Goal: Information Seeking & Learning: Learn about a topic

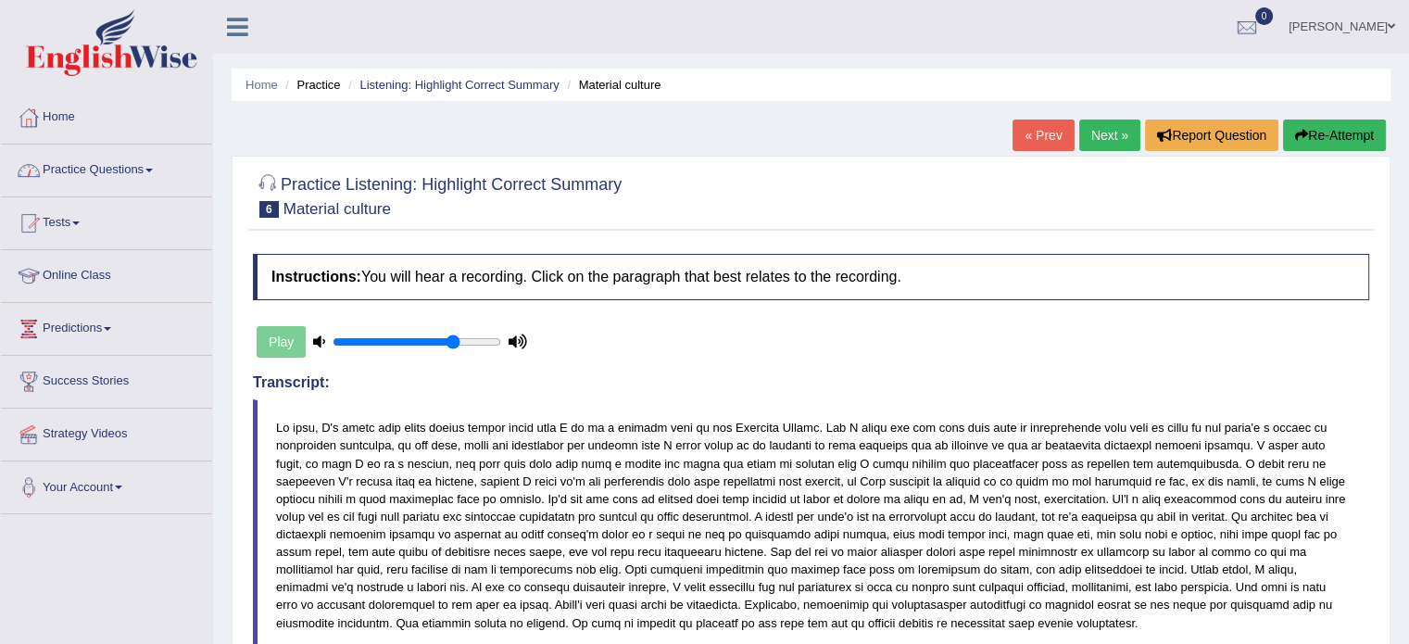
click at [136, 173] on link "Practice Questions" at bounding box center [106, 168] width 211 height 46
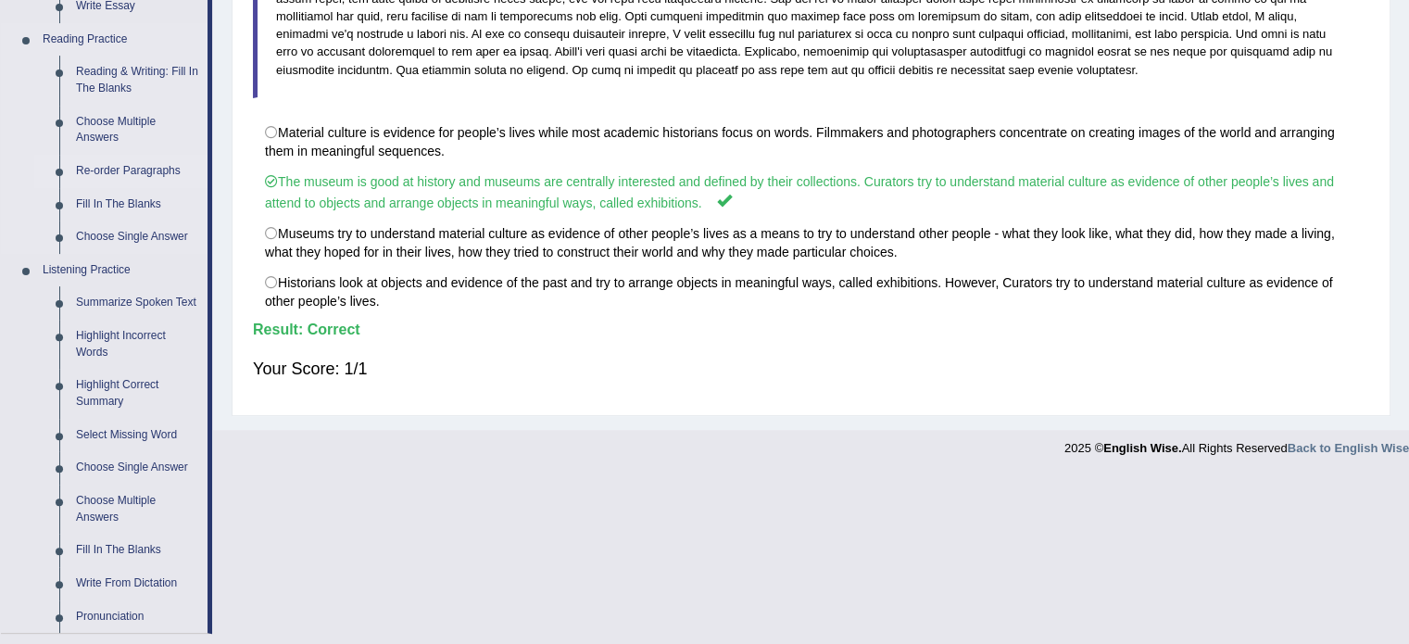
scroll to position [556, 0]
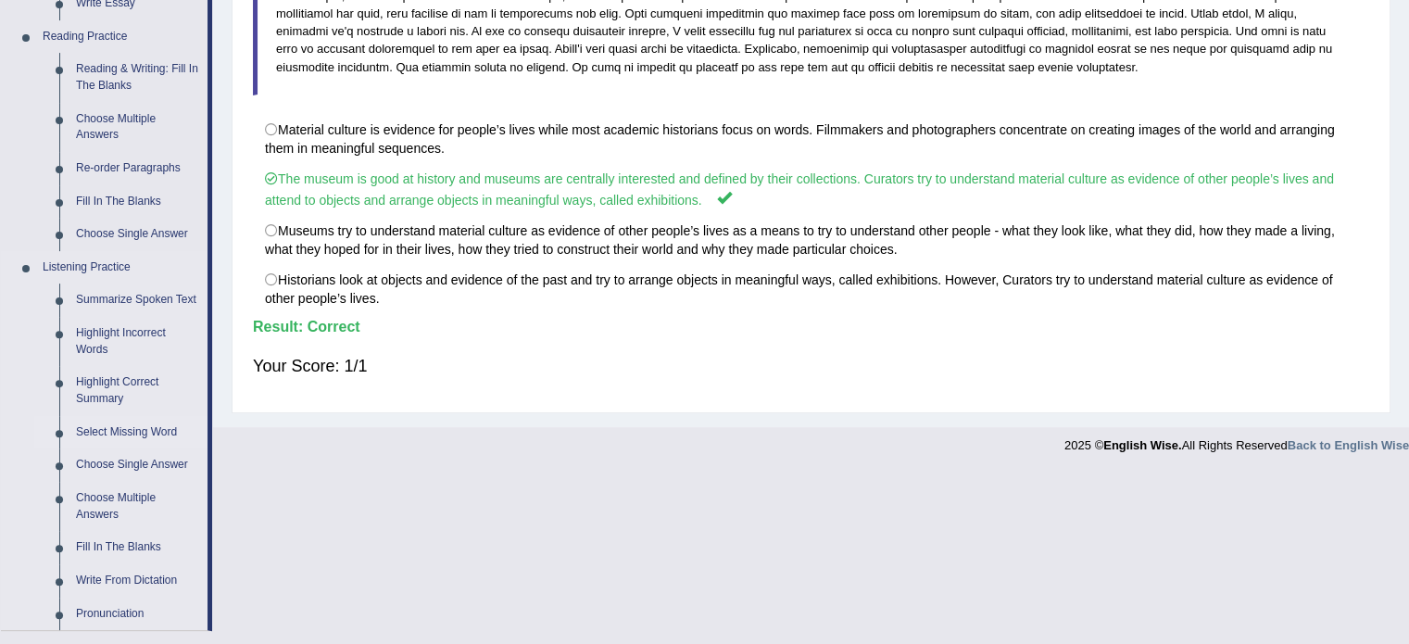
click at [116, 430] on link "Select Missing Word" at bounding box center [138, 432] width 140 height 33
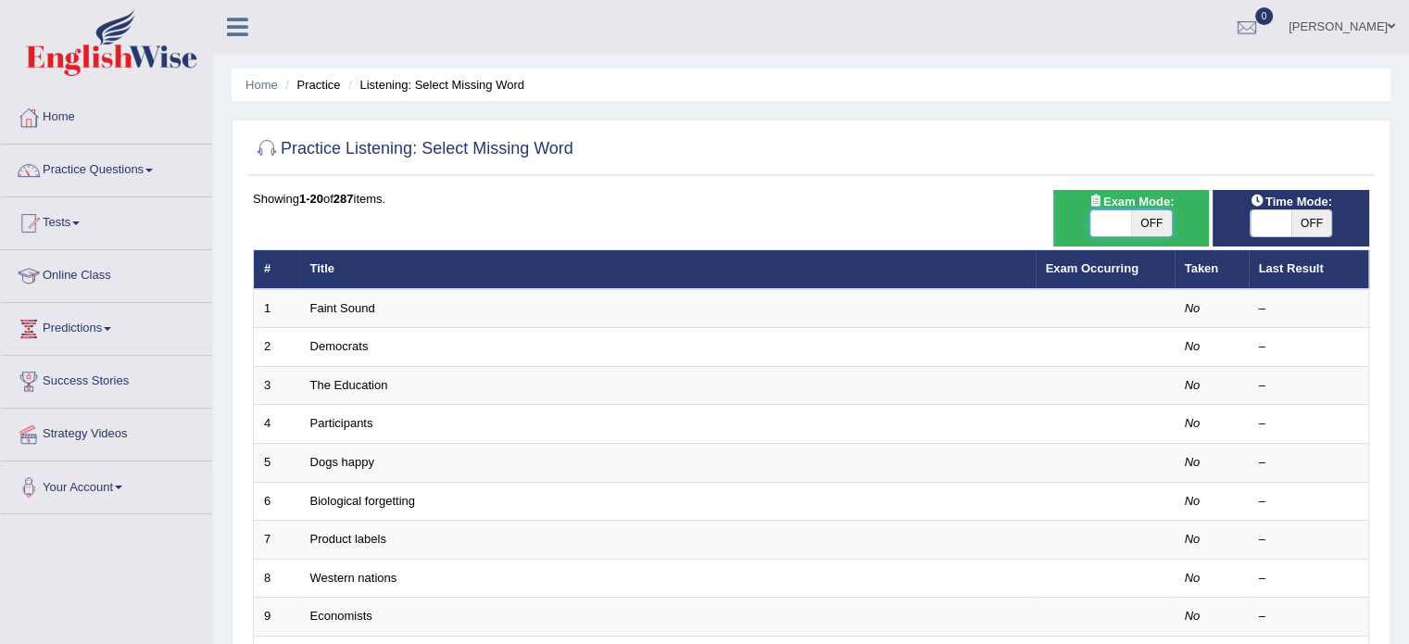
click at [1127, 229] on span at bounding box center [1111, 223] width 41 height 26
checkbox input "true"
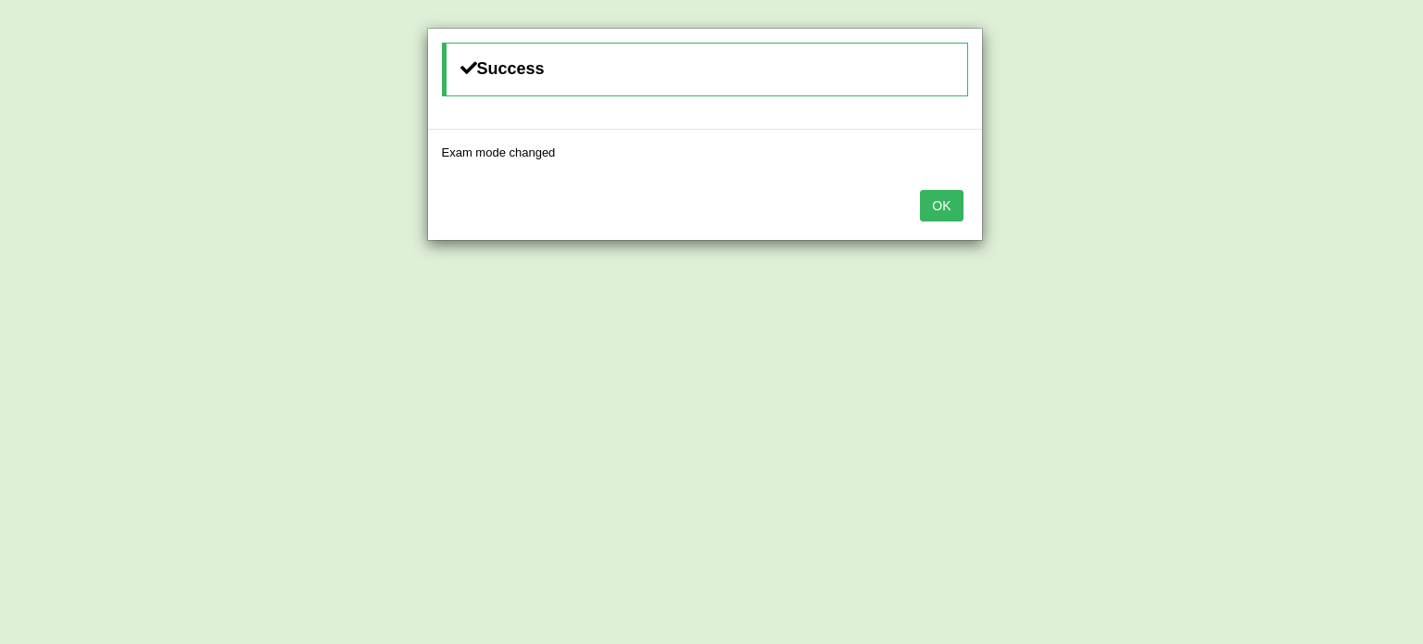
click at [939, 198] on button "OK" at bounding box center [941, 206] width 43 height 32
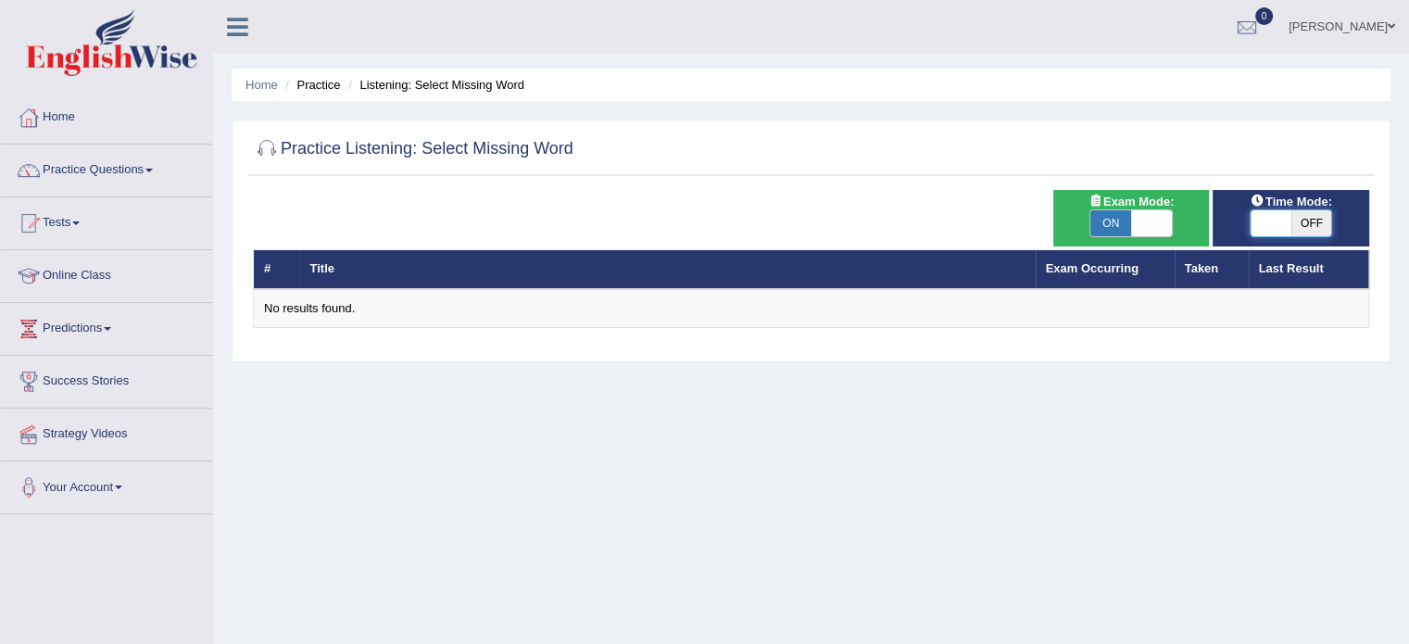
click at [1255, 225] on span at bounding box center [1271, 223] width 41 height 26
checkbox input "true"
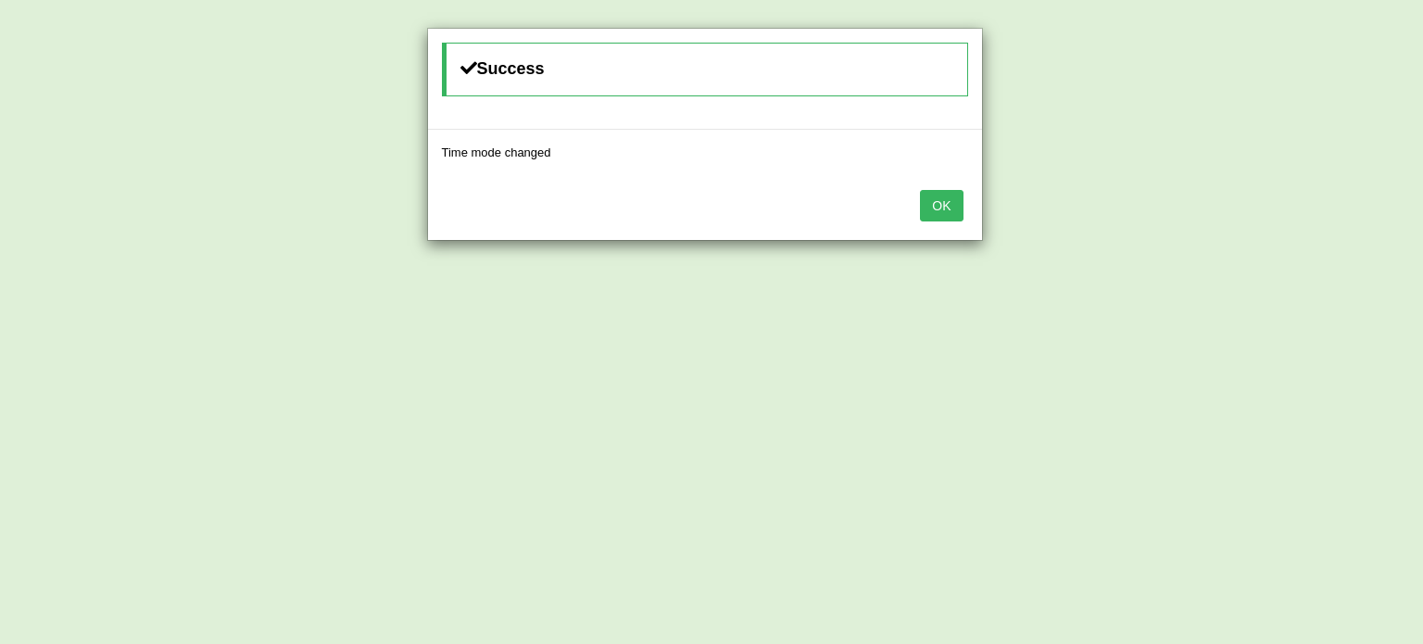
click at [952, 212] on button "OK" at bounding box center [941, 206] width 43 height 32
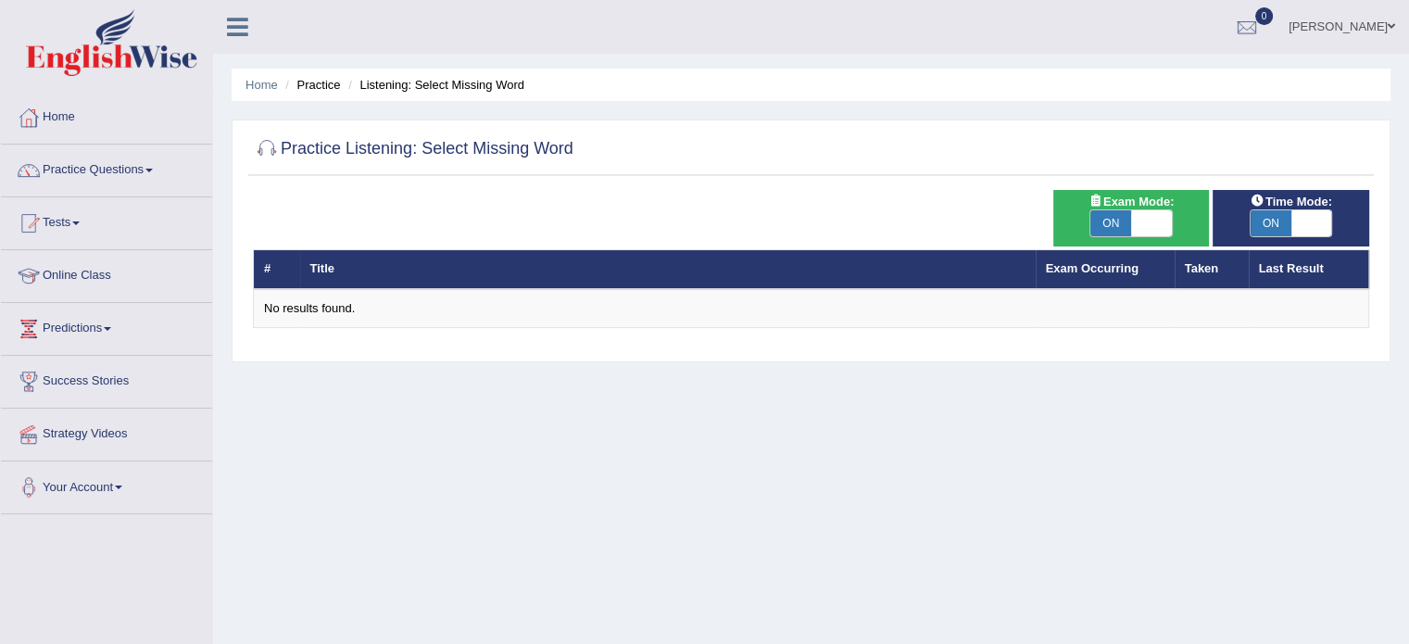
click at [1101, 221] on span "ON" at bounding box center [1111, 223] width 41 height 26
checkbox input "false"
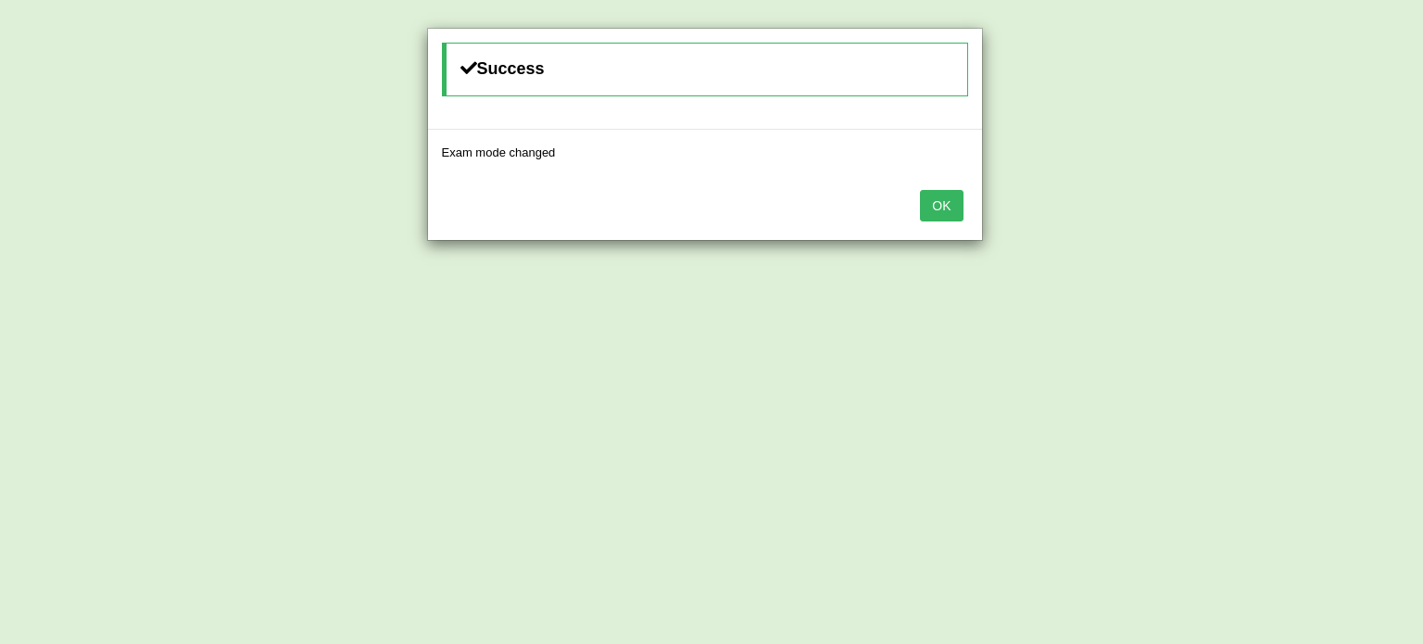
click at [943, 202] on button "OK" at bounding box center [941, 206] width 43 height 32
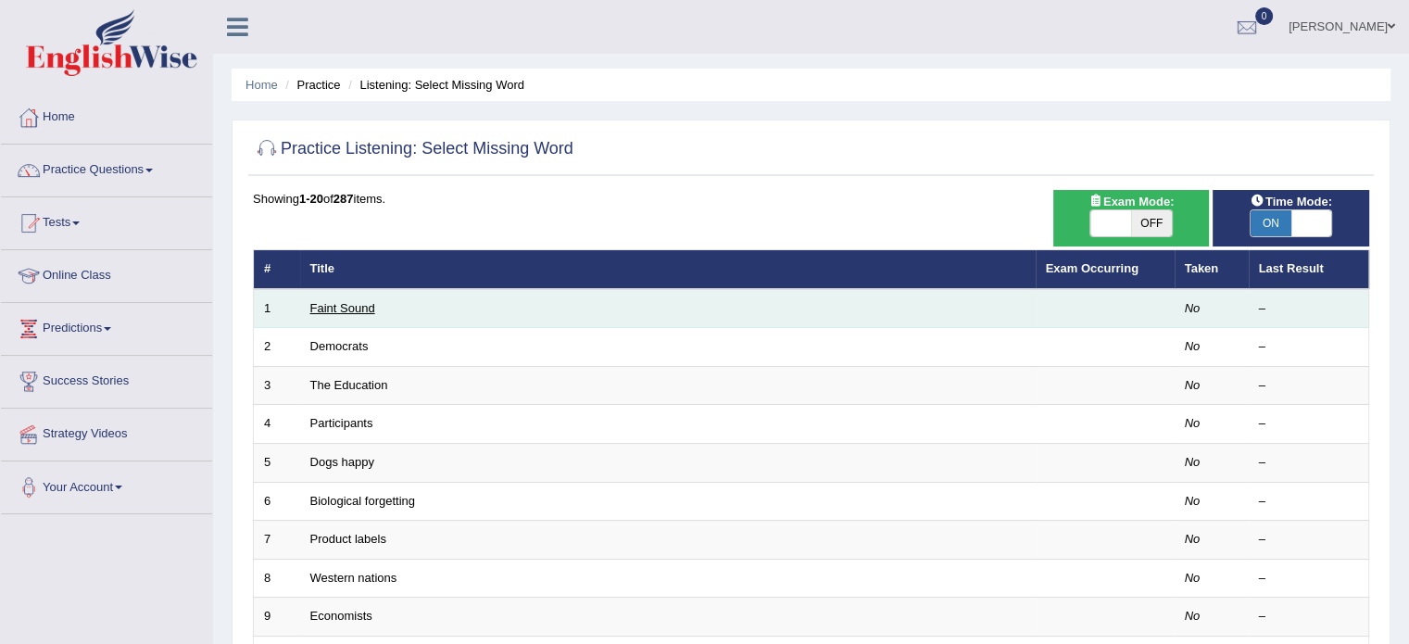
click at [345, 304] on link "Faint Sound" at bounding box center [342, 308] width 65 height 14
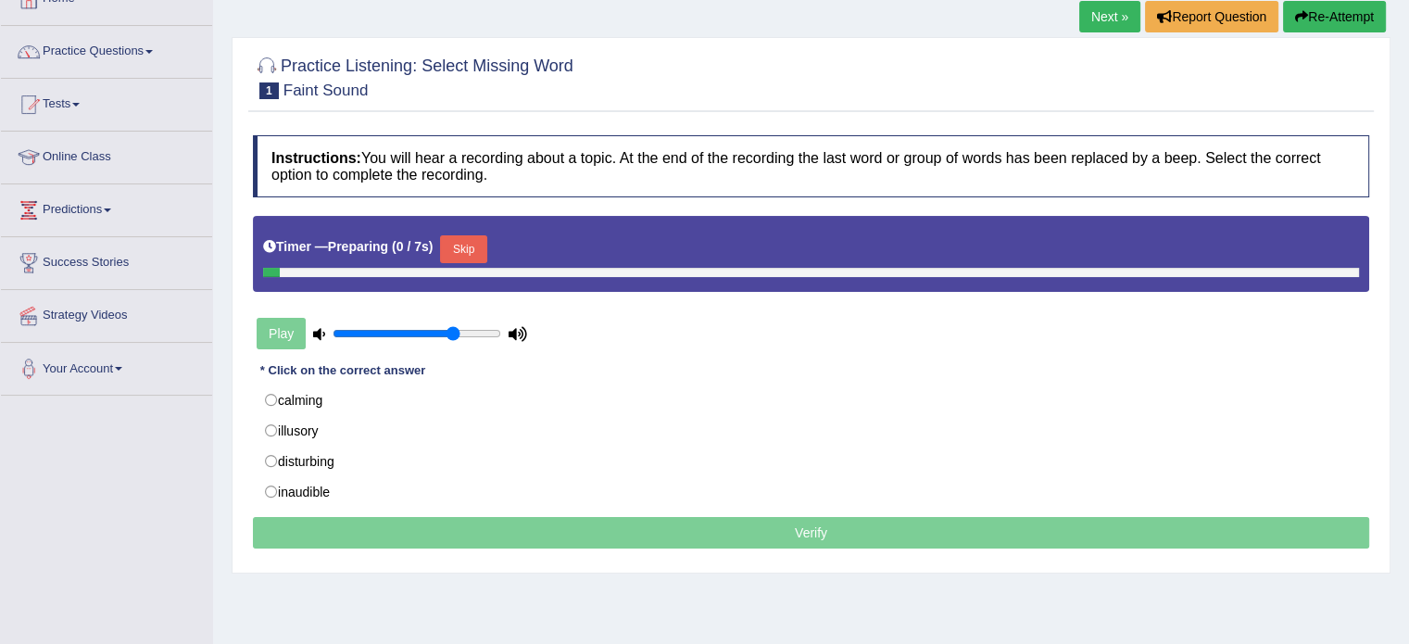
scroll to position [123, 0]
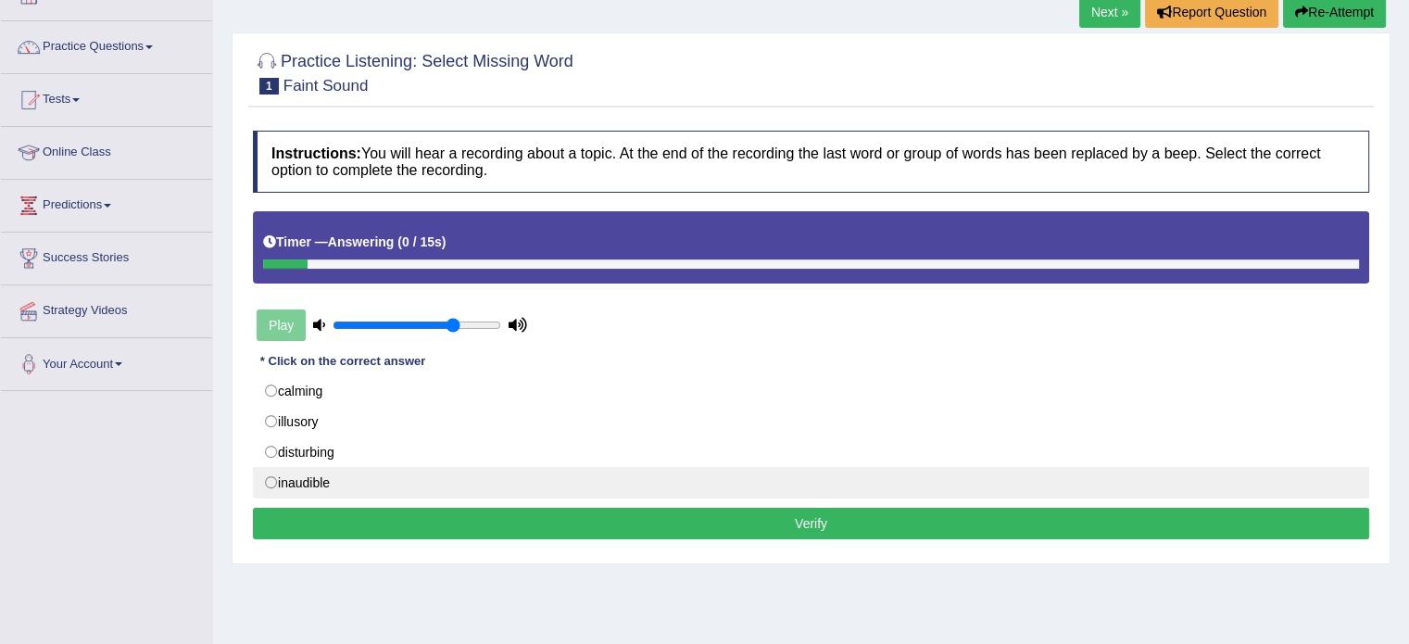
click at [316, 486] on label "inaudible" at bounding box center [811, 483] width 1116 height 32
radio input "true"
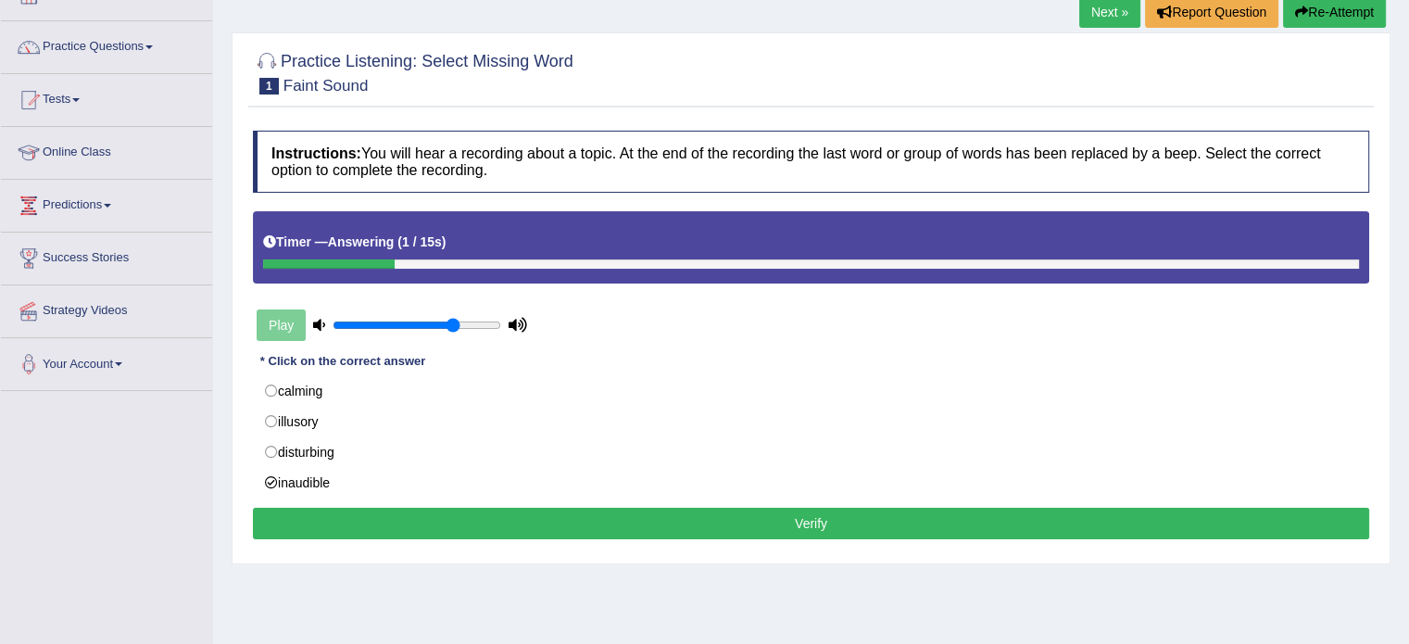
click at [488, 529] on button "Verify" at bounding box center [811, 524] width 1116 height 32
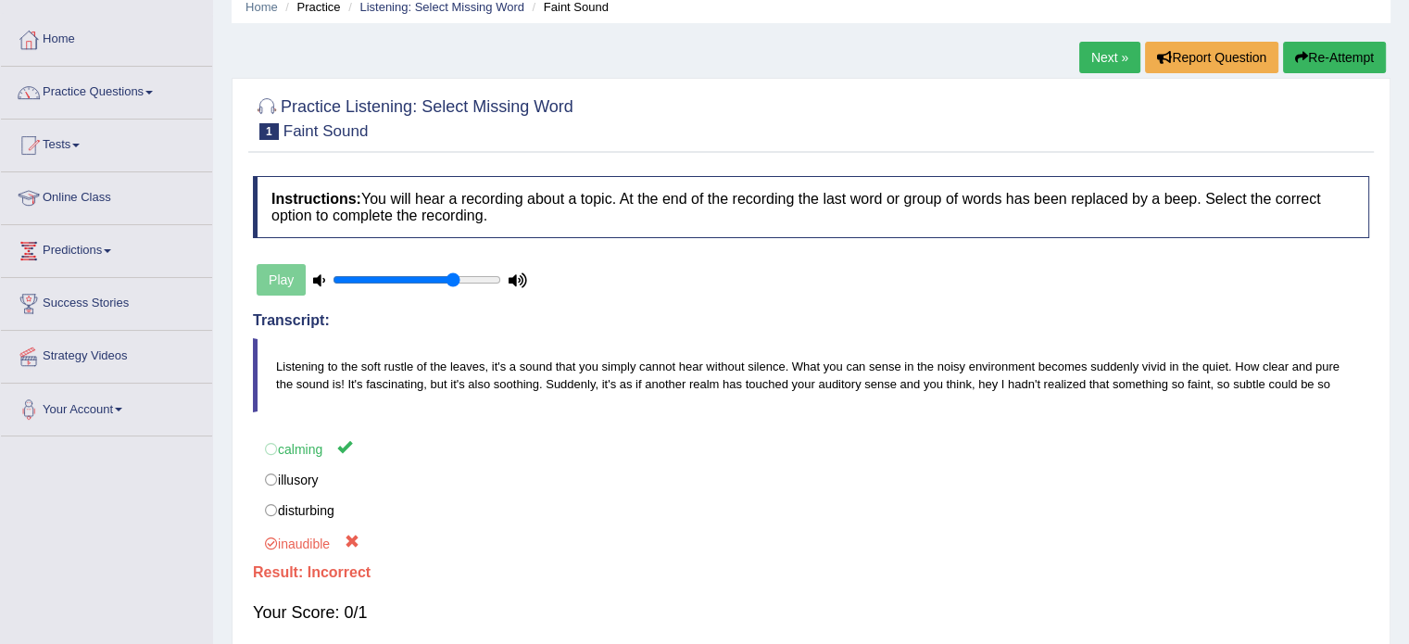
scroll to position [0, 0]
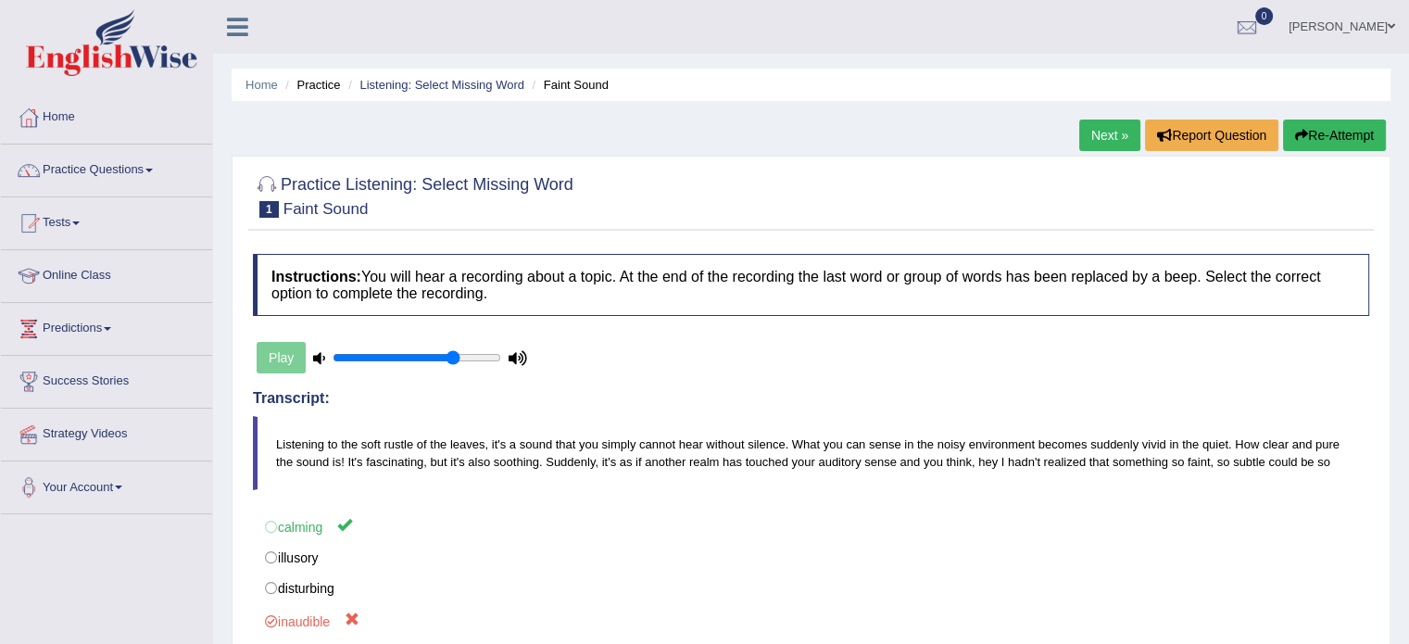
click at [1092, 141] on link "Next »" at bounding box center [1109, 136] width 61 height 32
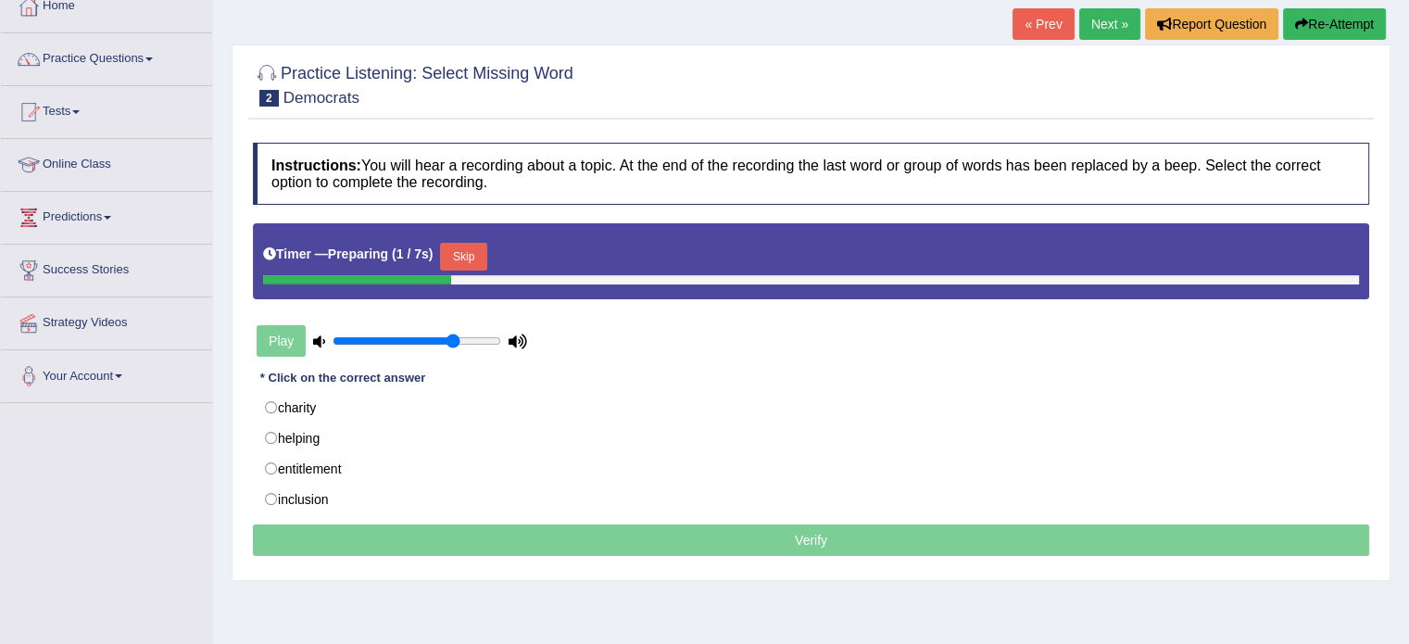
scroll to position [123, 0]
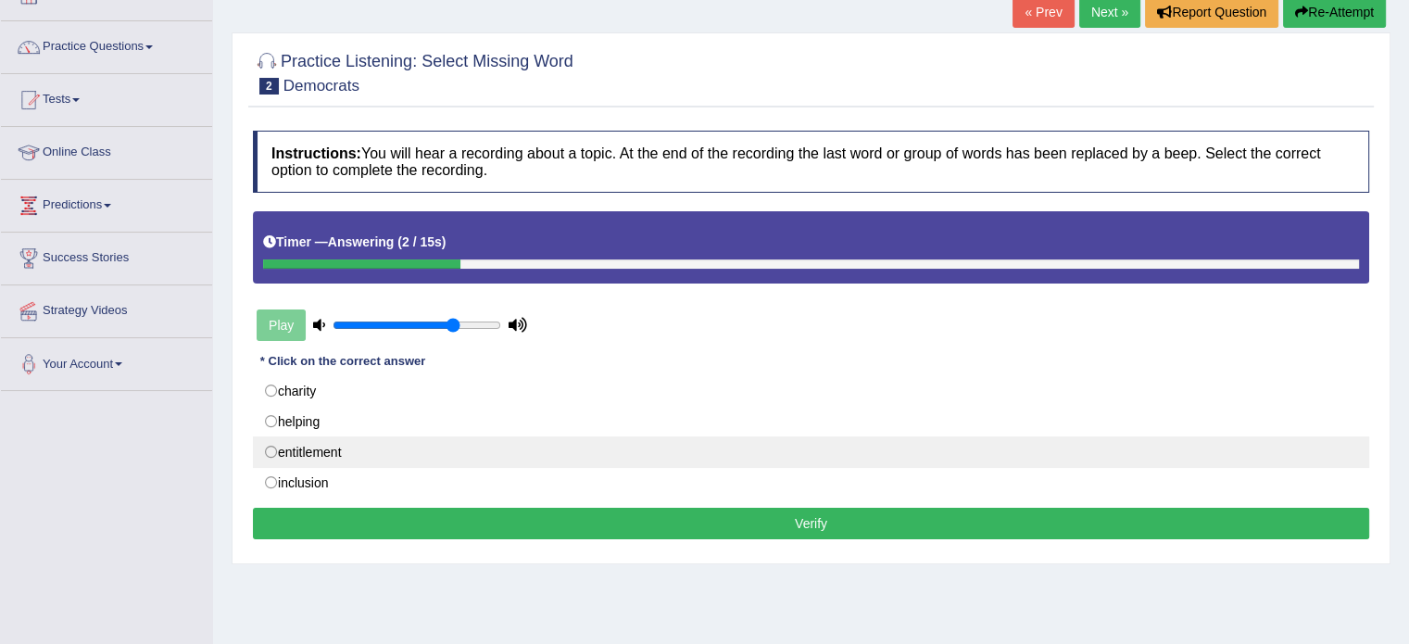
click at [311, 447] on label "entitlement" at bounding box center [811, 452] width 1116 height 32
radio input "true"
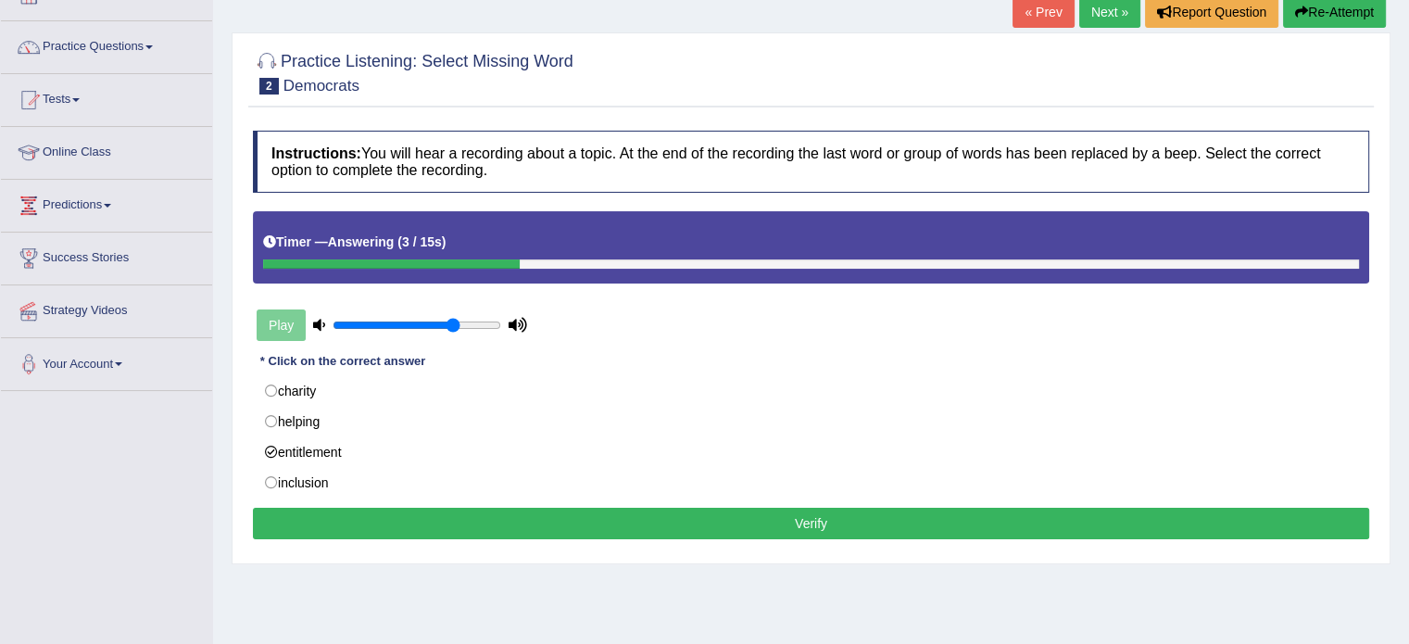
click at [498, 515] on button "Verify" at bounding box center [811, 524] width 1116 height 32
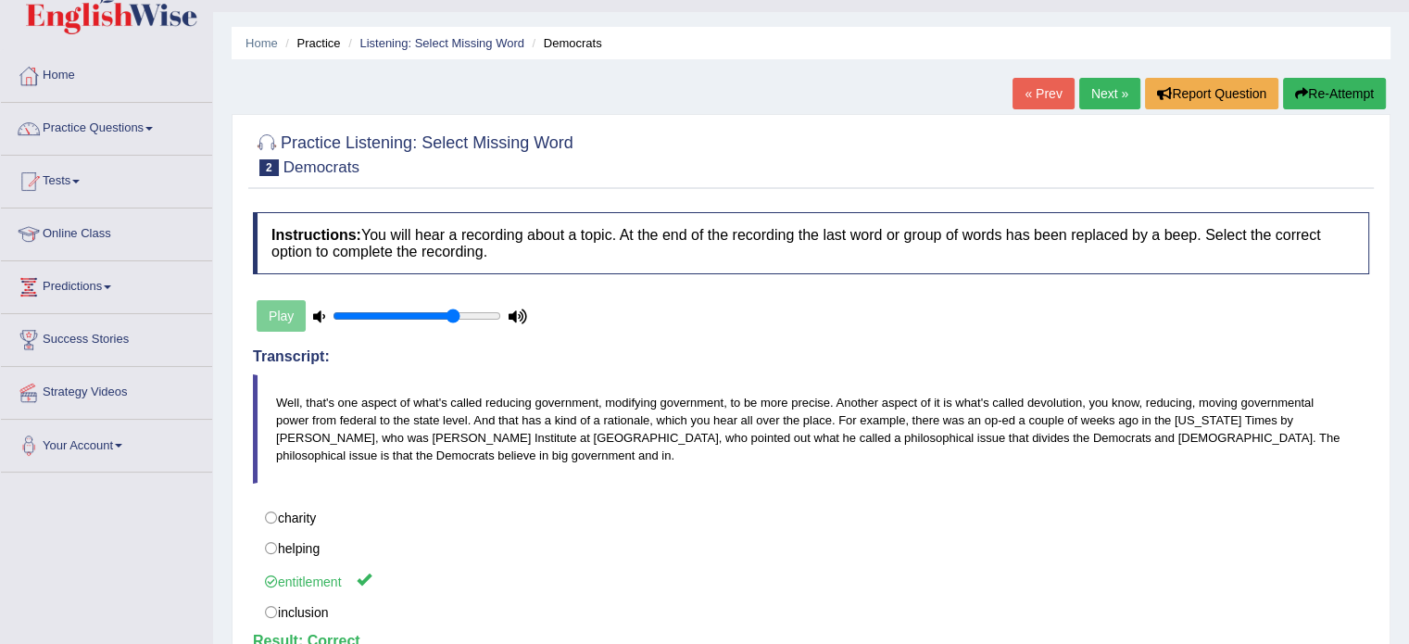
scroll to position [31, 0]
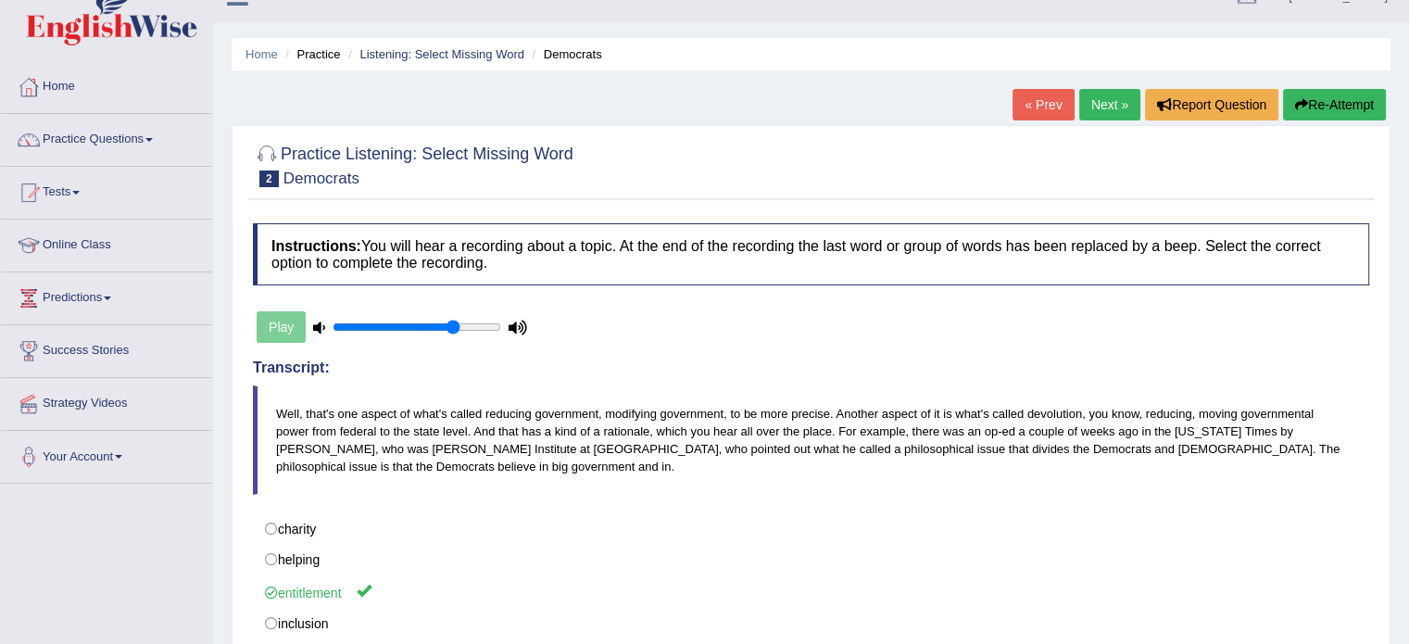
click at [1091, 107] on link "Next »" at bounding box center [1109, 105] width 61 height 32
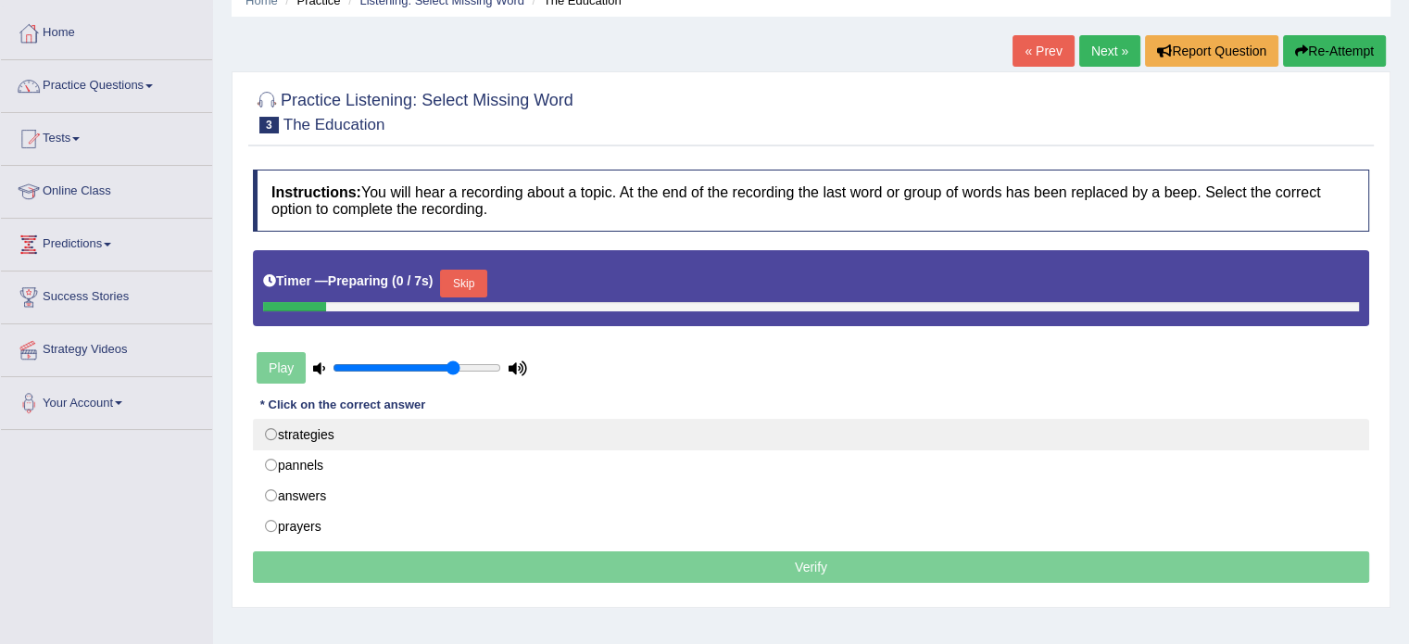
scroll to position [93, 0]
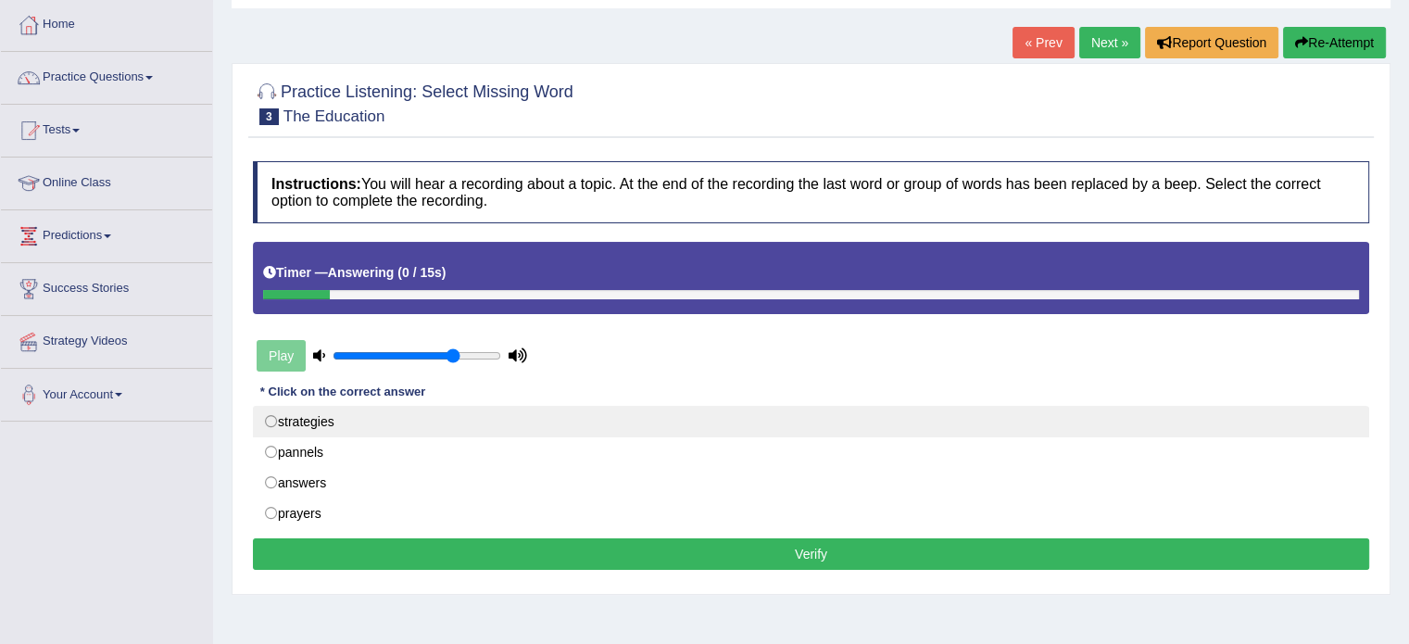
click at [437, 420] on label "strategies" at bounding box center [811, 422] width 1116 height 32
radio input "true"
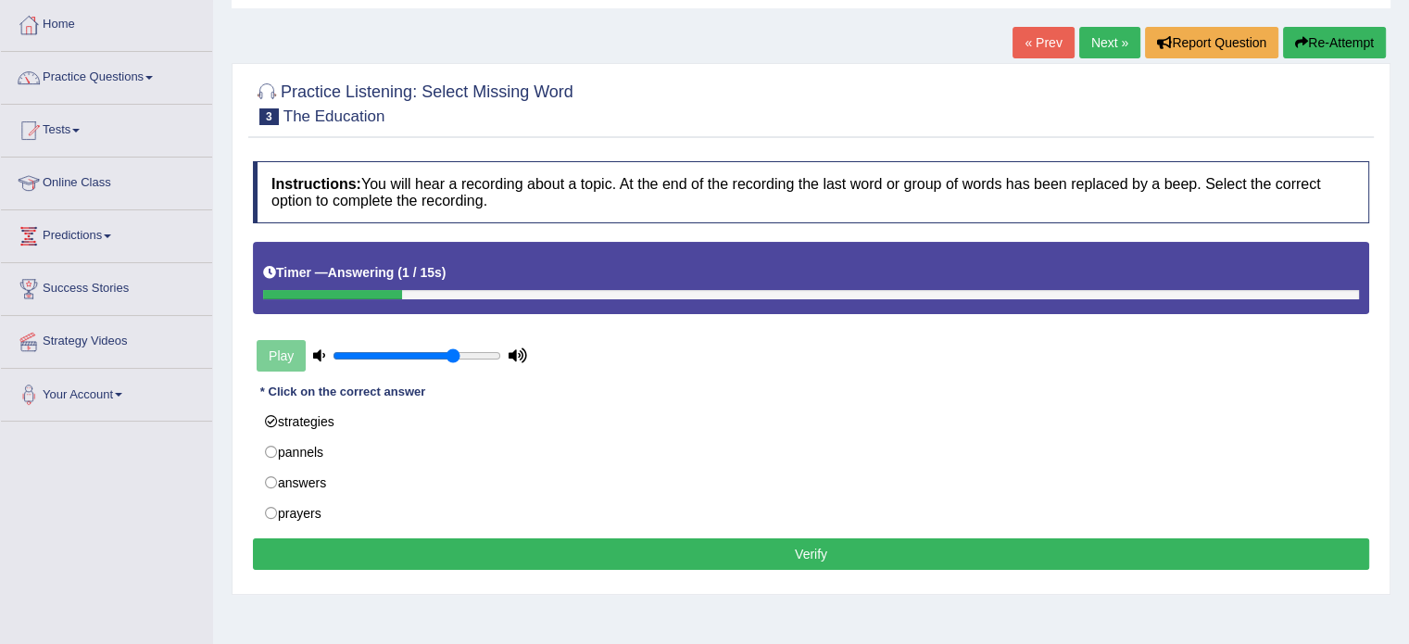
click at [632, 554] on button "Verify" at bounding box center [811, 554] width 1116 height 32
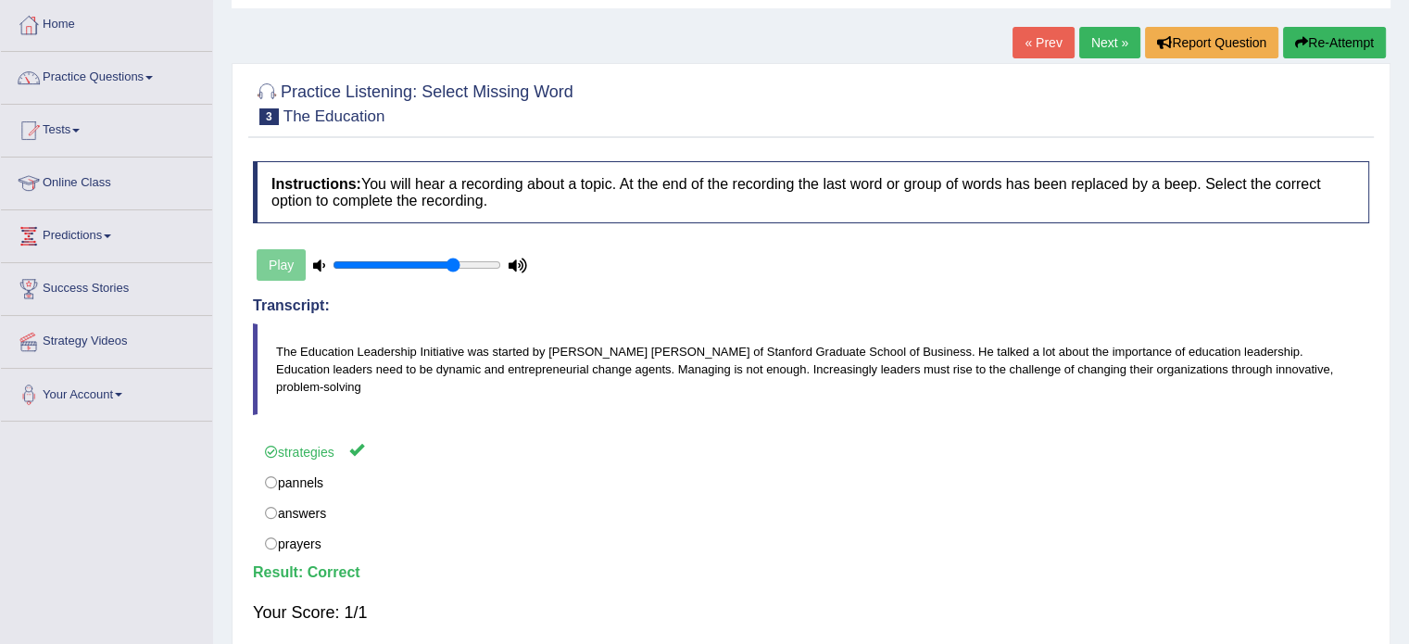
click at [1104, 40] on link "Next »" at bounding box center [1109, 43] width 61 height 32
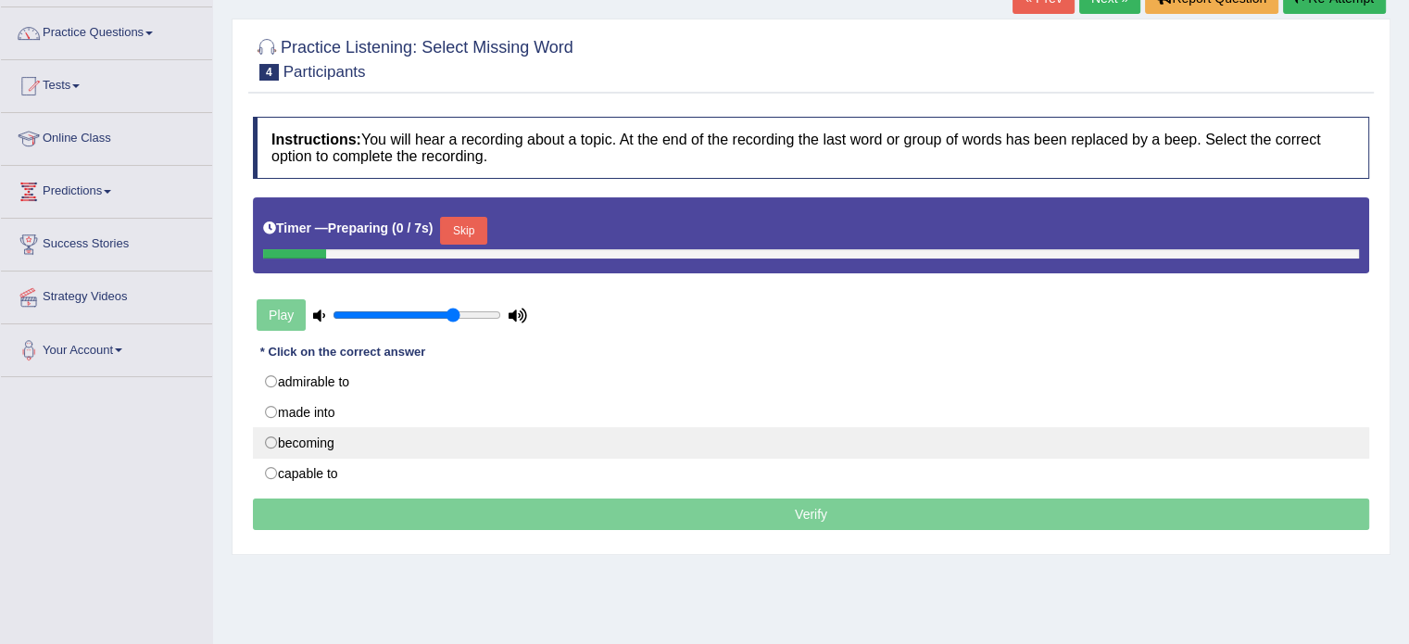
scroll to position [154, 0]
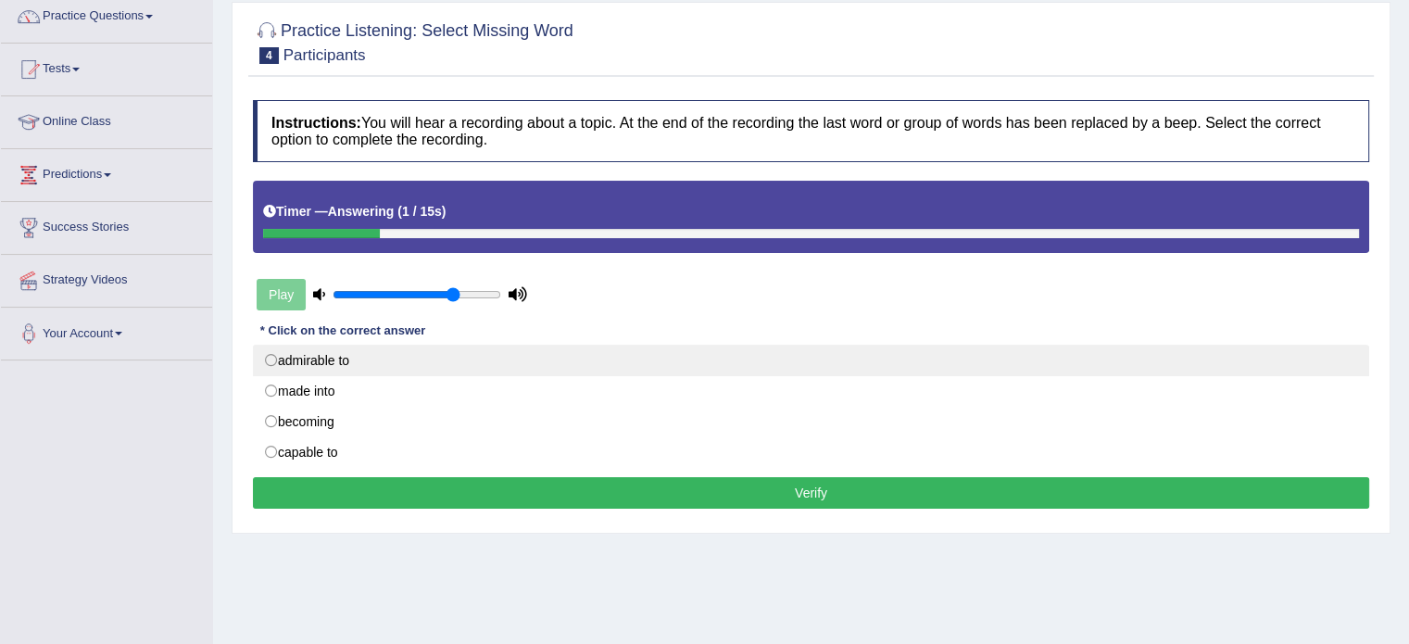
click at [345, 360] on label "admirable to" at bounding box center [811, 361] width 1116 height 32
radio input "true"
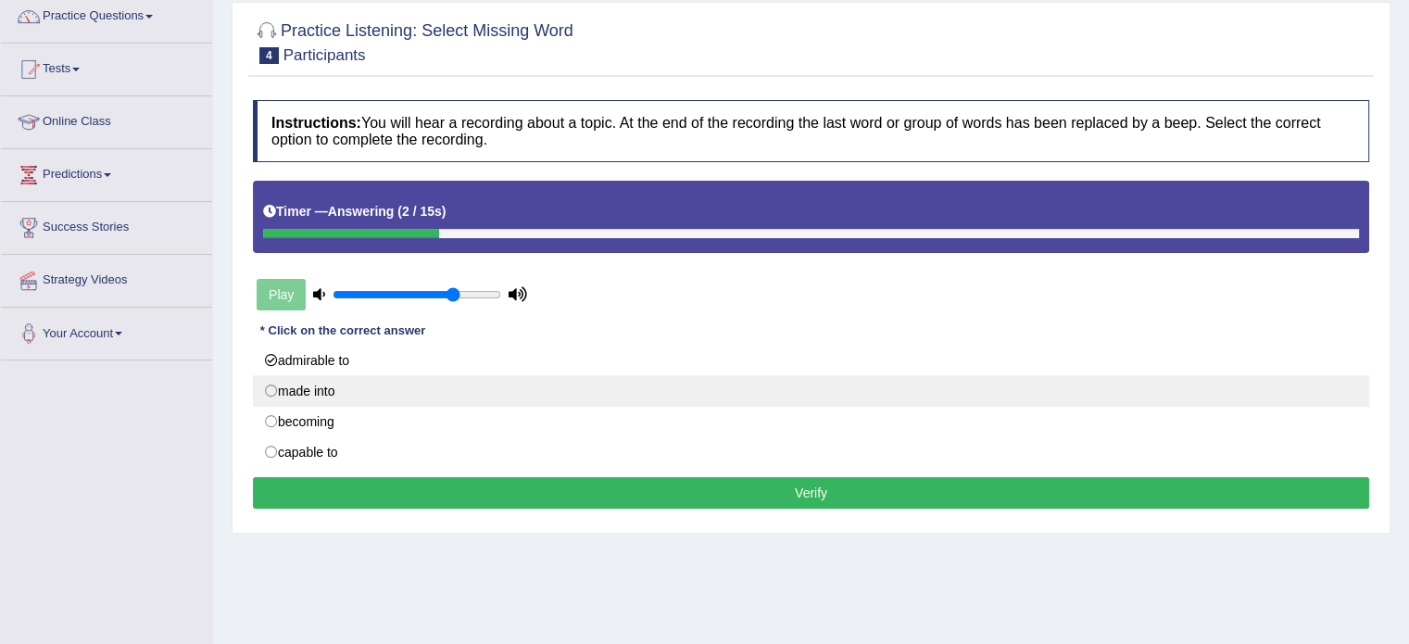
click at [344, 387] on label "made into" at bounding box center [811, 391] width 1116 height 32
radio input "true"
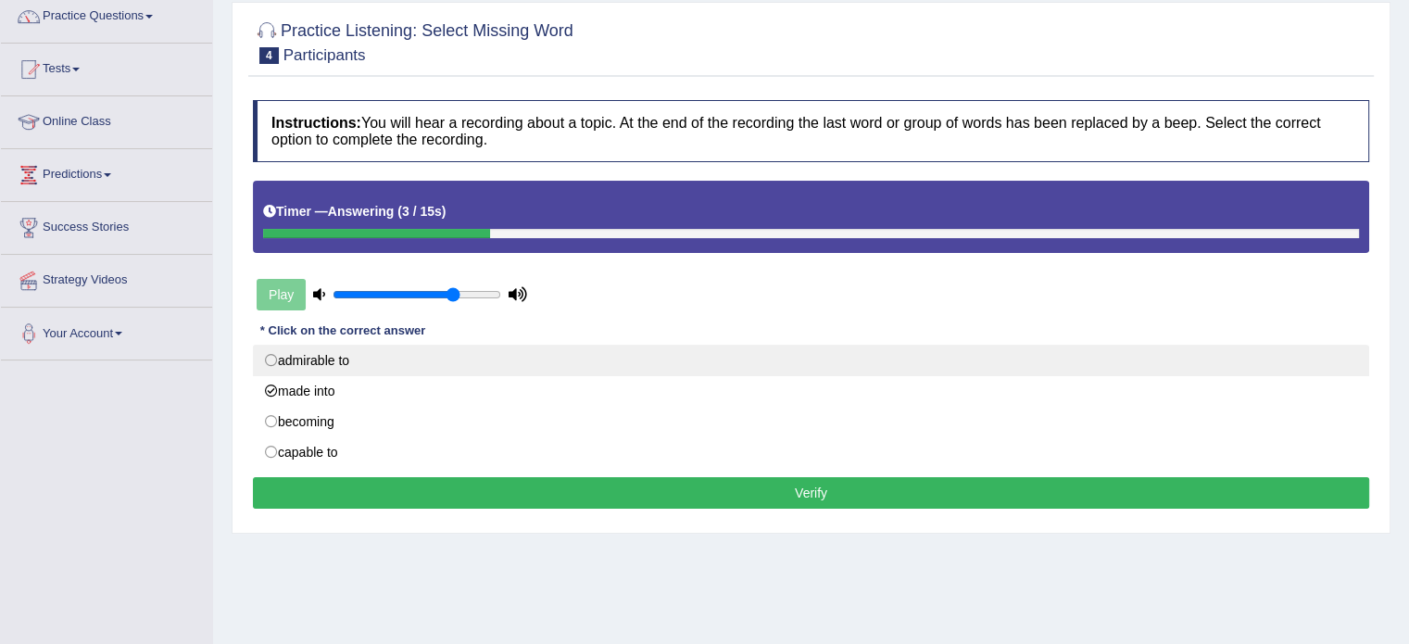
click at [361, 362] on label "admirable to" at bounding box center [811, 361] width 1116 height 32
radio input "true"
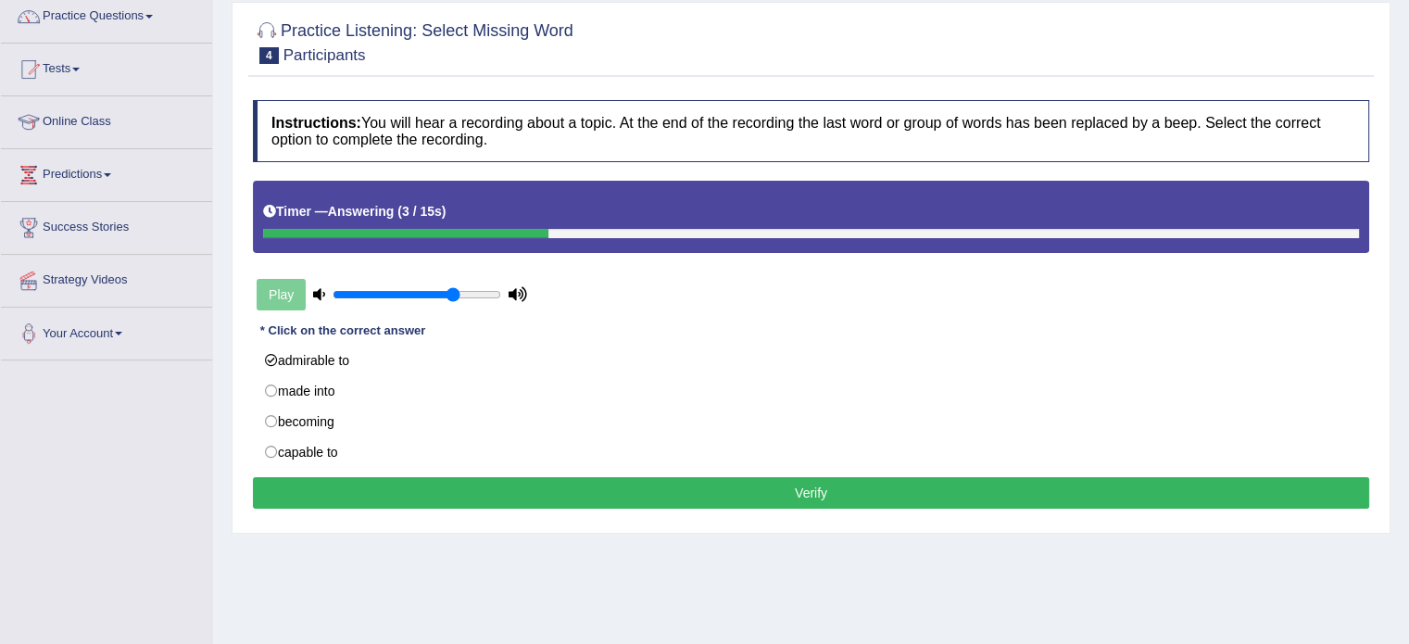
click at [588, 493] on button "Verify" at bounding box center [811, 493] width 1116 height 32
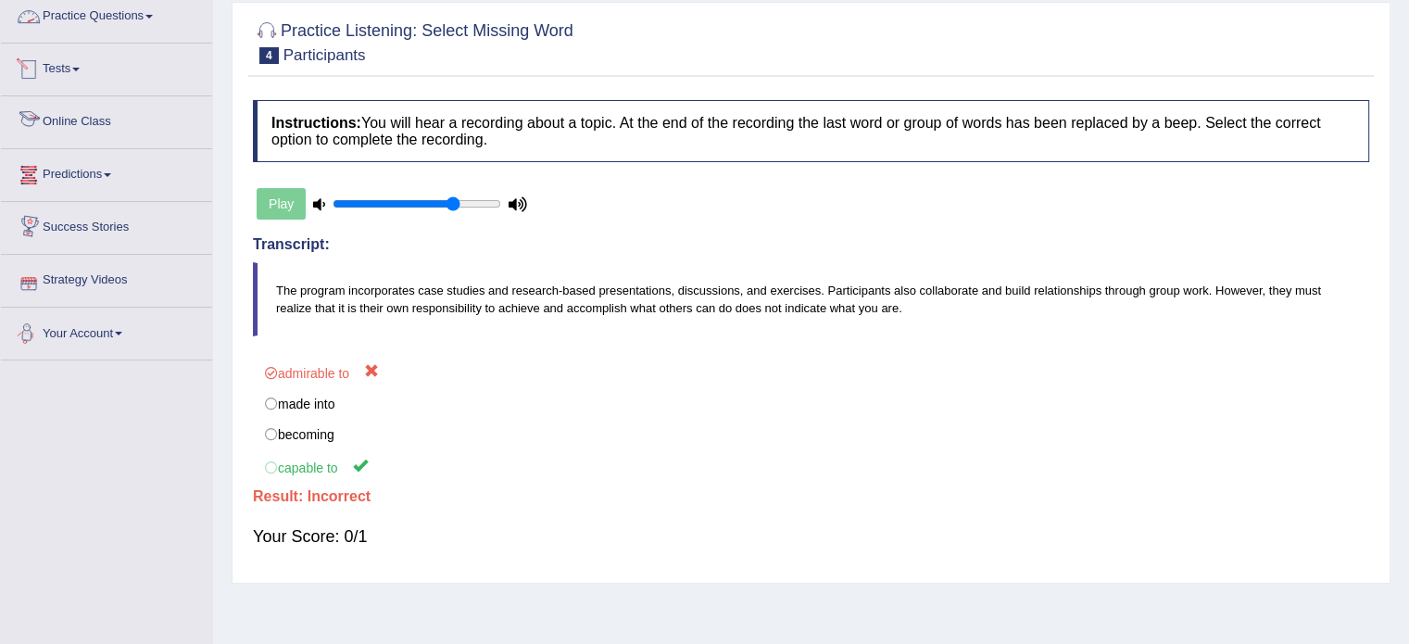
click at [142, 8] on link "Practice Questions" at bounding box center [106, 14] width 211 height 46
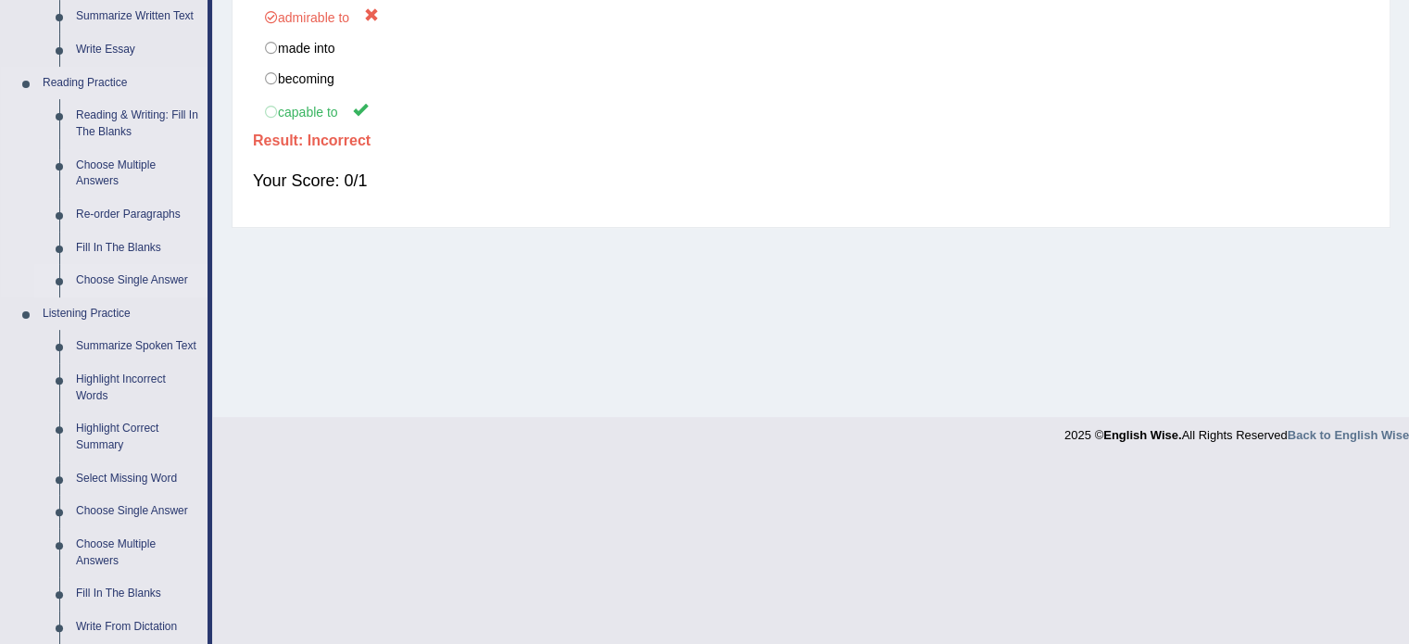
scroll to position [587, 0]
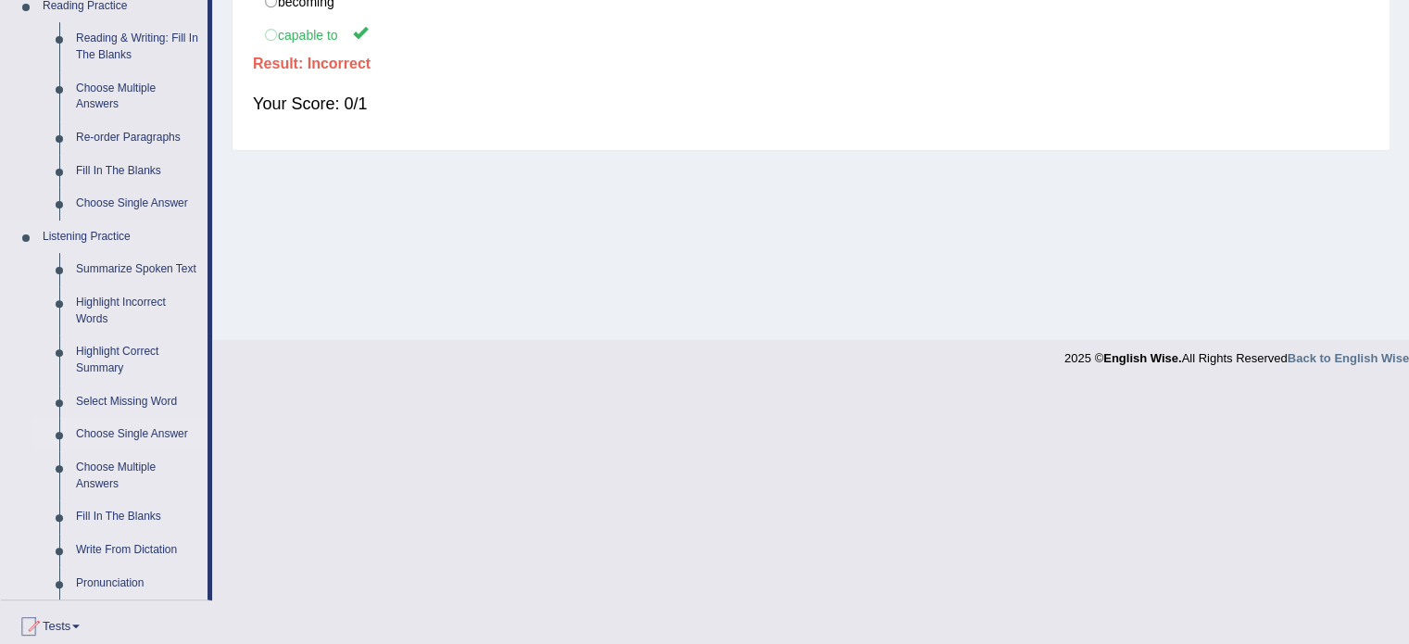
click at [127, 427] on link "Choose Single Answer" at bounding box center [138, 434] width 140 height 33
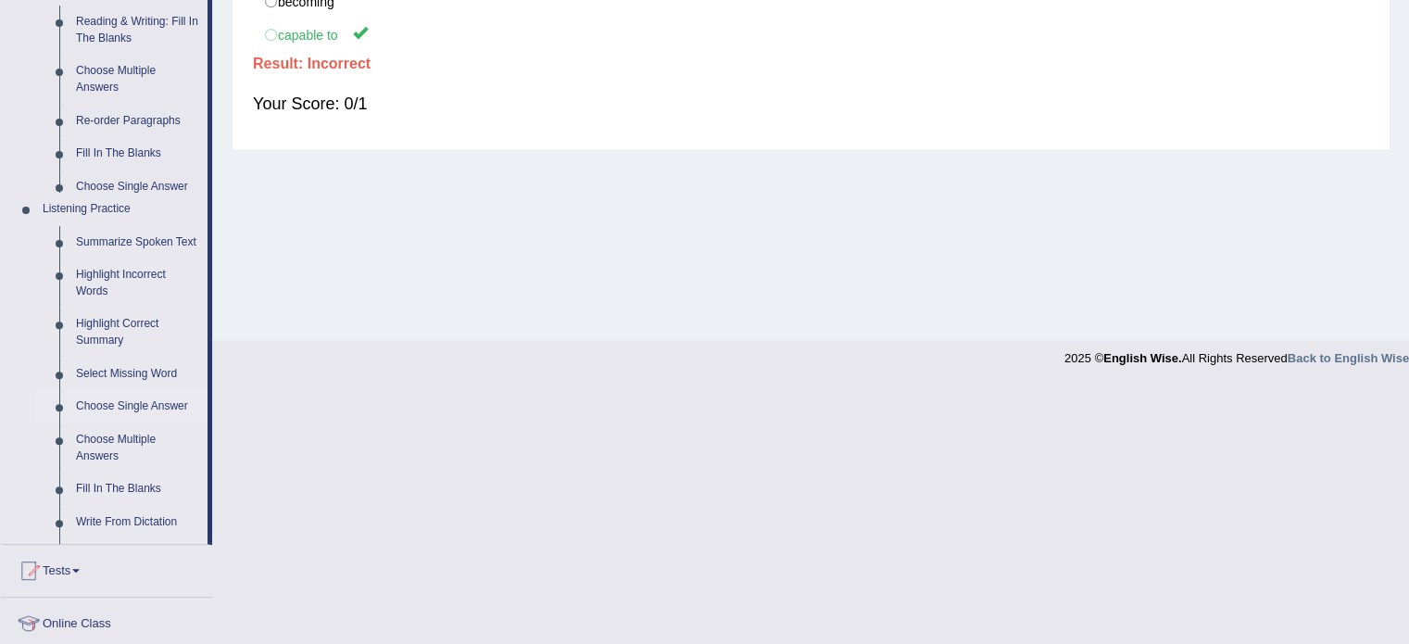
scroll to position [329, 0]
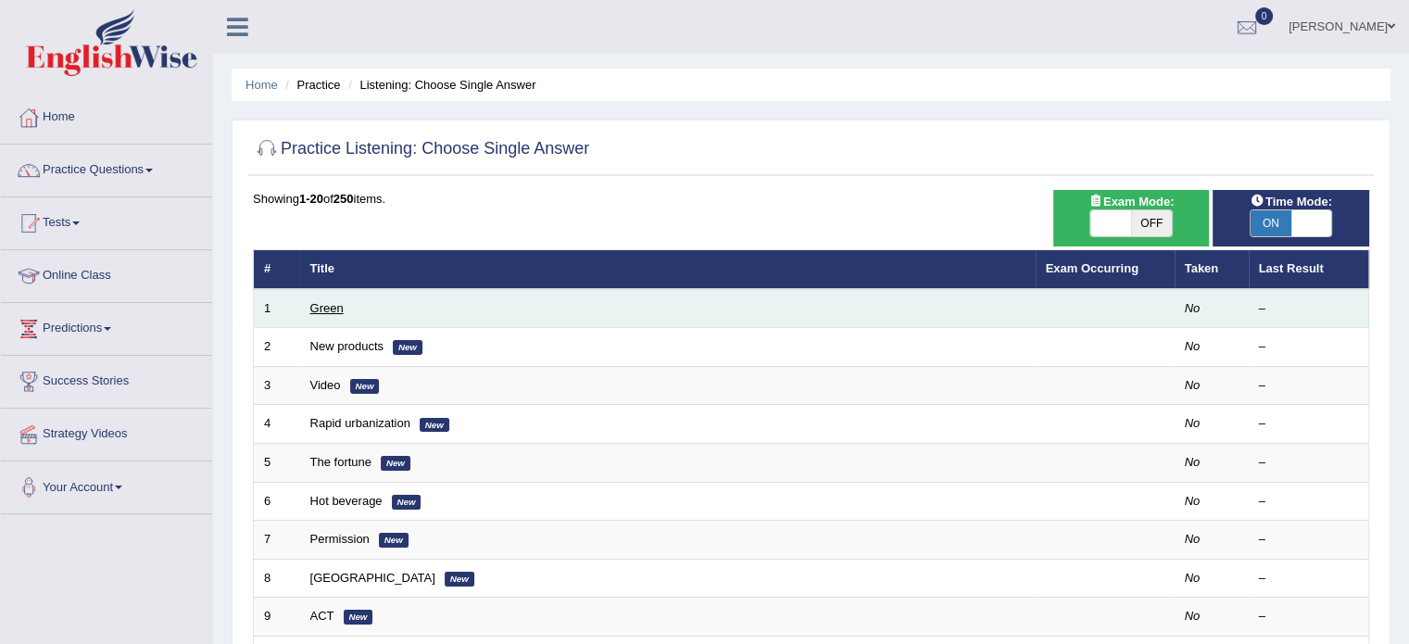
click at [330, 307] on link "Green" at bounding box center [326, 308] width 33 height 14
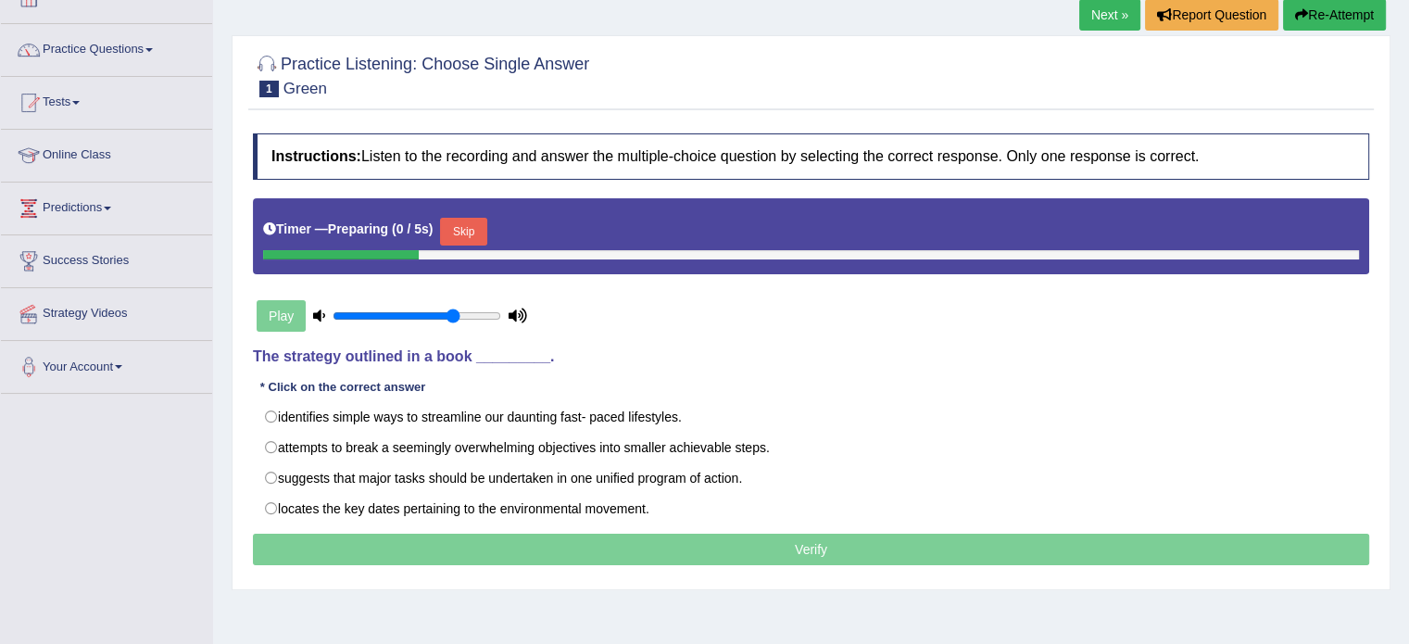
scroll to position [123, 0]
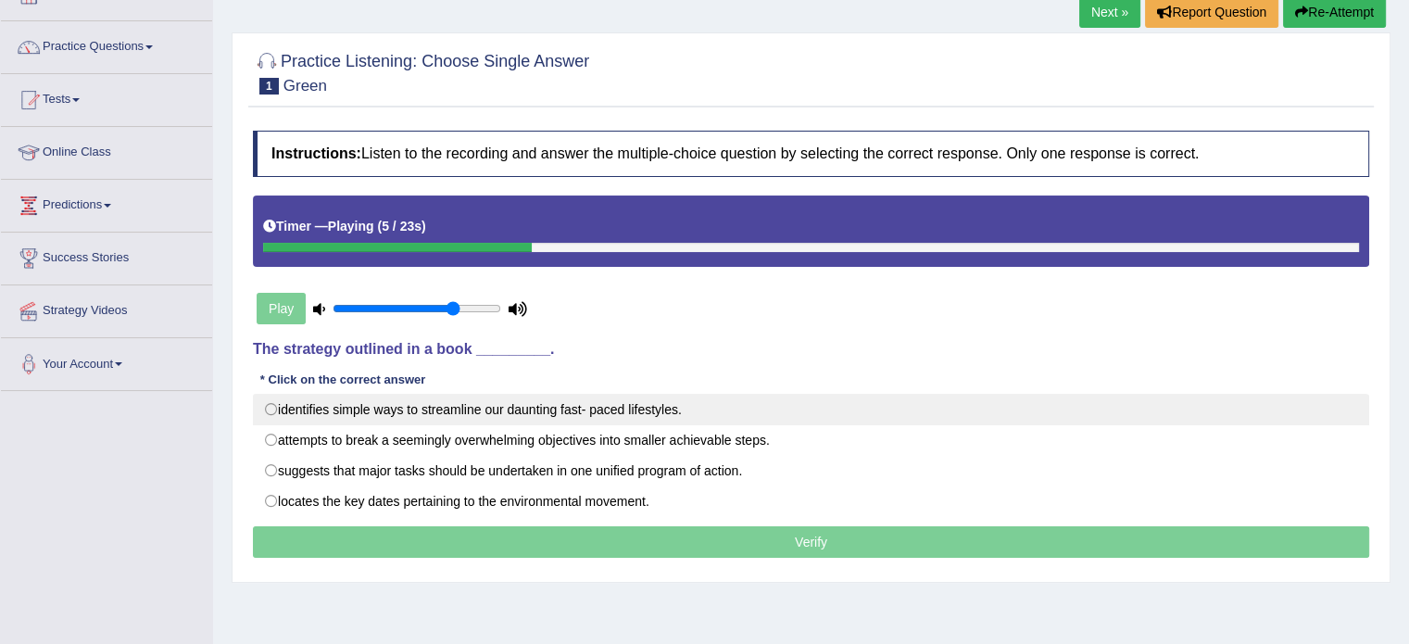
click at [640, 408] on label "identifies simple ways to streamline our daunting fast- paced lifestyles." at bounding box center [811, 410] width 1116 height 32
radio input "true"
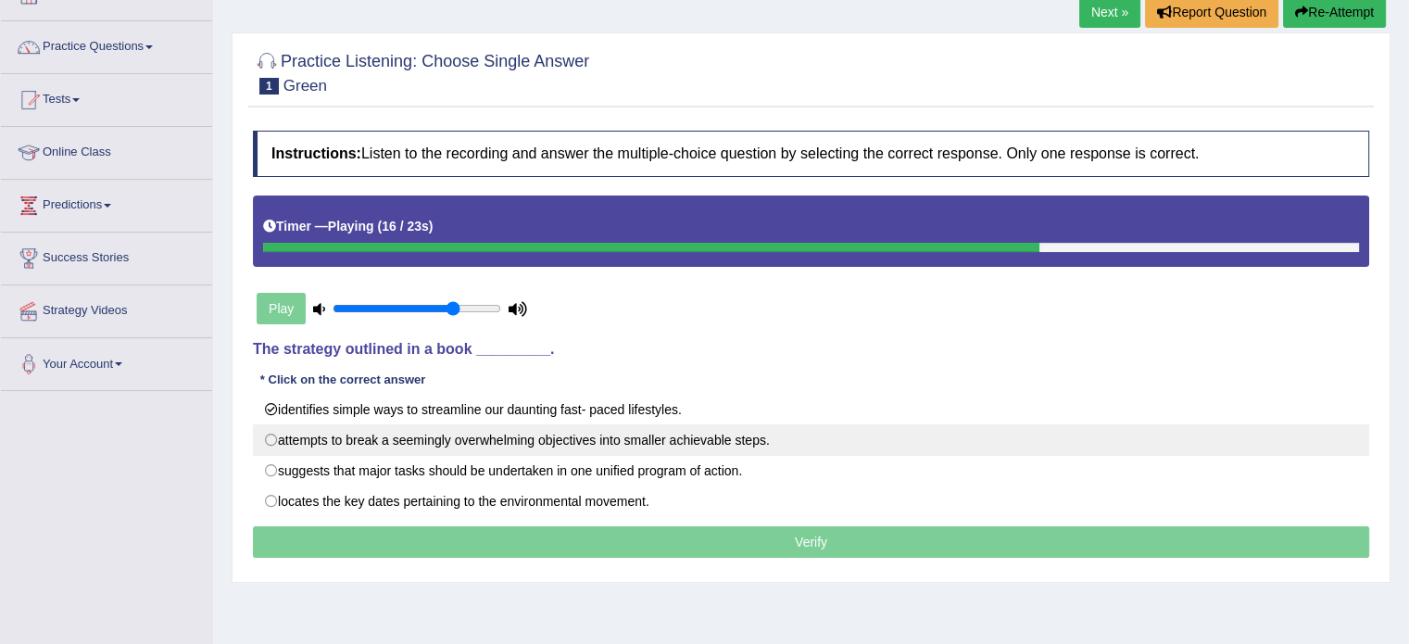
click at [679, 433] on label "attempts to break a seemingly overwhelming objectives into smaller achievable s…" at bounding box center [811, 440] width 1116 height 32
radio input "true"
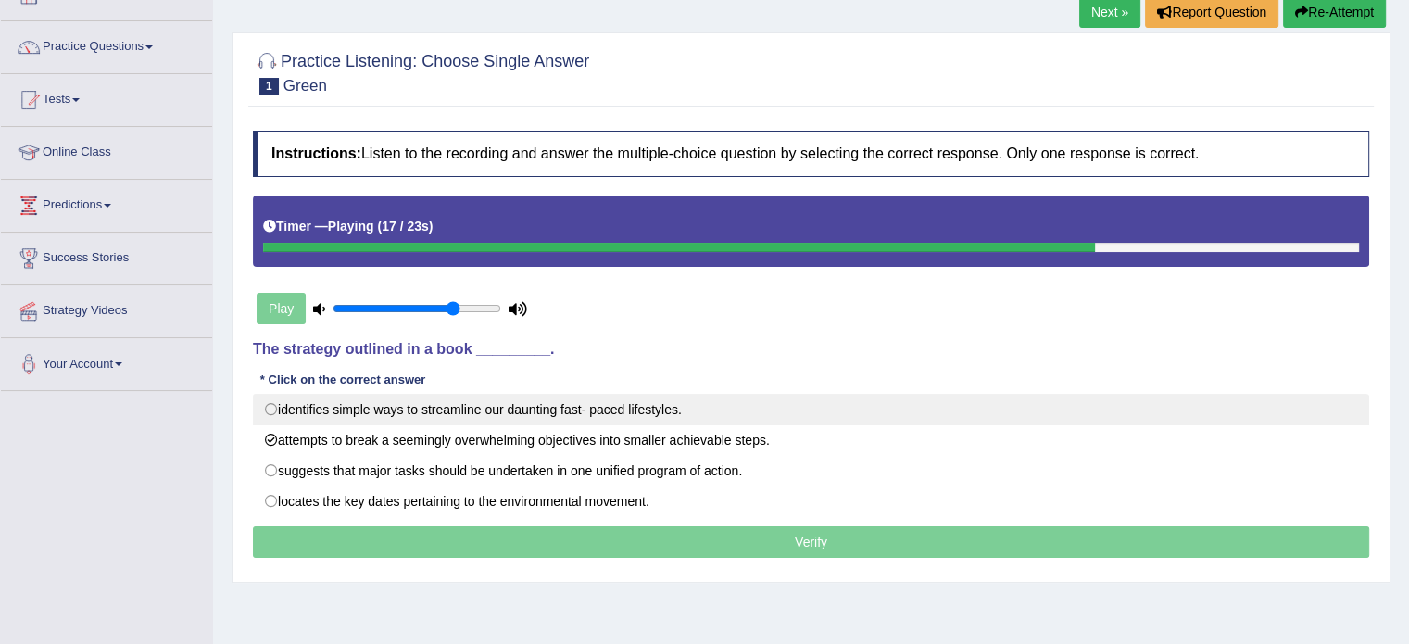
click at [659, 407] on label "identifies simple ways to streamline our daunting fast- paced lifestyles." at bounding box center [811, 410] width 1116 height 32
radio input "true"
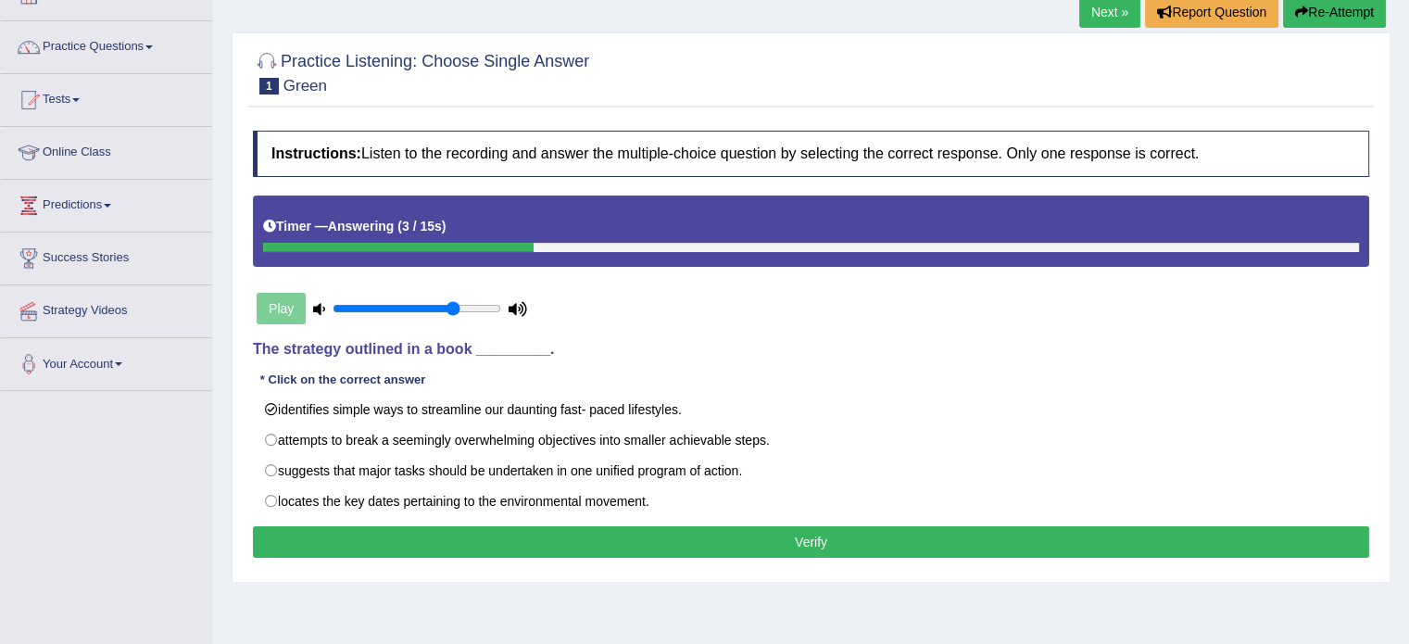
click at [786, 546] on button "Verify" at bounding box center [811, 542] width 1116 height 32
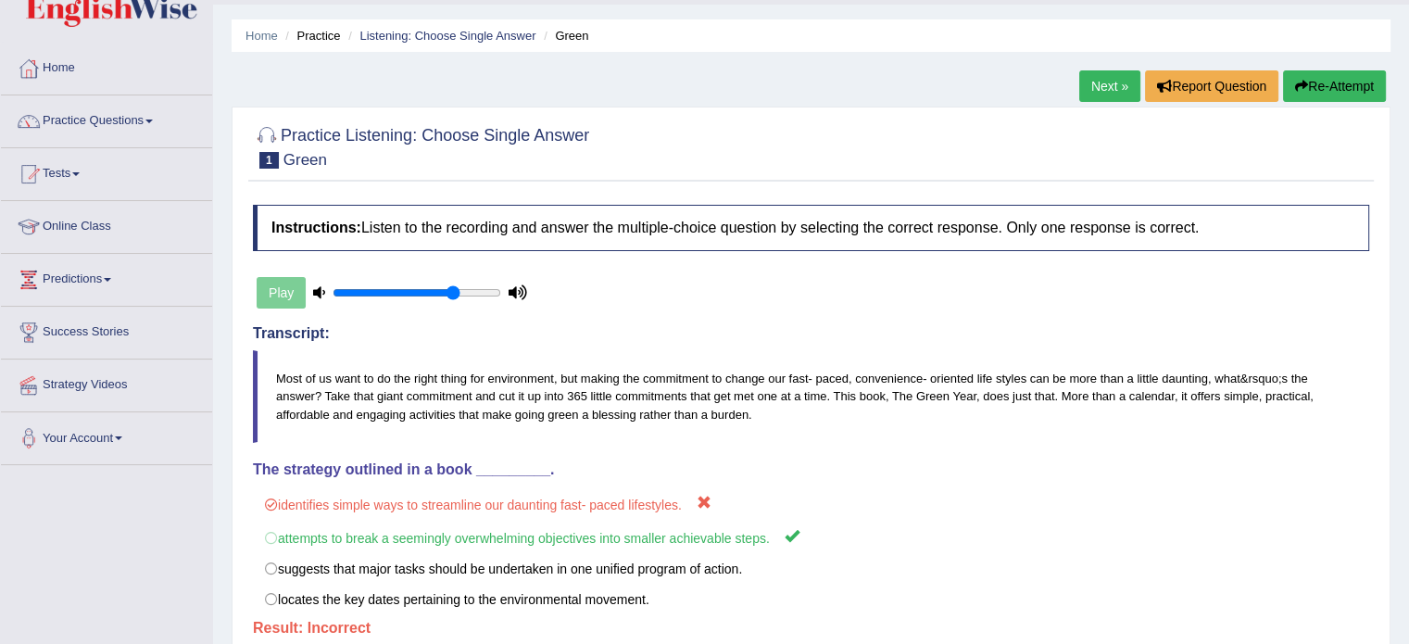
scroll to position [31, 0]
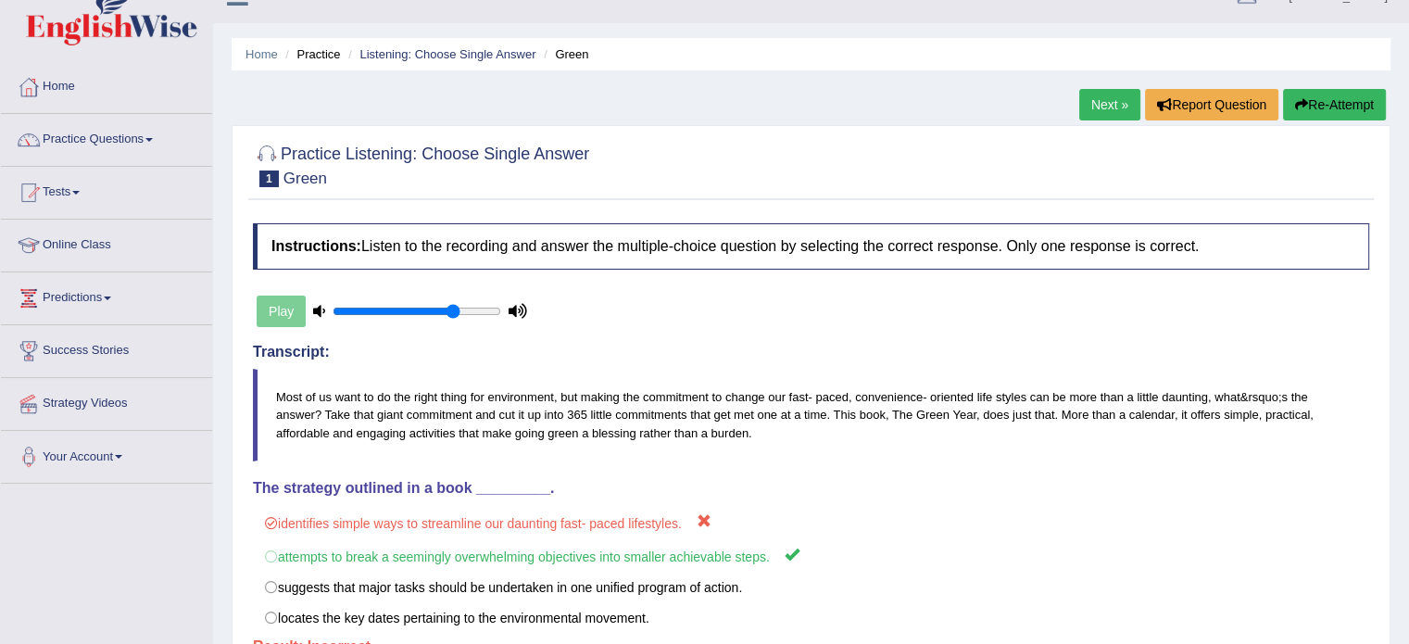
click at [1101, 99] on link "Next »" at bounding box center [1109, 105] width 61 height 32
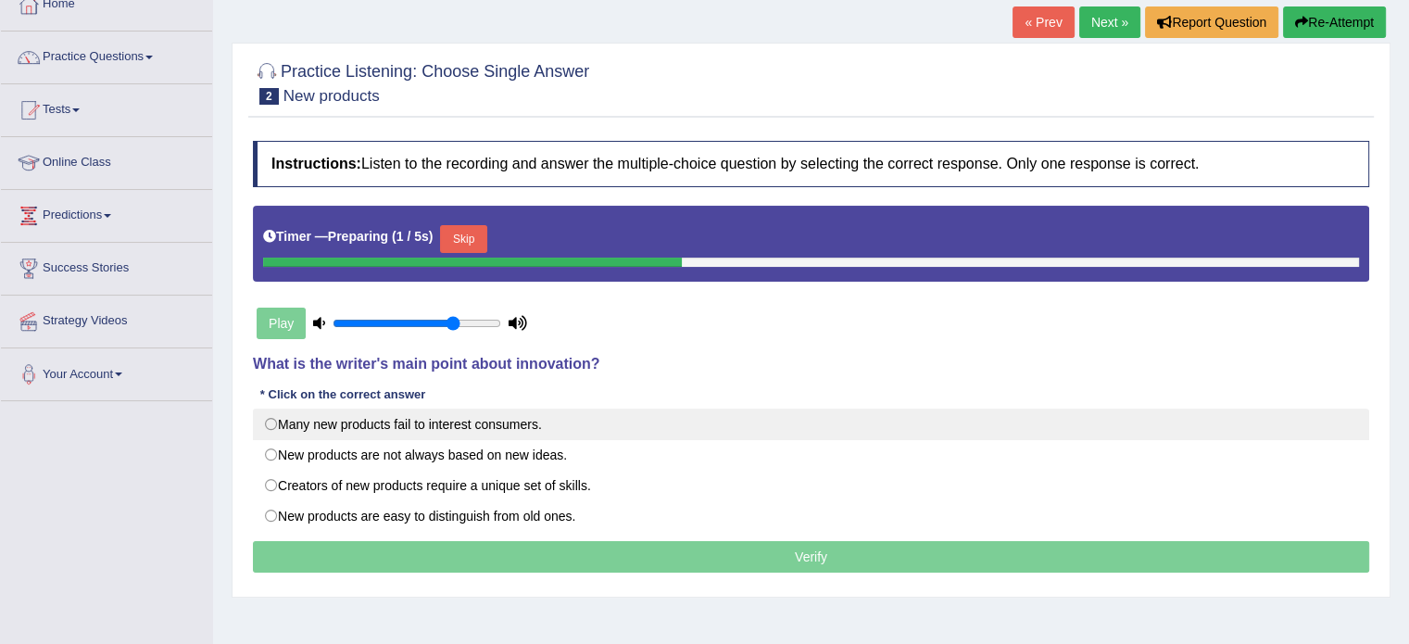
scroll to position [123, 0]
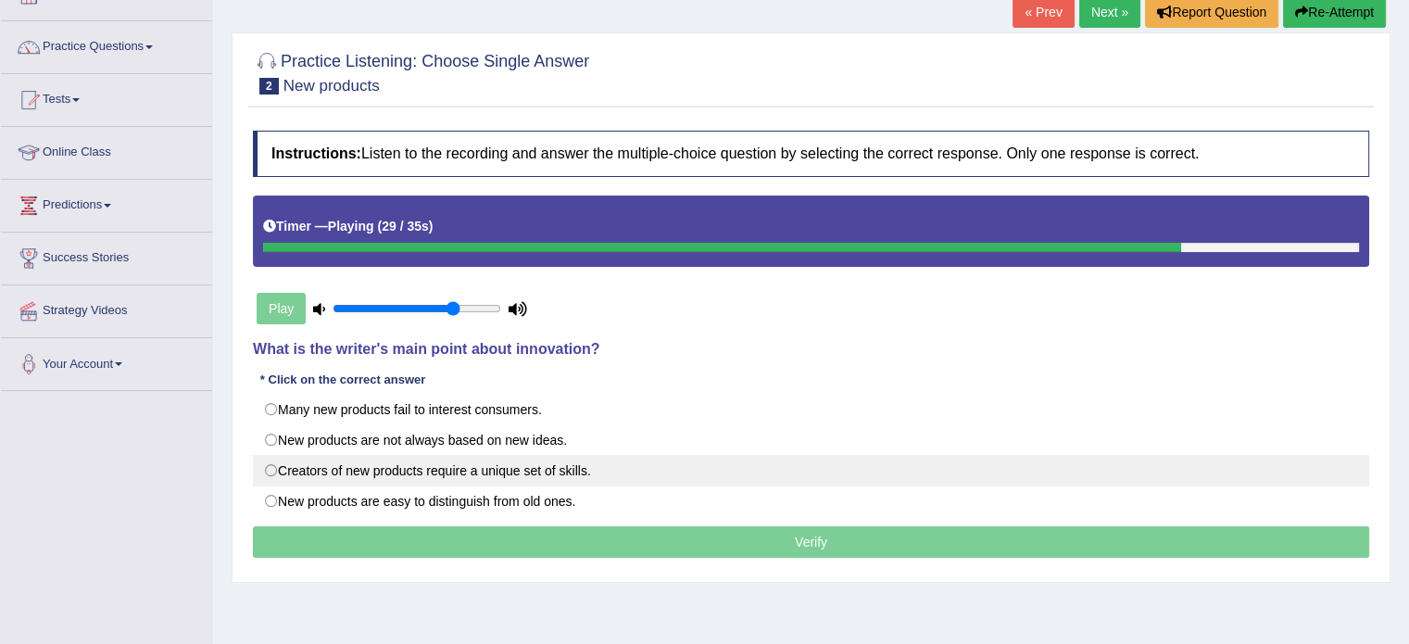
click at [466, 478] on label "Creators of new products require a unique set of skills." at bounding box center [811, 471] width 1116 height 32
radio input "true"
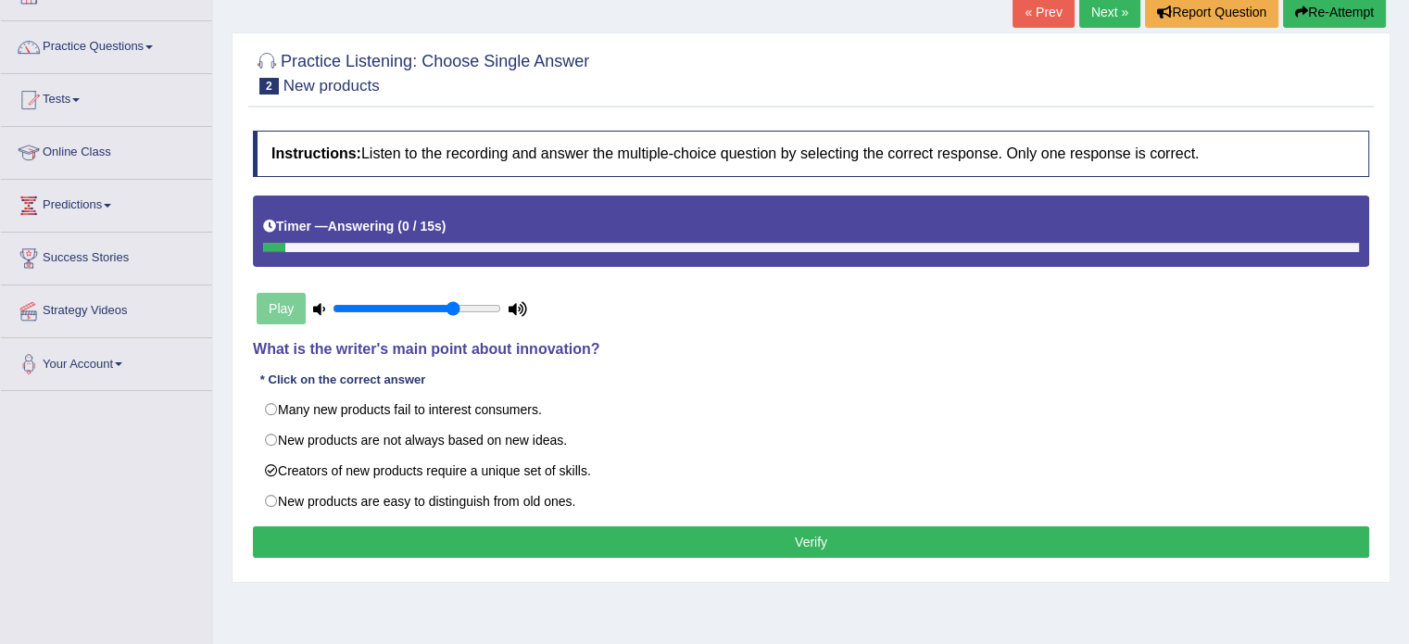
click at [593, 546] on button "Verify" at bounding box center [811, 542] width 1116 height 32
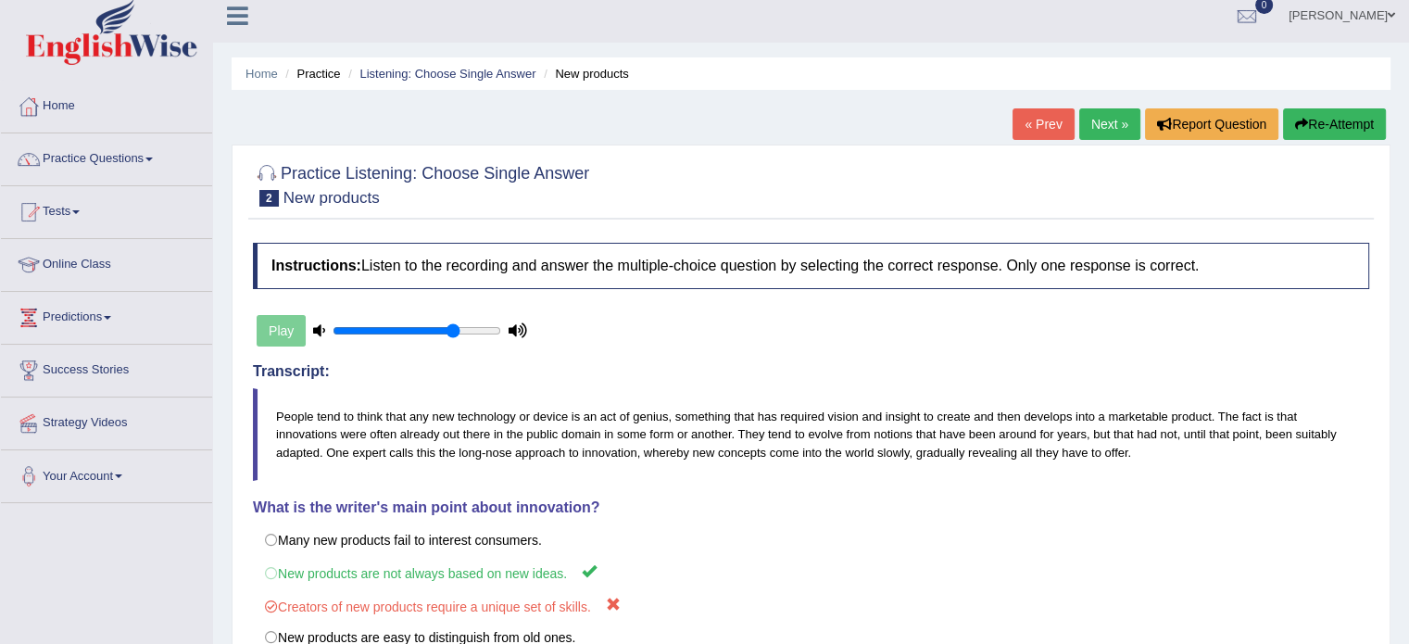
scroll to position [0, 0]
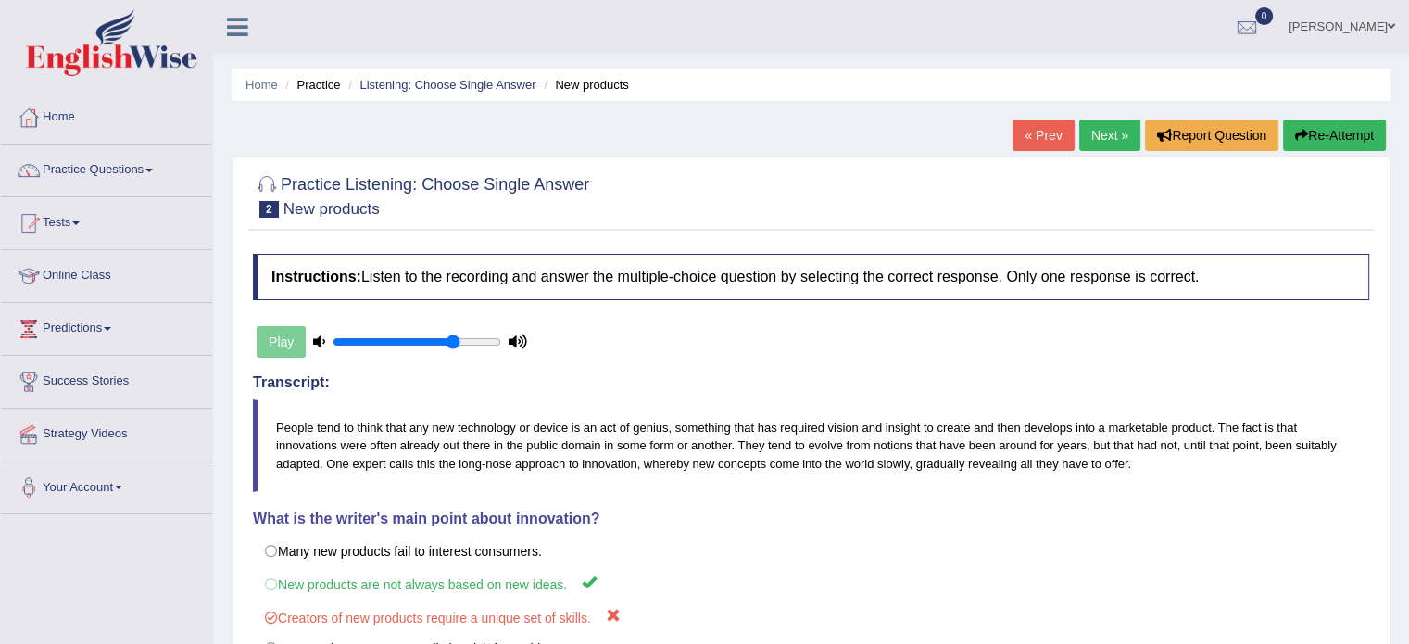
click at [1096, 130] on link "Next »" at bounding box center [1109, 136] width 61 height 32
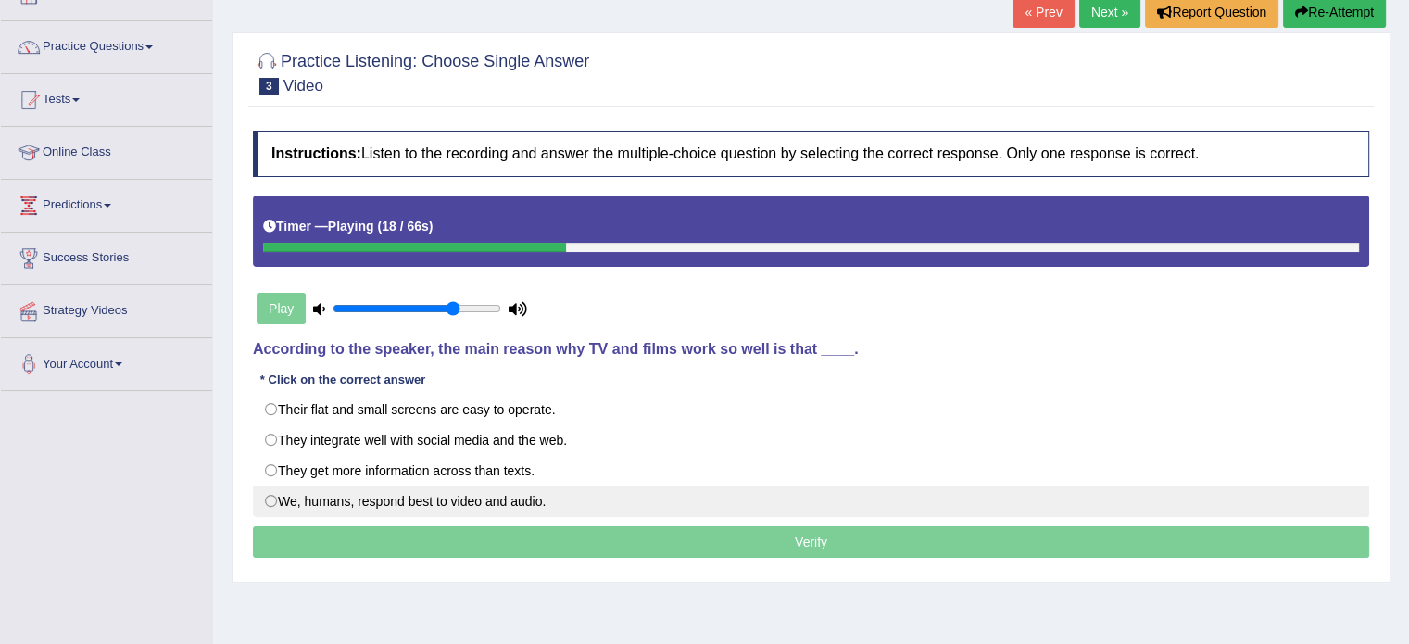
click at [496, 493] on label "We, humans, respond best to video and audio." at bounding box center [811, 502] width 1116 height 32
radio input "true"
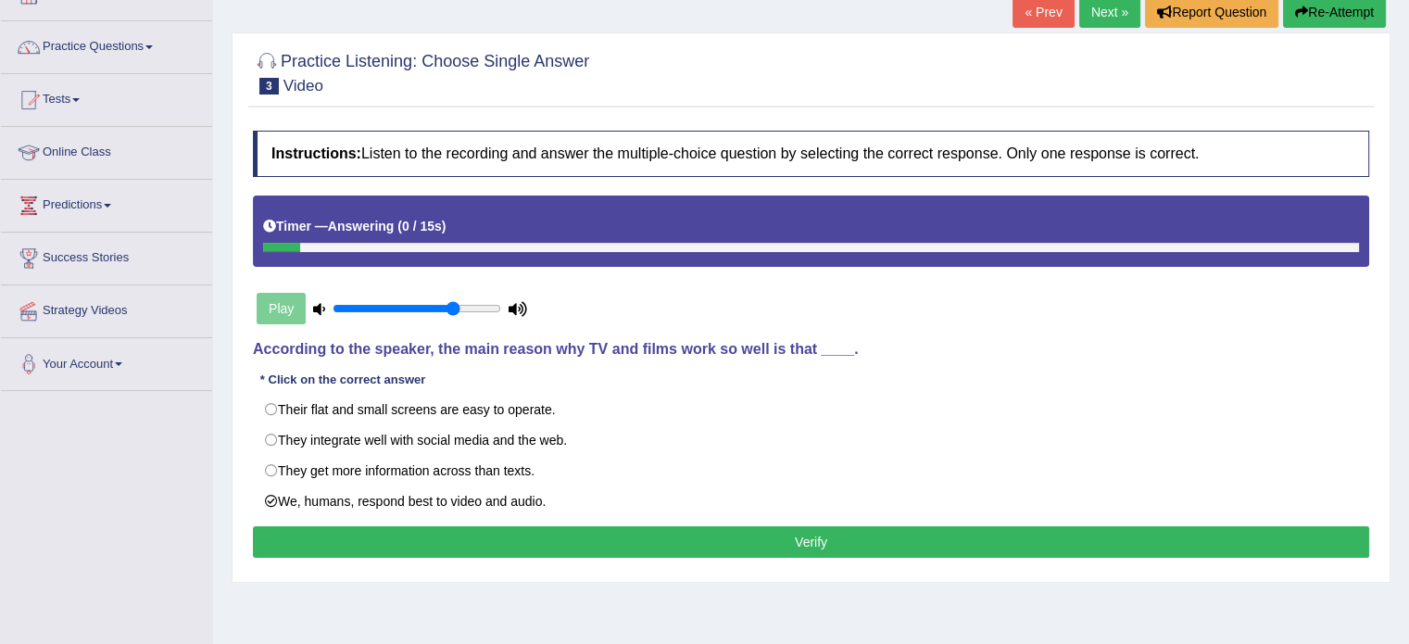
click at [741, 544] on button "Verify" at bounding box center [811, 542] width 1116 height 32
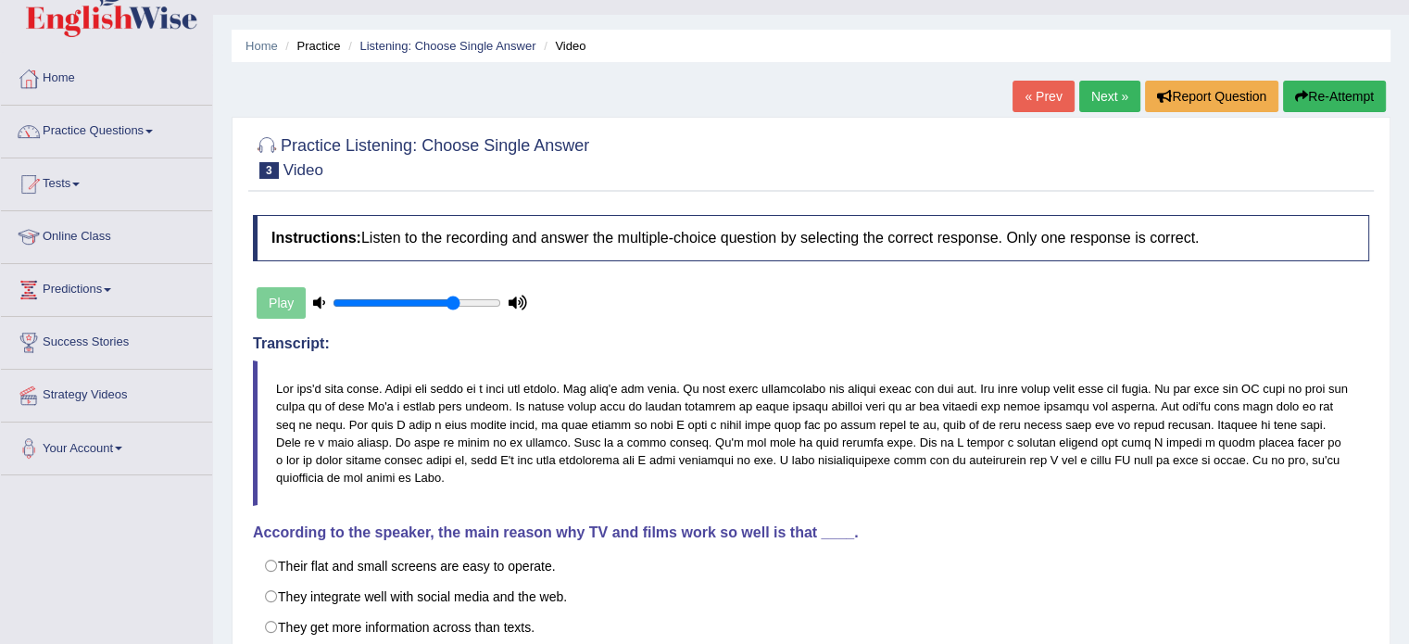
scroll to position [31, 0]
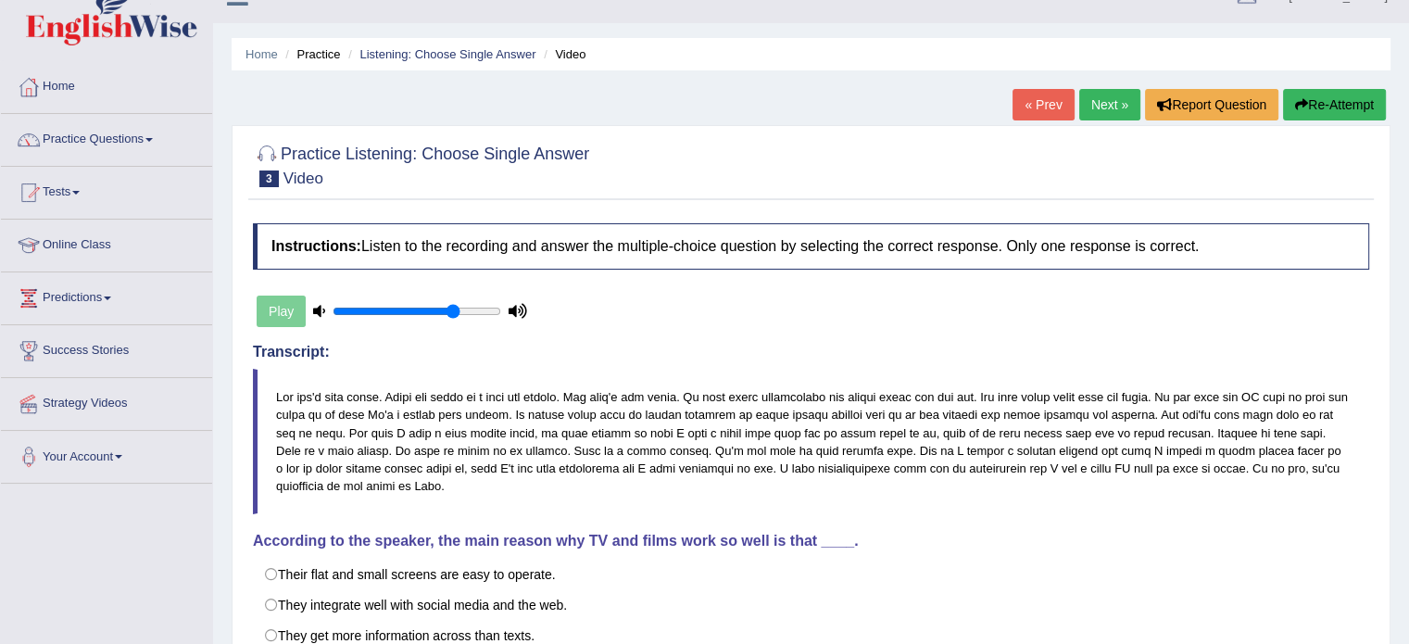
click at [1096, 106] on link "Next »" at bounding box center [1109, 105] width 61 height 32
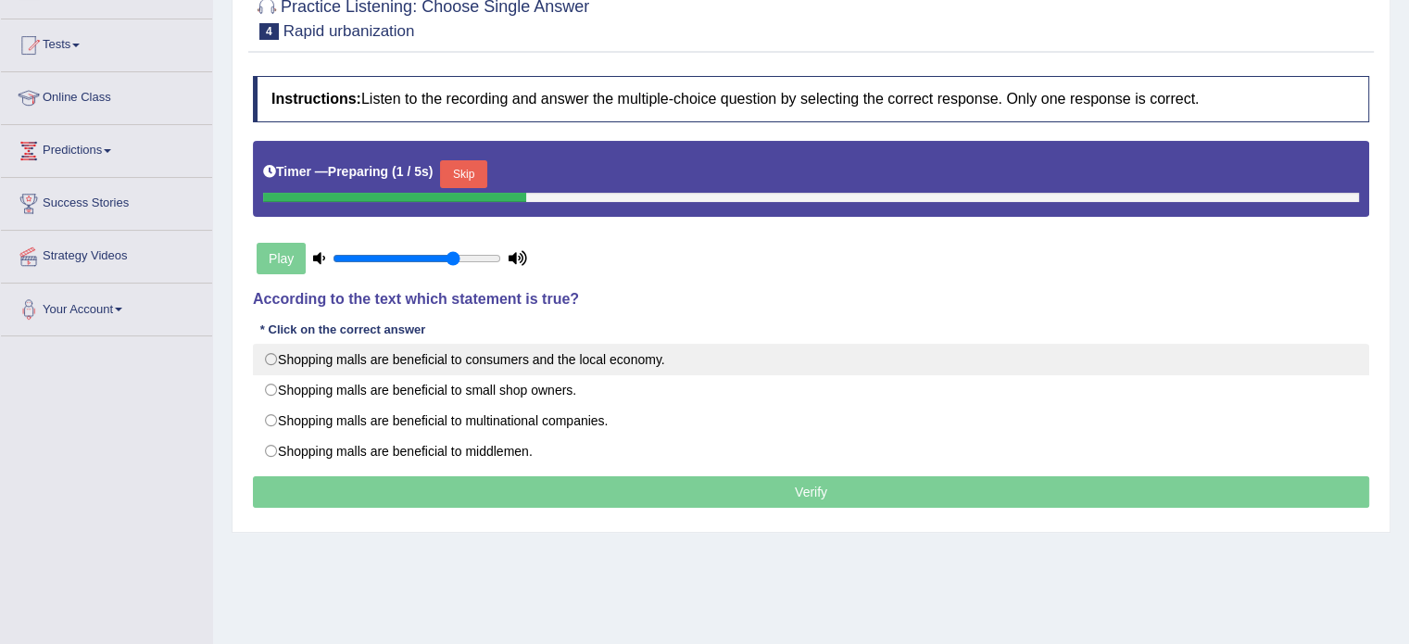
scroll to position [185, 0]
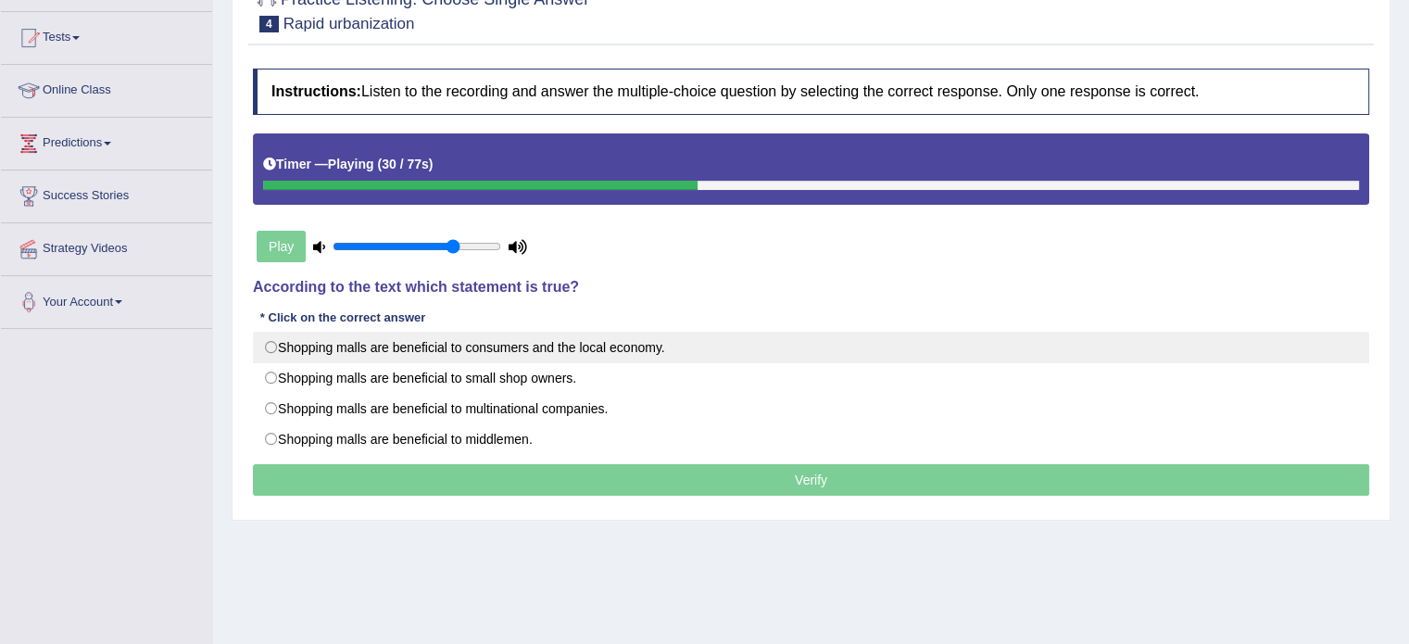
click at [438, 348] on label "Shopping malls are beneficial to consumers and the local economy." at bounding box center [811, 348] width 1116 height 32
radio input "true"
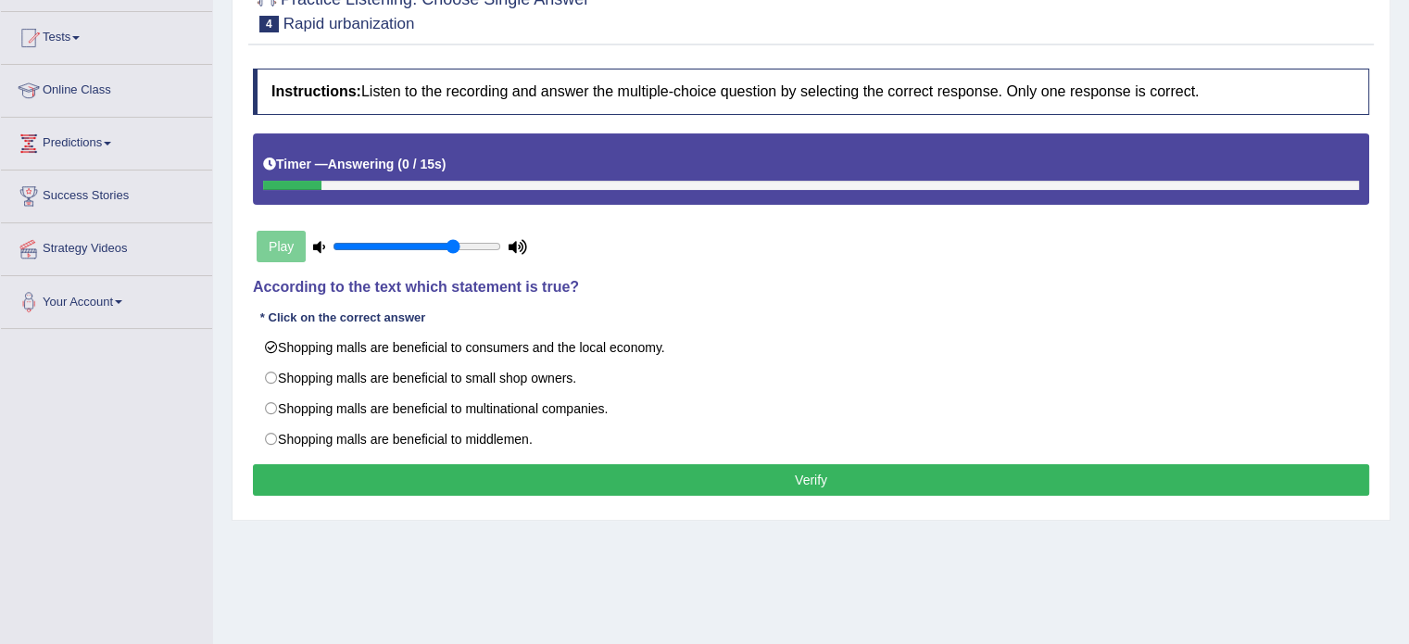
click at [553, 491] on button "Verify" at bounding box center [811, 480] width 1116 height 32
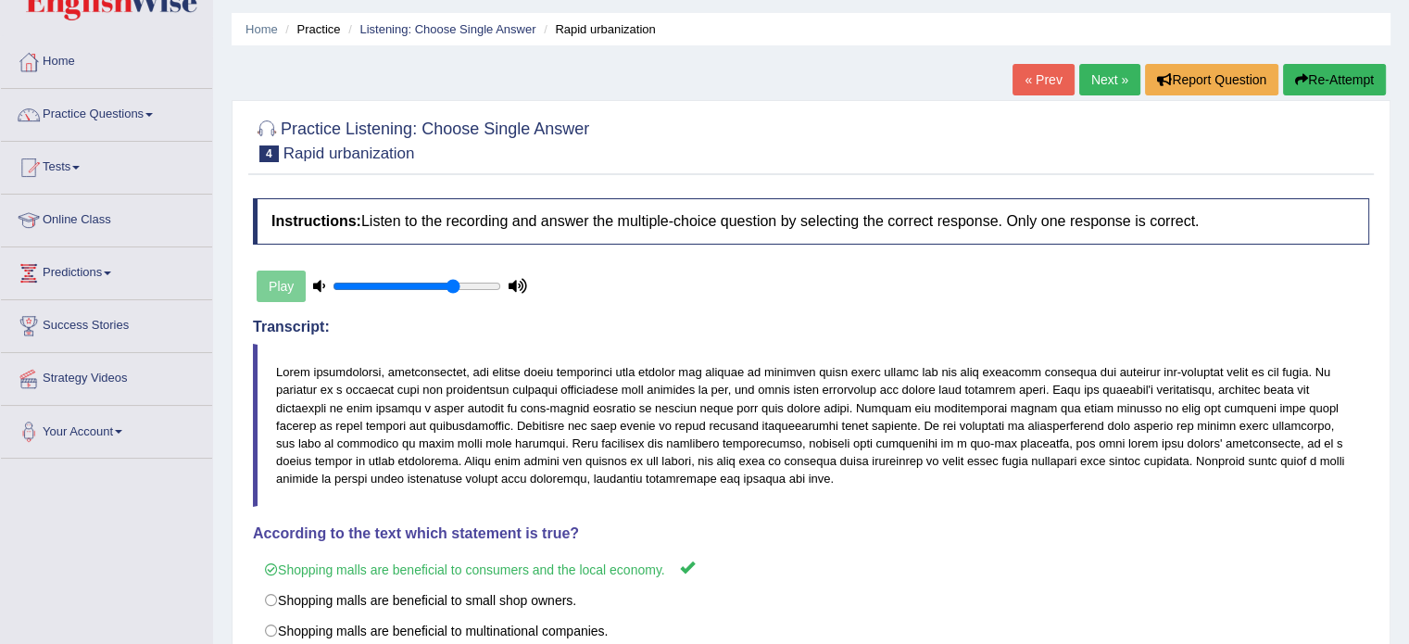
scroll to position [31, 0]
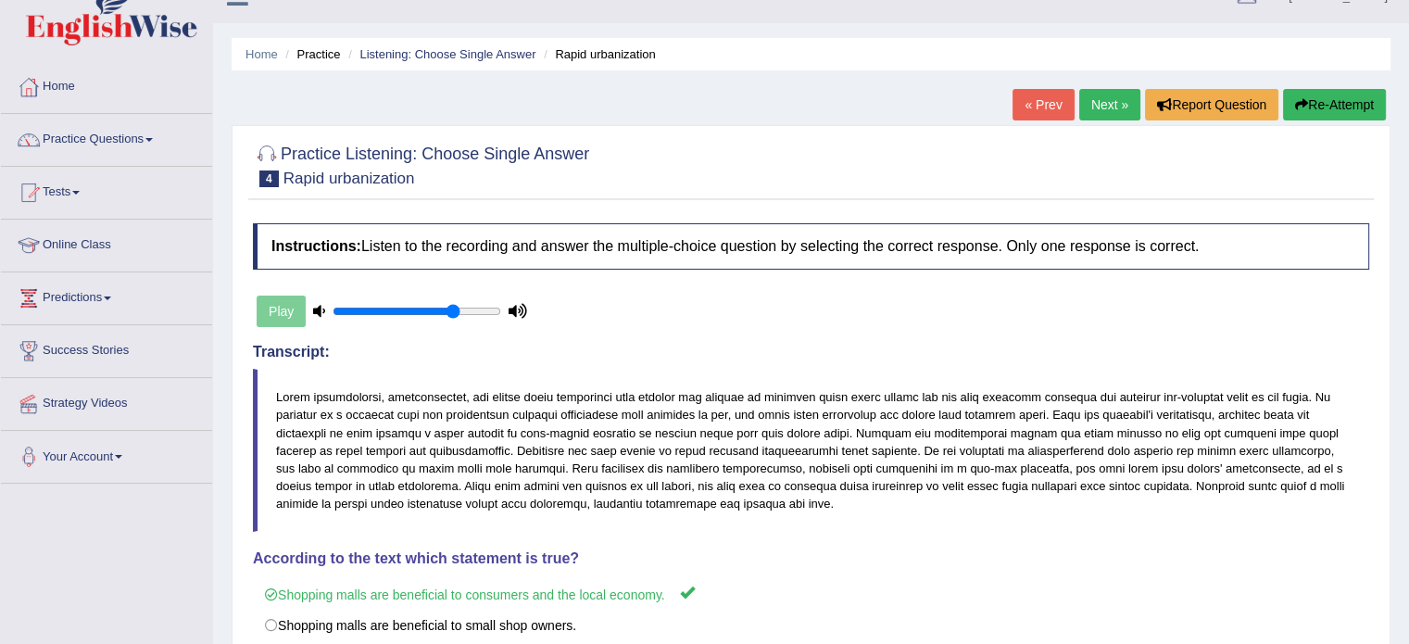
click at [1098, 98] on link "Next »" at bounding box center [1109, 105] width 61 height 32
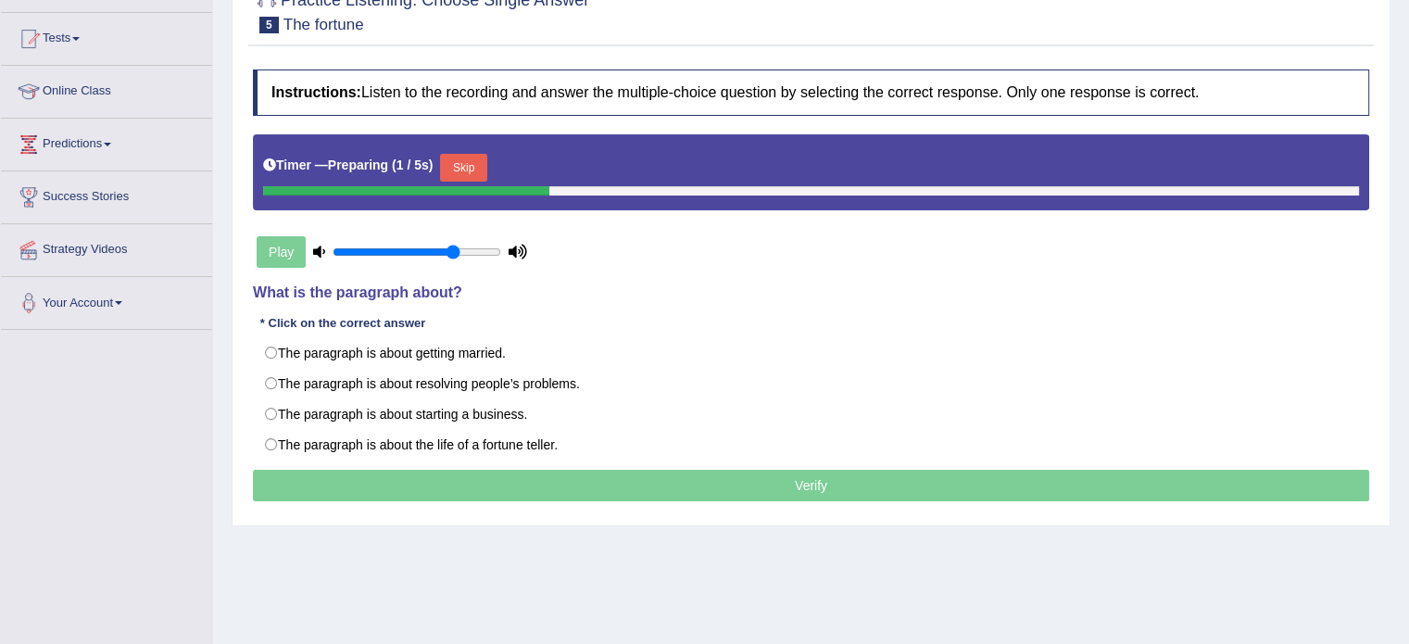
scroll to position [185, 0]
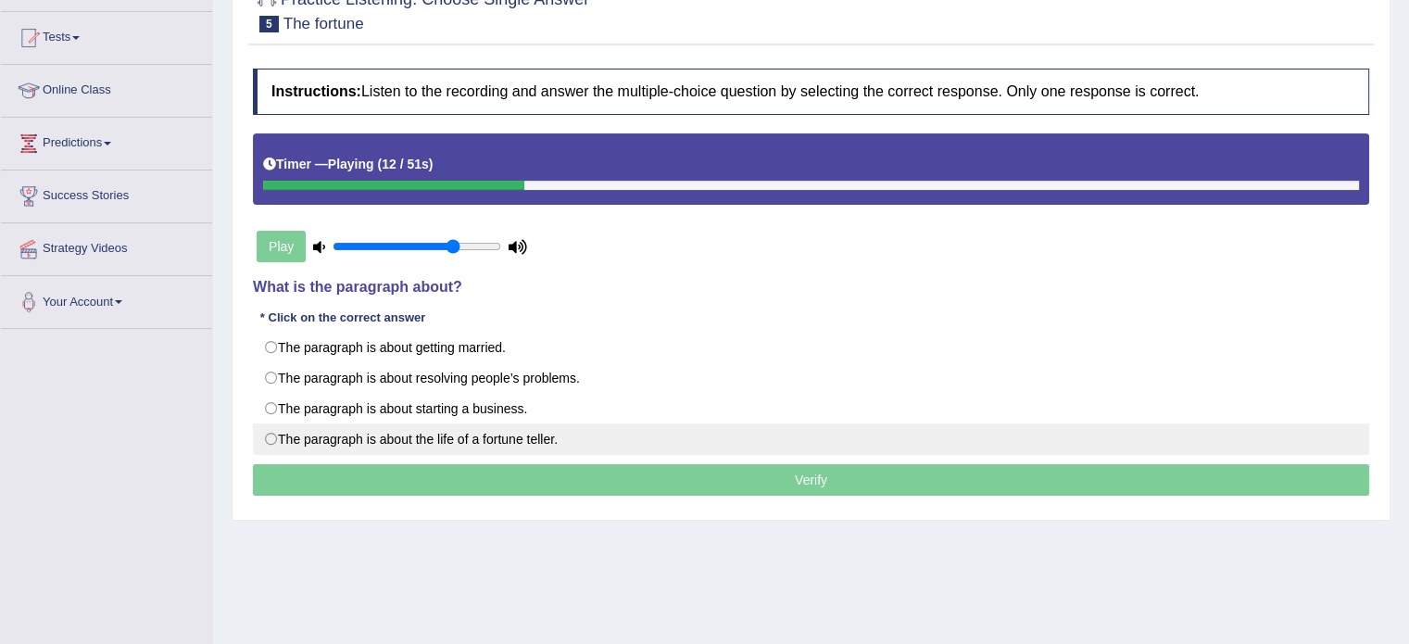
click at [557, 432] on label "The paragraph is about the life of a fortune teller." at bounding box center [811, 439] width 1116 height 32
radio input "true"
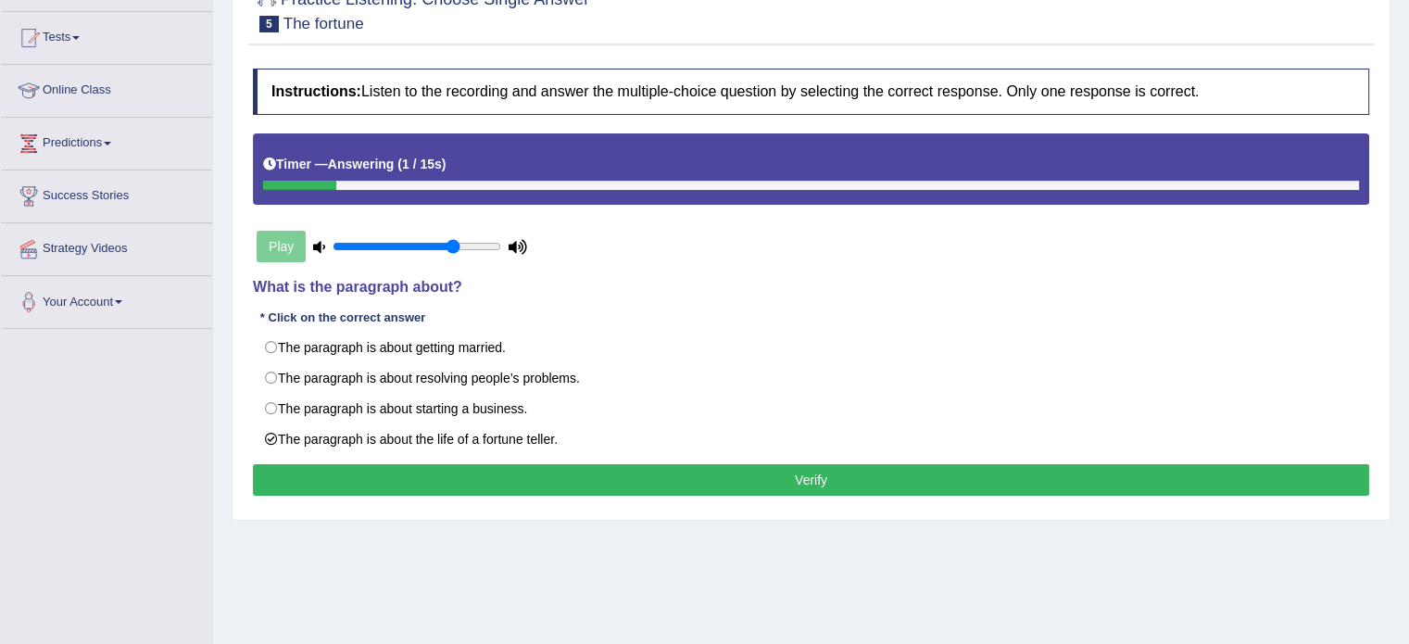
click at [656, 484] on button "Verify" at bounding box center [811, 480] width 1116 height 32
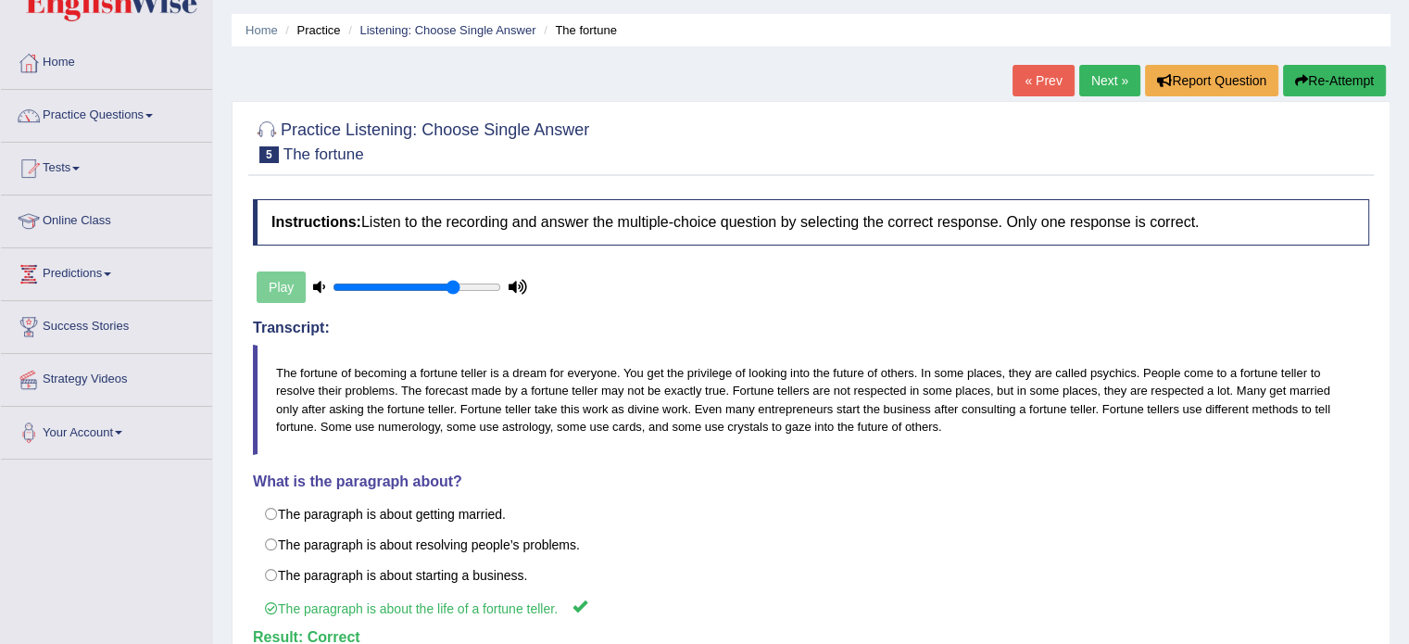
scroll to position [31, 0]
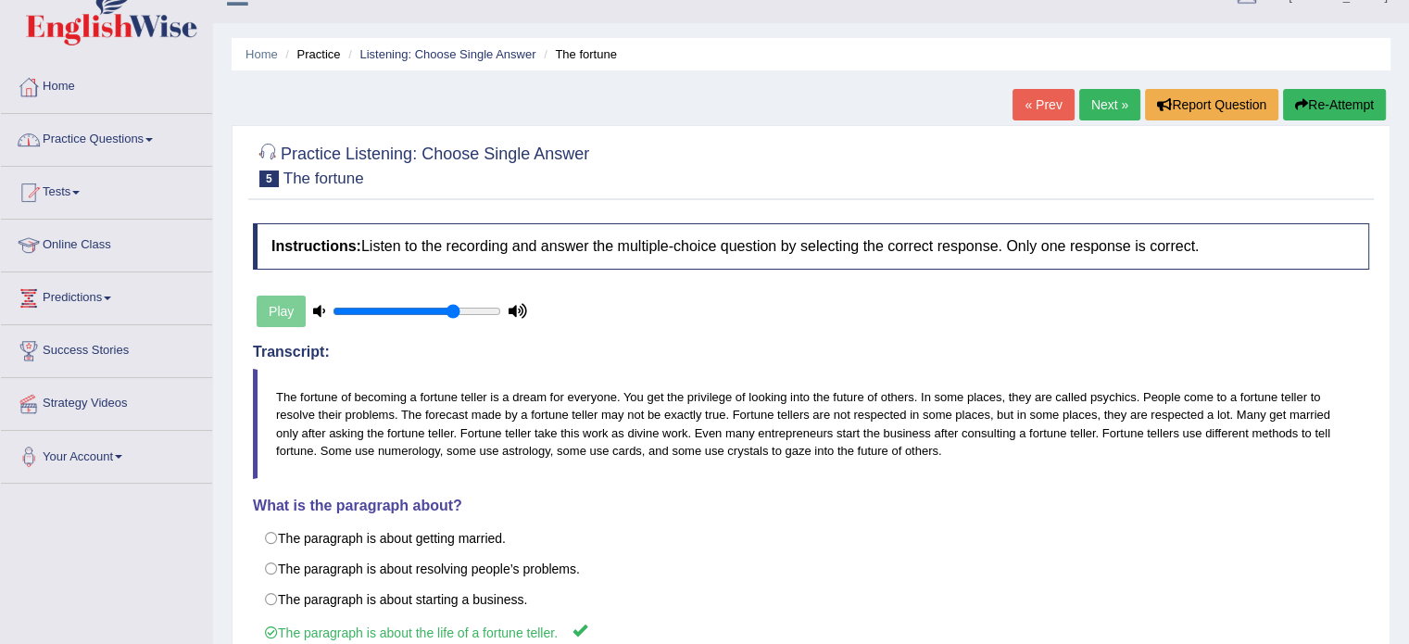
click at [171, 133] on link "Practice Questions" at bounding box center [106, 137] width 211 height 46
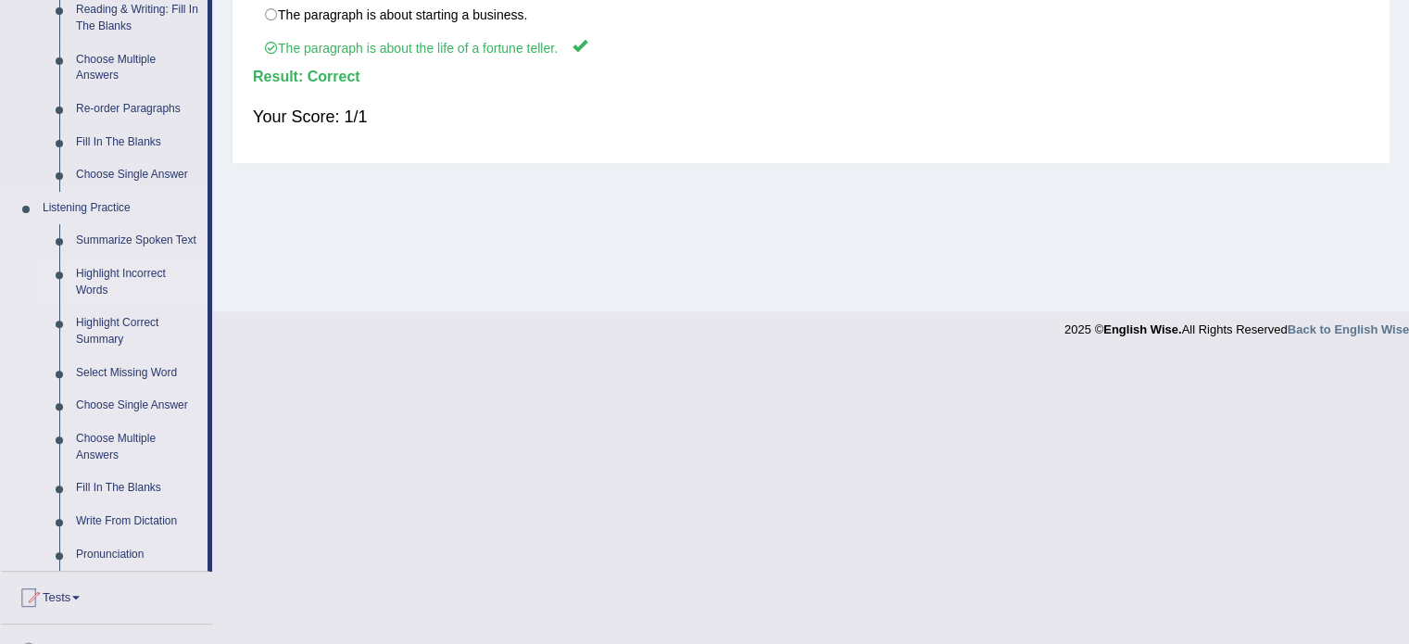
scroll to position [617, 0]
click at [101, 433] on link "Choose Multiple Answers" at bounding box center [138, 445] width 140 height 49
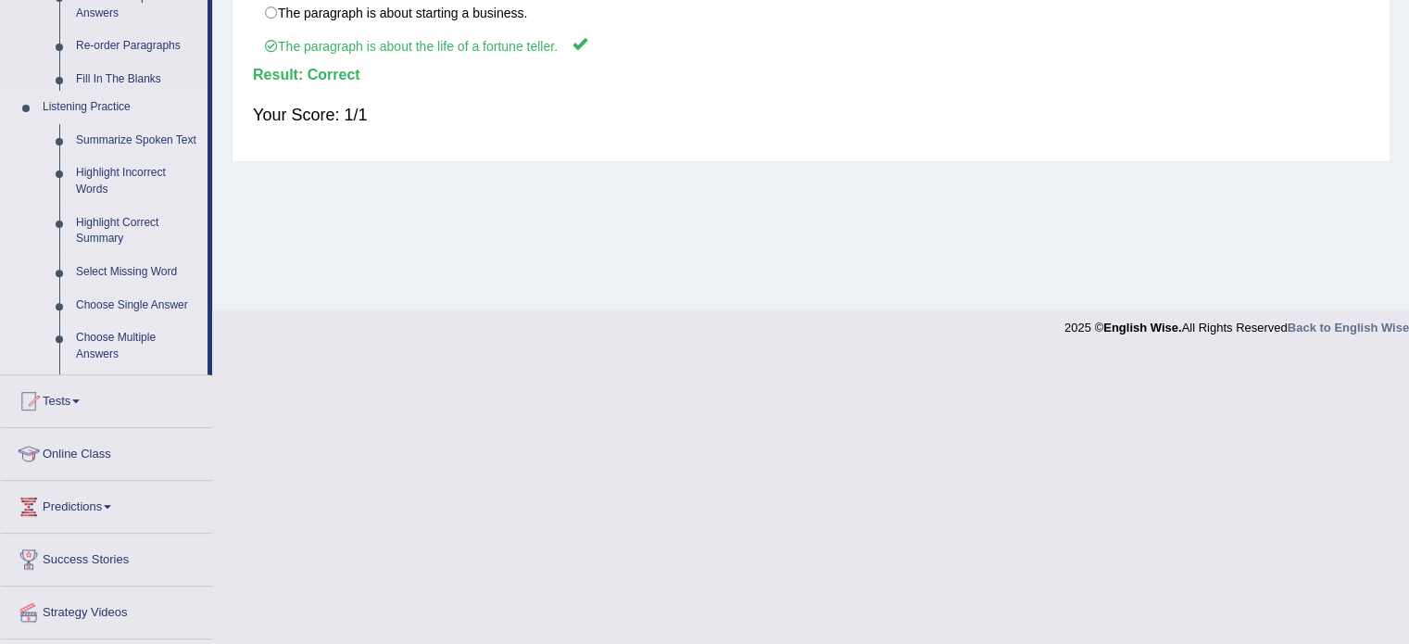
scroll to position [329, 0]
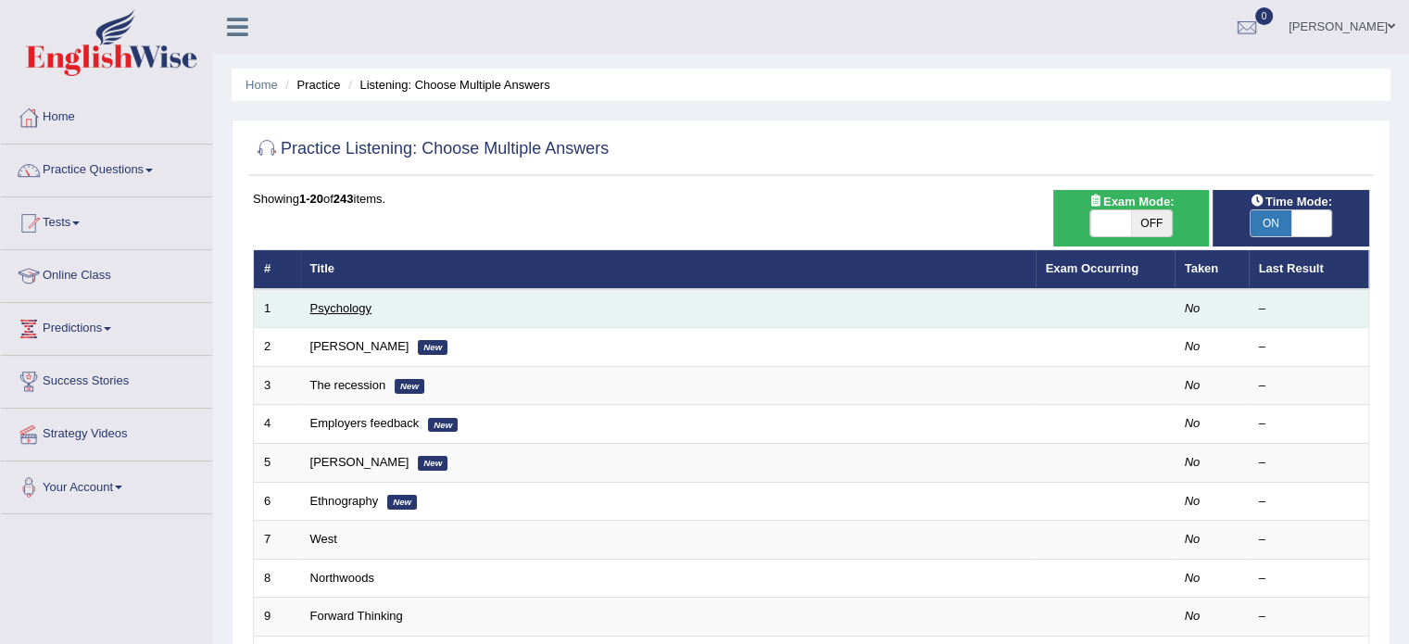
click at [343, 303] on link "Psychology" at bounding box center [340, 308] width 61 height 14
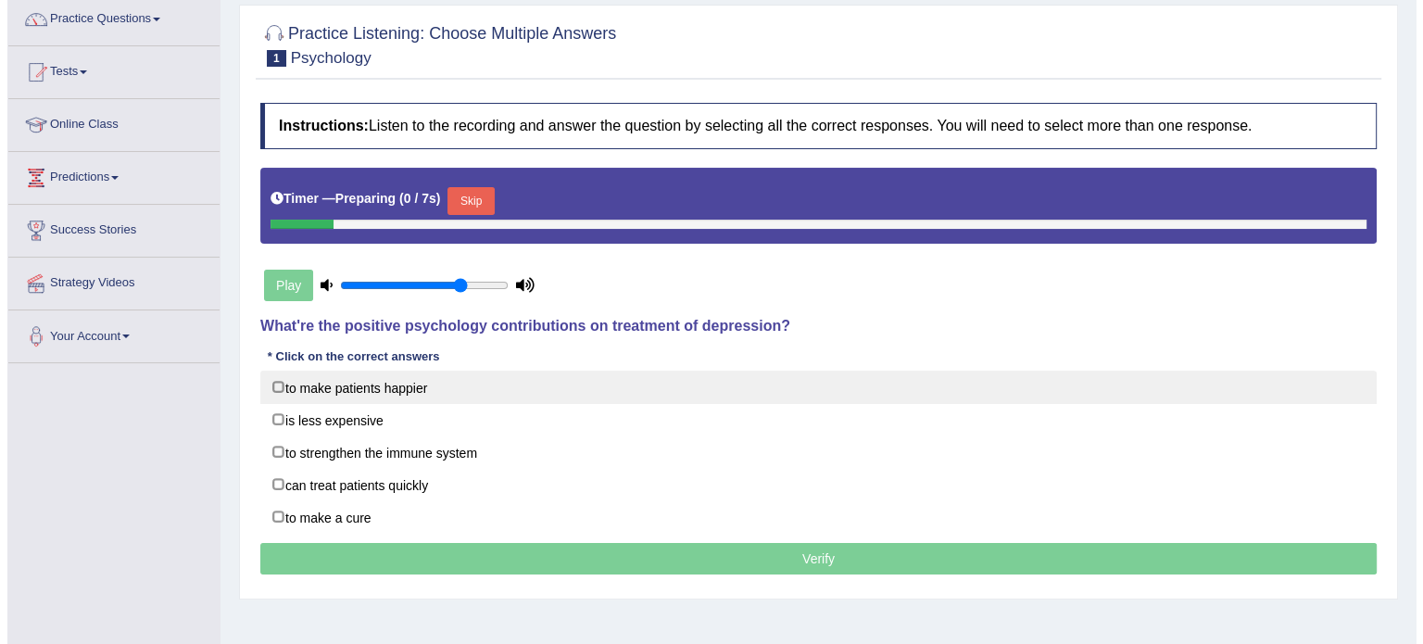
scroll to position [154, 0]
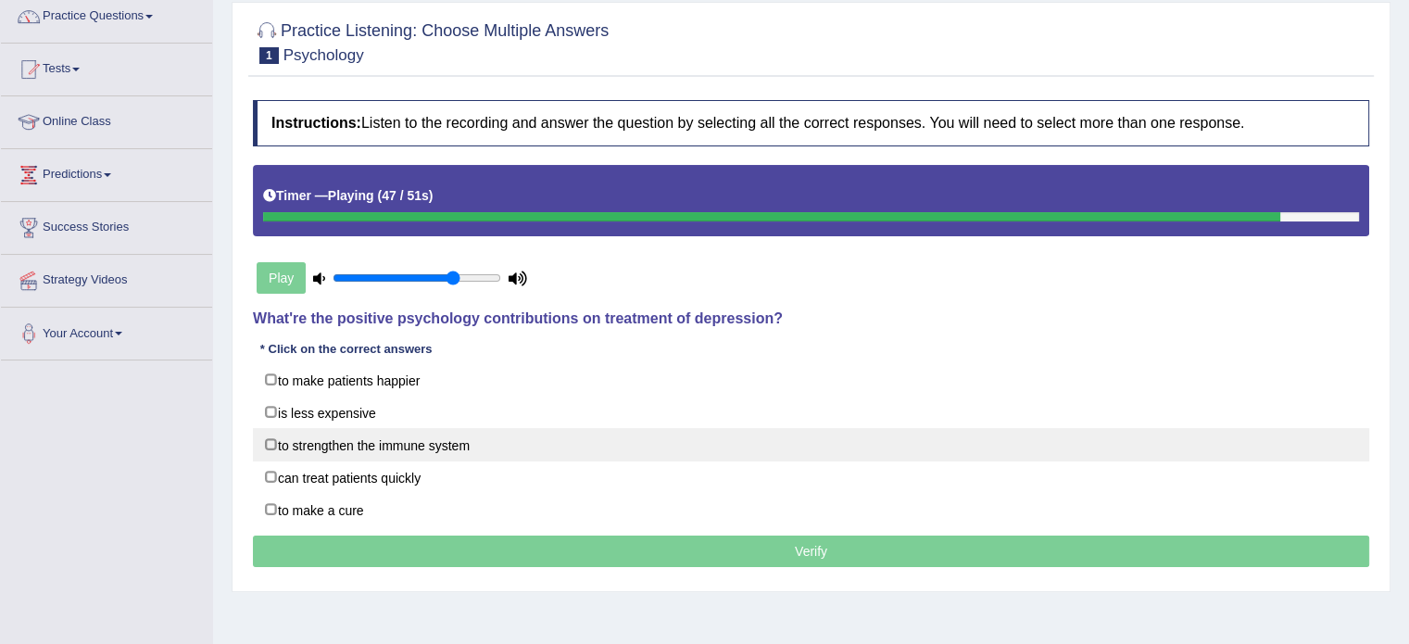
click at [463, 446] on label "to strengthen the immune system" at bounding box center [811, 444] width 1116 height 33
checkbox input "true"
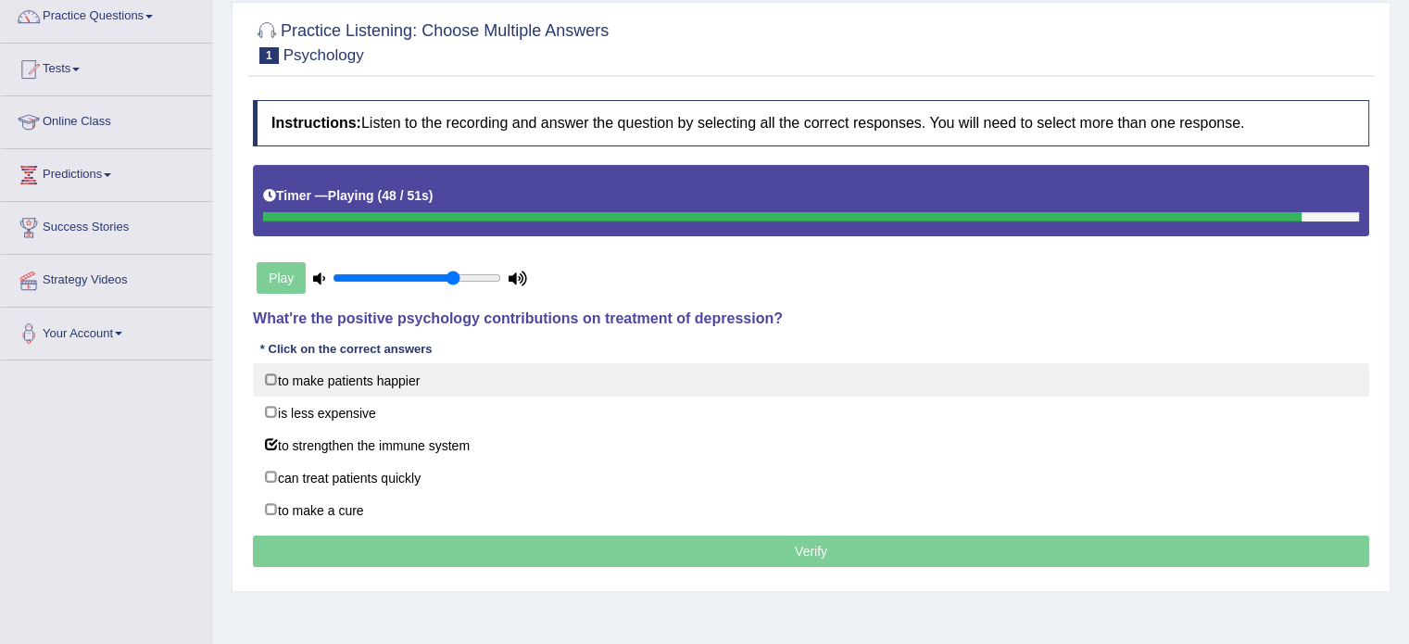
click at [325, 377] on label "to make patients happier" at bounding box center [811, 379] width 1116 height 33
checkbox input "true"
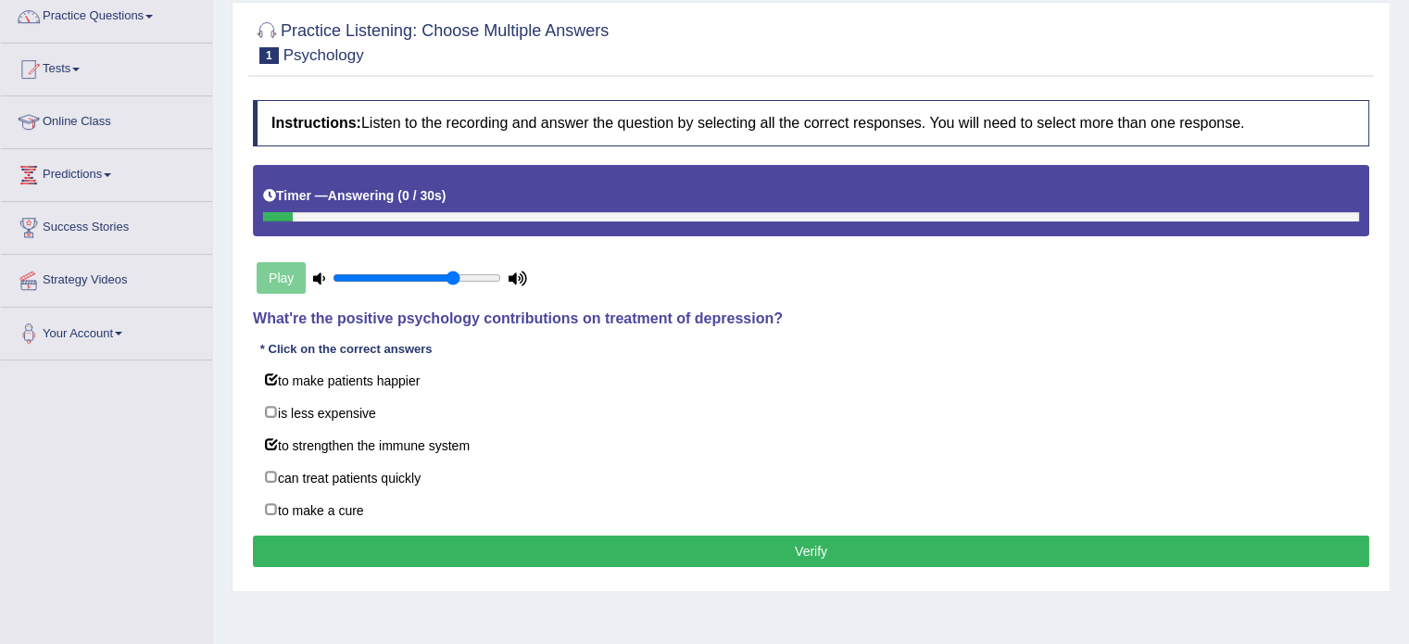
click at [675, 552] on button "Verify" at bounding box center [811, 552] width 1116 height 32
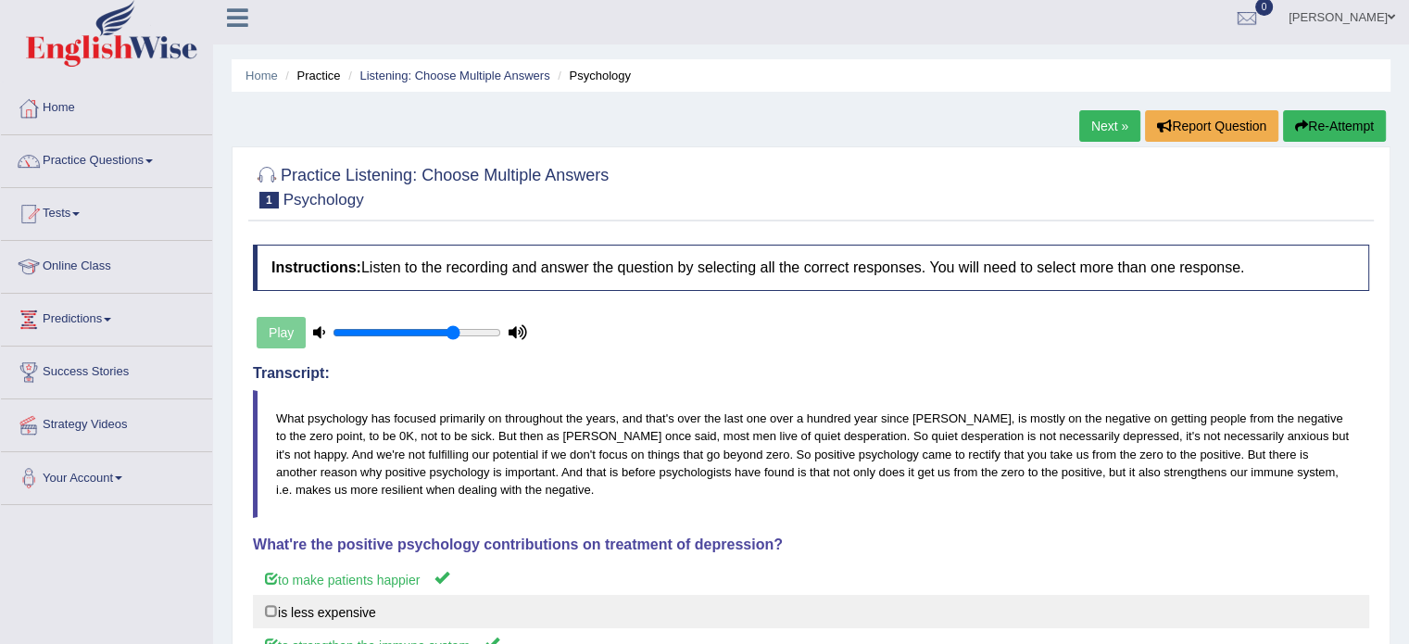
scroll to position [0, 0]
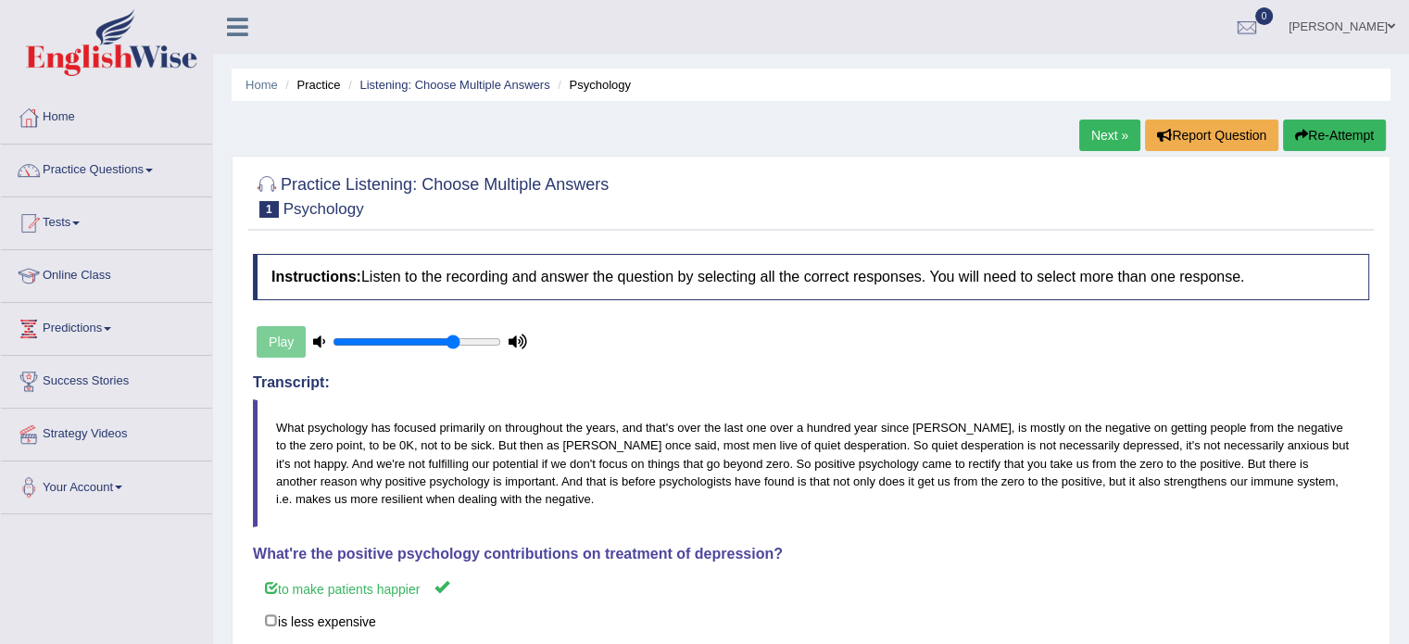
click at [1093, 136] on link "Next »" at bounding box center [1109, 136] width 61 height 32
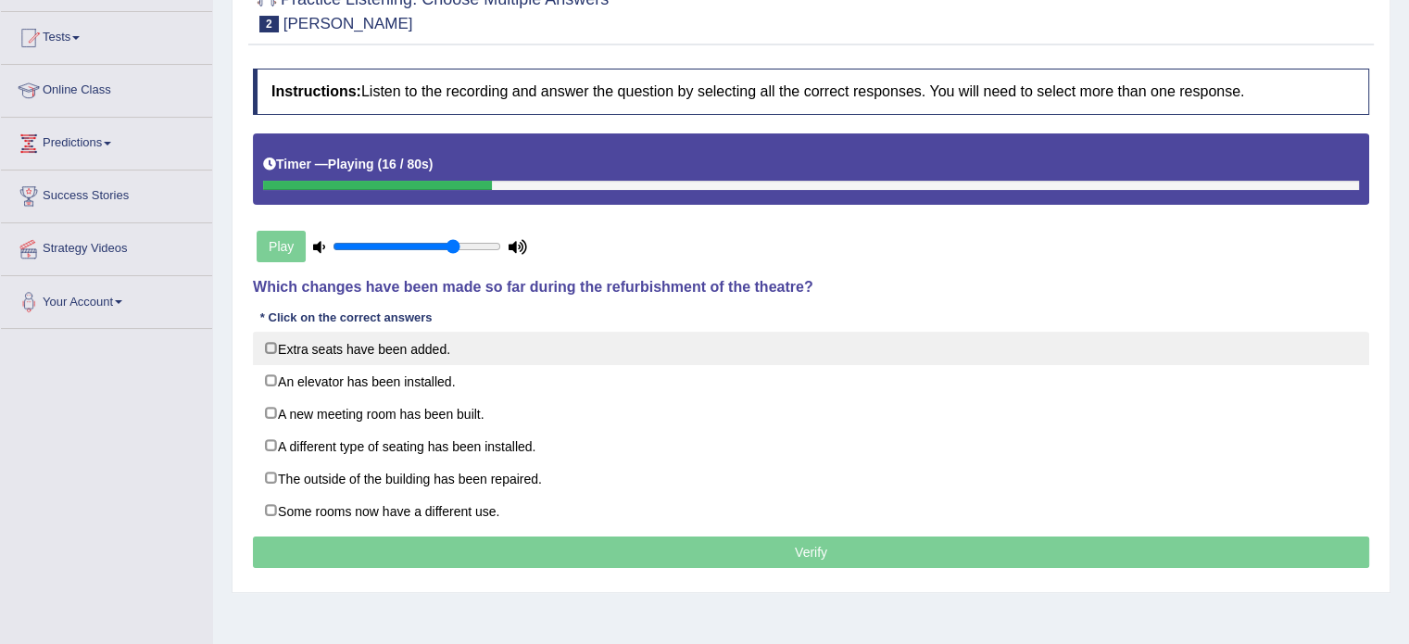
scroll to position [216, 0]
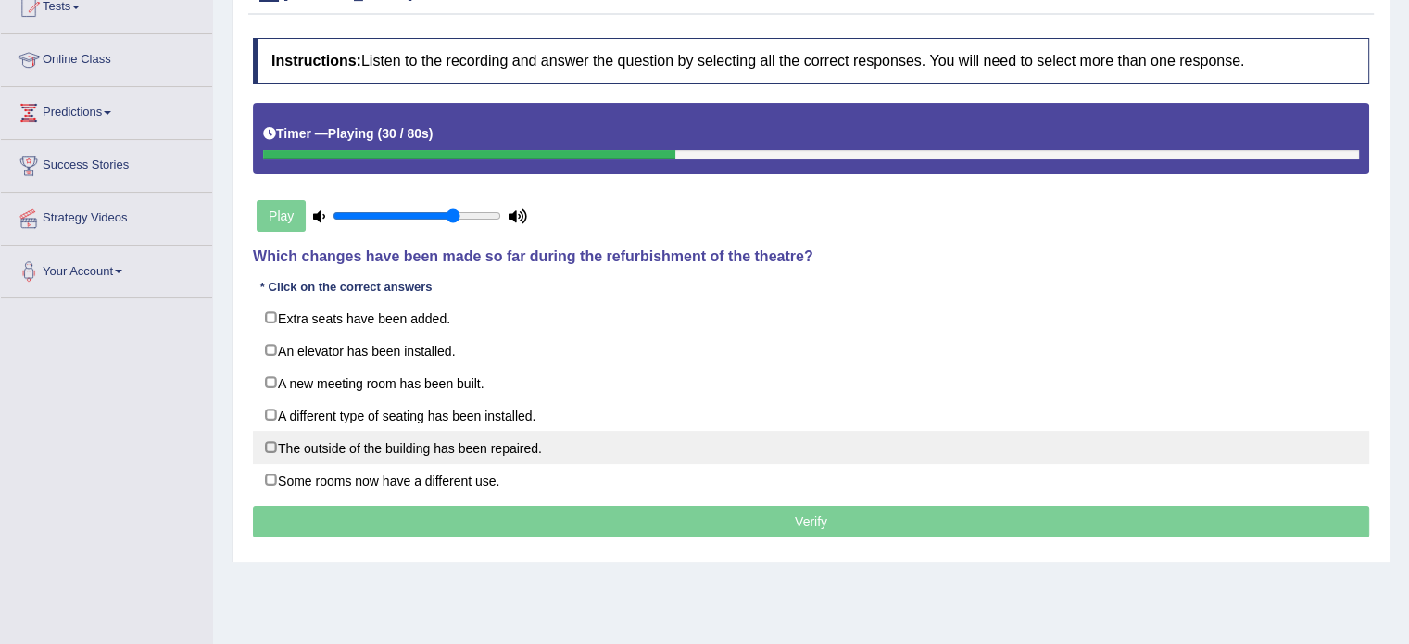
click at [517, 437] on label "The outside of the building has been repaired." at bounding box center [811, 447] width 1116 height 33
checkbox input "true"
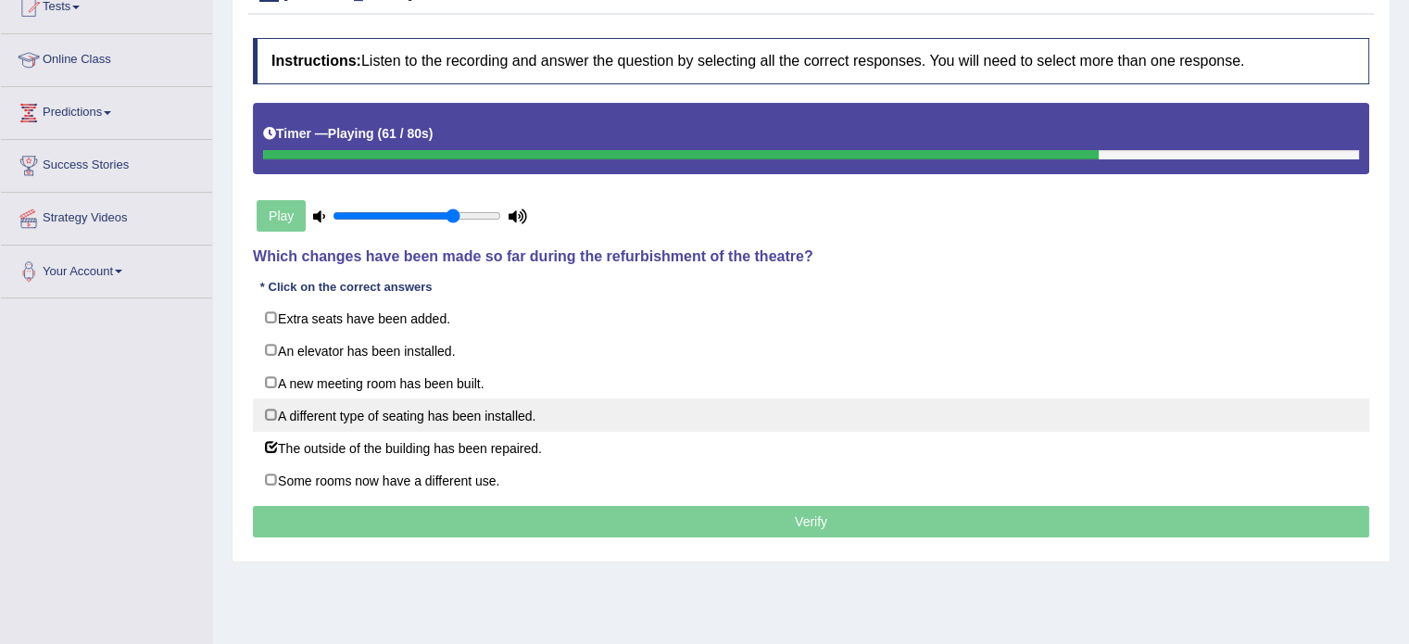
click at [541, 410] on label "A different type of seating has been installed." at bounding box center [811, 414] width 1116 height 33
checkbox input "true"
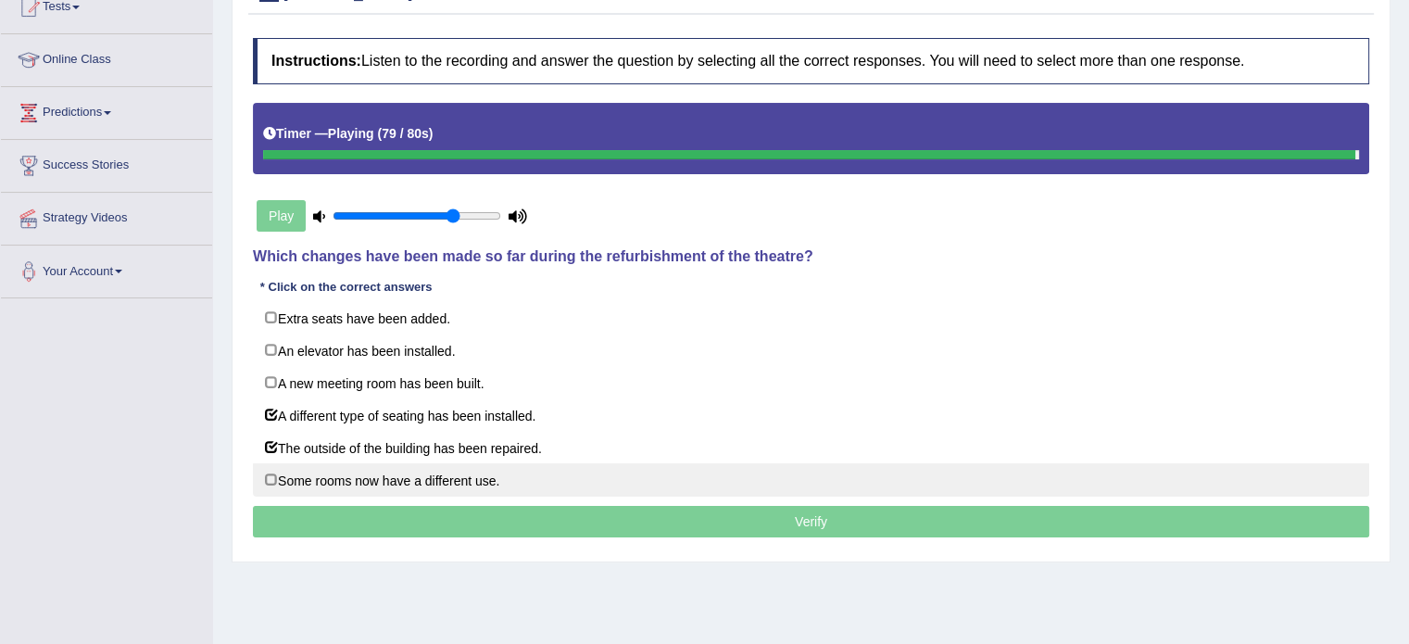
click at [445, 470] on label "Some rooms now have a different use." at bounding box center [811, 479] width 1116 height 33
checkbox input "true"
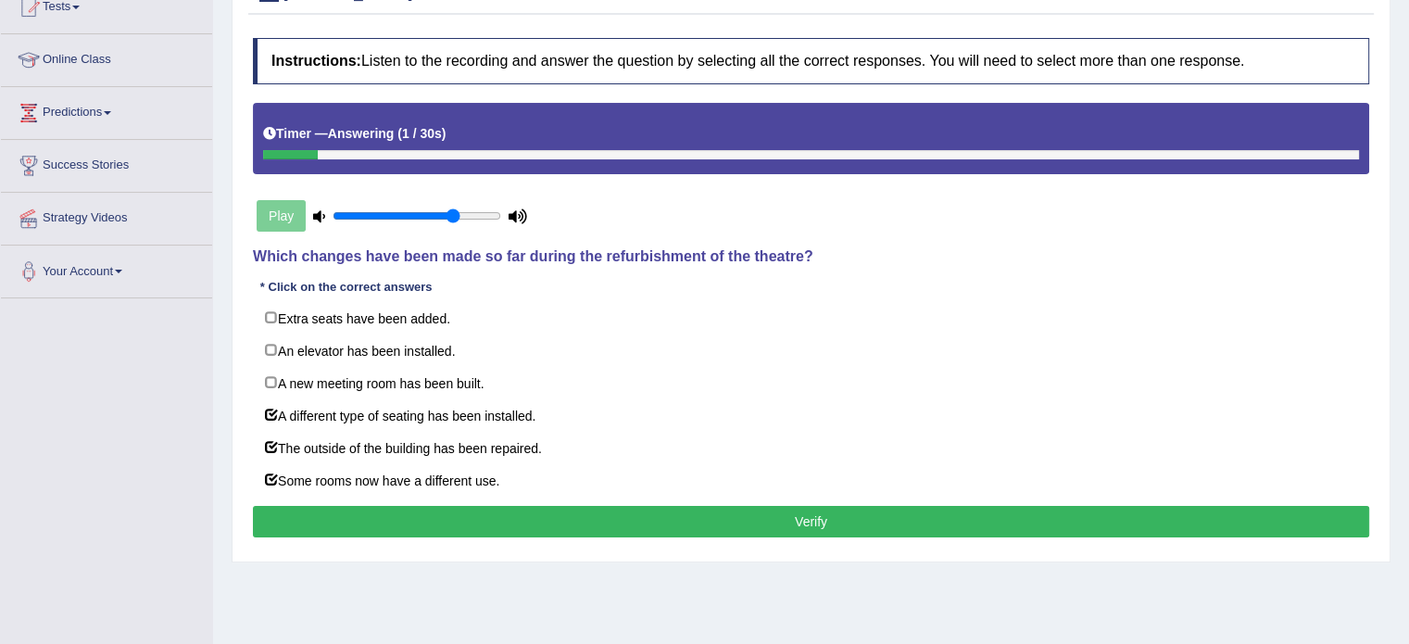
click at [686, 518] on button "Verify" at bounding box center [811, 522] width 1116 height 32
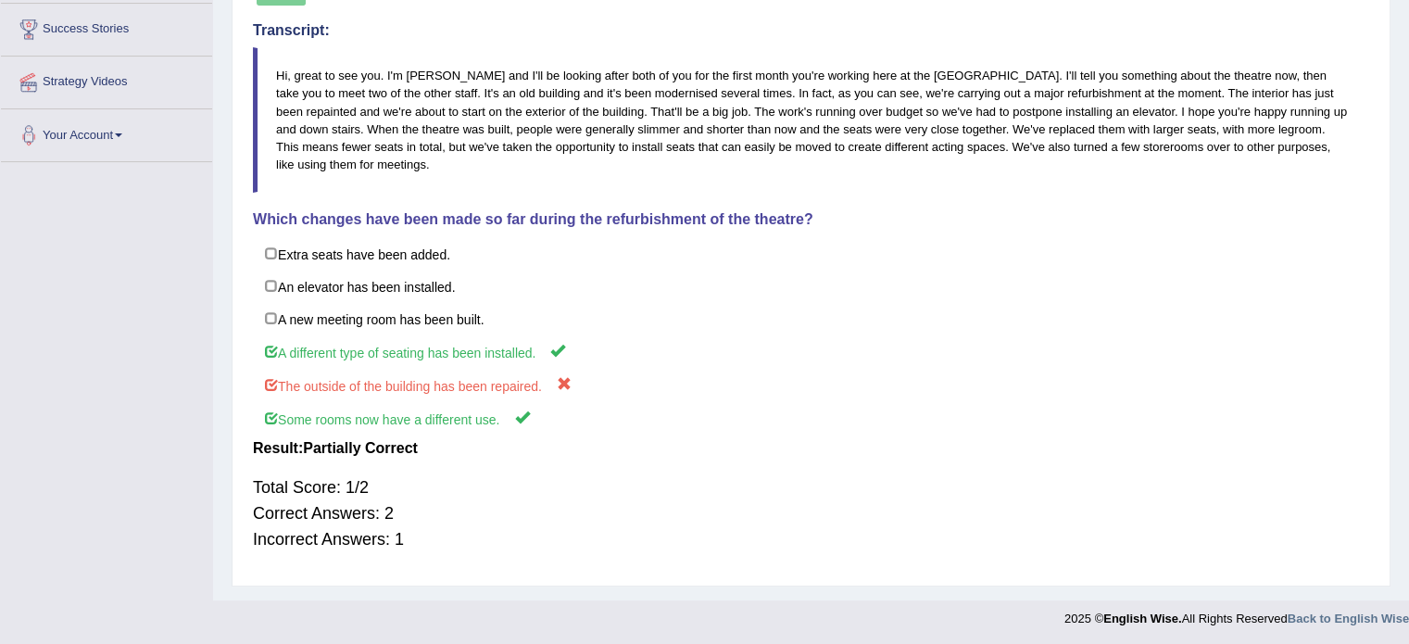
scroll to position [357, 0]
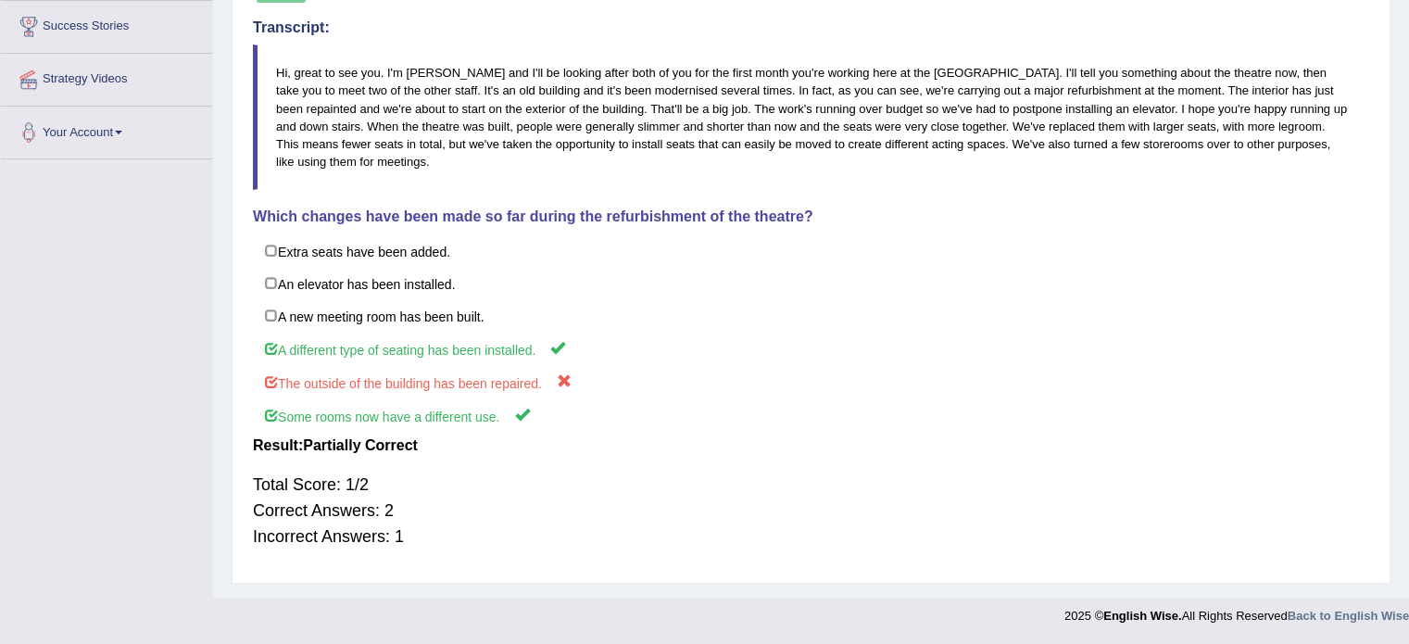
drag, startPoint x: 423, startPoint y: 540, endPoint x: 265, endPoint y: 533, distance: 157.7
click at [265, 533] on div "Total Score: 1/2 Correct Answers: 2 Incorrect Answers: 1" at bounding box center [811, 510] width 1116 height 96
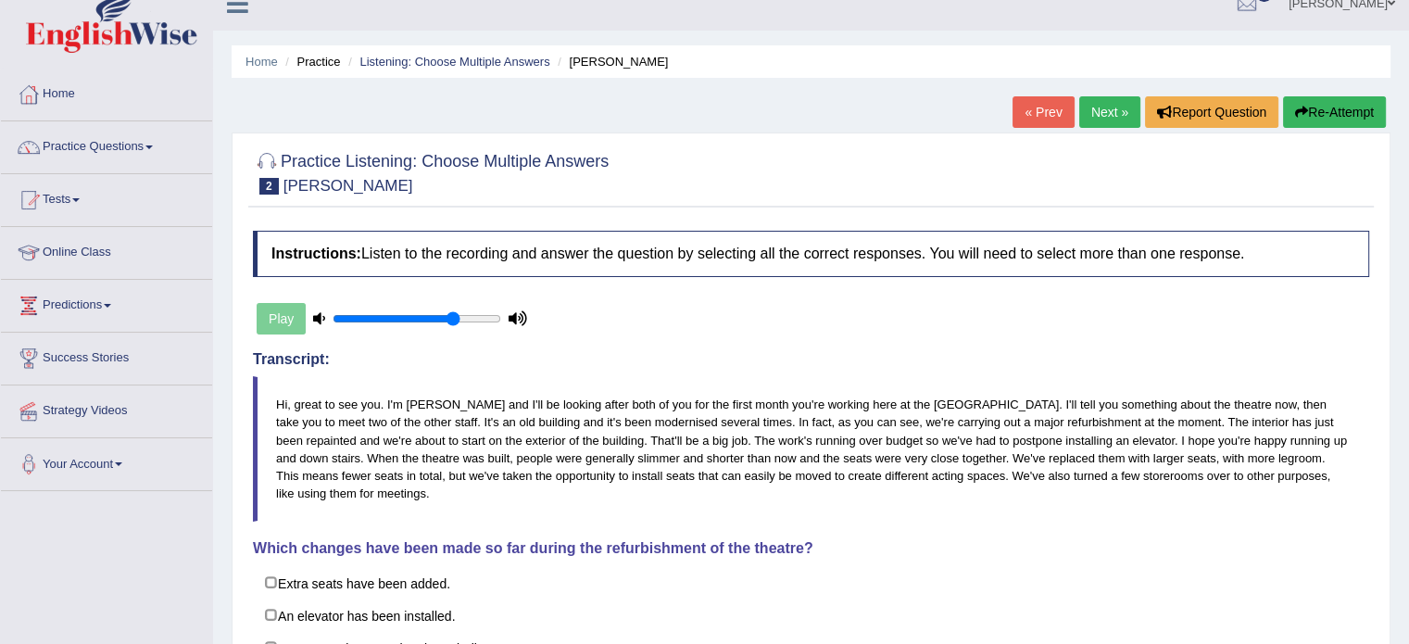
scroll to position [0, 0]
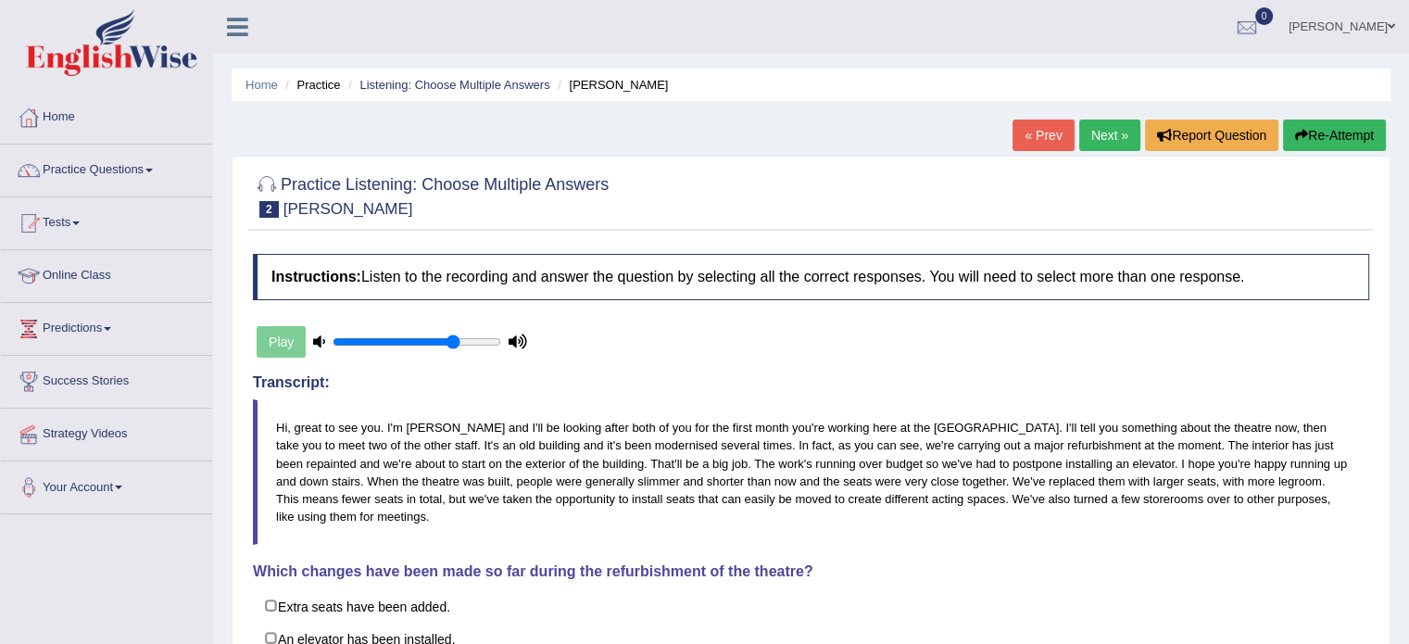
click at [1108, 138] on link "Next »" at bounding box center [1109, 136] width 61 height 32
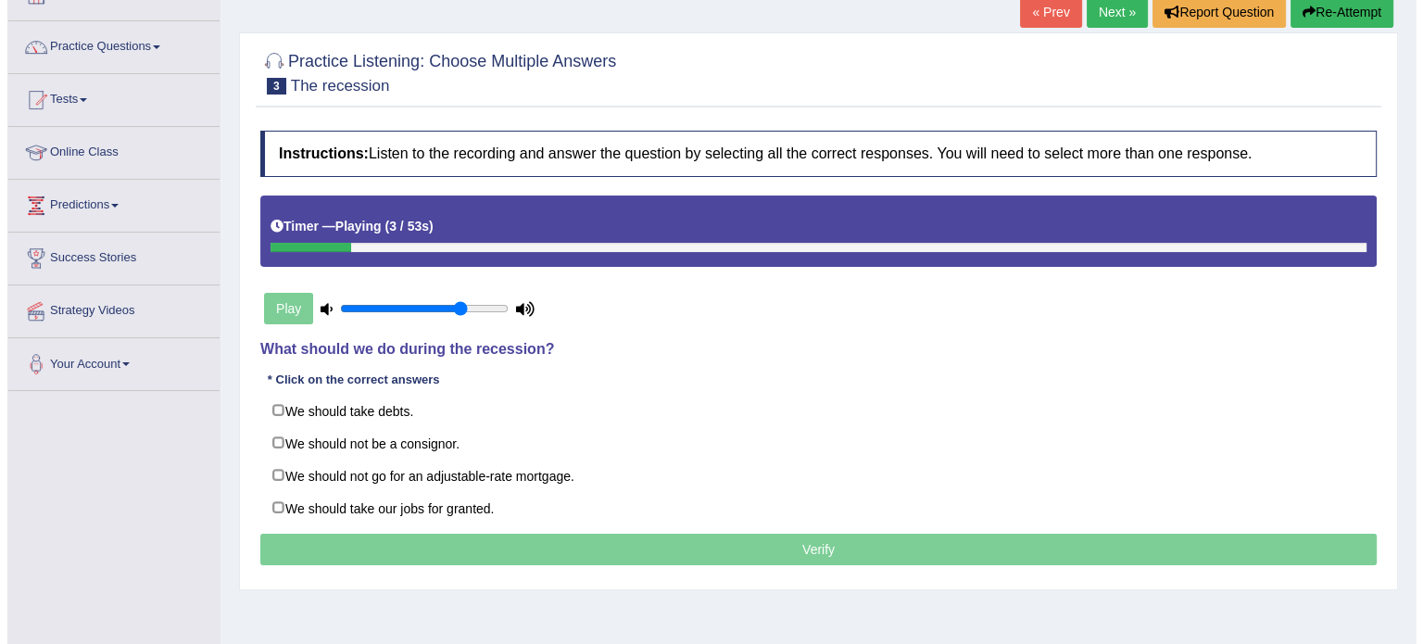
scroll to position [154, 0]
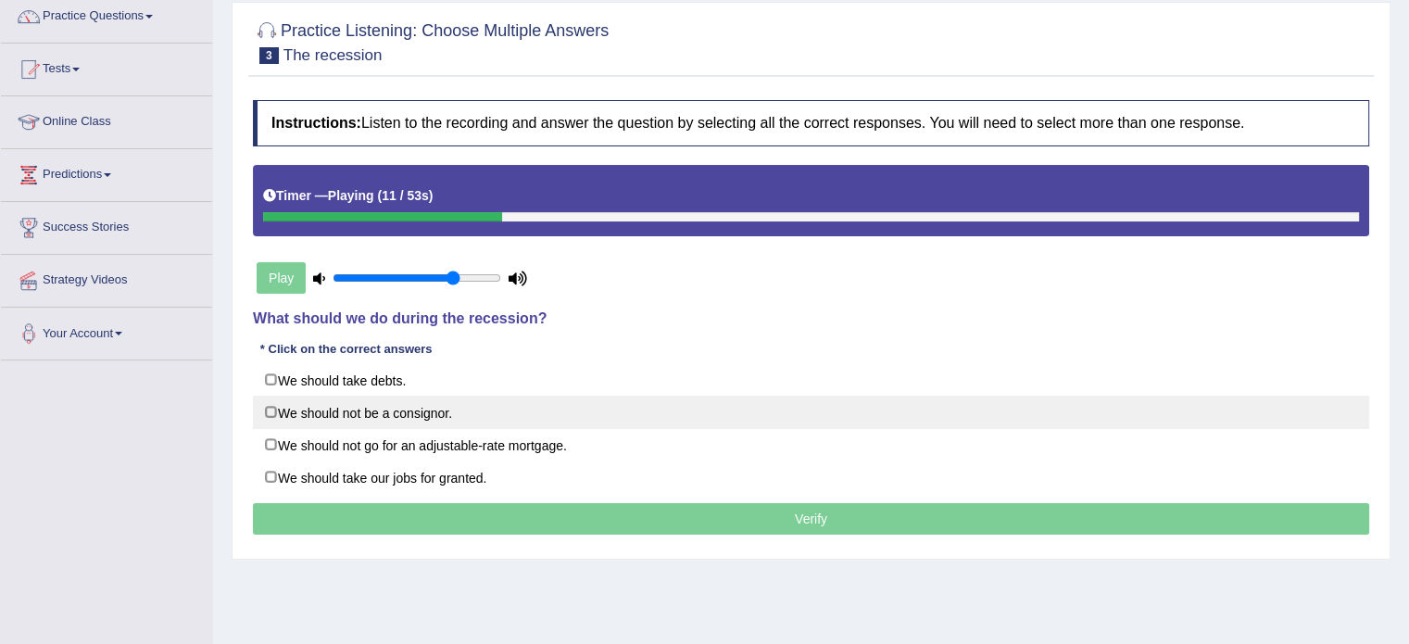
click at [506, 410] on label "We should not be a consignor." at bounding box center [811, 412] width 1116 height 33
checkbox input "true"
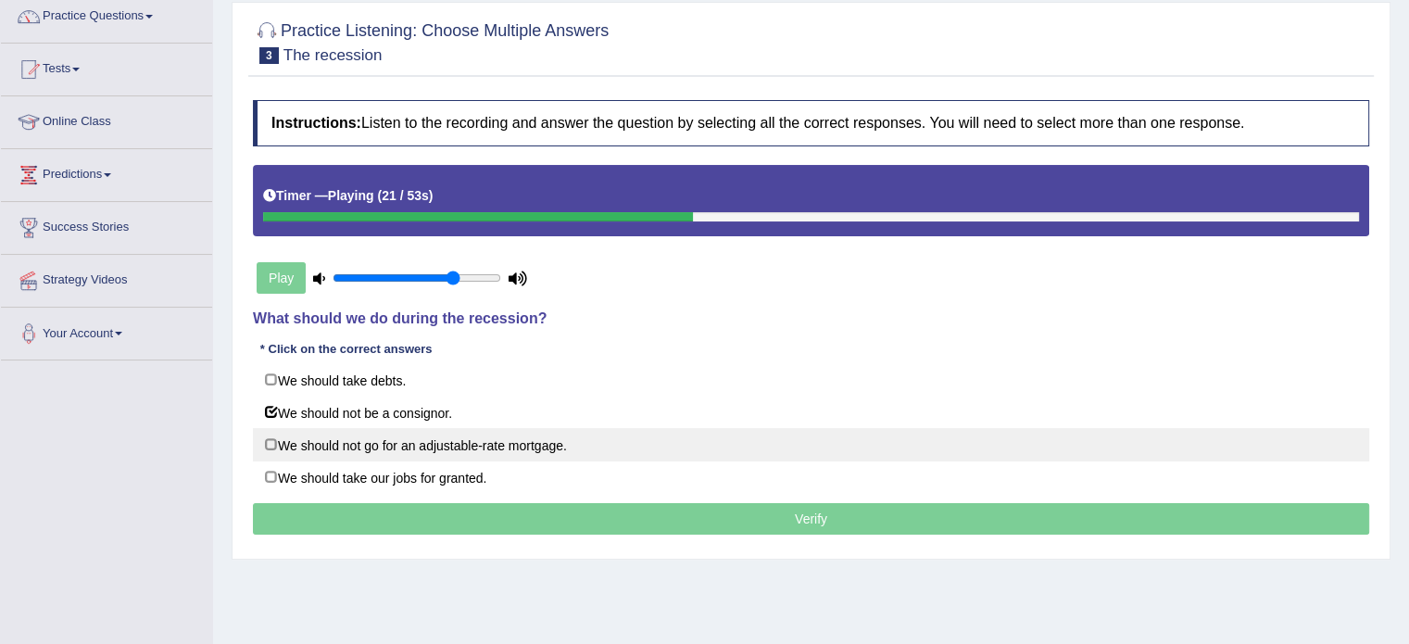
click at [571, 444] on label "We should not go for an adjustable-rate mortgage." at bounding box center [811, 444] width 1116 height 33
checkbox input "true"
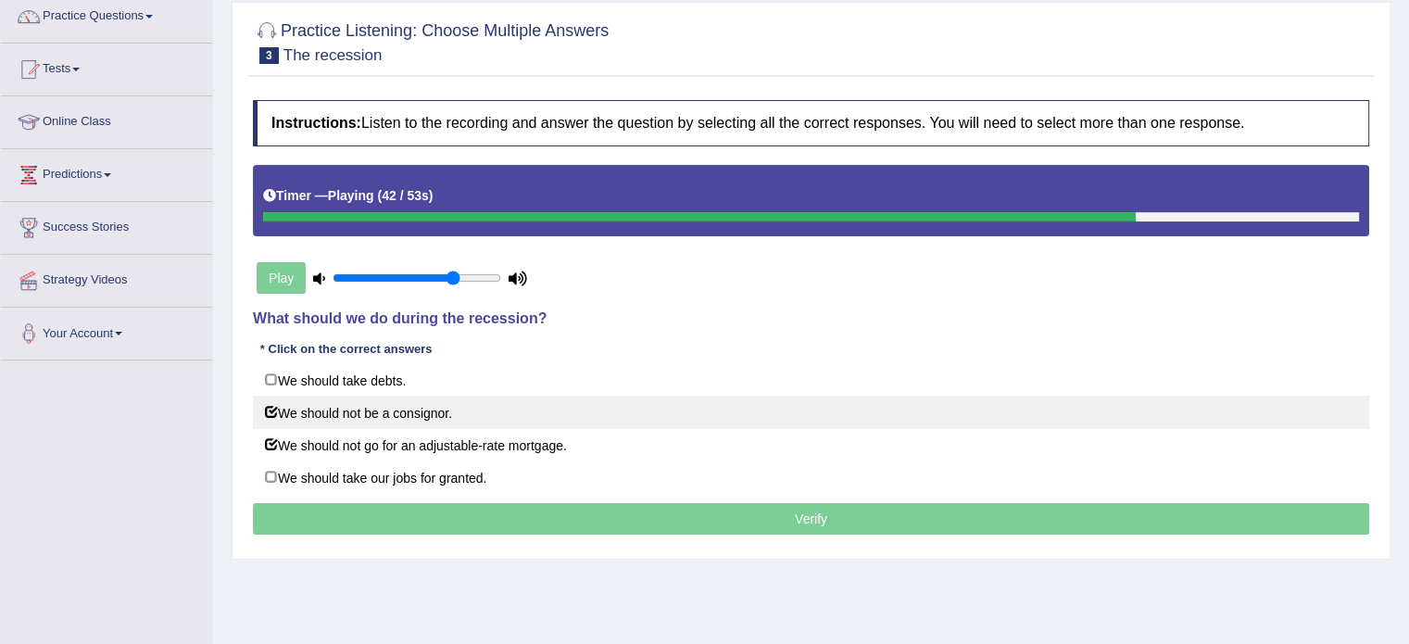
click at [413, 408] on label "We should not be a consignor." at bounding box center [811, 412] width 1116 height 33
checkbox input "false"
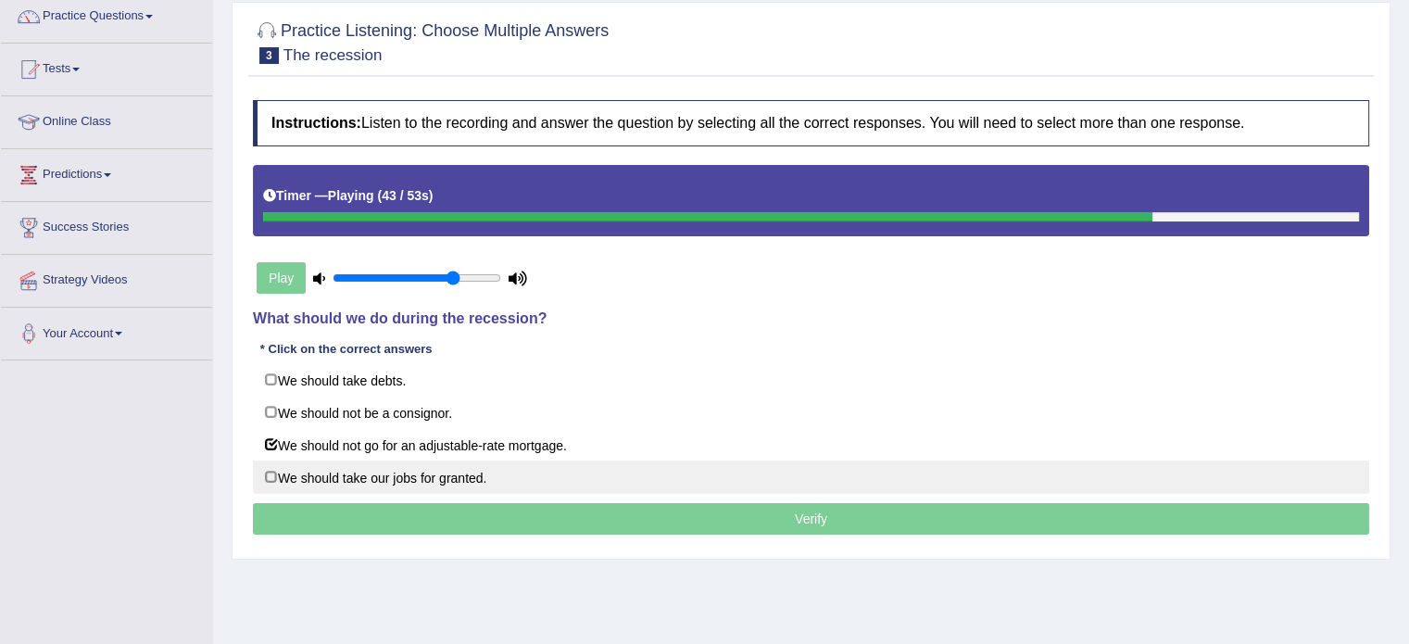
click at [425, 476] on label "We should take our jobs for granted." at bounding box center [811, 476] width 1116 height 33
checkbox input "true"
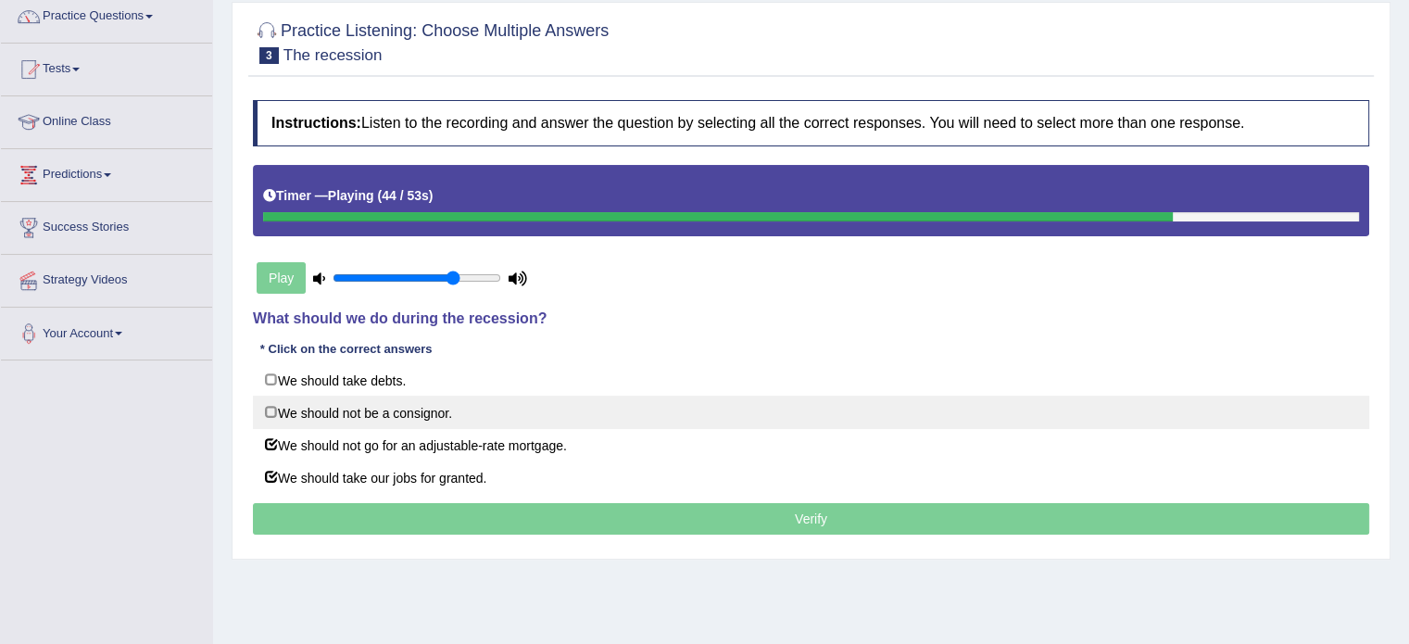
click at [337, 414] on label "We should not be a consignor." at bounding box center [811, 412] width 1116 height 33
checkbox input "false"
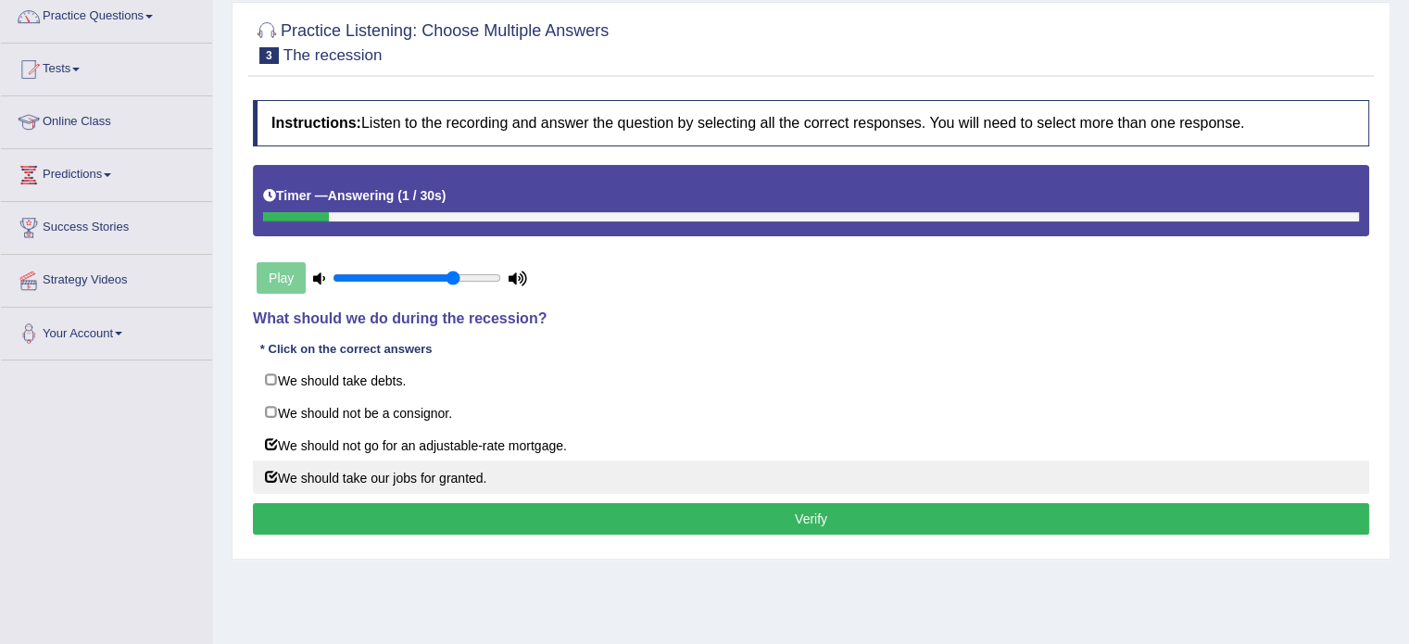
click at [271, 473] on label "We should take our jobs for granted." at bounding box center [811, 476] width 1116 height 33
checkbox input "false"
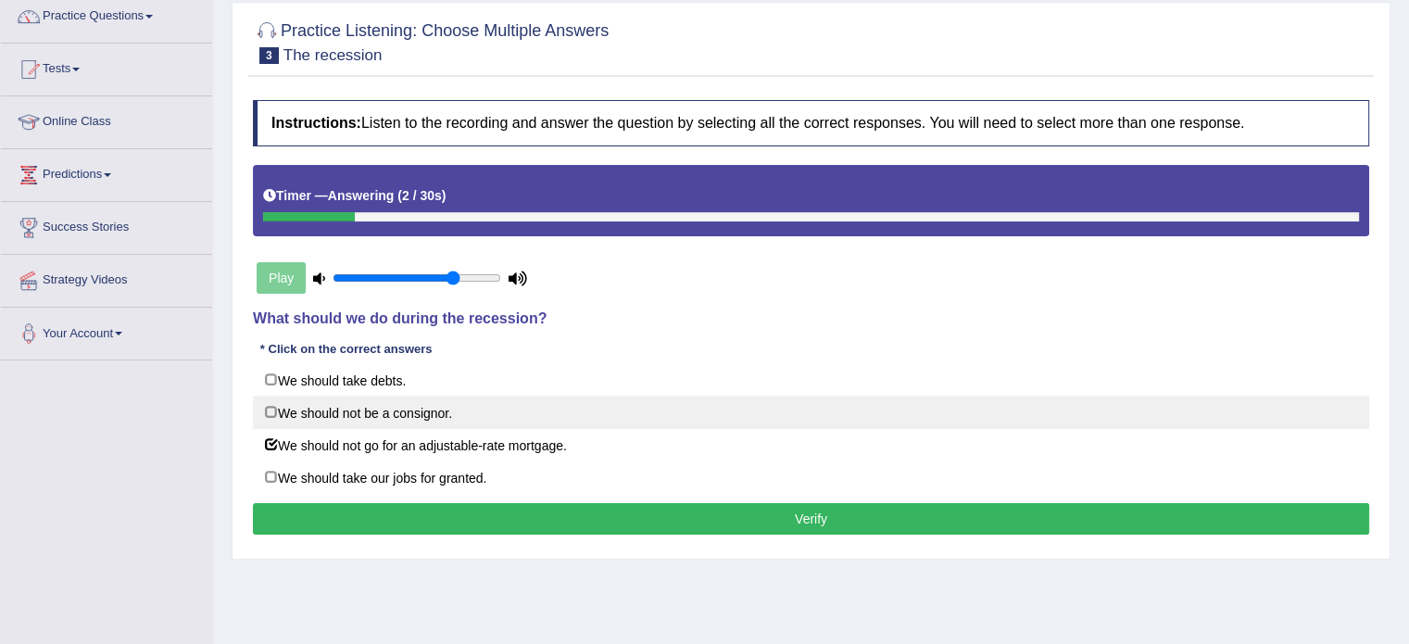
click at [273, 413] on label "We should not be a consignor." at bounding box center [811, 412] width 1116 height 33
checkbox input "true"
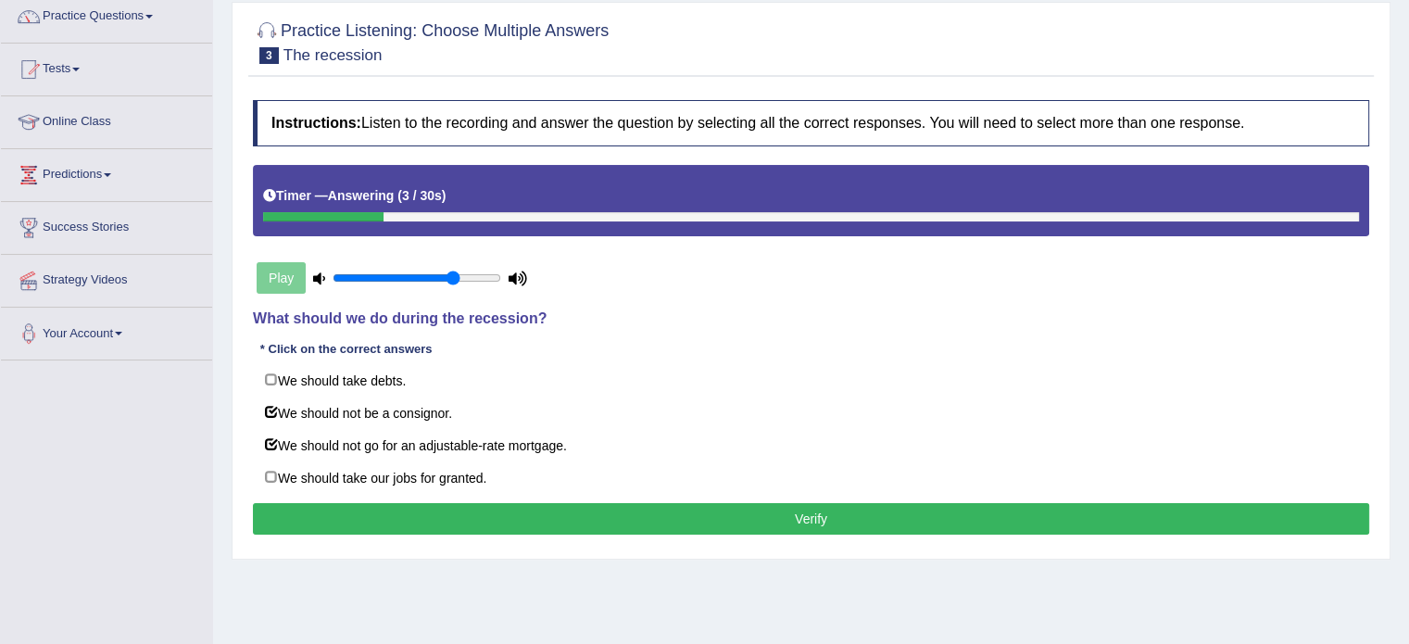
click at [531, 530] on button "Verify" at bounding box center [811, 519] width 1116 height 32
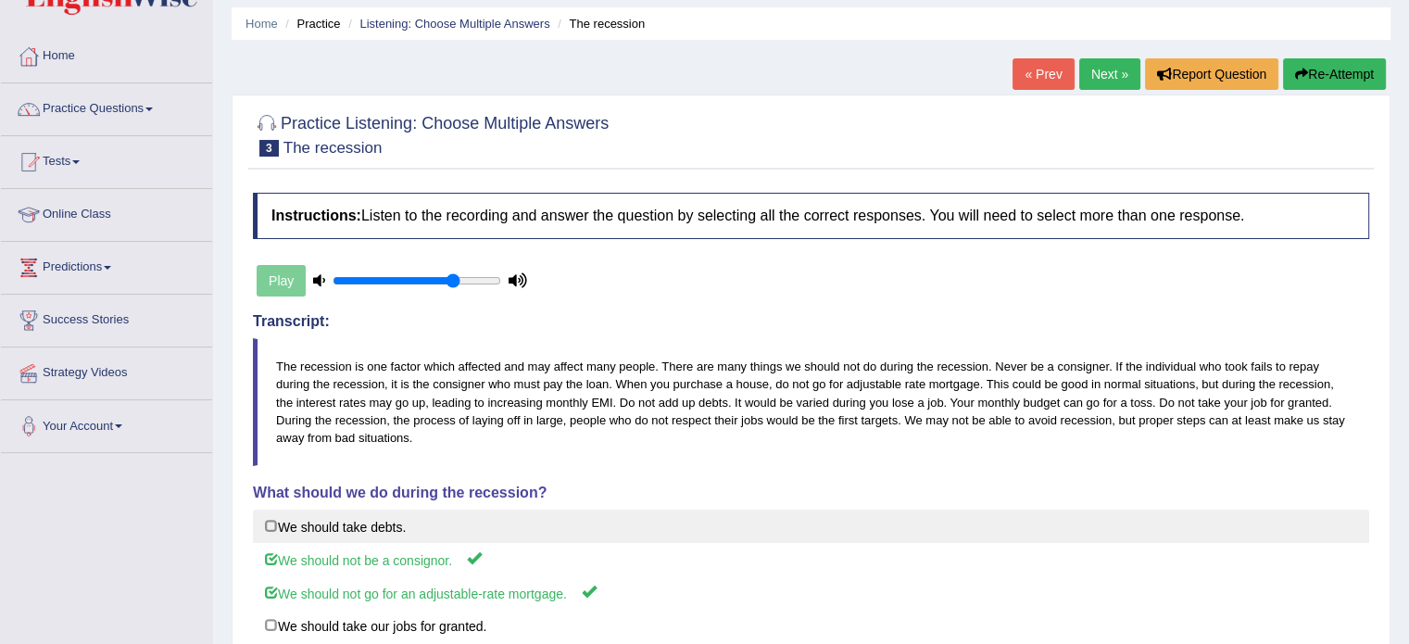
scroll to position [0, 0]
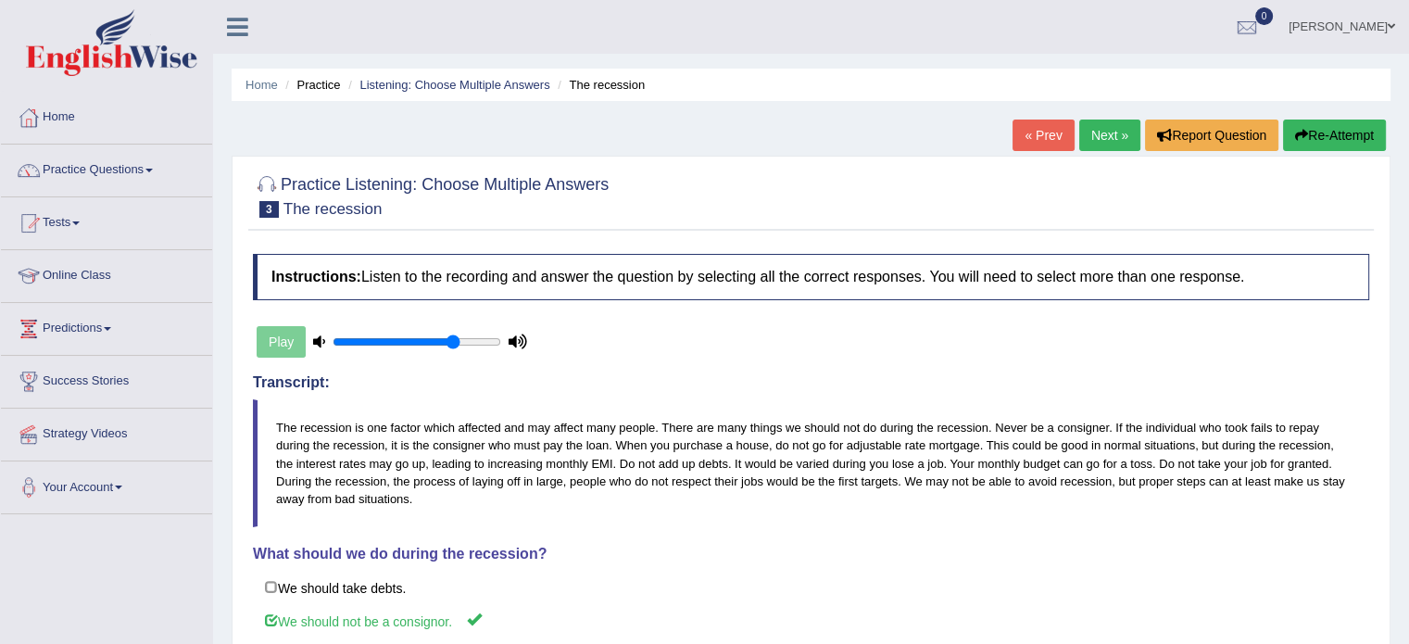
click at [1100, 144] on link "Next »" at bounding box center [1109, 136] width 61 height 32
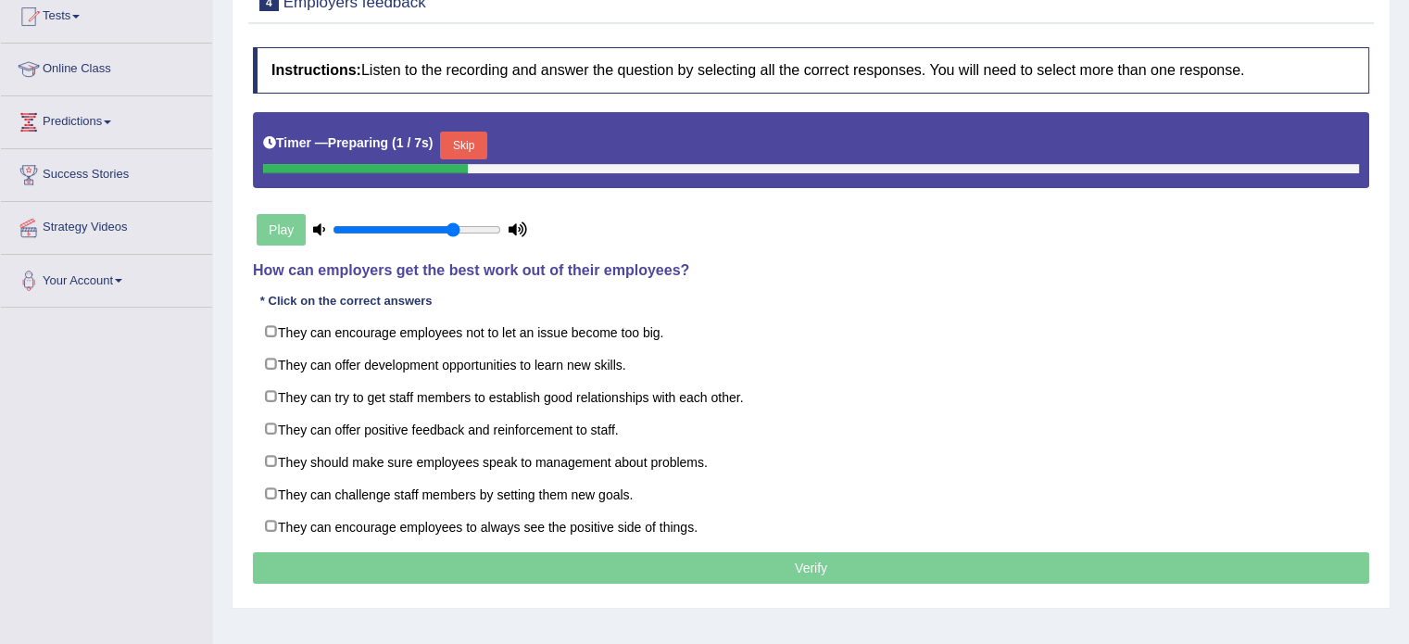
scroll to position [216, 0]
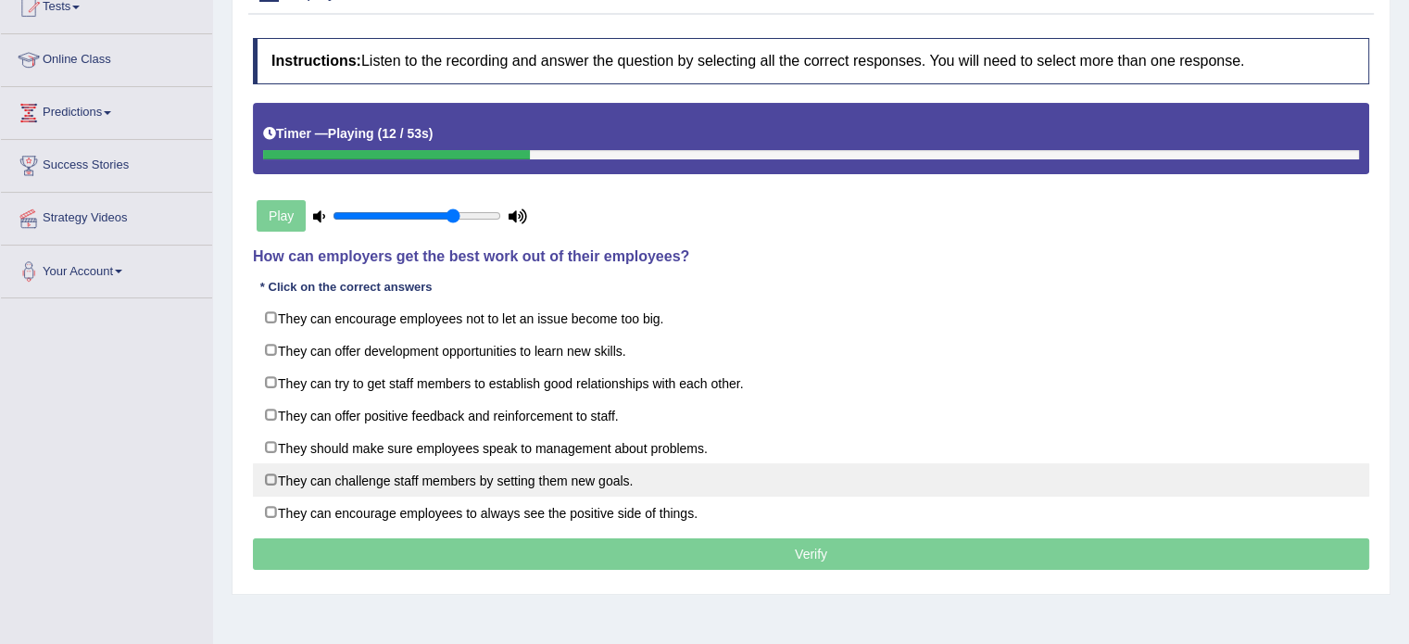
drag, startPoint x: 611, startPoint y: 470, endPoint x: 621, endPoint y: 470, distance: 10.2
click at [612, 470] on label "They can challenge staff members by setting them new goals." at bounding box center [811, 479] width 1116 height 33
checkbox input "true"
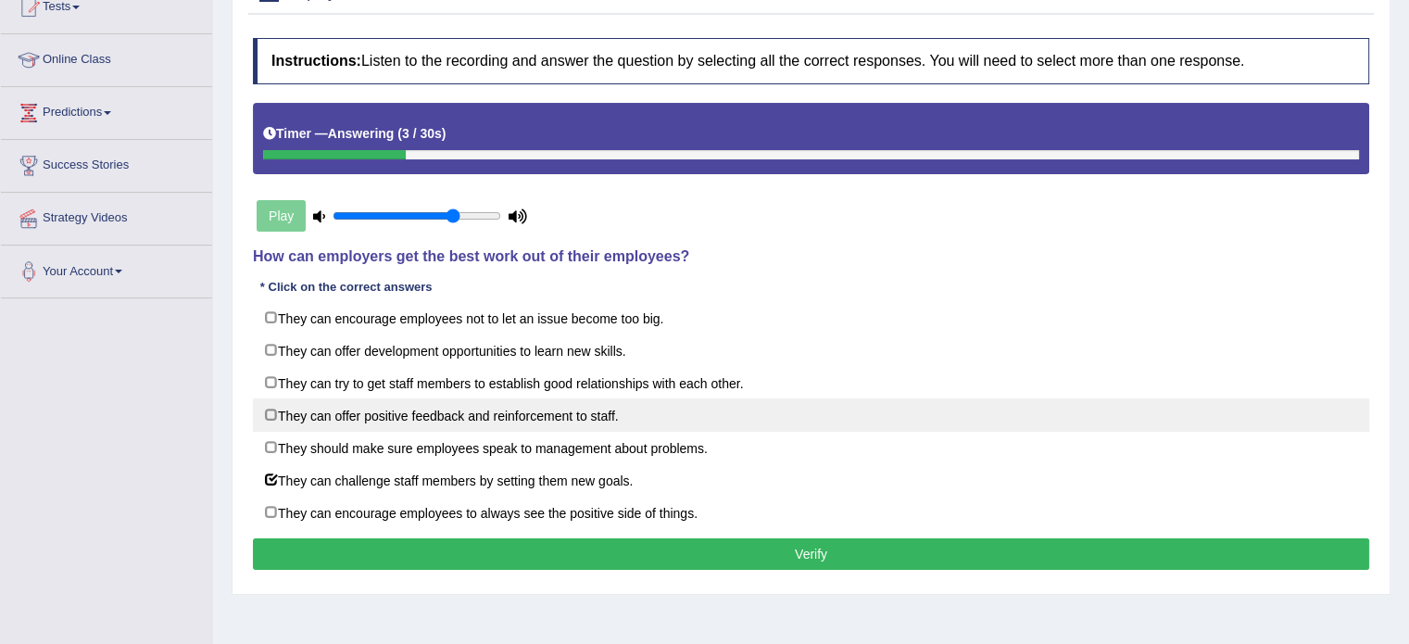
click at [267, 411] on label "They can offer positive feedback and reinforcement to staff." at bounding box center [811, 414] width 1116 height 33
checkbox input "true"
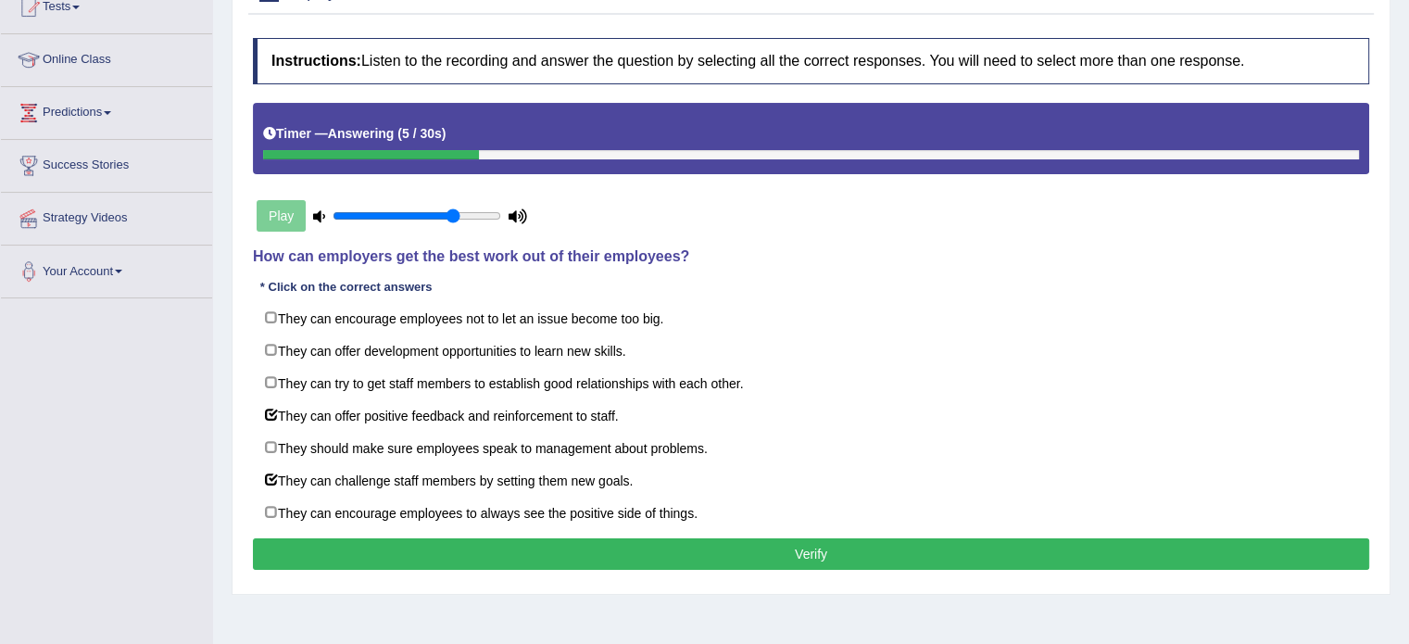
click at [509, 552] on button "Verify" at bounding box center [811, 554] width 1116 height 32
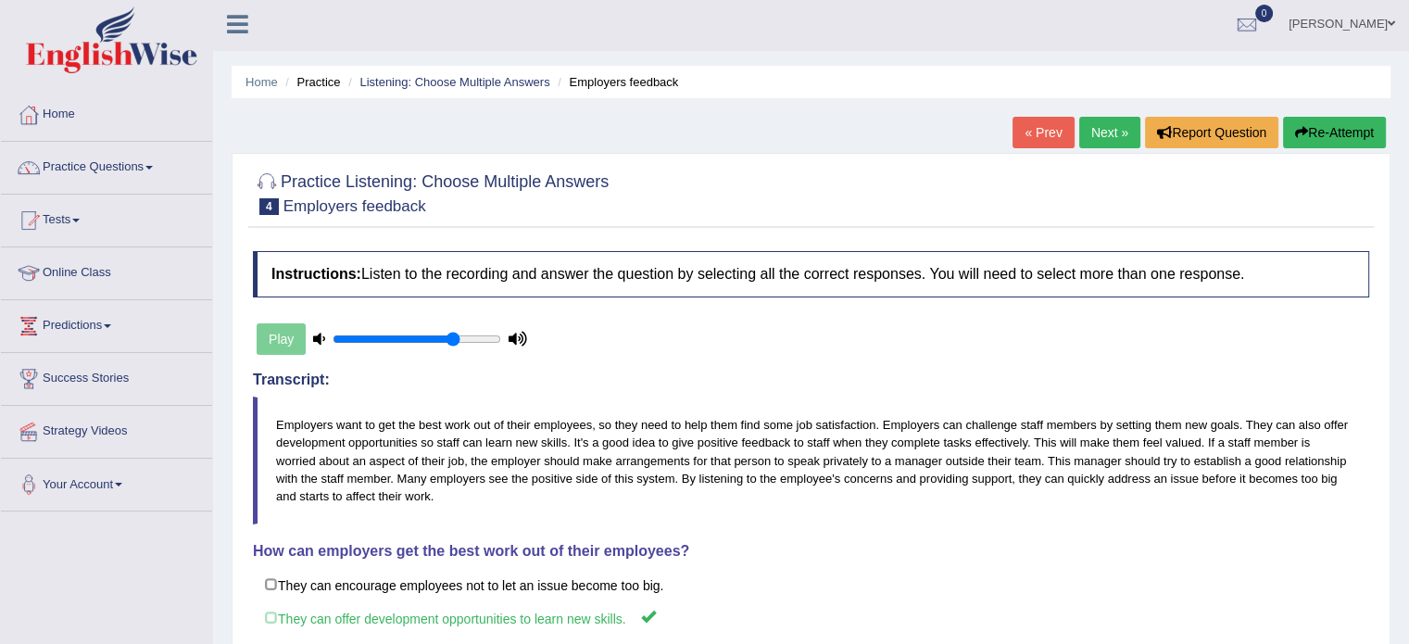
scroll to position [0, 0]
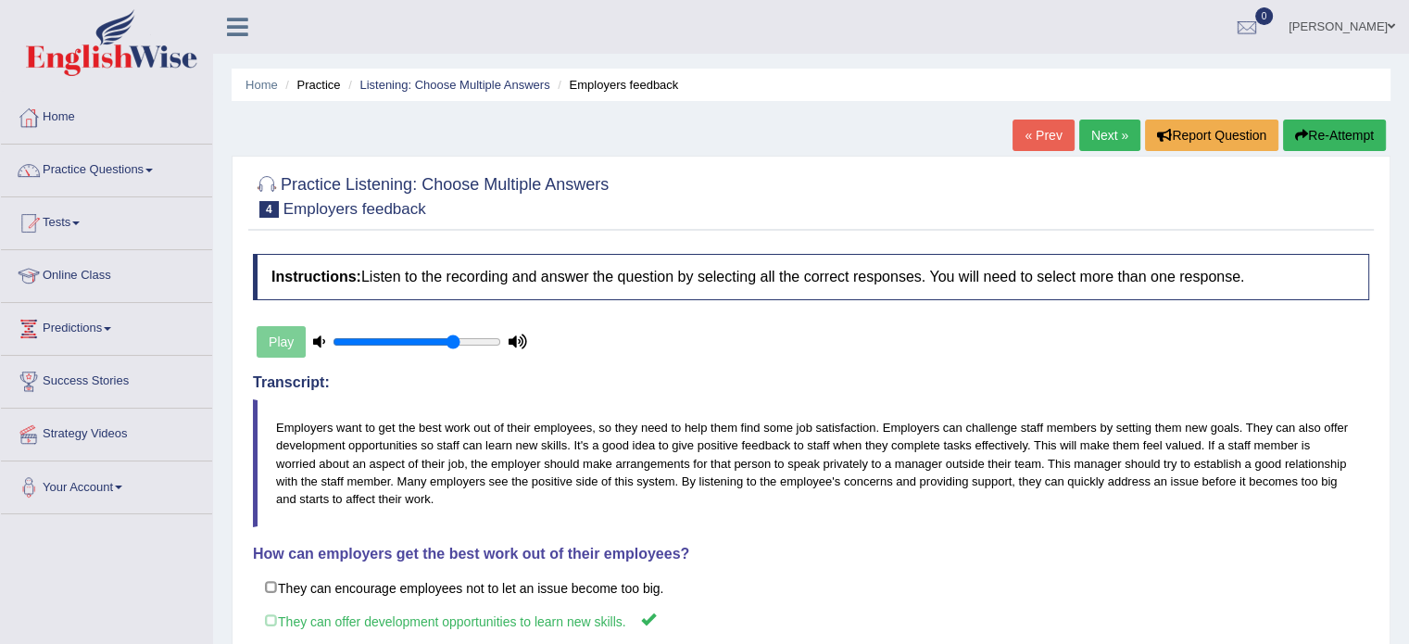
click at [1108, 132] on link "Next »" at bounding box center [1109, 136] width 61 height 32
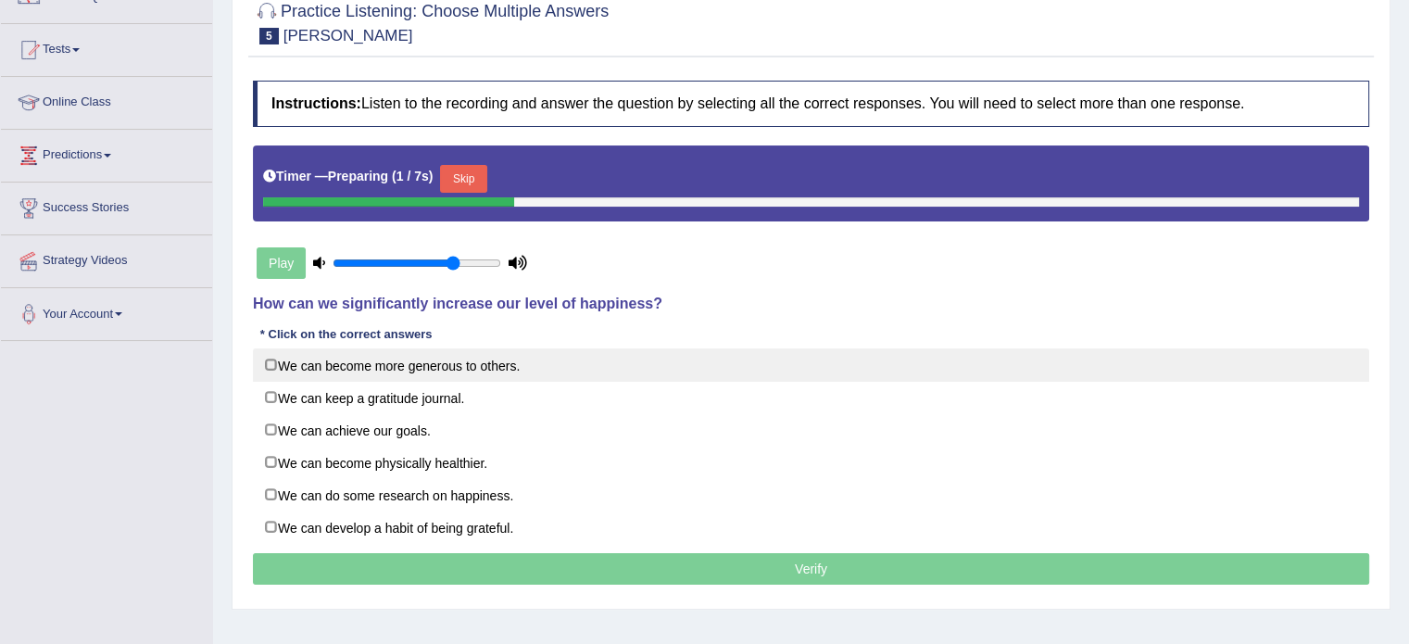
scroll to position [246, 0]
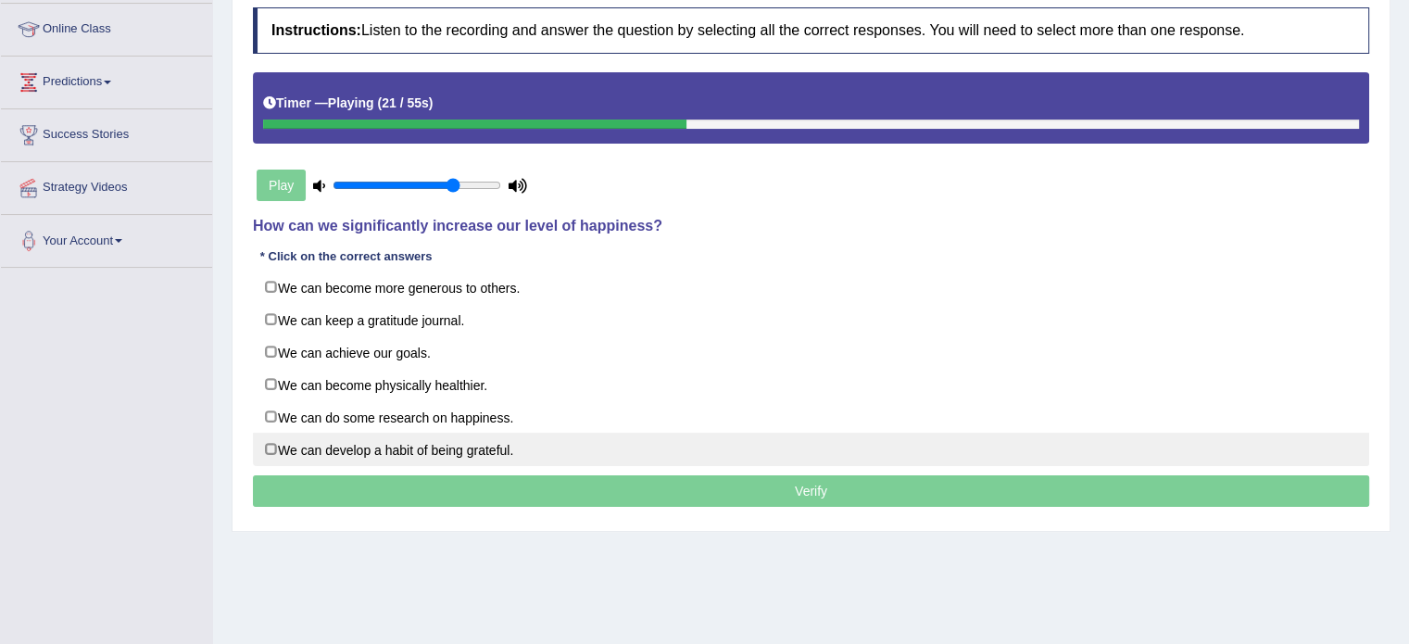
click at [429, 440] on label "We can develop a habit of being grateful." at bounding box center [811, 449] width 1116 height 33
checkbox input "true"
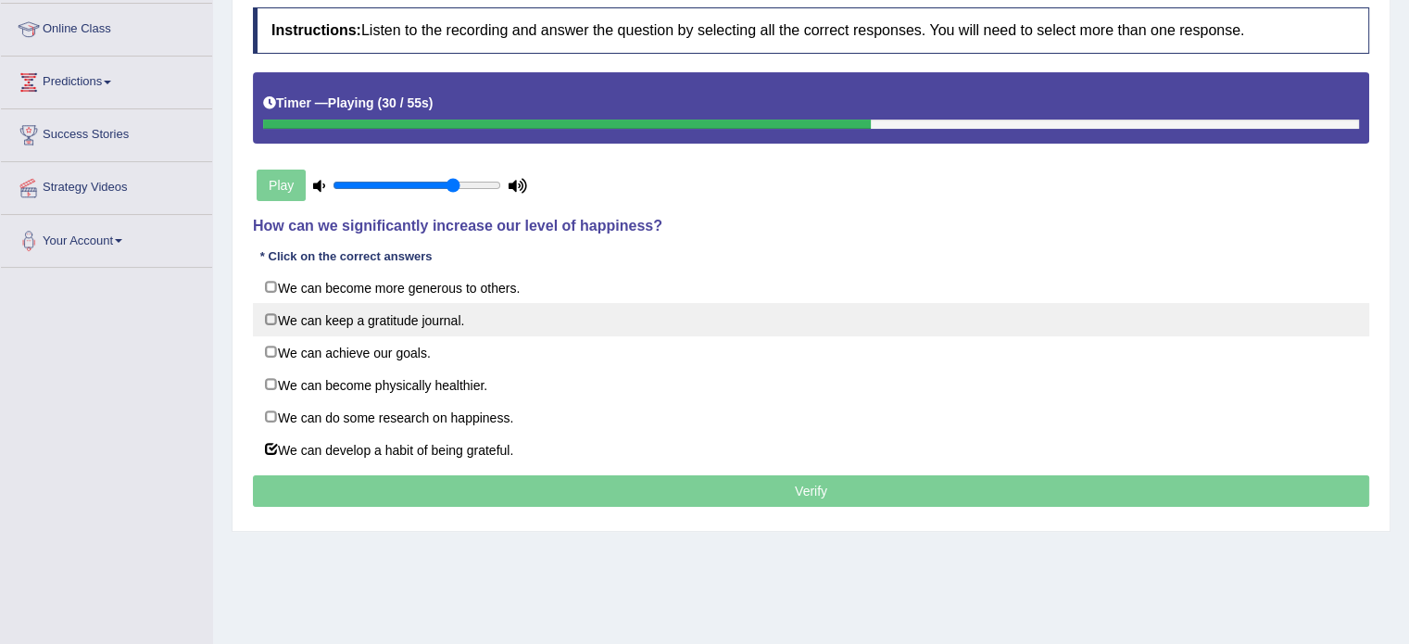
click at [355, 327] on label "We can keep a gratitude journal." at bounding box center [811, 319] width 1116 height 33
checkbox input "true"
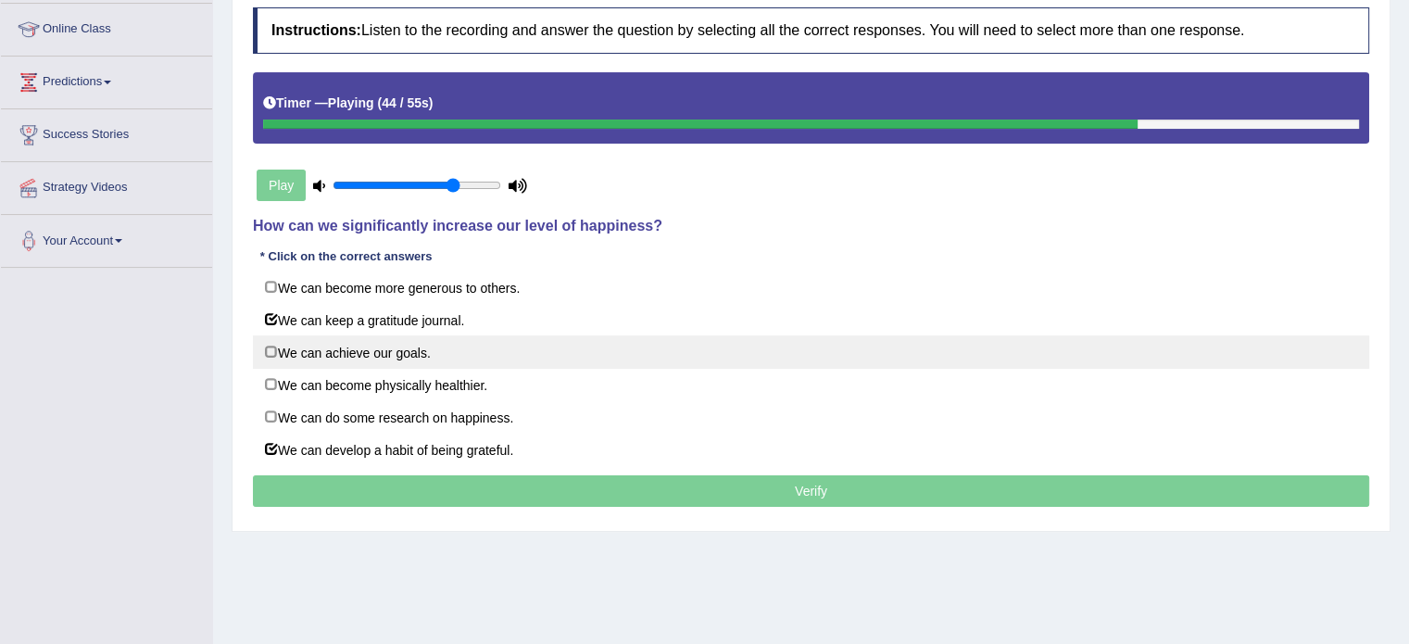
click at [387, 351] on label "We can achieve our goals." at bounding box center [811, 351] width 1116 height 33
checkbox input "true"
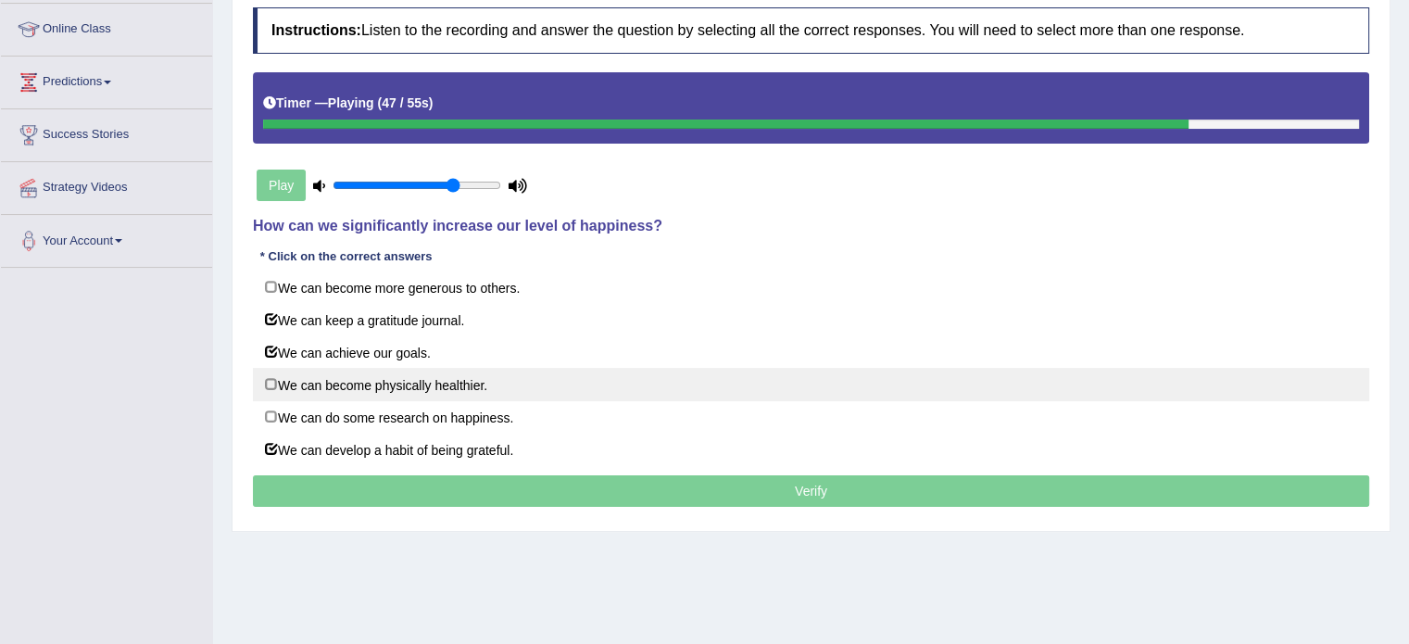
click at [381, 378] on label "We can become physically healthier." at bounding box center [811, 384] width 1116 height 33
checkbox input "false"
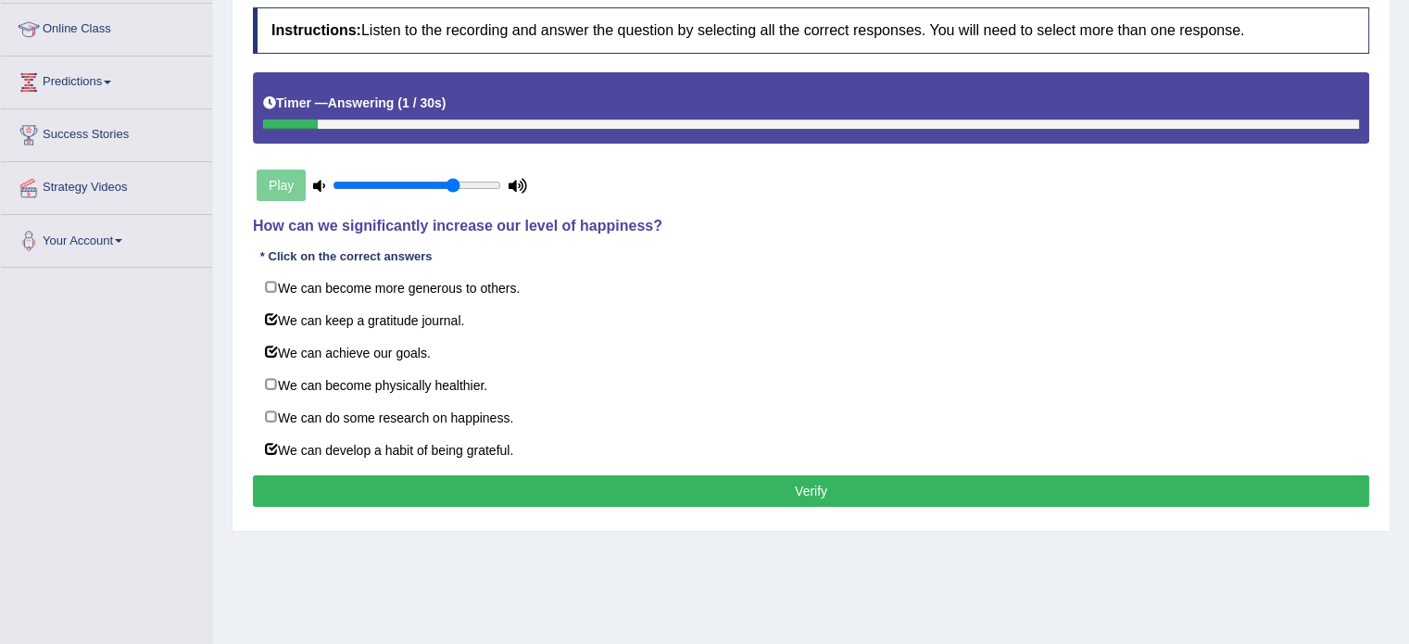
click at [715, 503] on button "Verify" at bounding box center [811, 491] width 1116 height 32
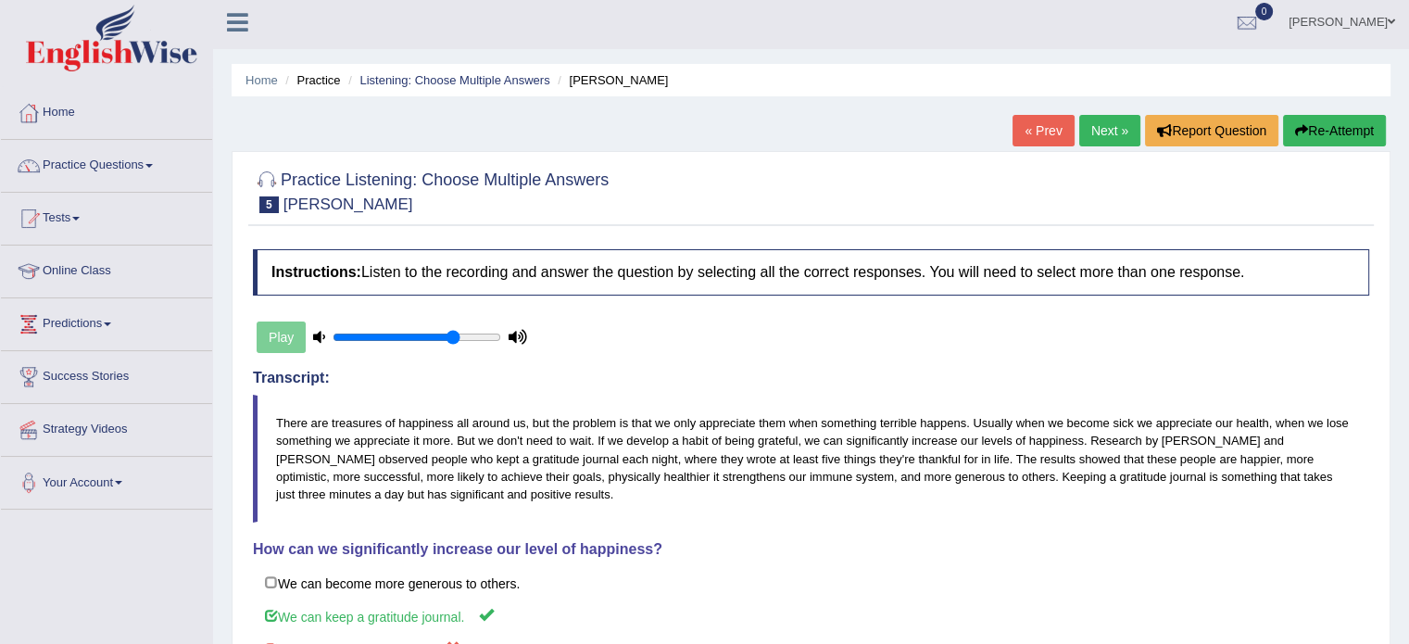
scroll to position [0, 0]
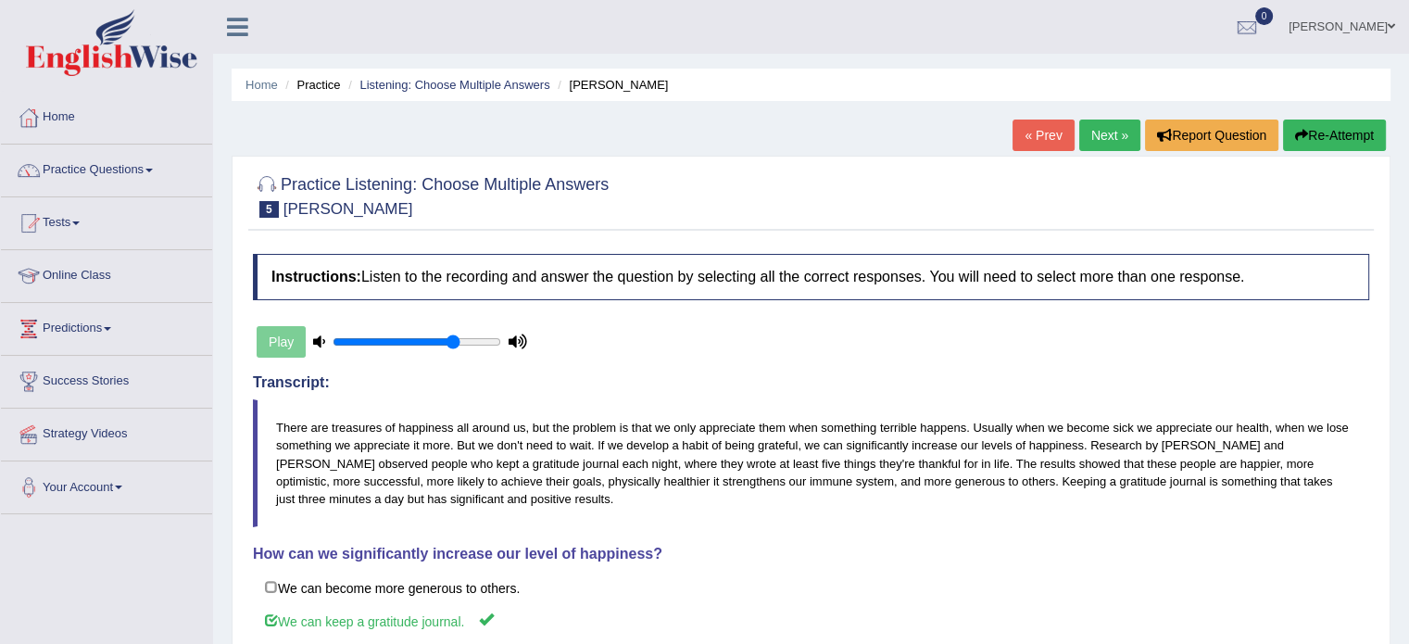
click at [1093, 137] on link "Next »" at bounding box center [1109, 136] width 61 height 32
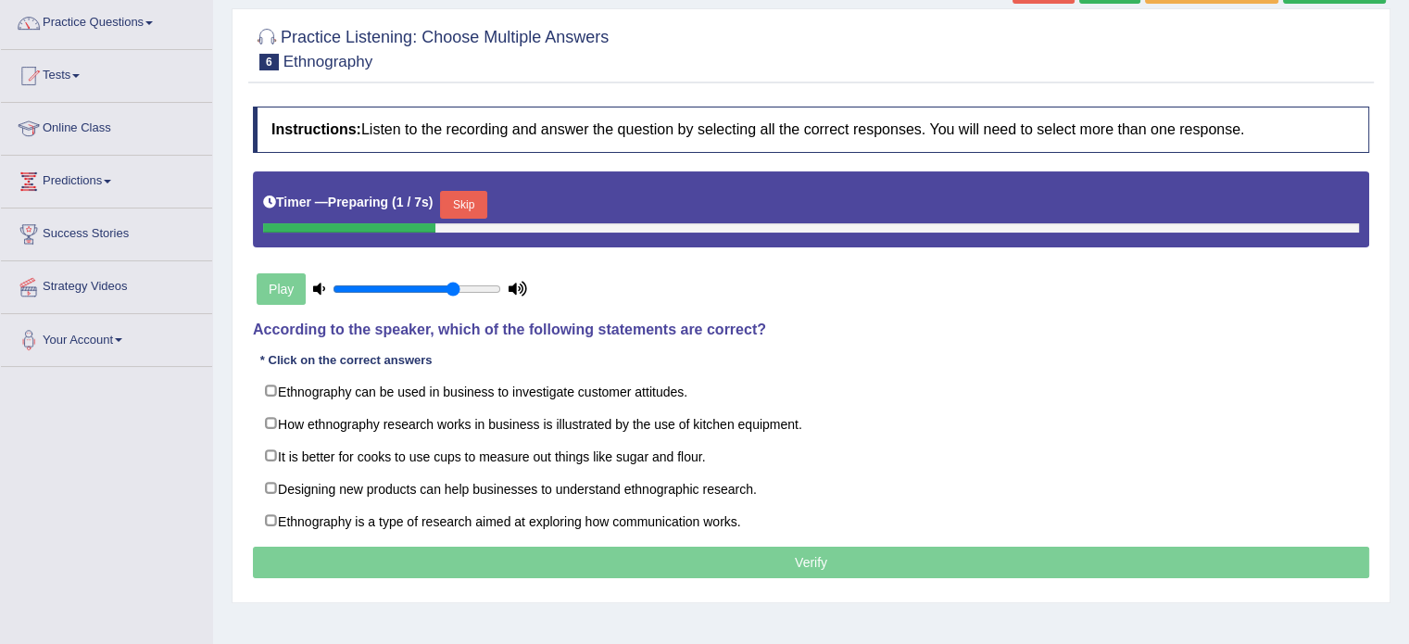
scroll to position [154, 0]
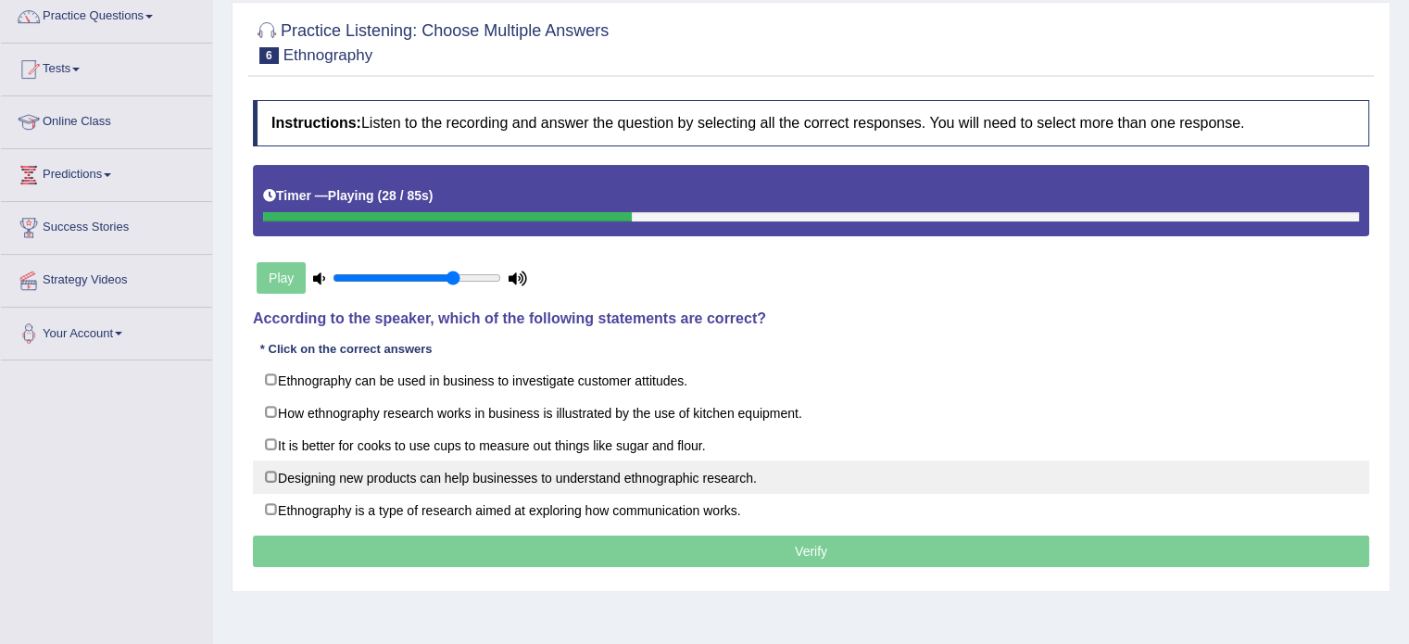
click at [707, 472] on label "Designing new products can help businesses to understand ethnographic research." at bounding box center [811, 476] width 1116 height 33
checkbox input "true"
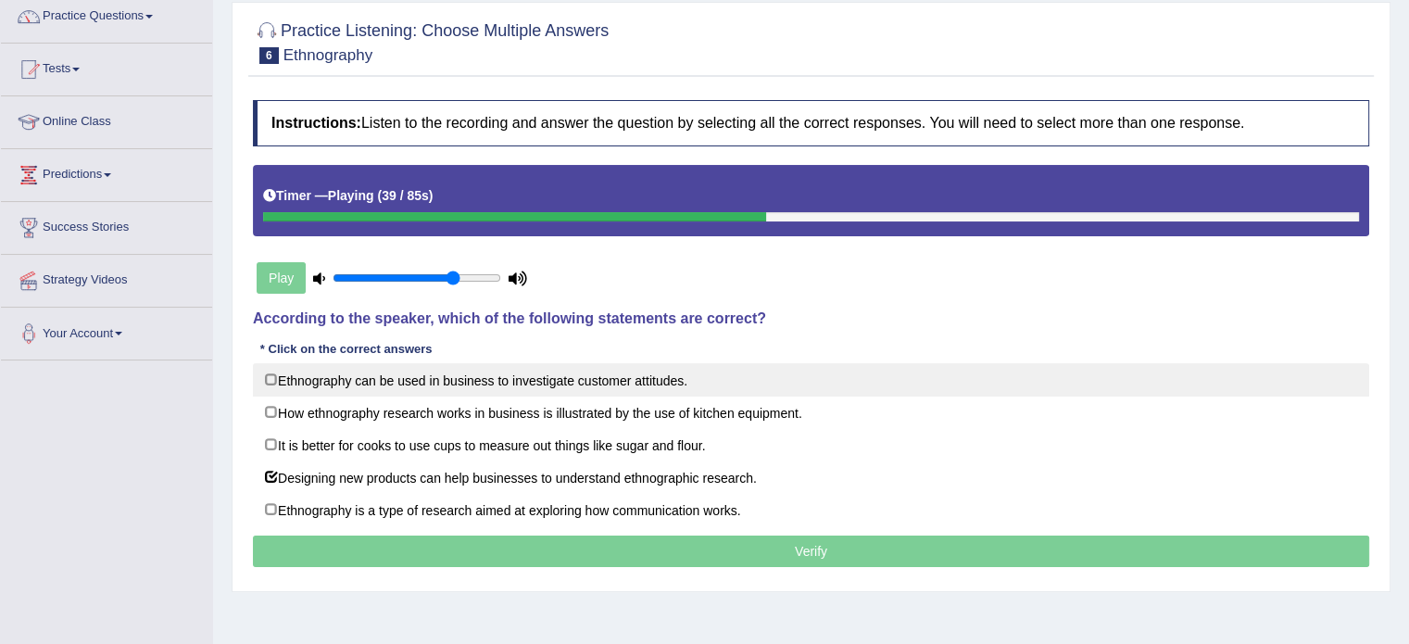
click at [600, 377] on label "Ethnography can be used in business to investigate customer attitudes." at bounding box center [811, 379] width 1116 height 33
click at [621, 377] on label "Ethnography can be used in business to investigate customer attitudes." at bounding box center [811, 379] width 1116 height 33
checkbox input "false"
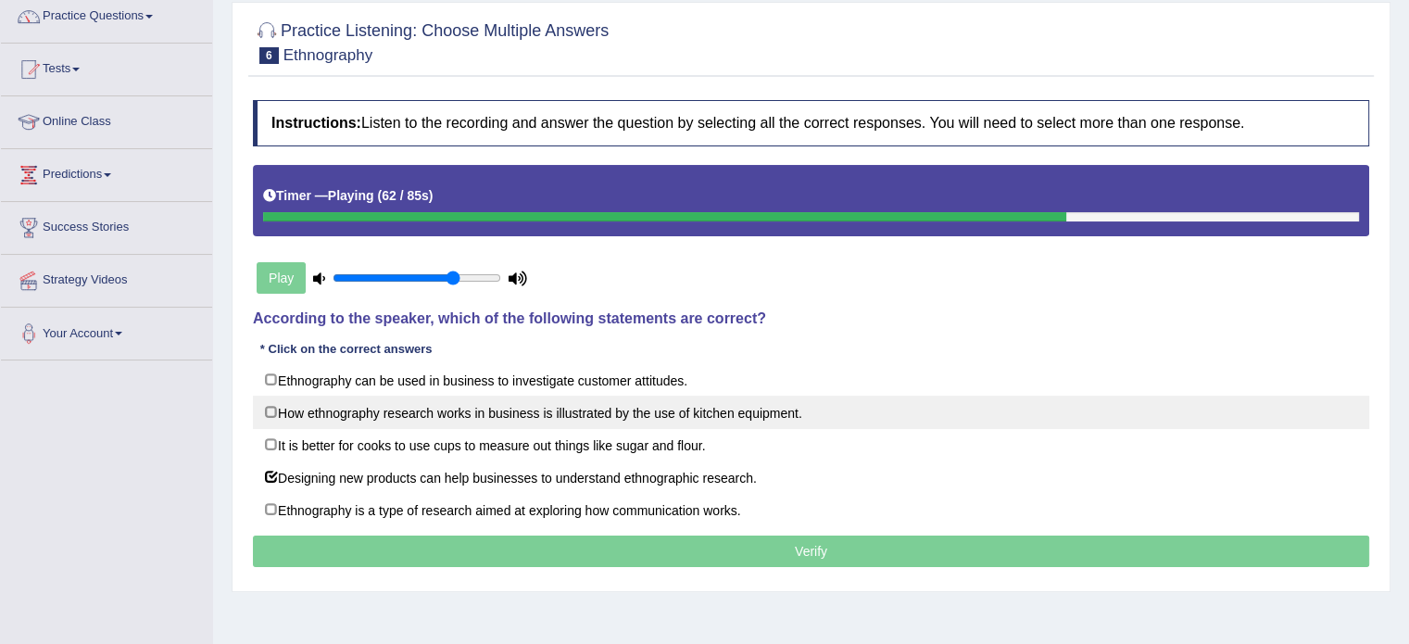
click at [600, 411] on label "How ethnography research works in business is illustrated by the use of kitchen…" at bounding box center [811, 412] width 1116 height 33
checkbox input "true"
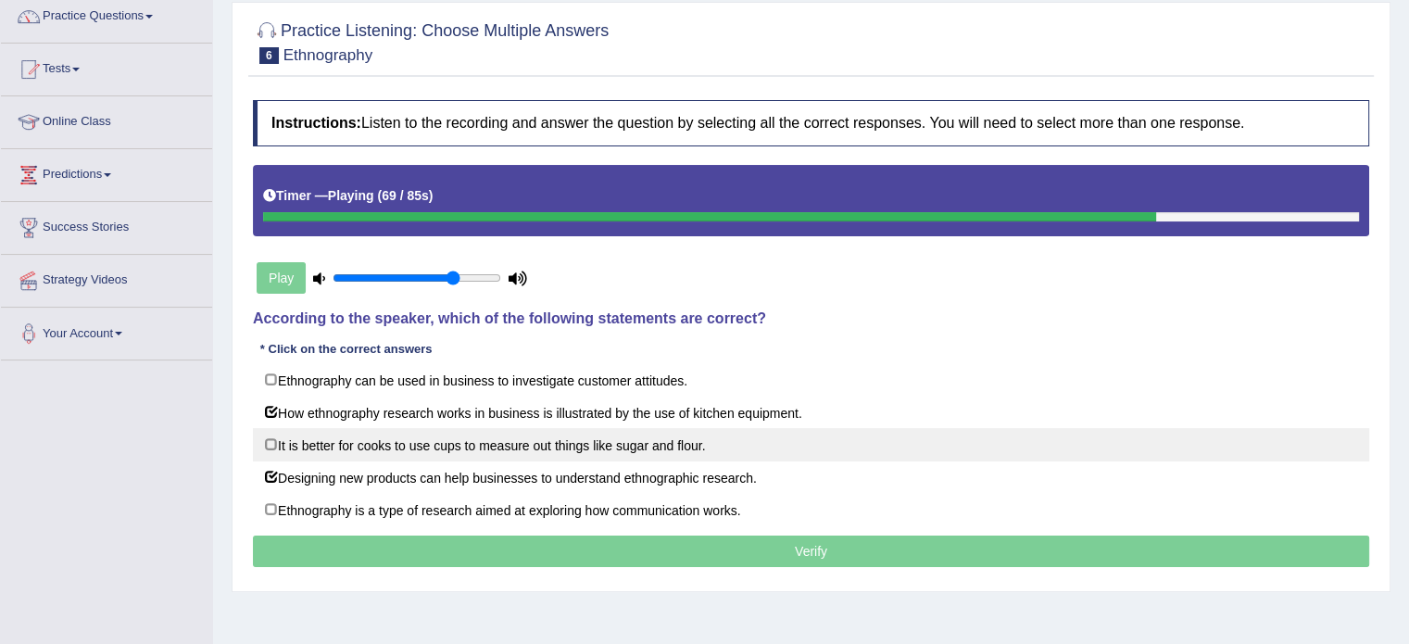
click at [425, 438] on label "It is better for cooks to use cups to measure out things like sugar and flour." at bounding box center [811, 444] width 1116 height 33
checkbox input "true"
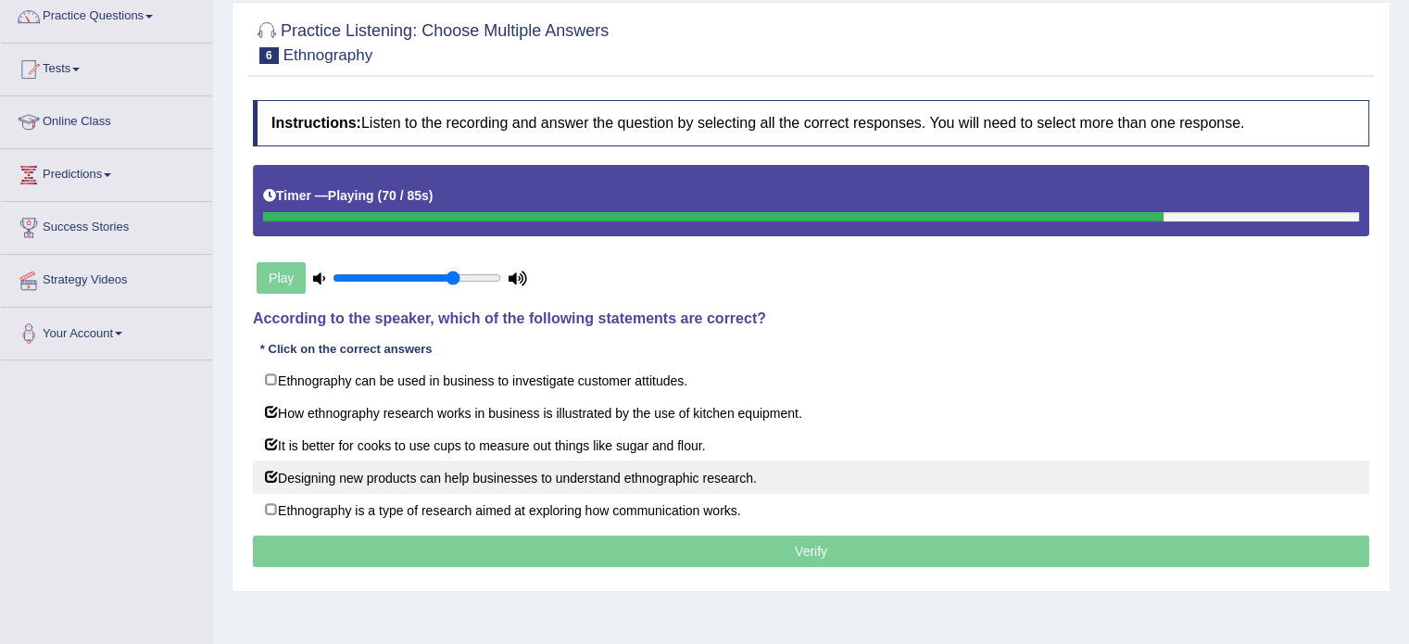
click at [264, 471] on label "Designing new products can help businesses to understand ethnographic research." at bounding box center [811, 476] width 1116 height 33
checkbox input "false"
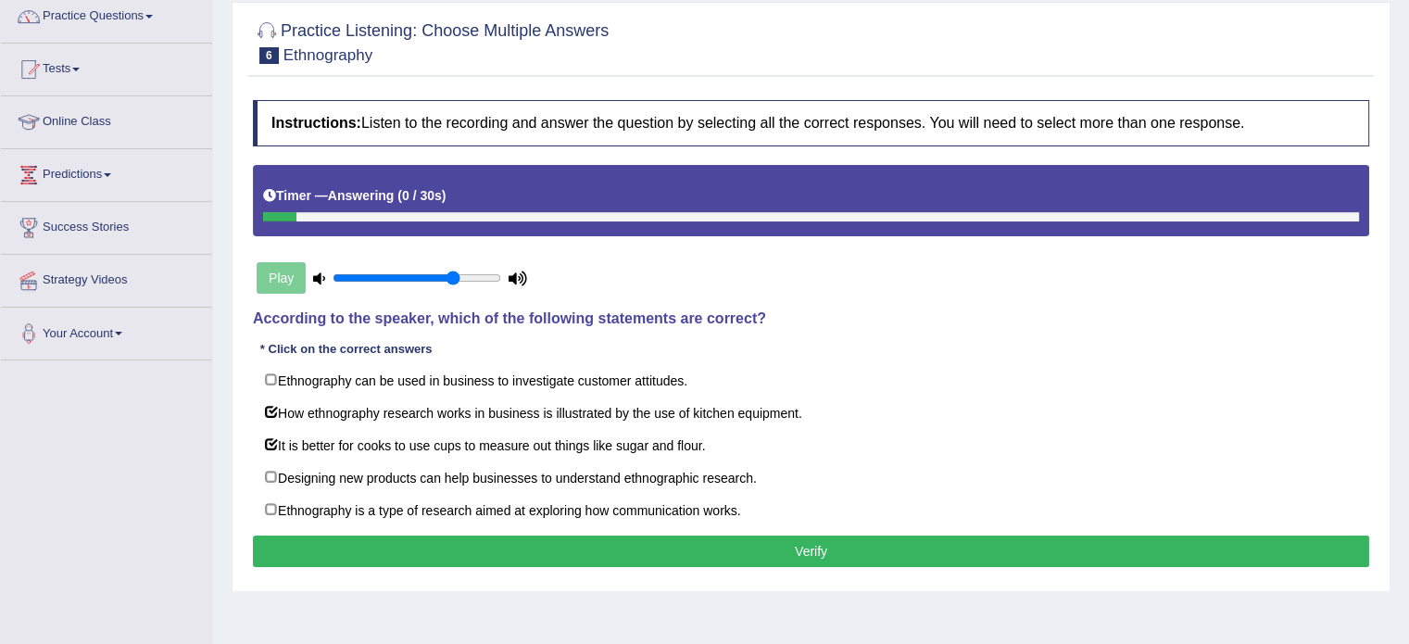
click at [789, 551] on button "Verify" at bounding box center [811, 552] width 1116 height 32
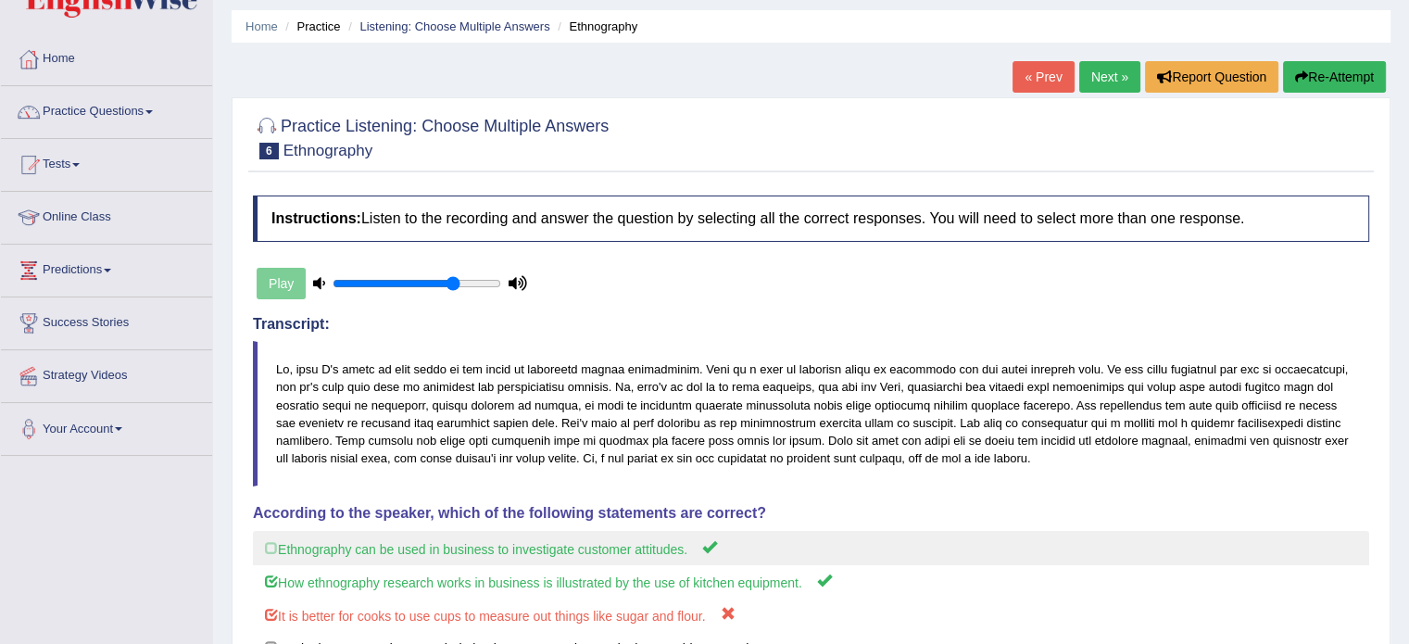
scroll to position [0, 0]
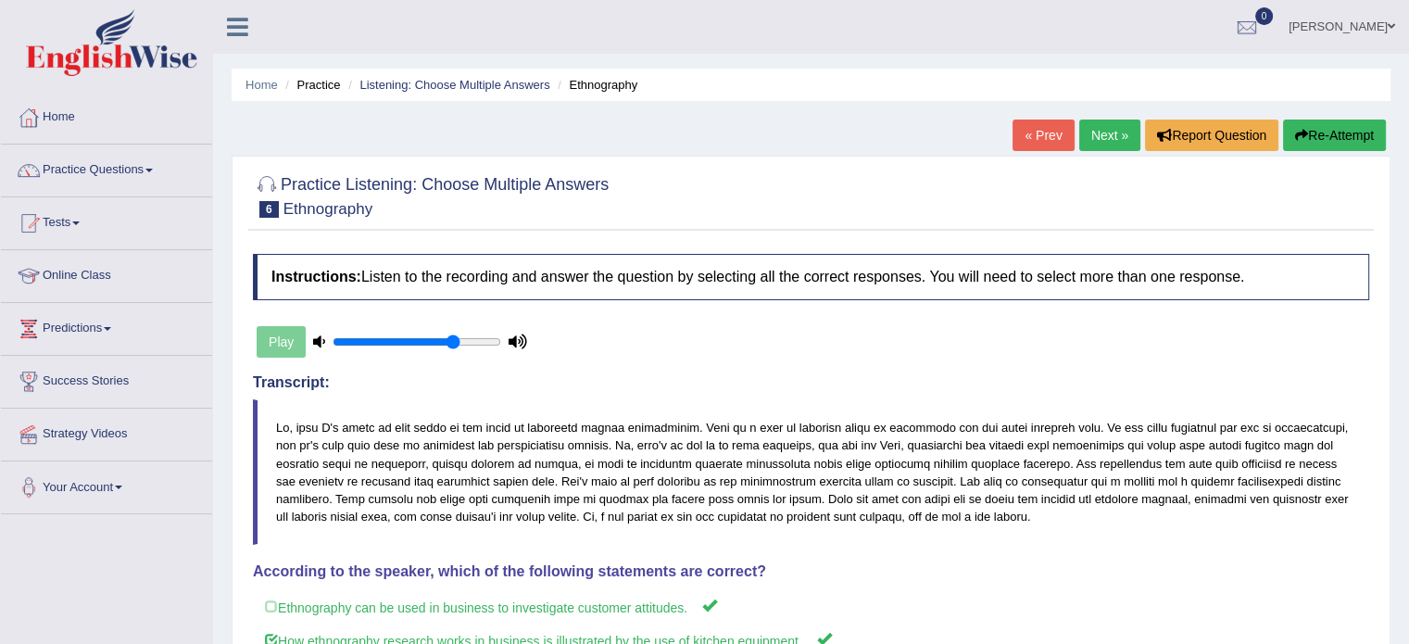
click at [1091, 130] on link "Next »" at bounding box center [1109, 136] width 61 height 32
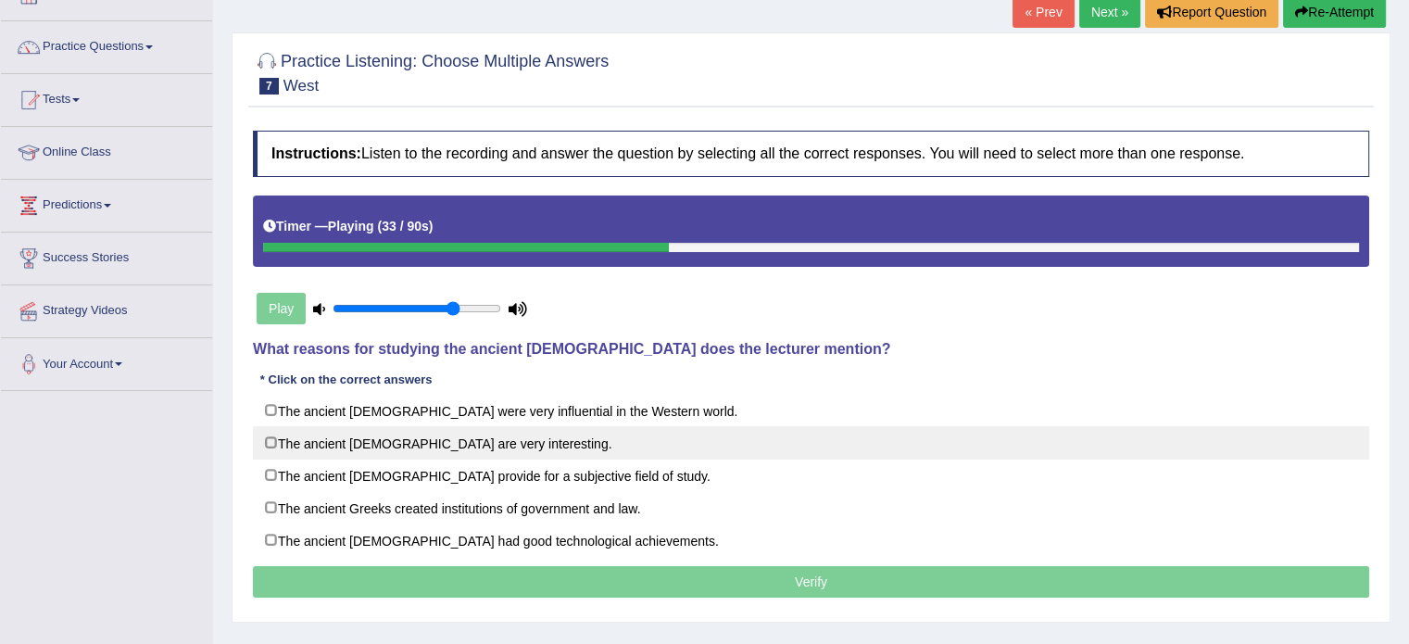
click at [471, 445] on label "The ancient Greeks are very interesting." at bounding box center [811, 442] width 1116 height 33
checkbox input "true"
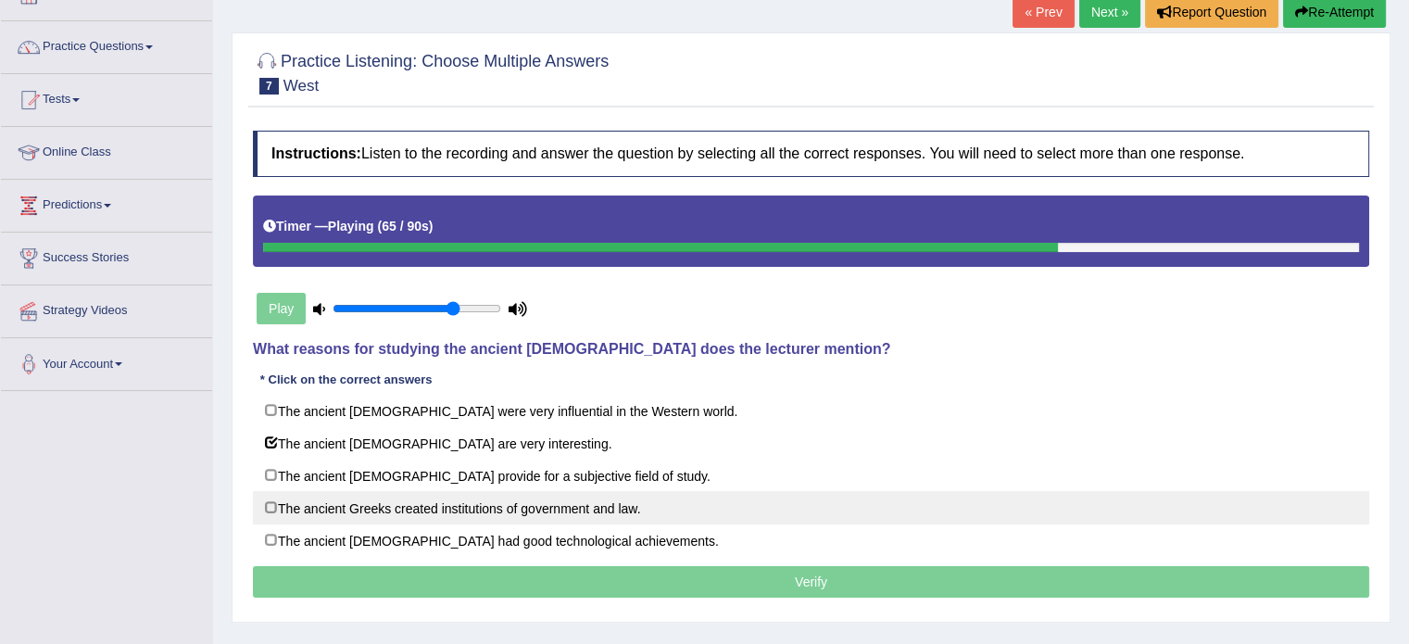
click at [575, 513] on label "The ancient Greeks created institutions of government and law." at bounding box center [811, 507] width 1116 height 33
checkbox input "true"
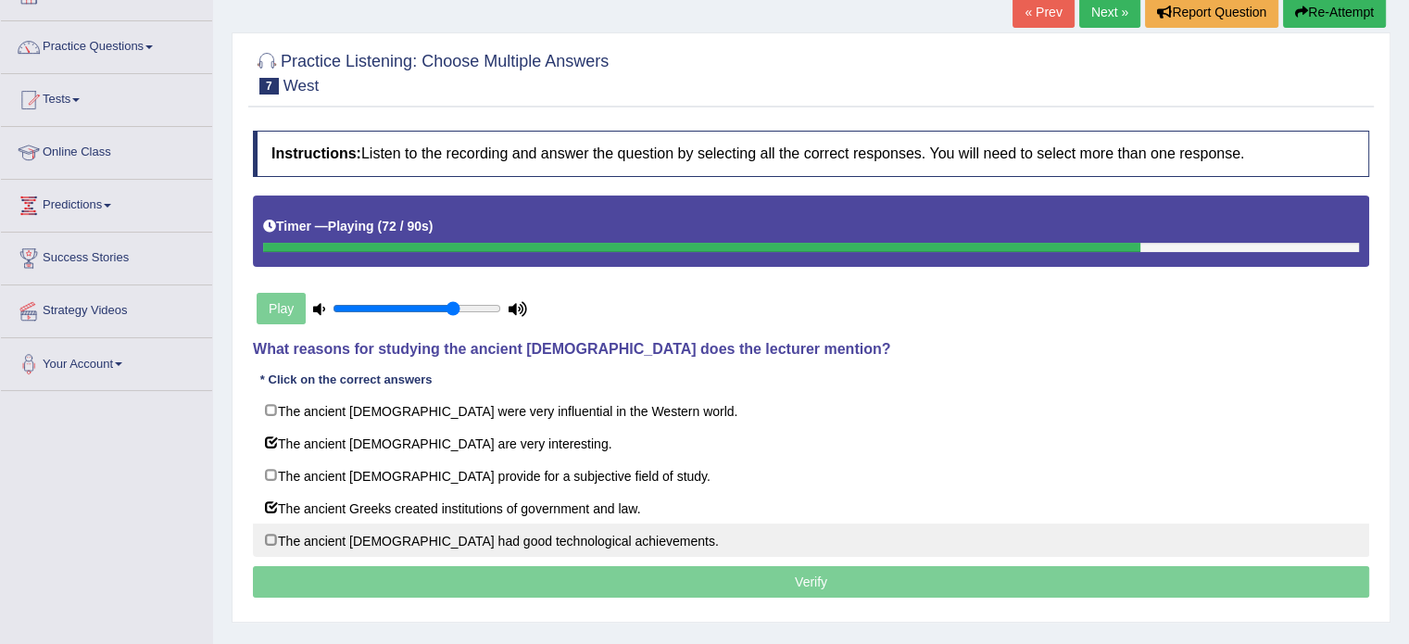
click at [566, 536] on label "The ancient Greeks had good technological achievements." at bounding box center [811, 540] width 1116 height 33
click at [561, 534] on label "The ancient Greeks had good technological achievements." at bounding box center [811, 540] width 1116 height 33
checkbox input "false"
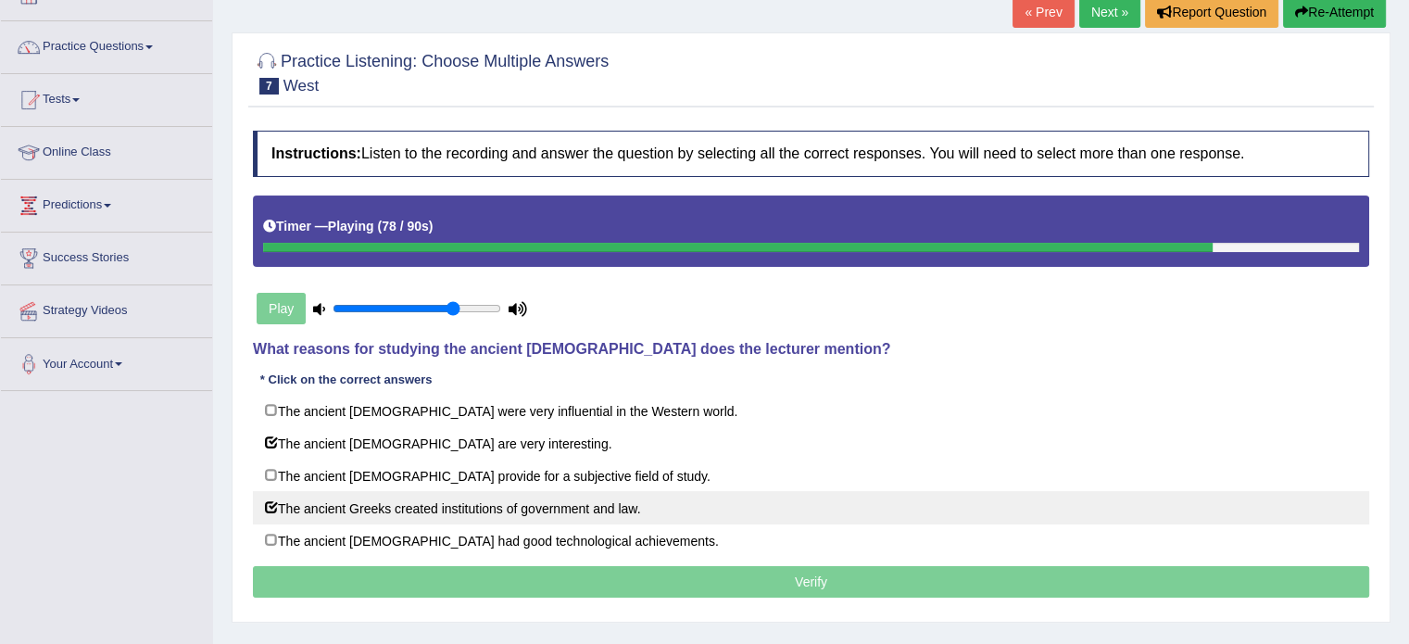
click at [561, 511] on label "The ancient Greeks created institutions of government and law." at bounding box center [811, 507] width 1116 height 33
checkbox input "false"
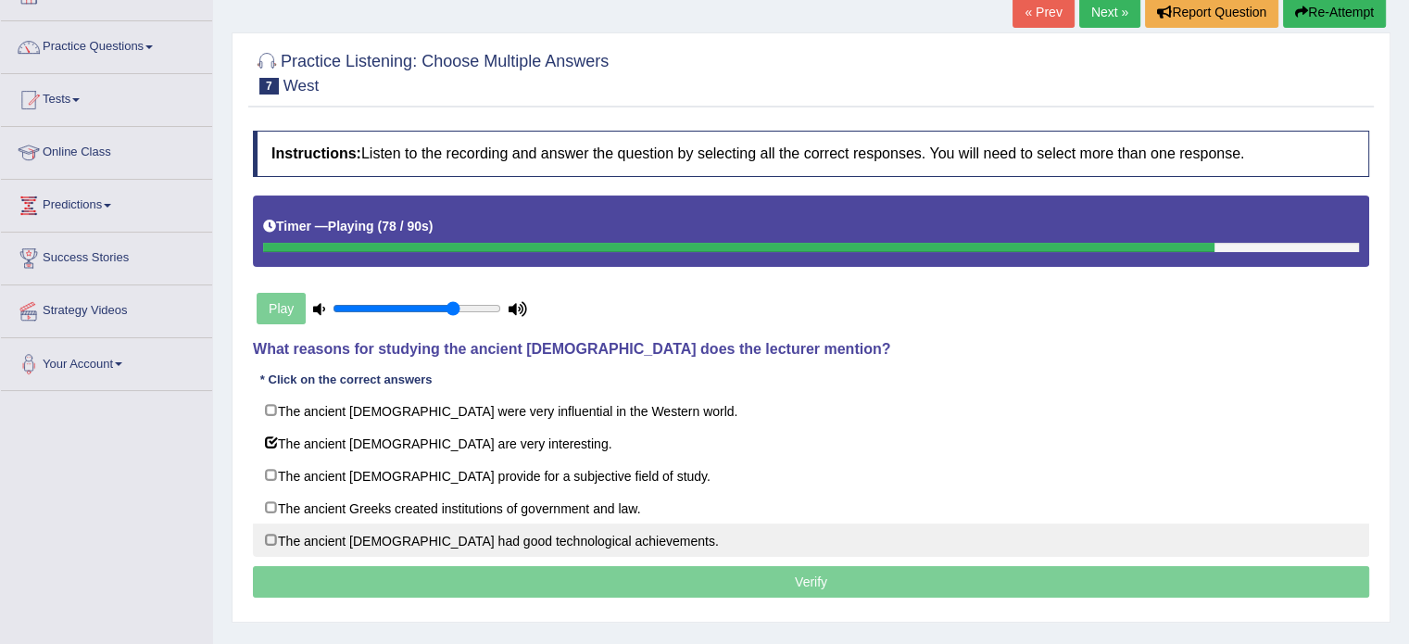
click at [551, 536] on label "The ancient Greeks had good technological achievements." at bounding box center [811, 540] width 1116 height 33
checkbox input "true"
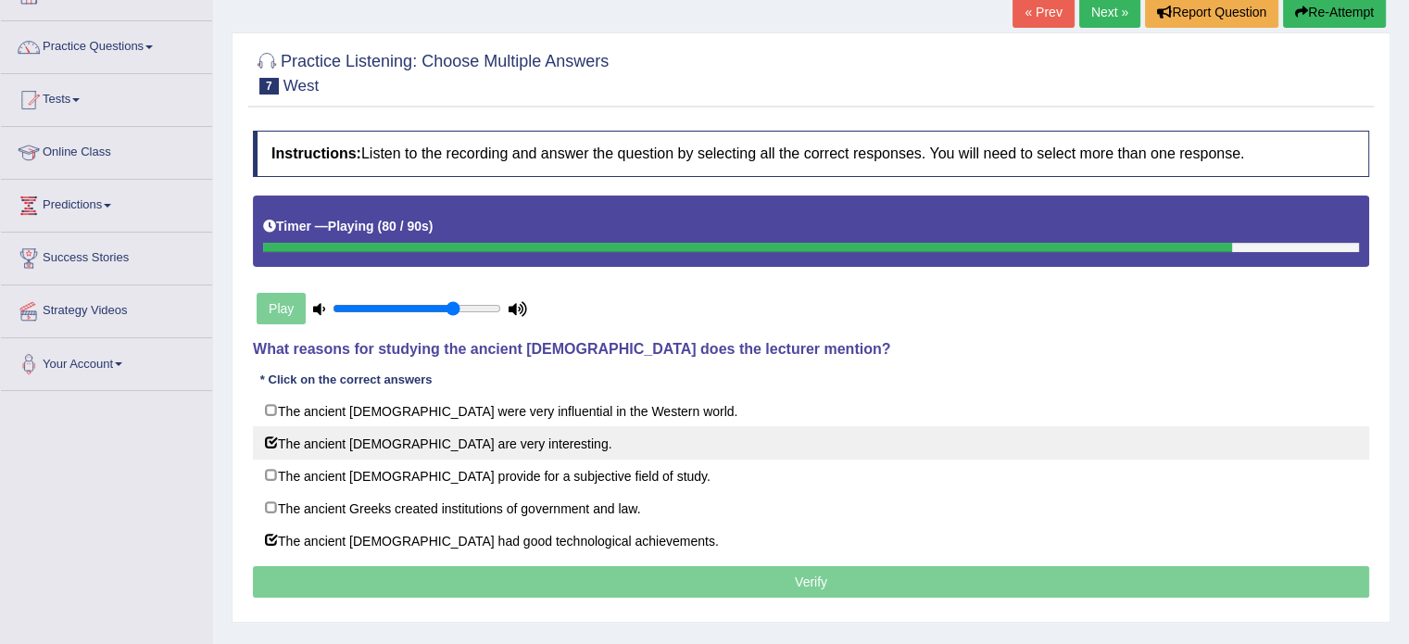
click at [472, 443] on label "The ancient Greeks are very interesting." at bounding box center [811, 442] width 1116 height 33
checkbox input "false"
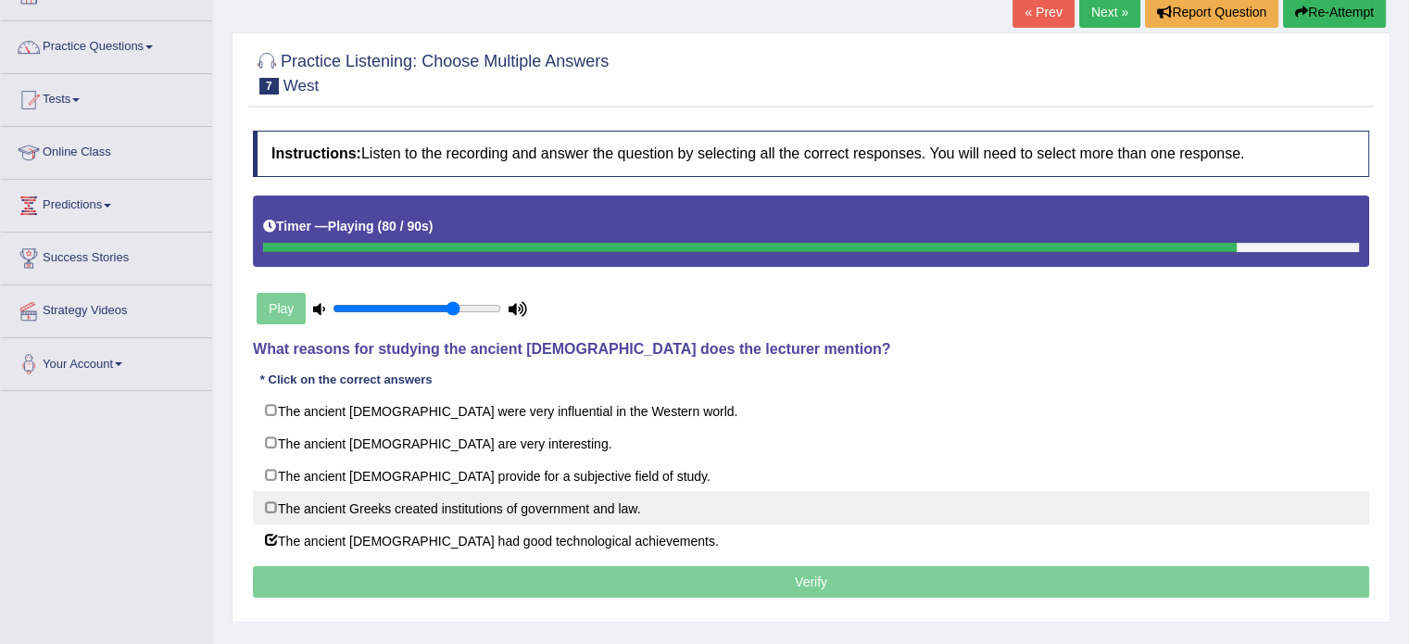
click at [472, 513] on label "The ancient Greeks created institutions of government and law." at bounding box center [811, 507] width 1116 height 33
checkbox input "true"
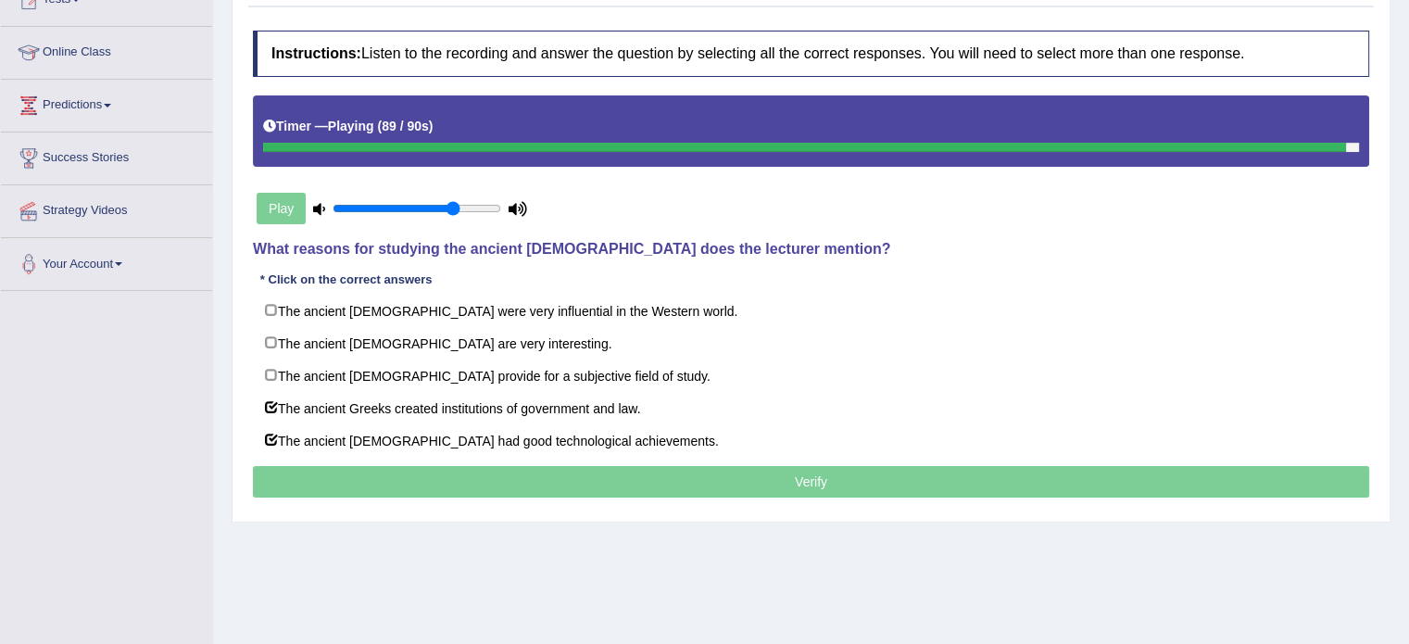
scroll to position [236, 0]
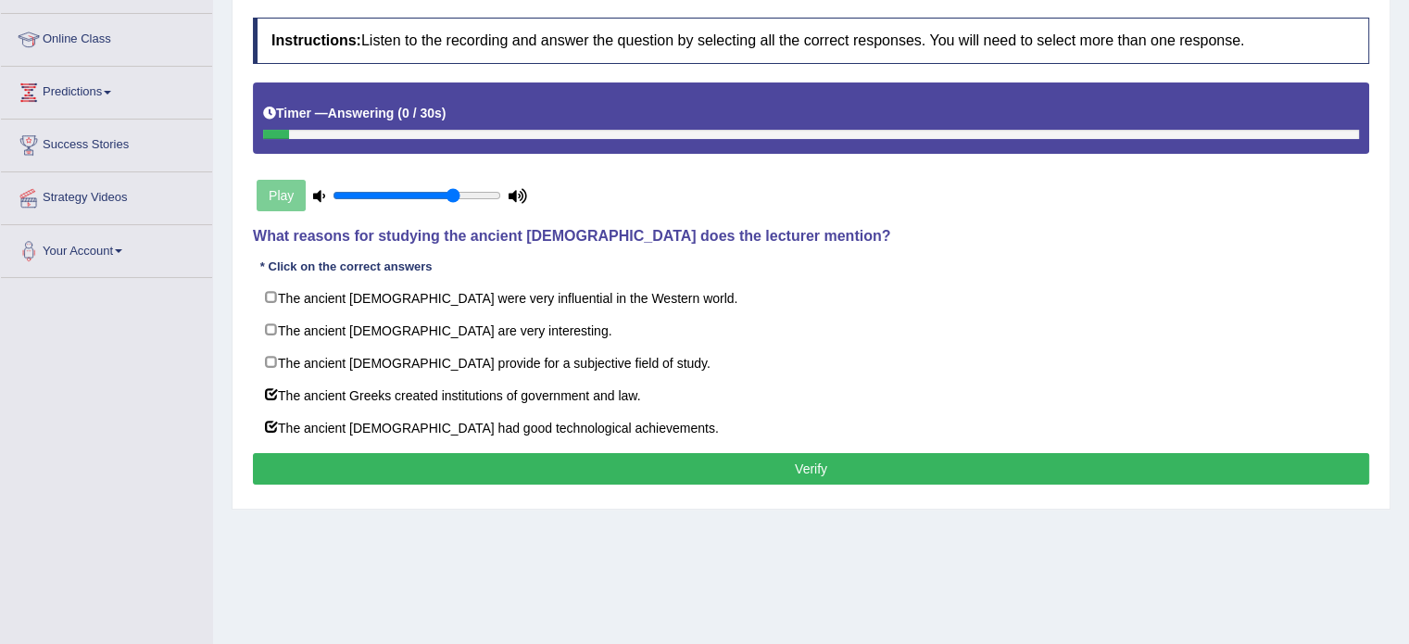
click at [804, 473] on button "Verify" at bounding box center [811, 469] width 1116 height 32
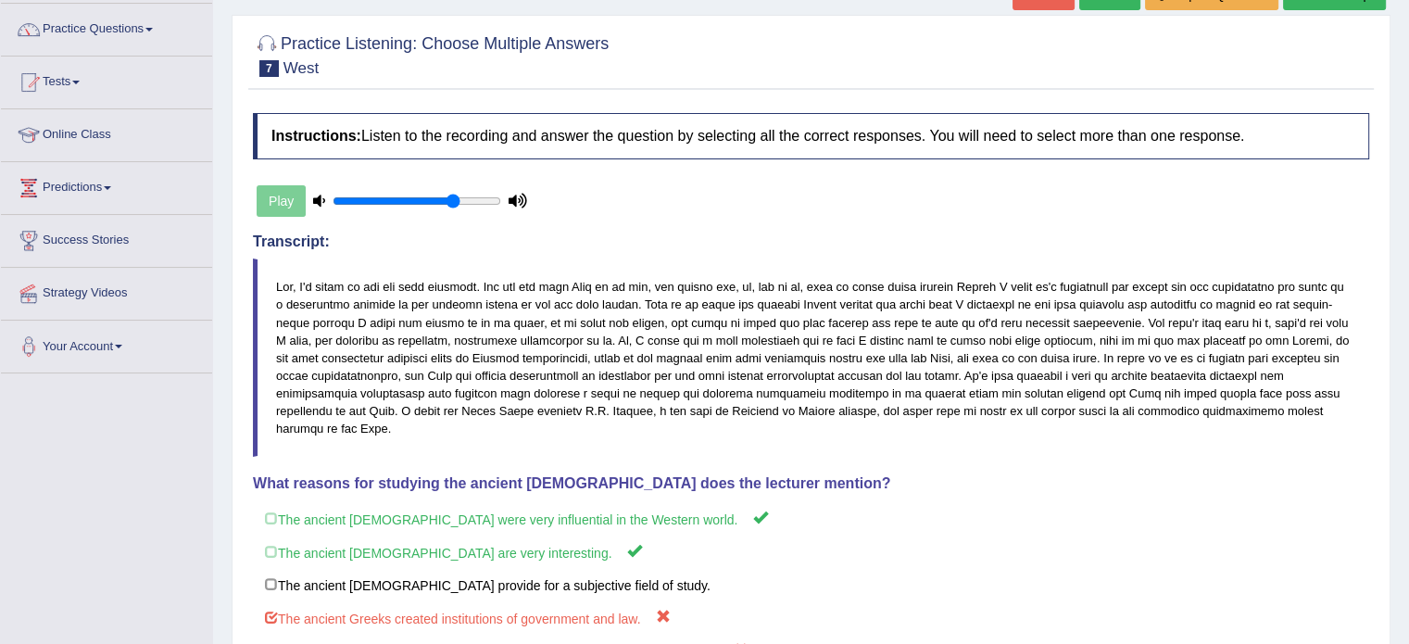
scroll to position [123, 0]
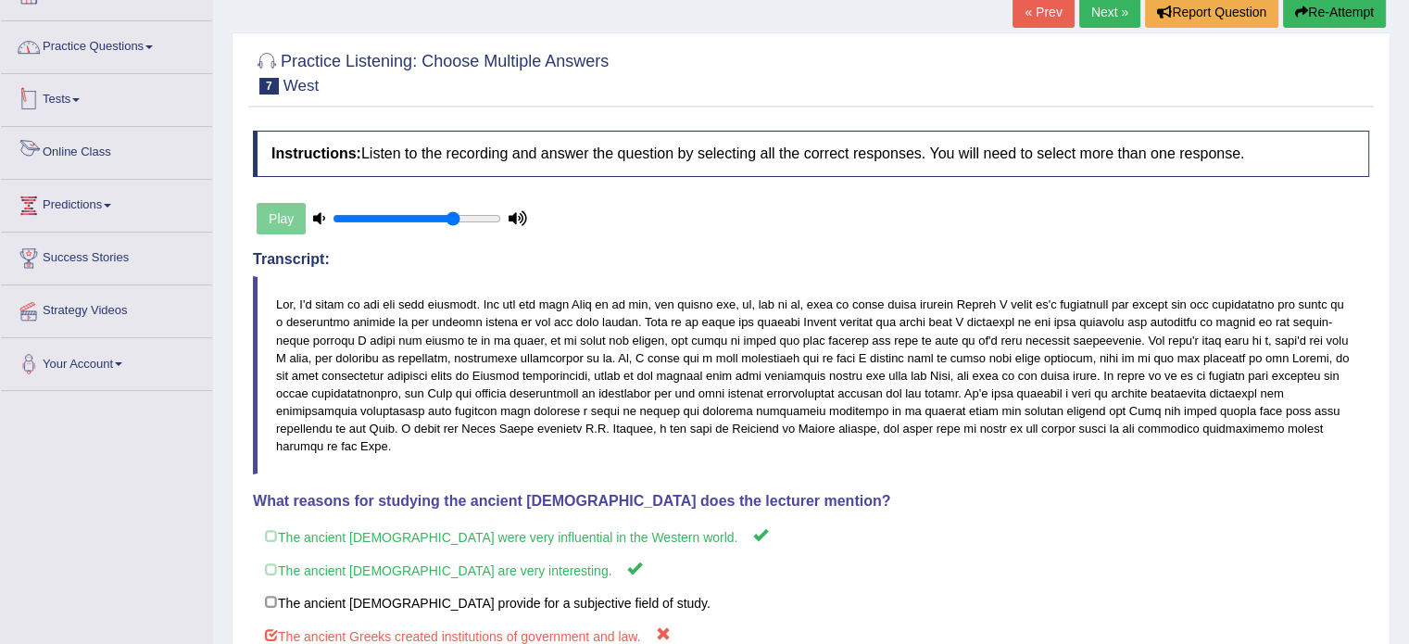
click at [130, 61] on link "Practice Questions" at bounding box center [106, 44] width 211 height 46
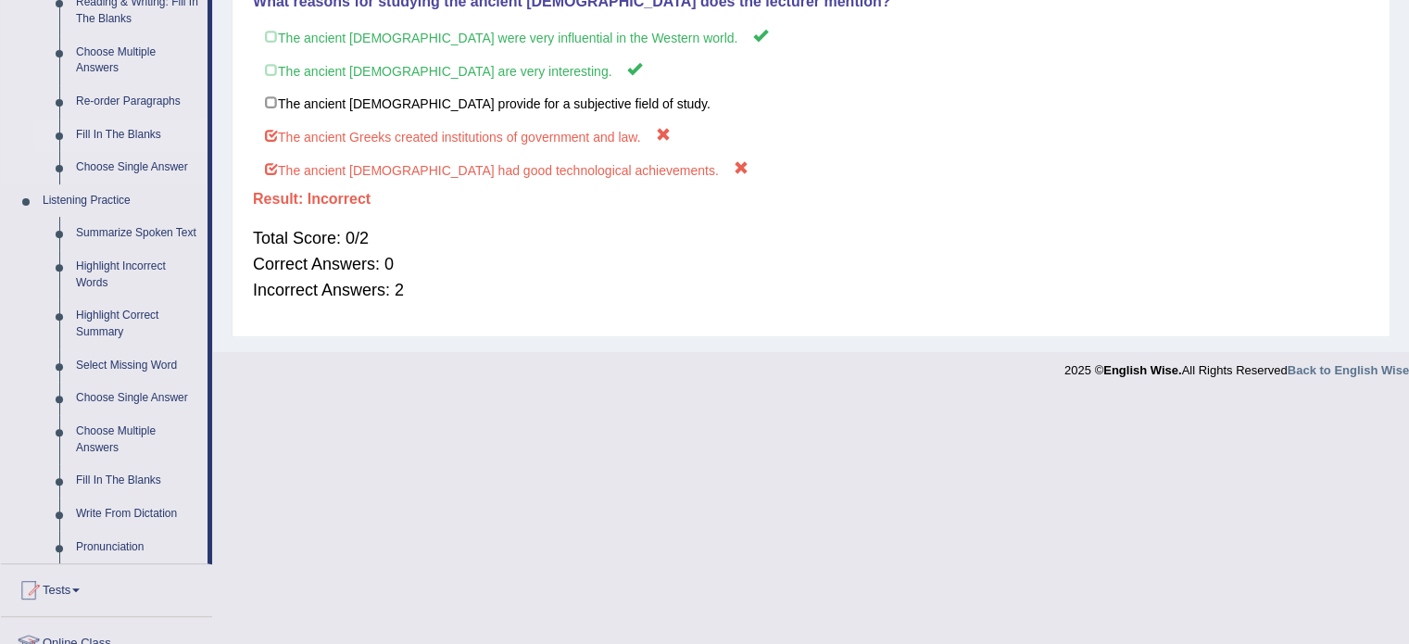
scroll to position [679, 0]
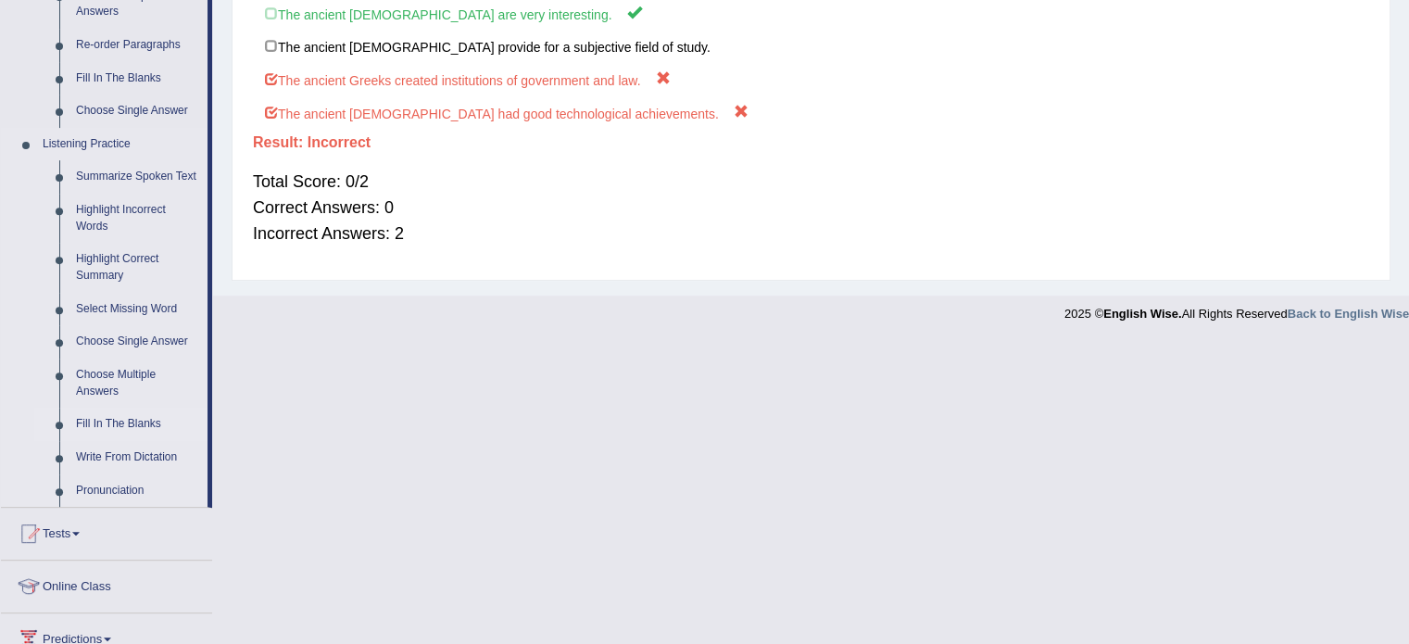
click at [134, 422] on link "Fill In The Blanks" at bounding box center [138, 424] width 140 height 33
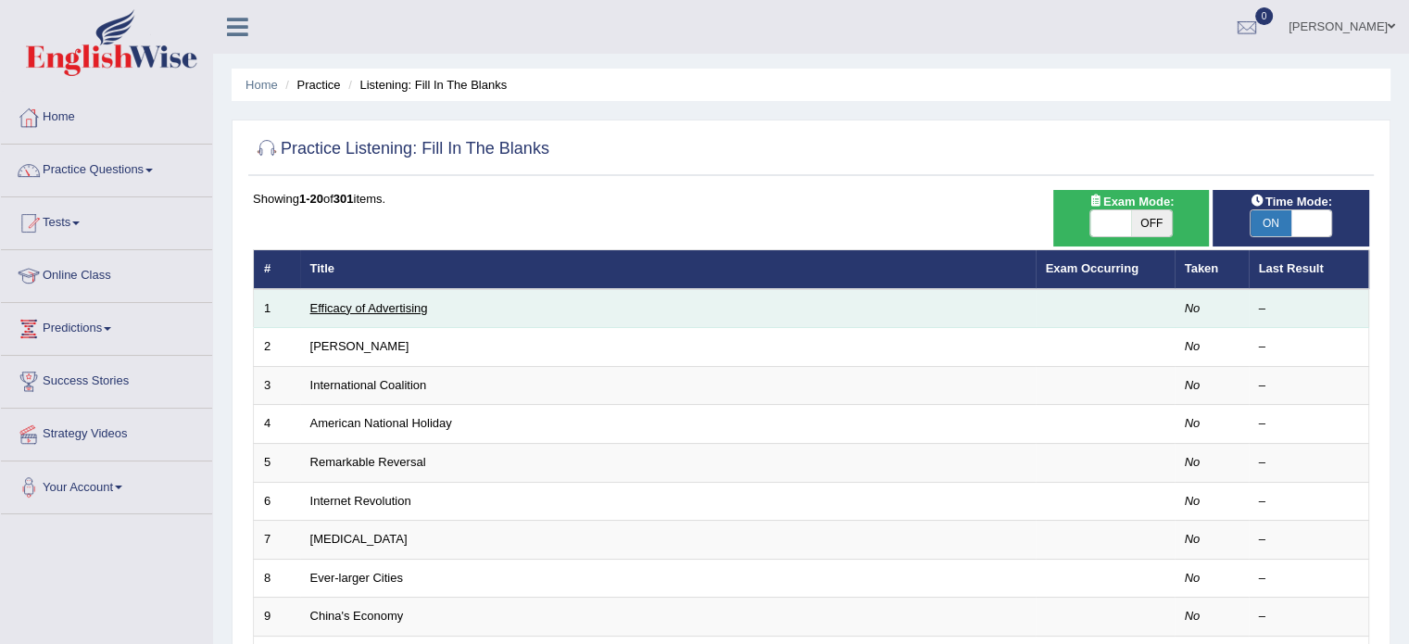
click at [400, 307] on link "Efficacy of Advertising" at bounding box center [369, 308] width 118 height 14
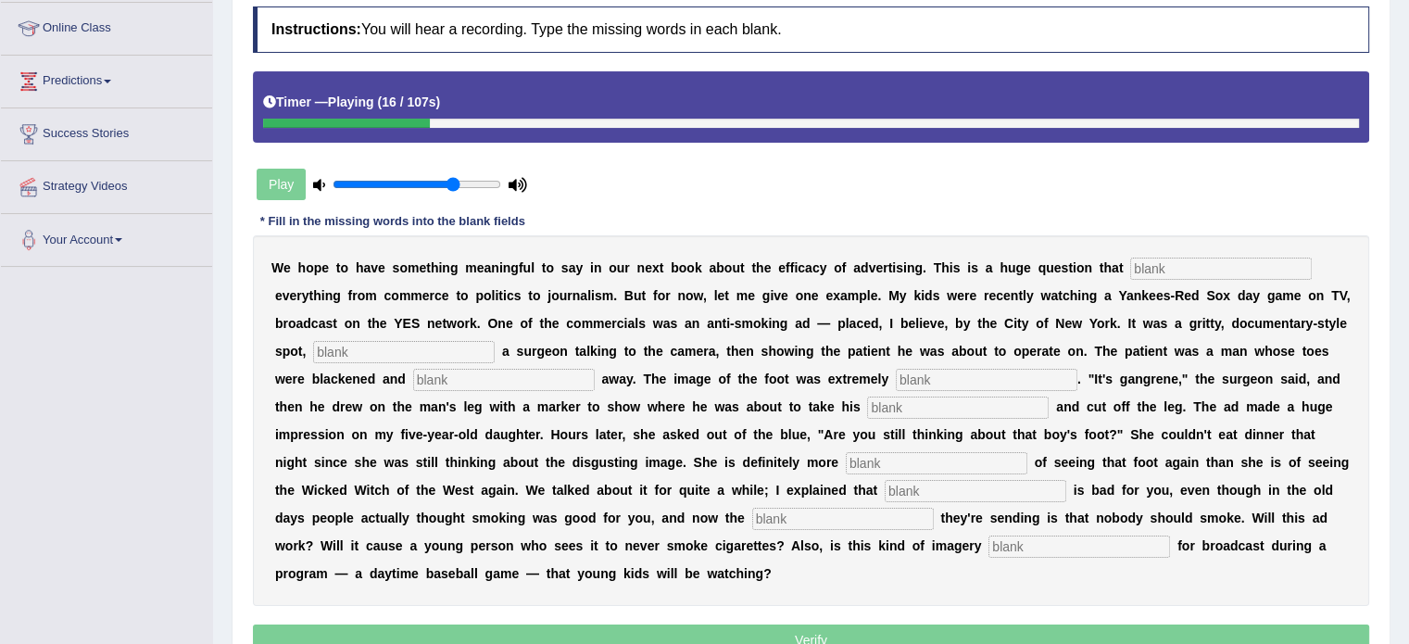
scroll to position [278, 0]
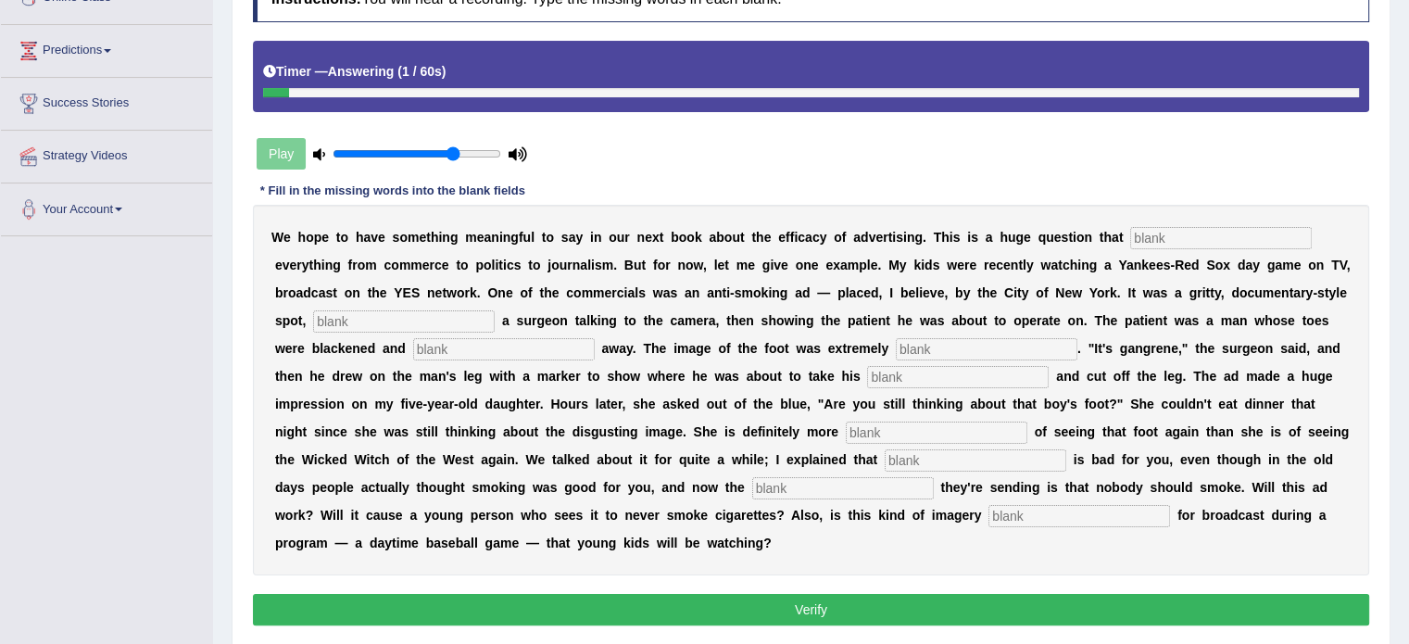
click at [1231, 229] on input "text" at bounding box center [1221, 238] width 182 height 22
type input "impacts"
click at [388, 310] on input "text" at bounding box center [404, 321] width 182 height 22
type input "feauturing"
click at [479, 349] on input "text" at bounding box center [504, 349] width 182 height 22
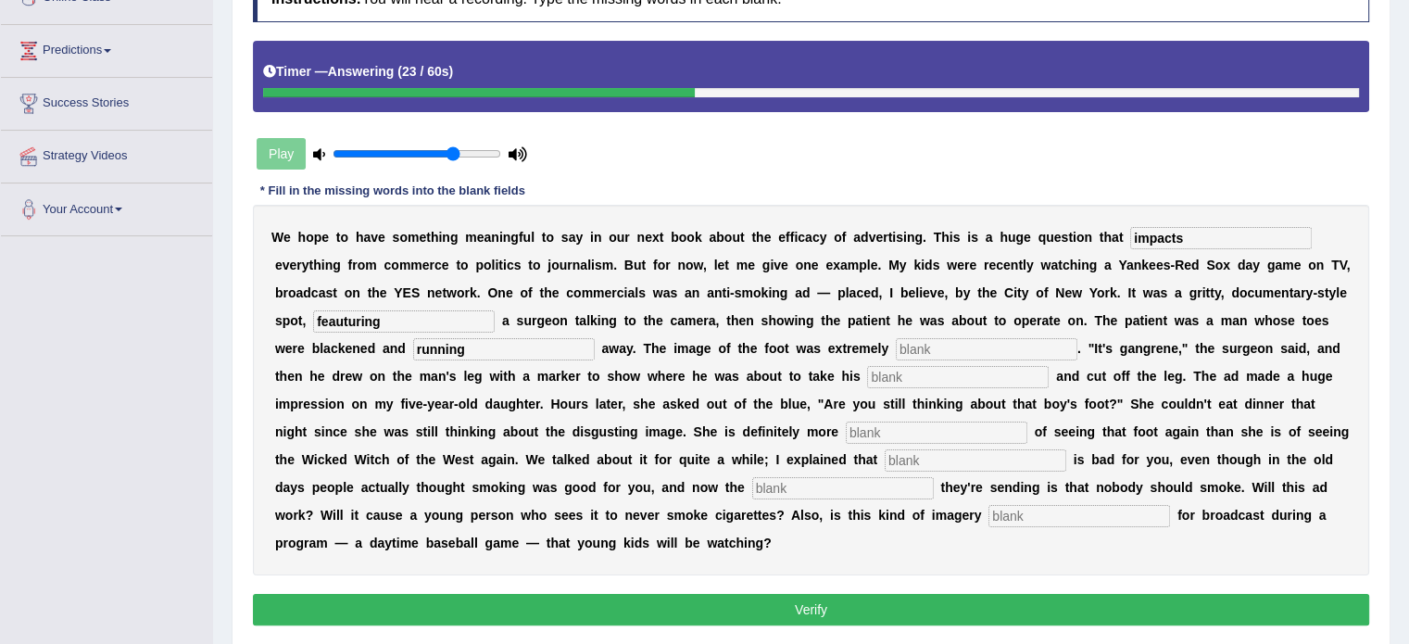
type input "running"
click at [927, 366] on input "text" at bounding box center [958, 377] width 182 height 22
click at [930, 429] on input "text" at bounding box center [937, 433] width 182 height 22
type input "bad"
click at [1006, 459] on input "text" at bounding box center [976, 460] width 182 height 22
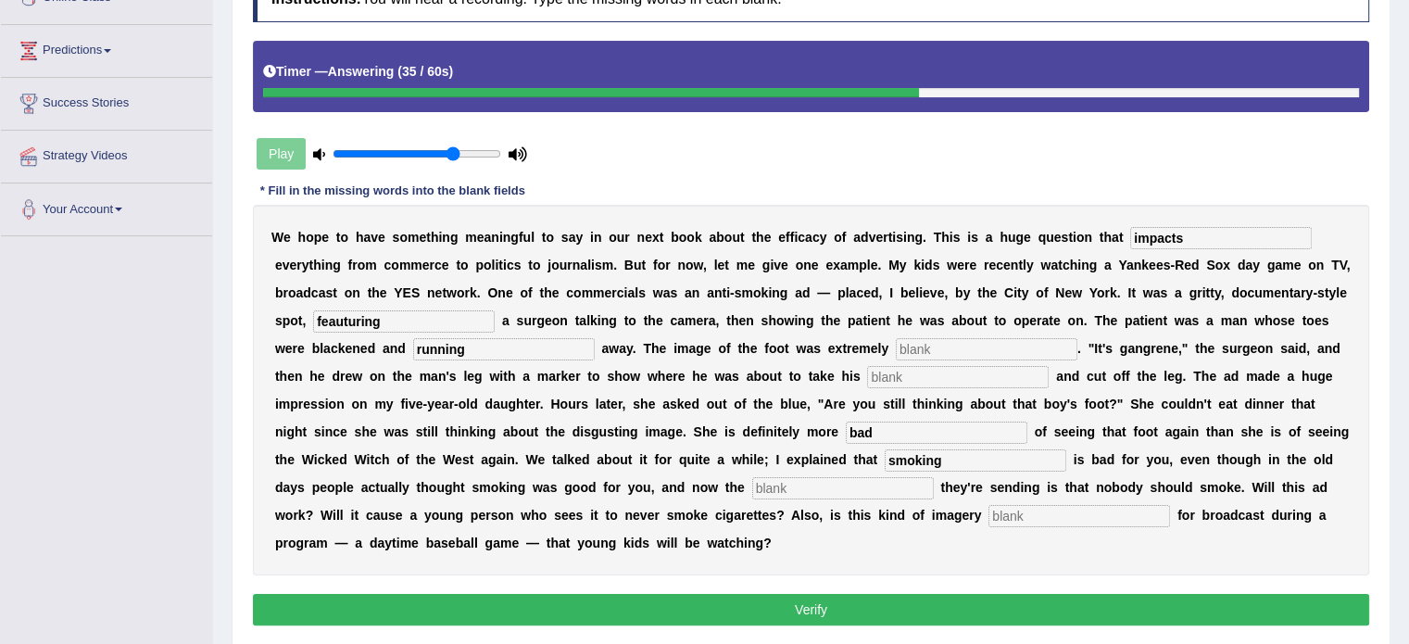
type input "smoking"
click at [831, 489] on input "text" at bounding box center [843, 488] width 182 height 22
type input "message"
click at [1063, 518] on input "text" at bounding box center [1080, 516] width 182 height 22
type input "appropriate"
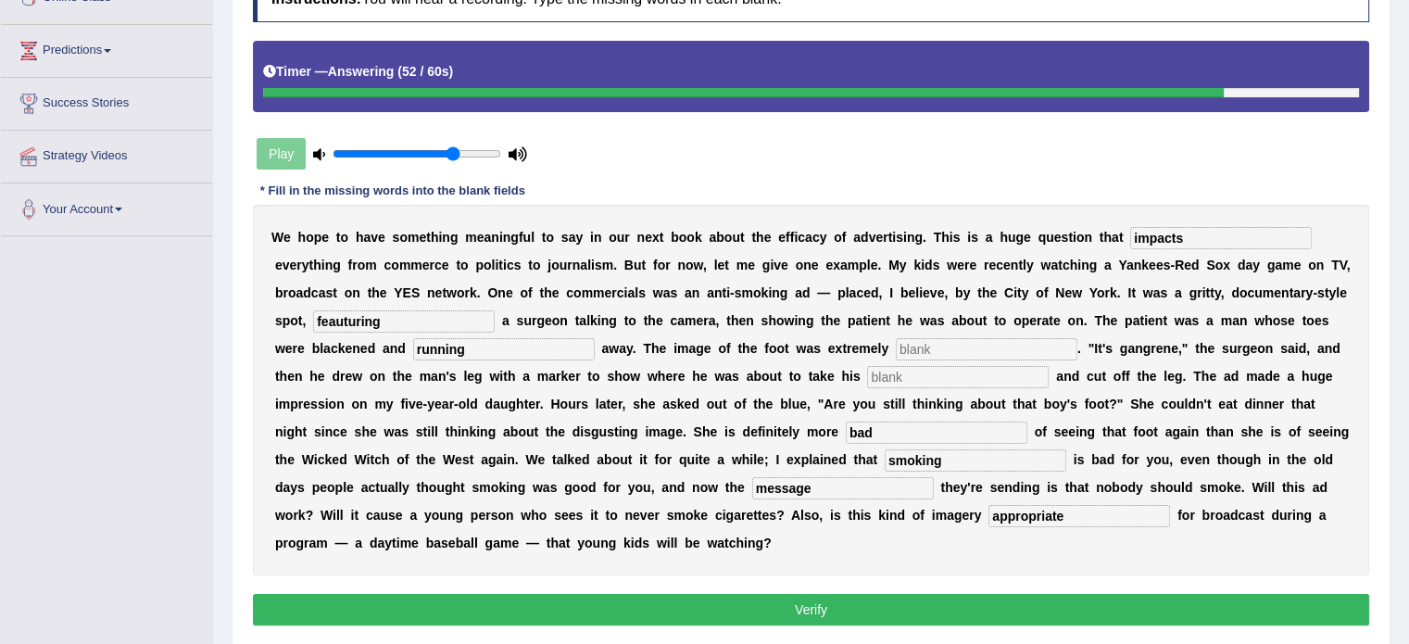
click at [891, 612] on button "Verify" at bounding box center [811, 610] width 1116 height 32
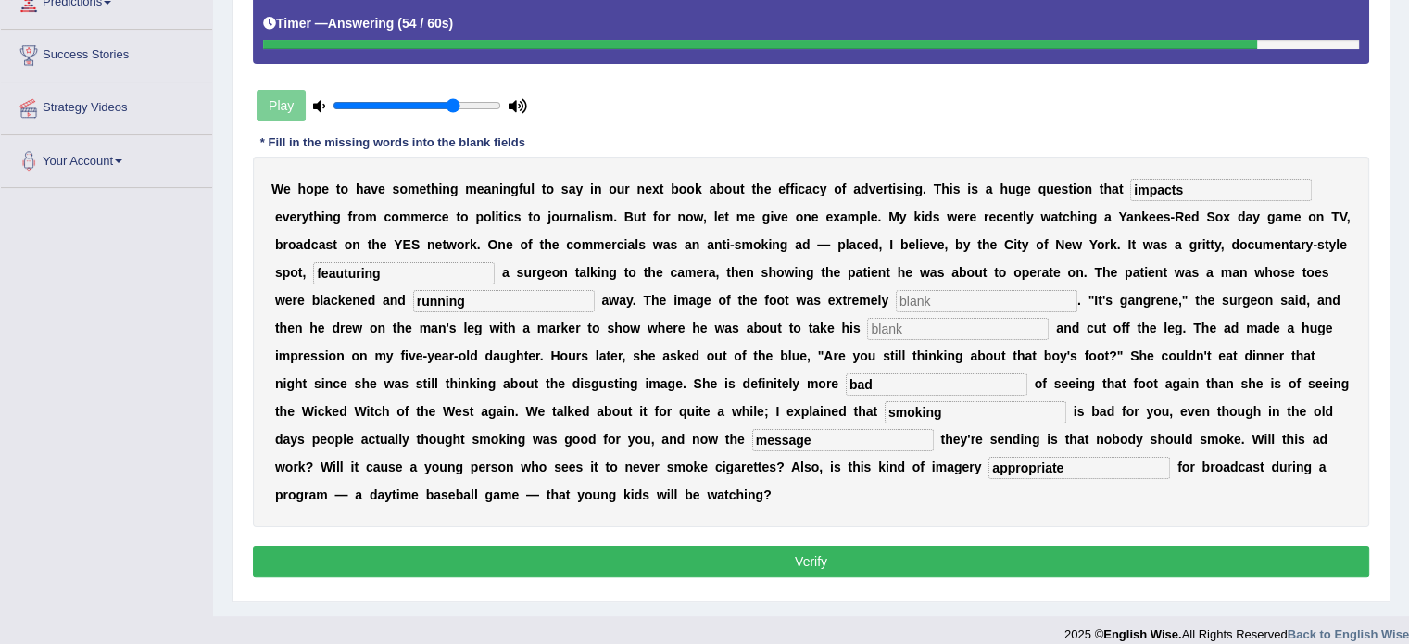
scroll to position [341, 0]
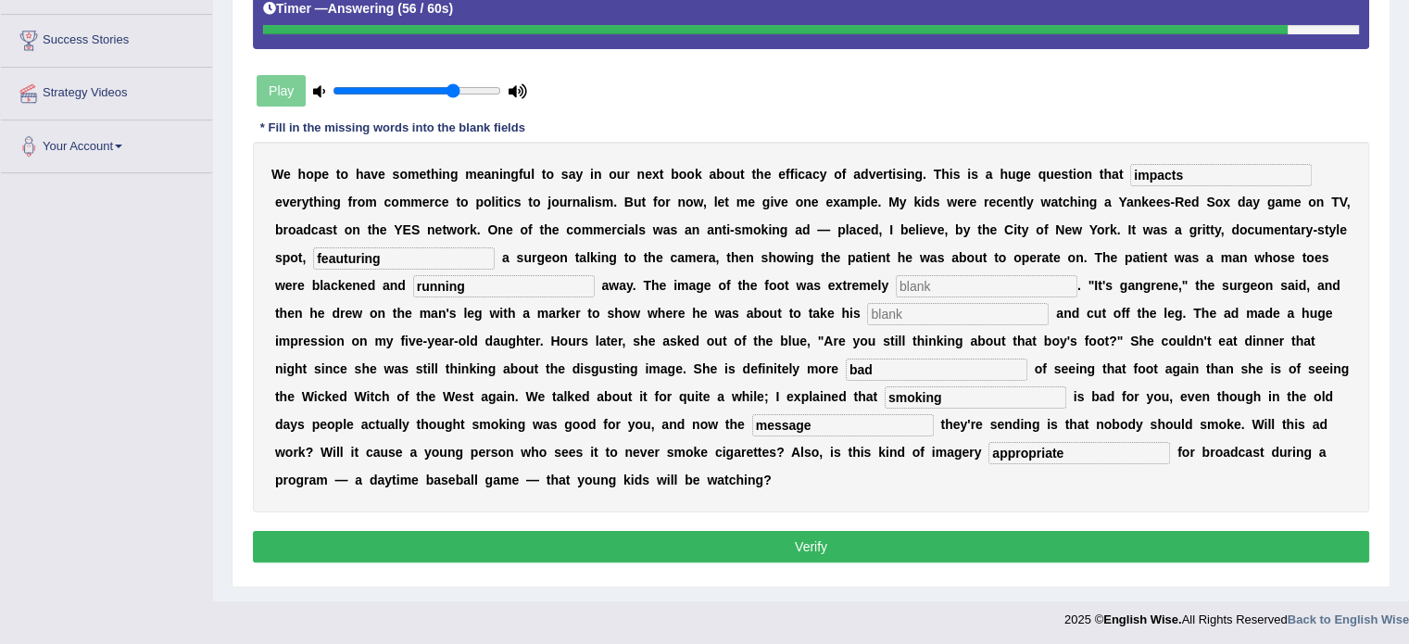
click at [1034, 279] on input "text" at bounding box center [987, 286] width 182 height 22
type input "danger"
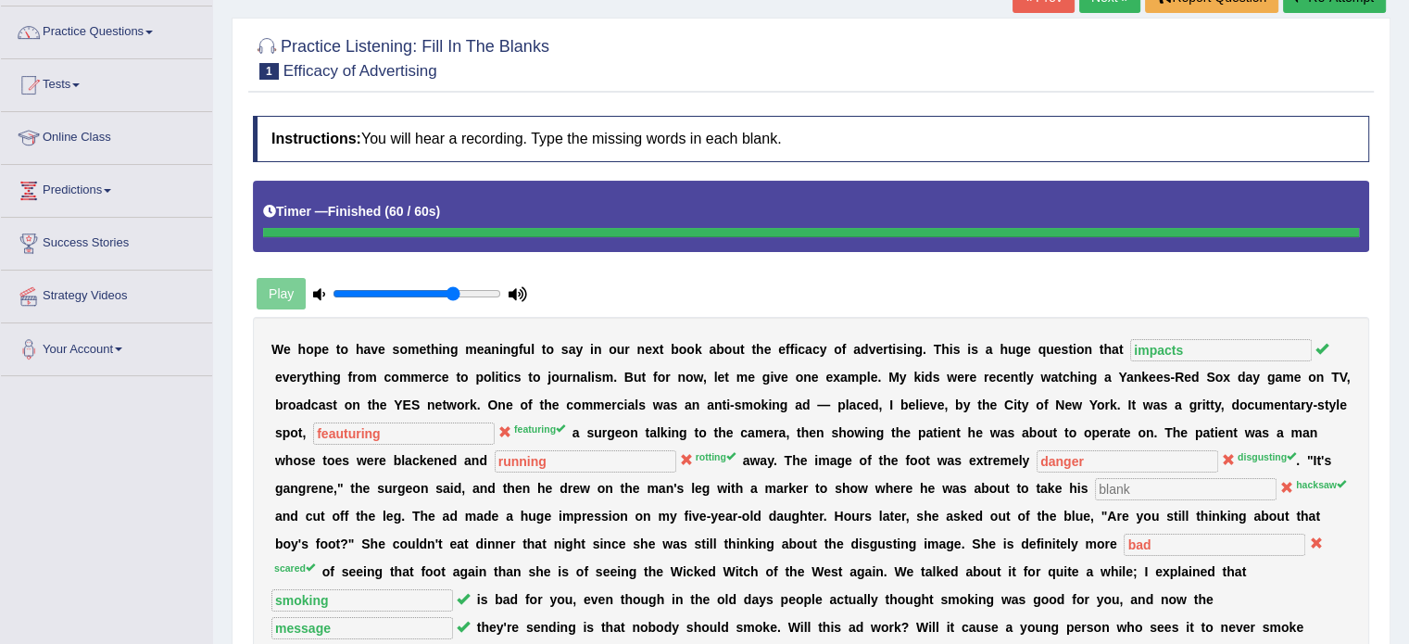
scroll to position [95, 0]
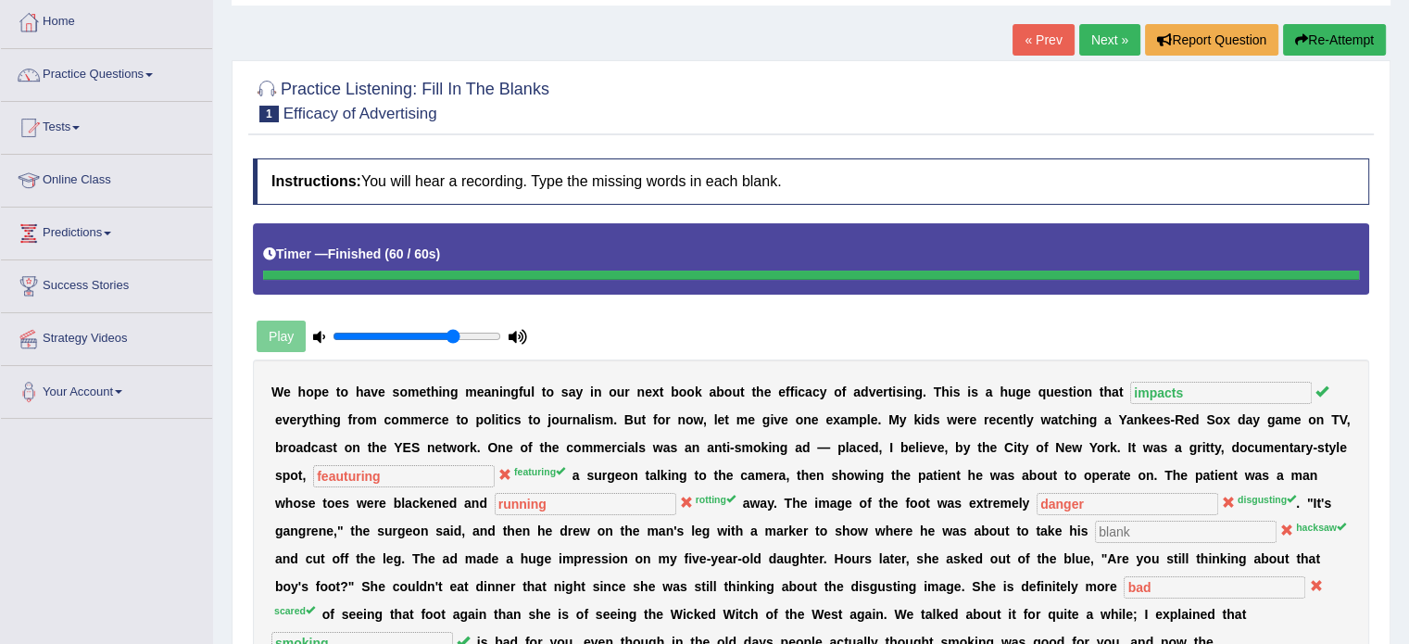
click at [1116, 37] on link "Next »" at bounding box center [1109, 40] width 61 height 32
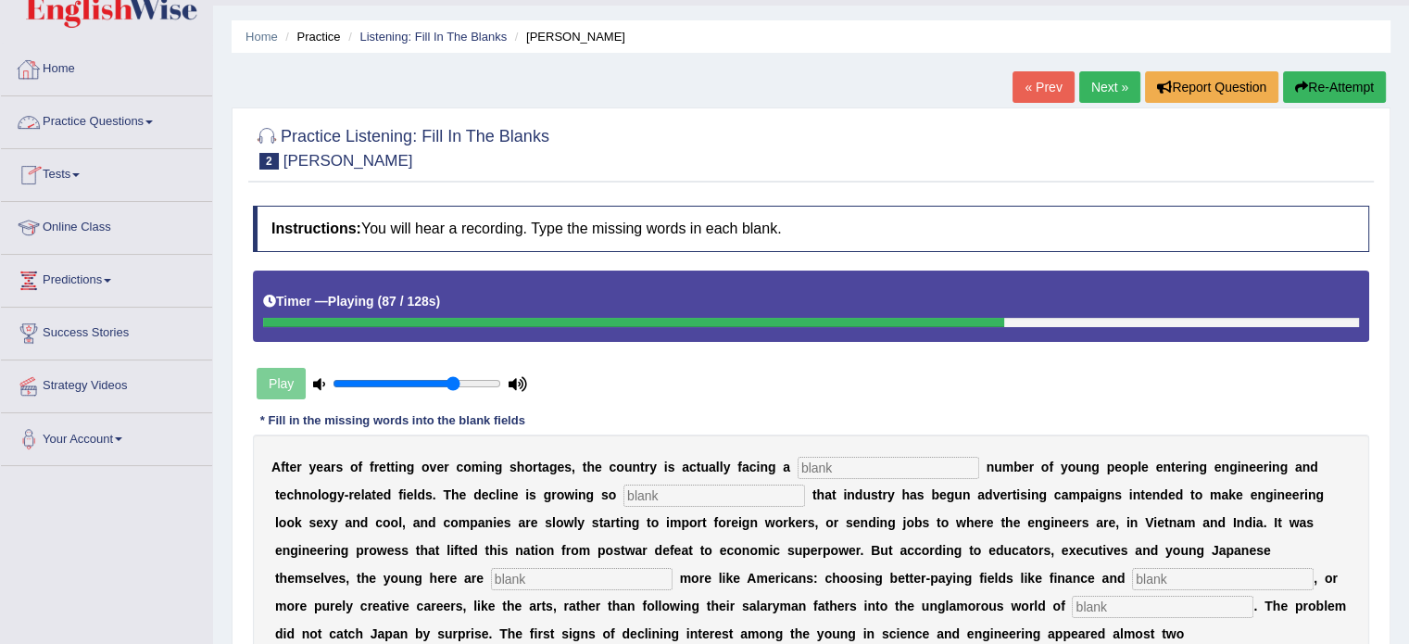
scroll to position [31, 0]
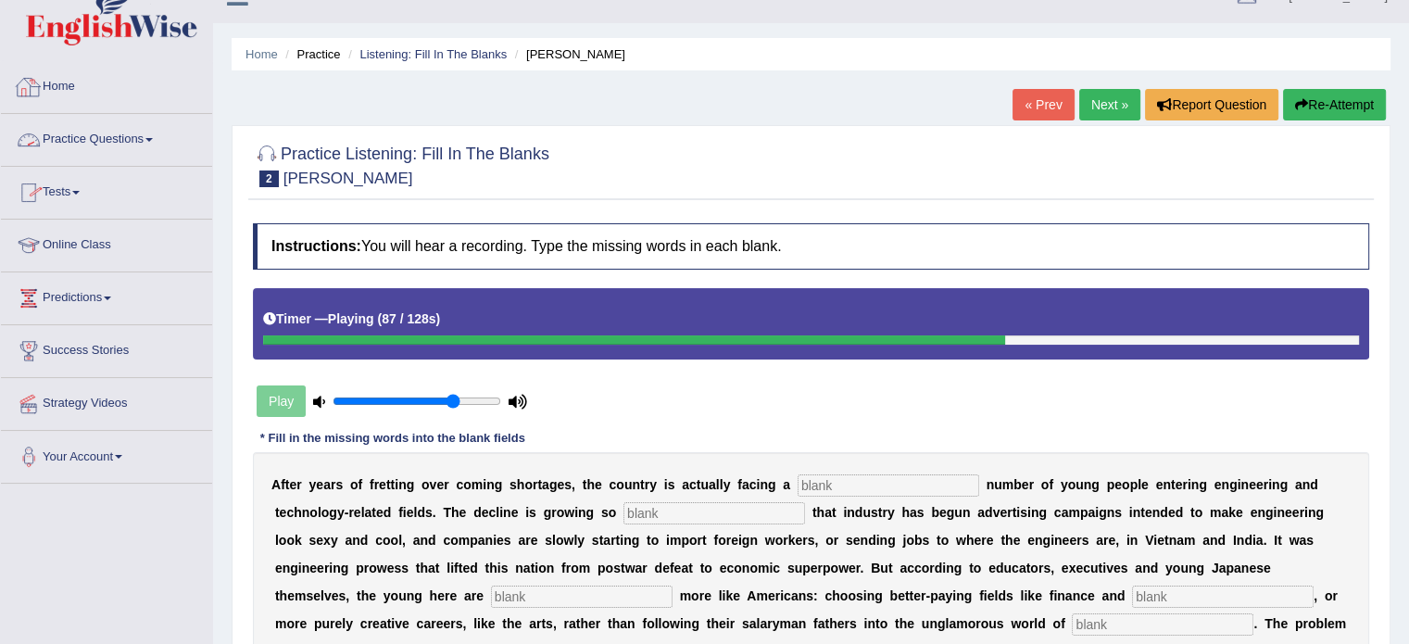
click at [73, 86] on link "Home" at bounding box center [106, 84] width 211 height 46
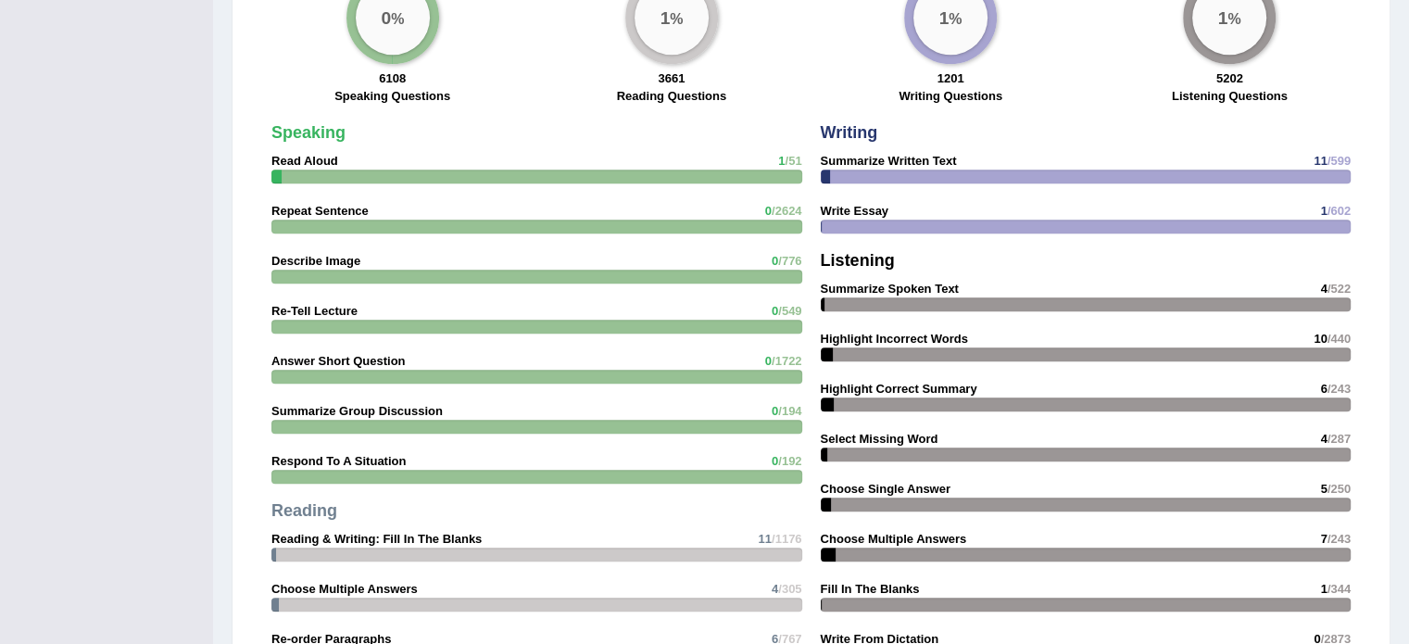
scroll to position [1451, 0]
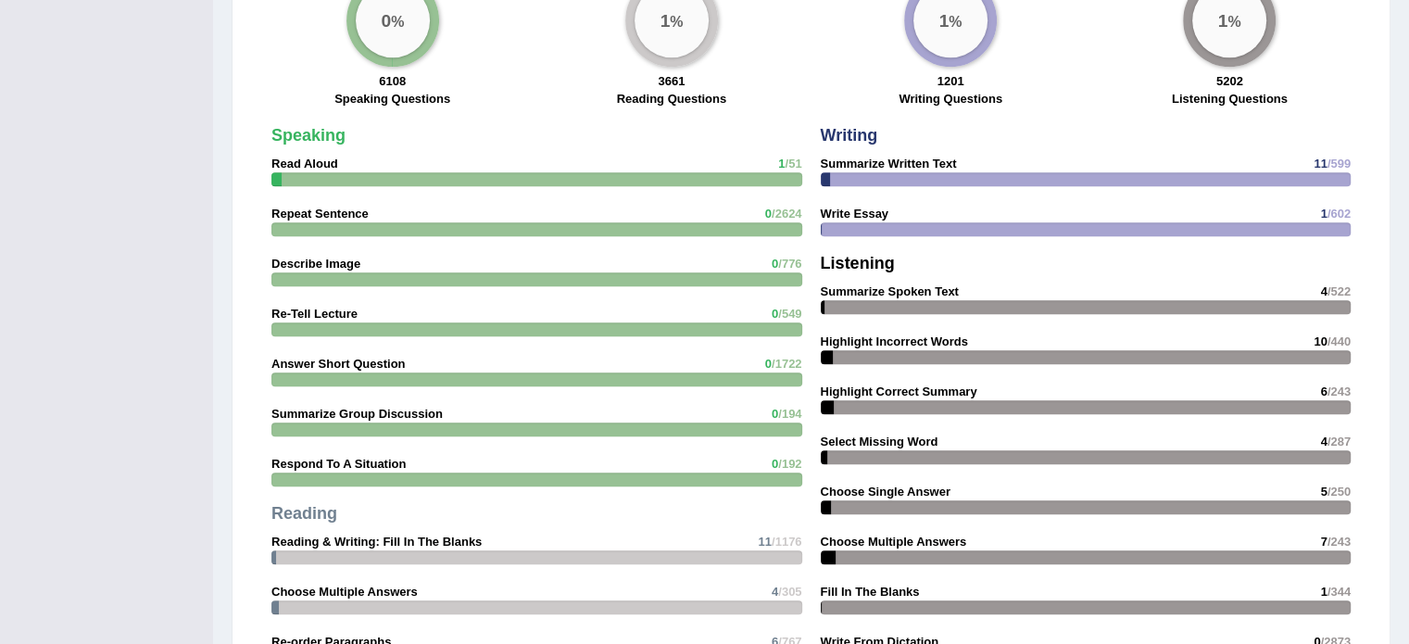
drag, startPoint x: 1357, startPoint y: 284, endPoint x: 1287, endPoint y: 276, distance: 70.9
click at [1290, 276] on div "Writing Summarize Written Text 11 /599 Write Essay 1 /602 Listening Summarize S…" at bounding box center [1086, 401] width 549 height 566
click at [848, 334] on strong "Highlight Incorrect Words" at bounding box center [894, 341] width 147 height 14
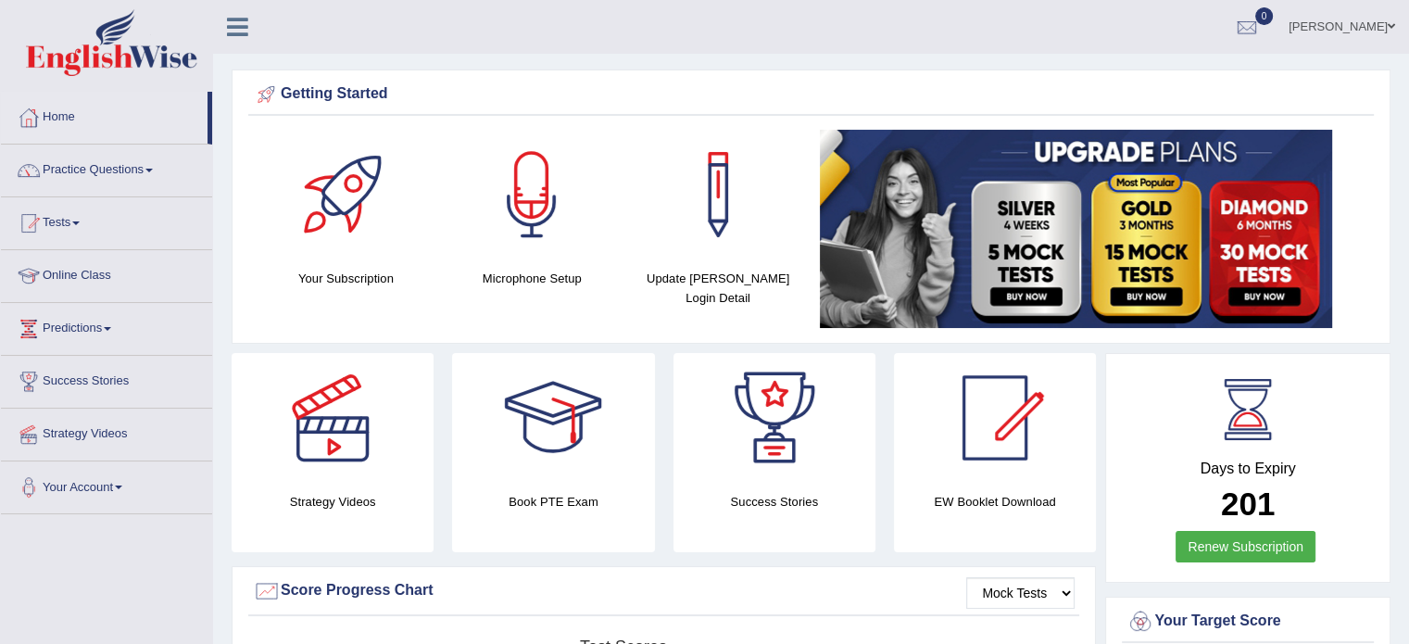
scroll to position [0, 0]
click at [170, 176] on link "Practice Questions" at bounding box center [106, 168] width 211 height 46
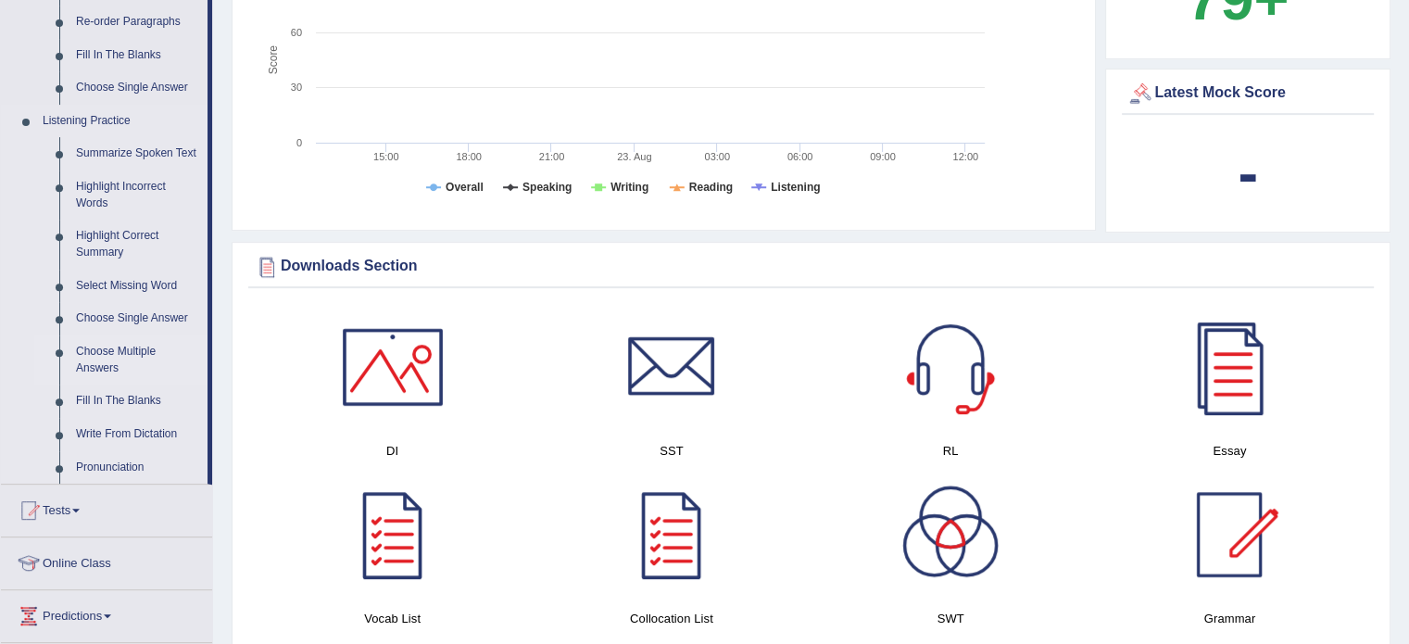
scroll to position [741, 0]
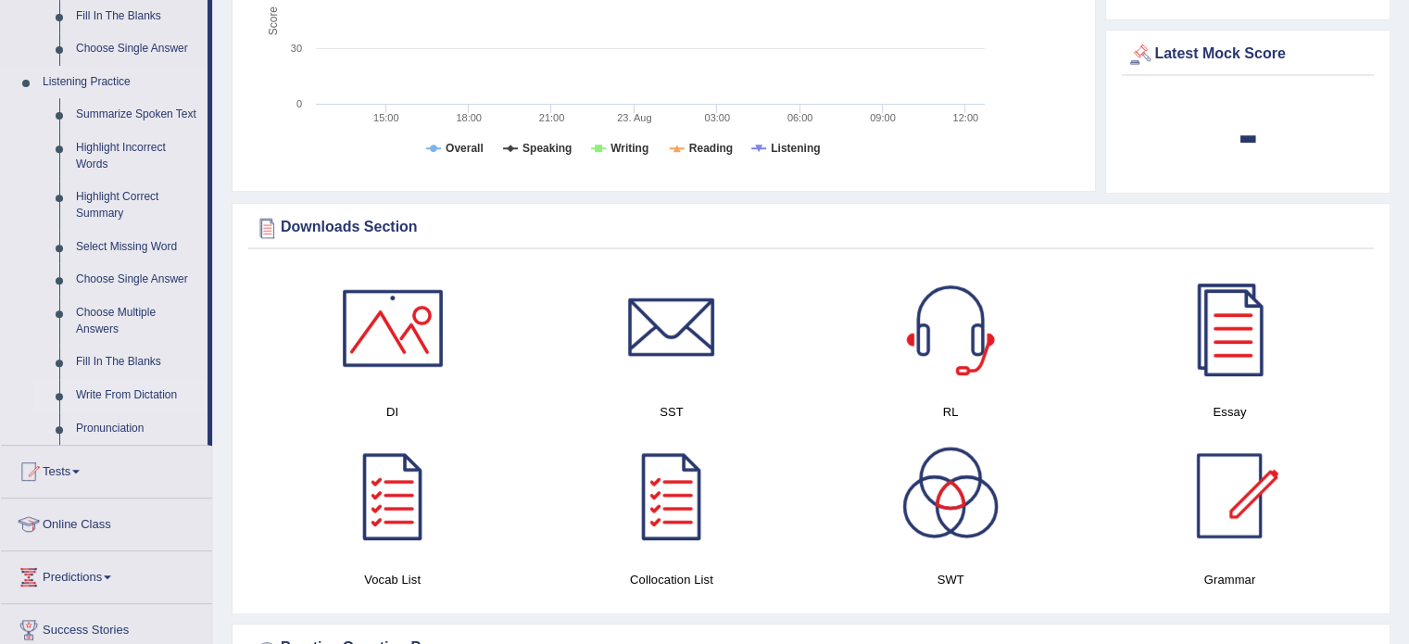
click at [117, 396] on link "Write From Dictation" at bounding box center [138, 395] width 140 height 33
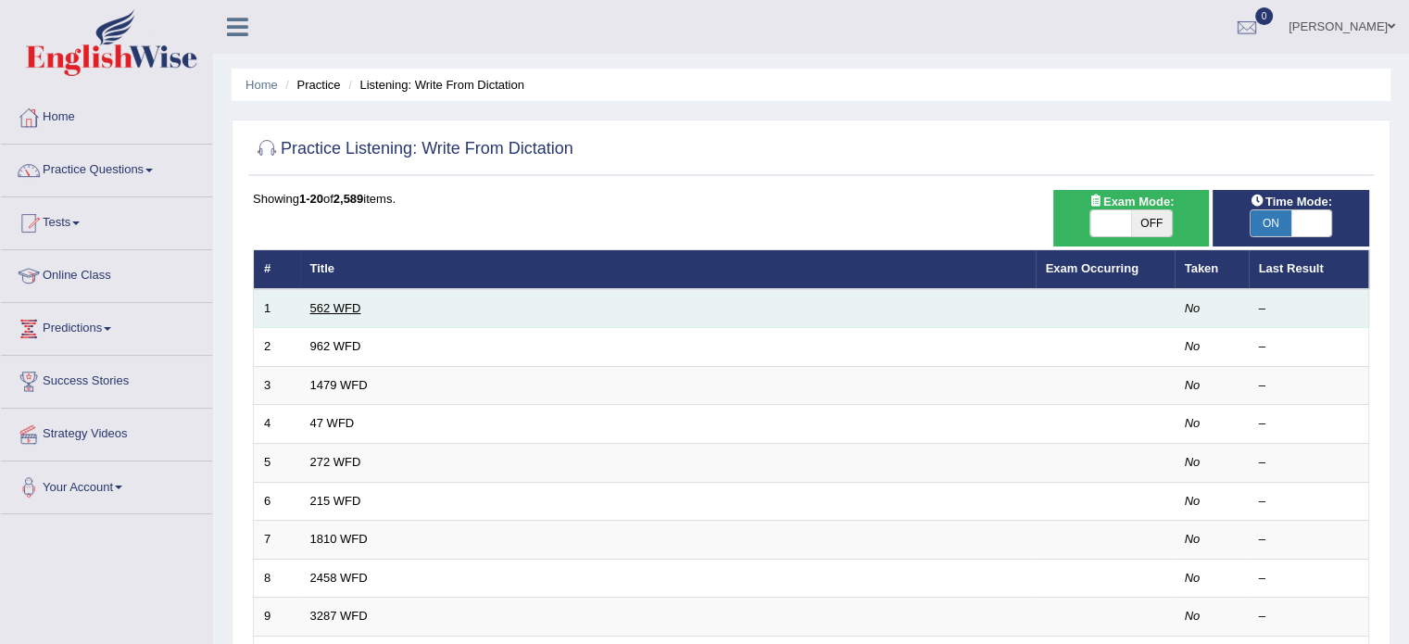
click at [345, 307] on link "562 WFD" at bounding box center [335, 308] width 51 height 14
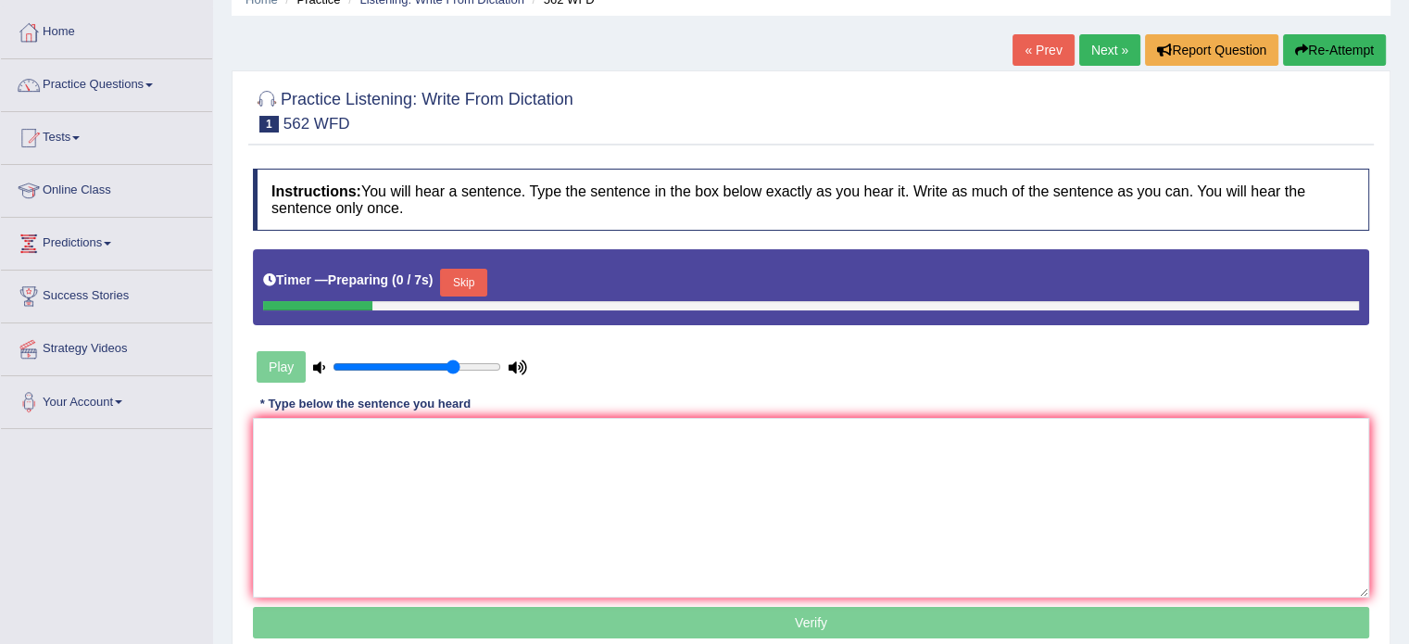
scroll to position [123, 0]
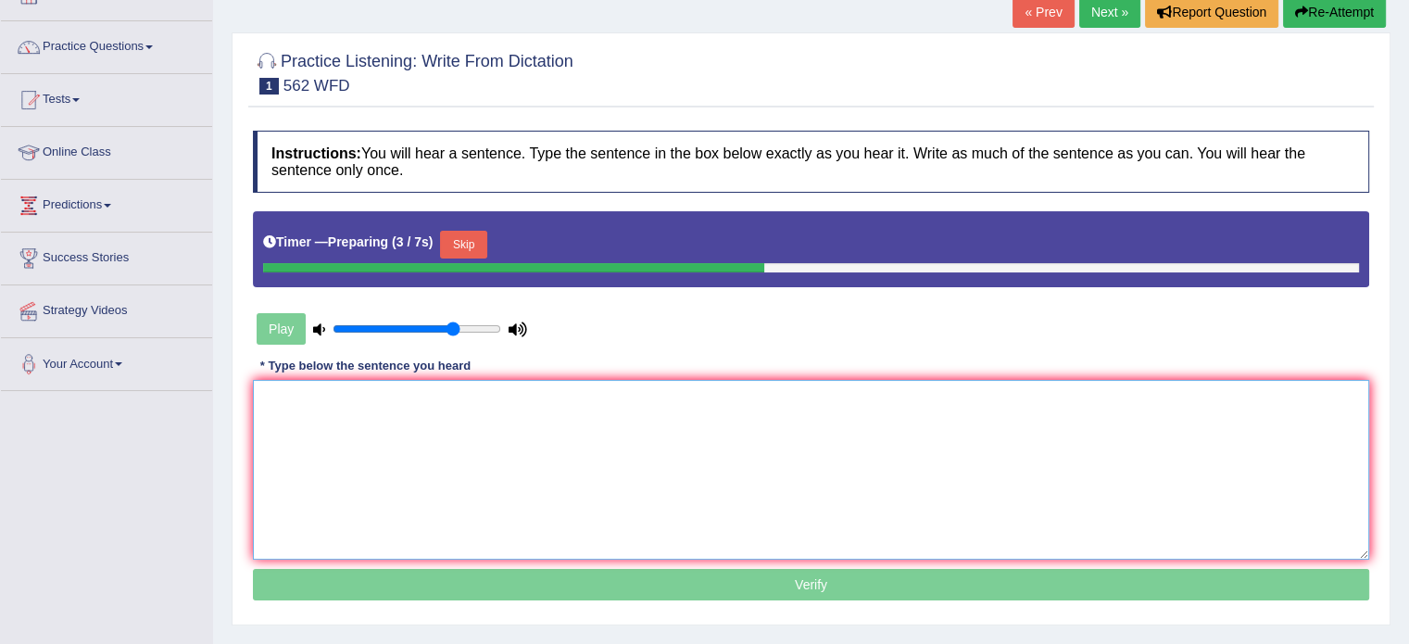
click at [700, 483] on textarea at bounding box center [811, 470] width 1116 height 180
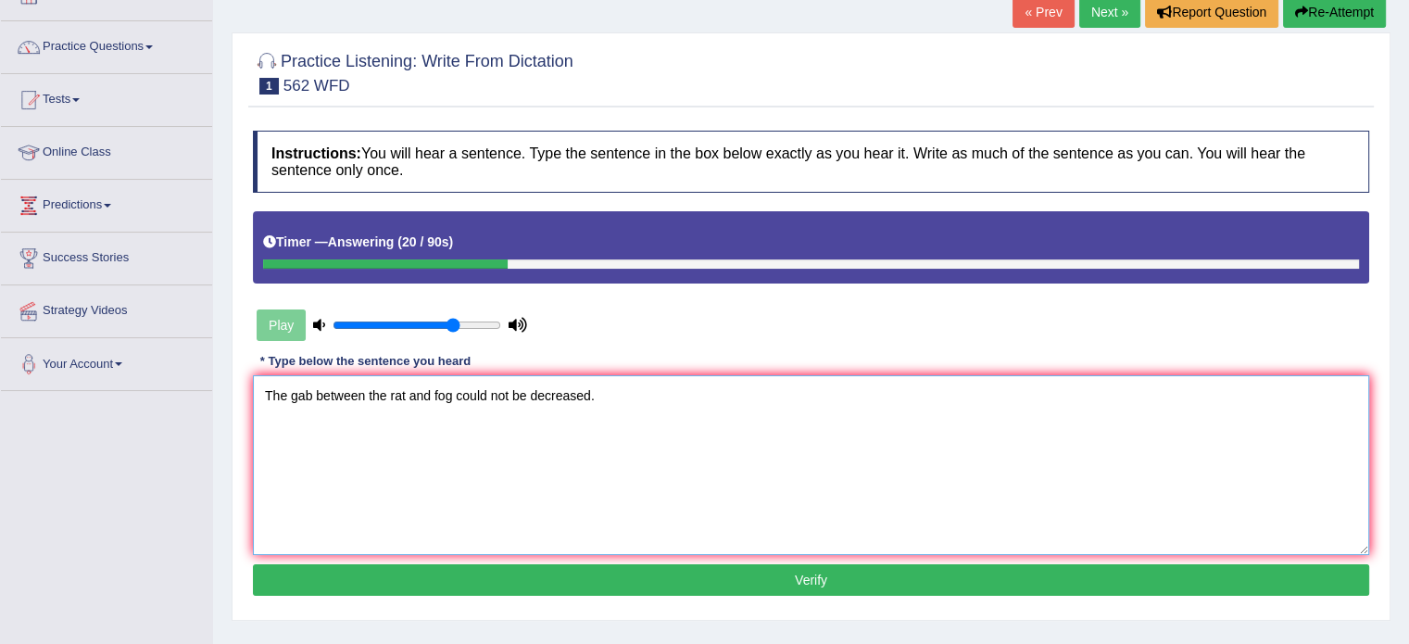
type textarea "The gab between the rat and fog could not be decreased."
click at [809, 583] on button "Verify" at bounding box center [811, 580] width 1116 height 32
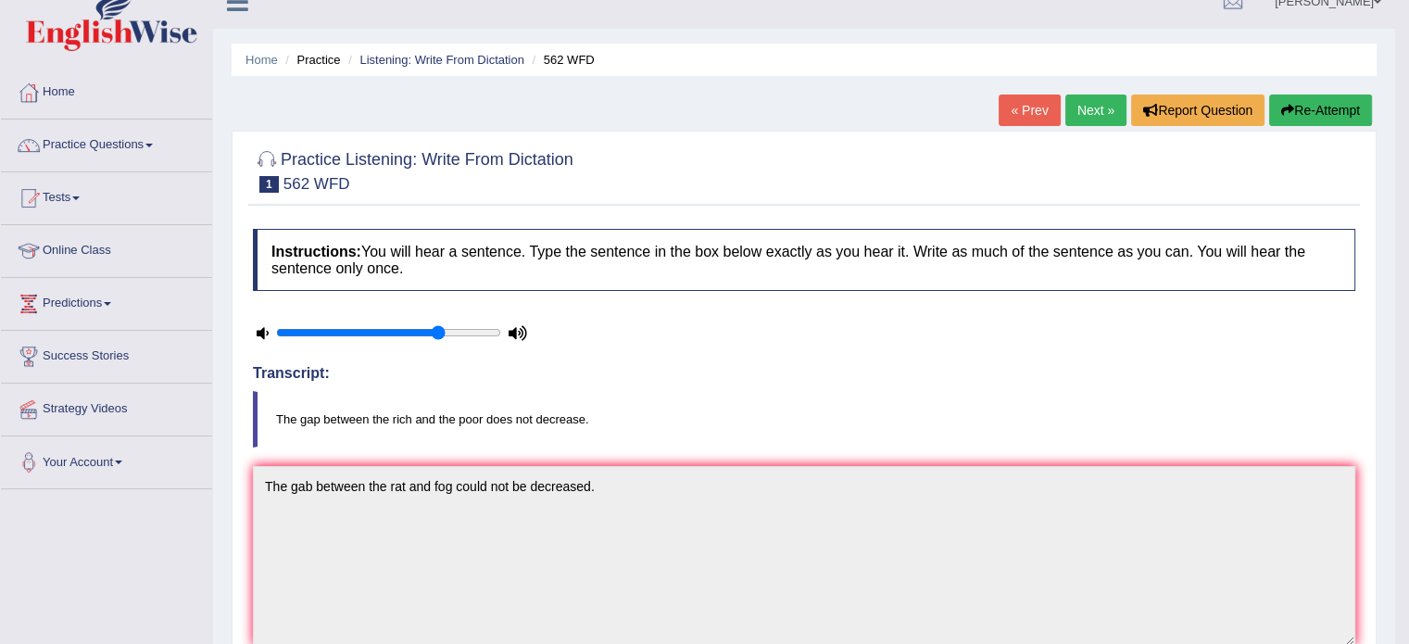
scroll to position [0, 0]
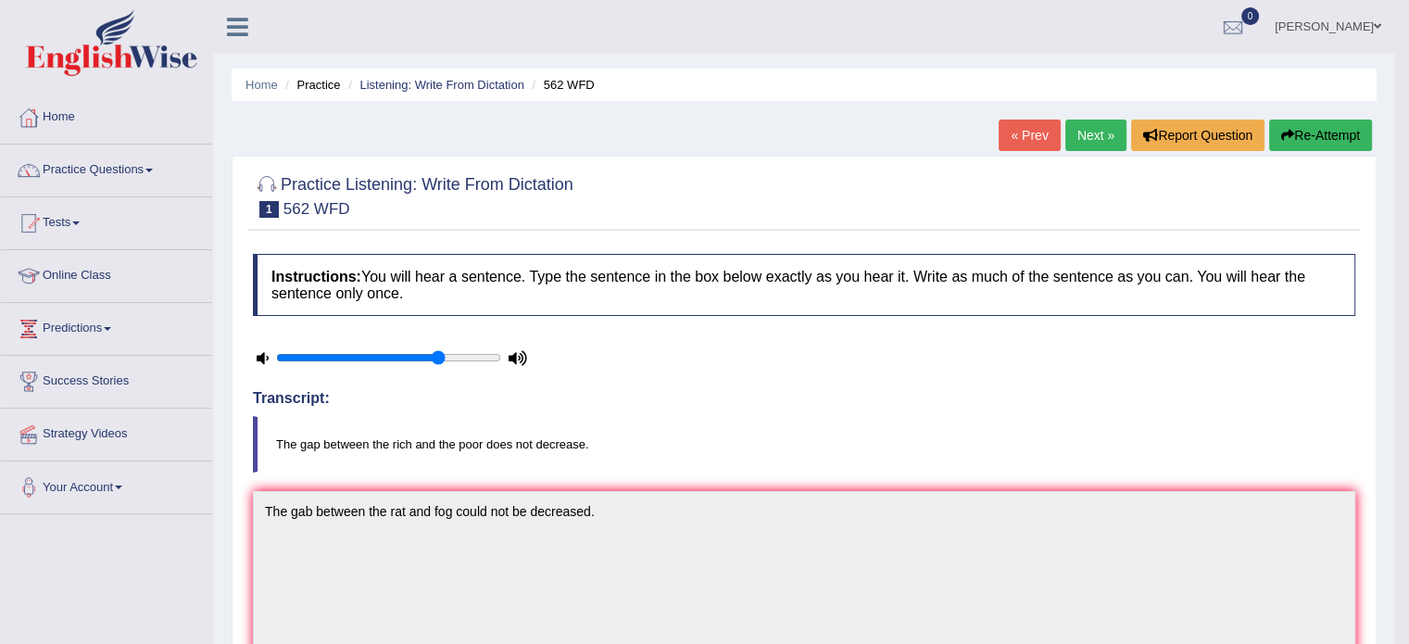
click at [1096, 139] on link "Next »" at bounding box center [1096, 136] width 61 height 32
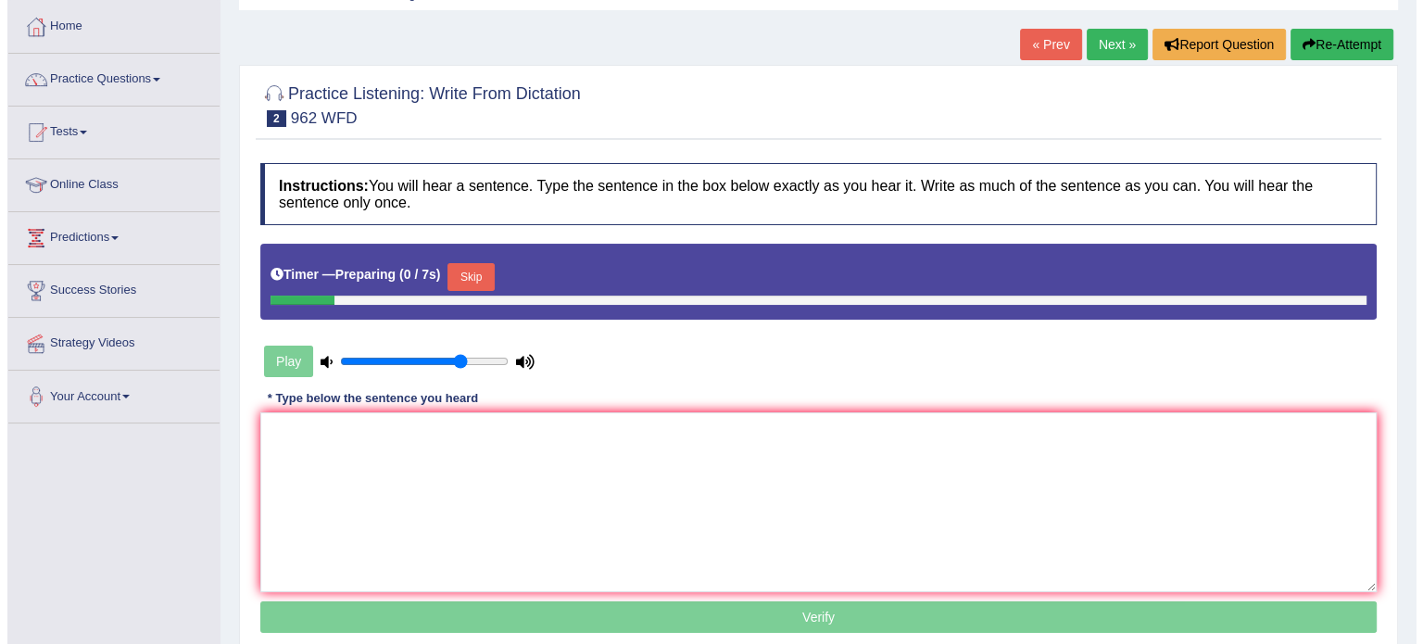
scroll to position [123, 0]
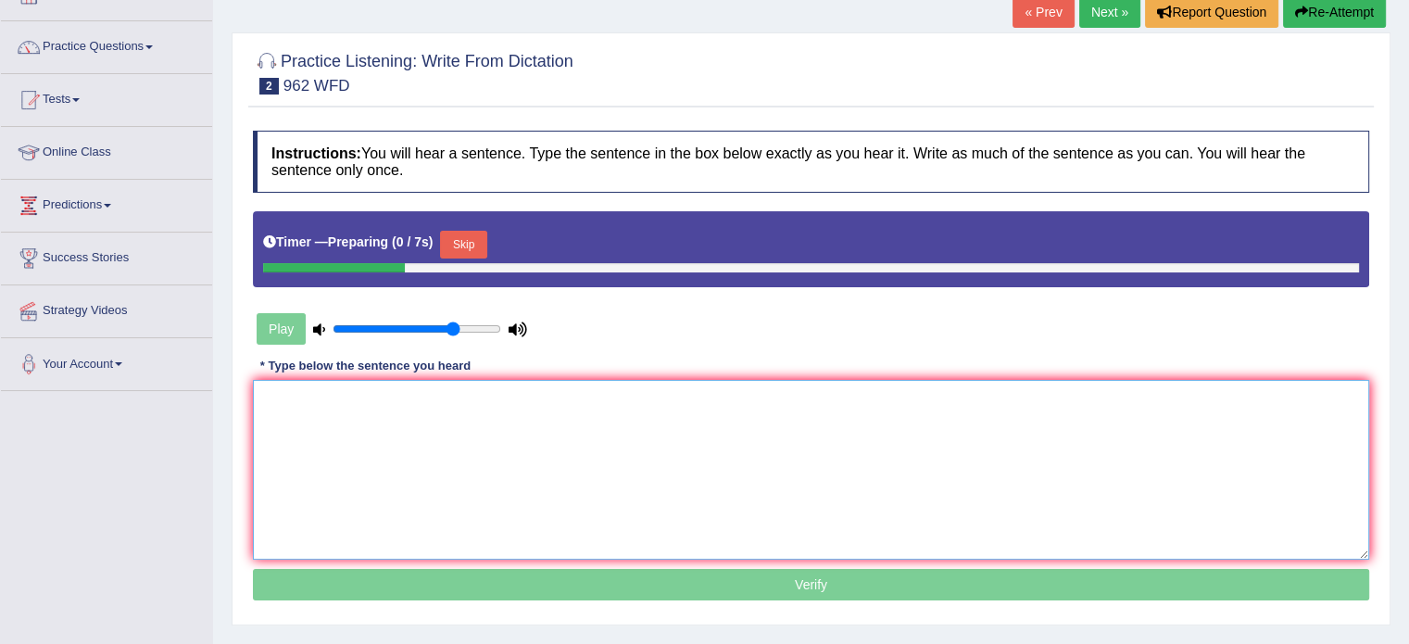
click at [522, 470] on textarea at bounding box center [811, 470] width 1116 height 180
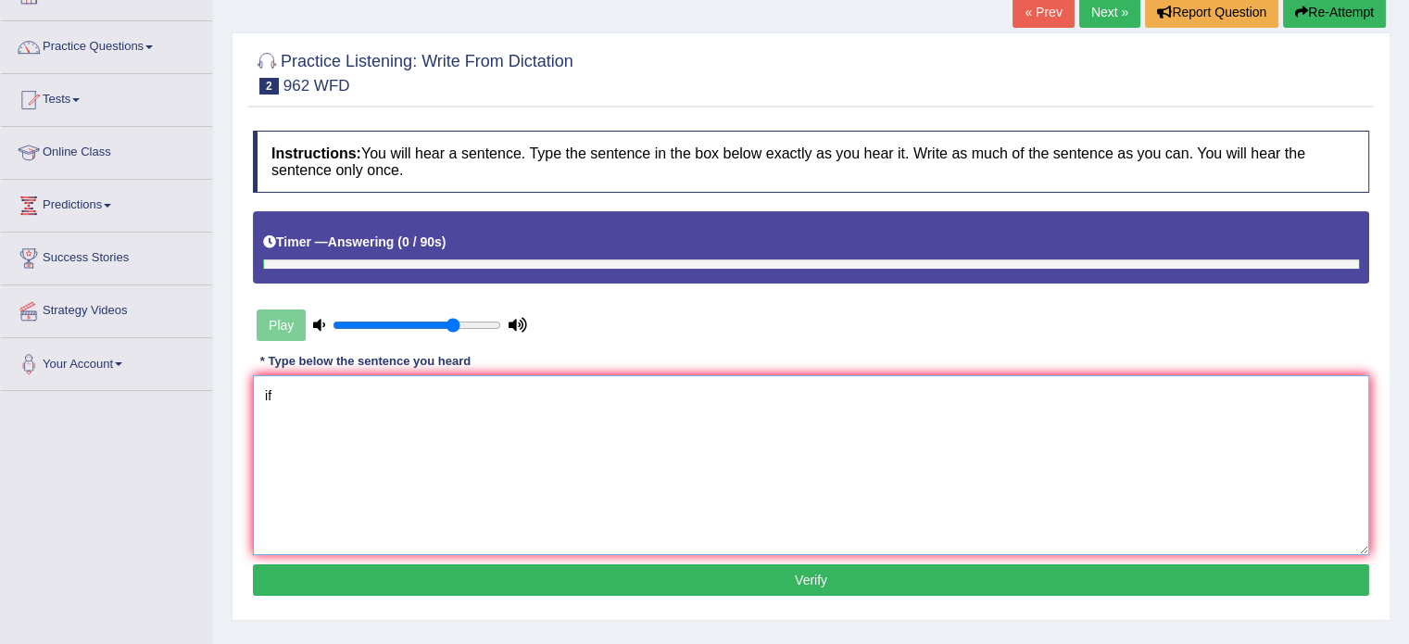
type textarea "i"
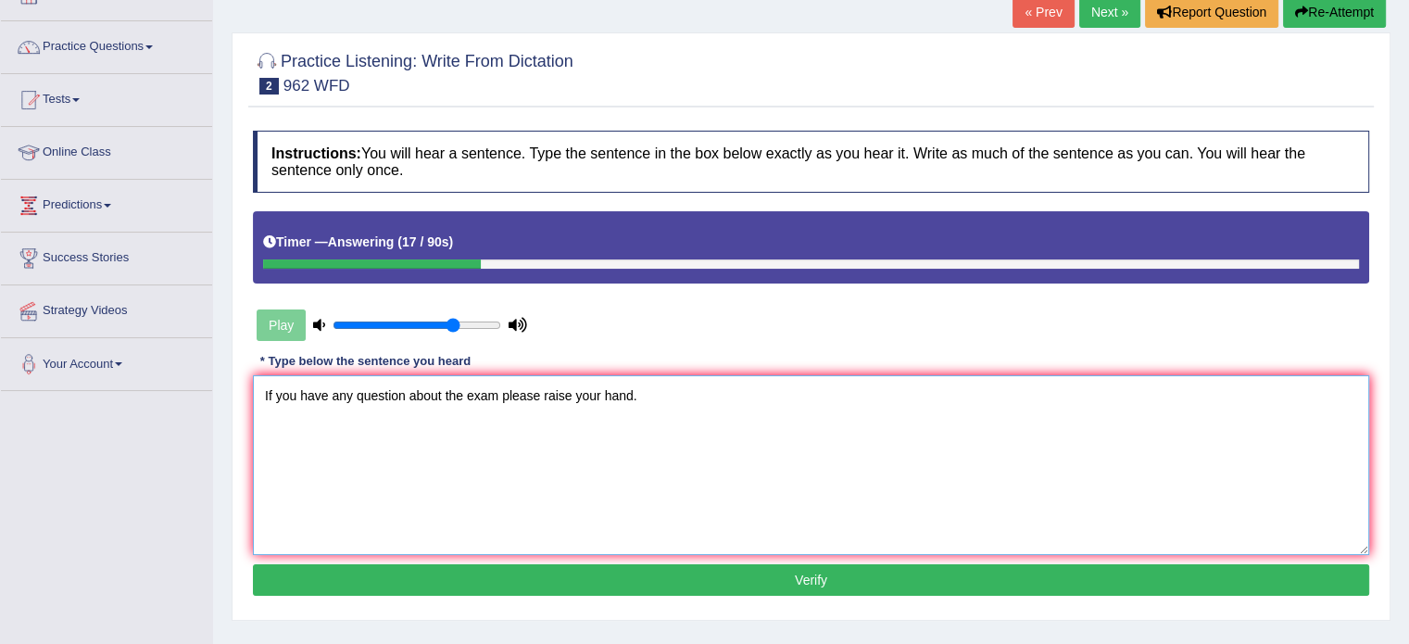
type textarea "If you have any question about the exam please raise your hand."
click at [641, 574] on button "Verify" at bounding box center [811, 580] width 1116 height 32
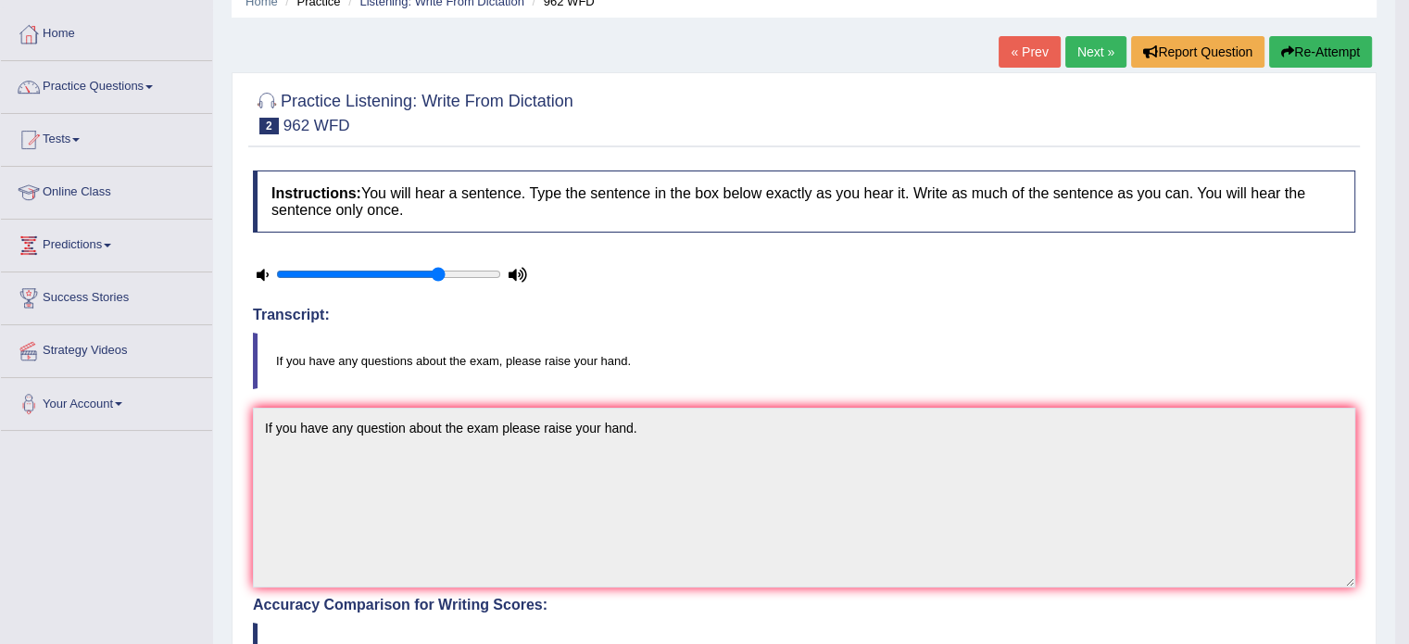
scroll to position [0, 0]
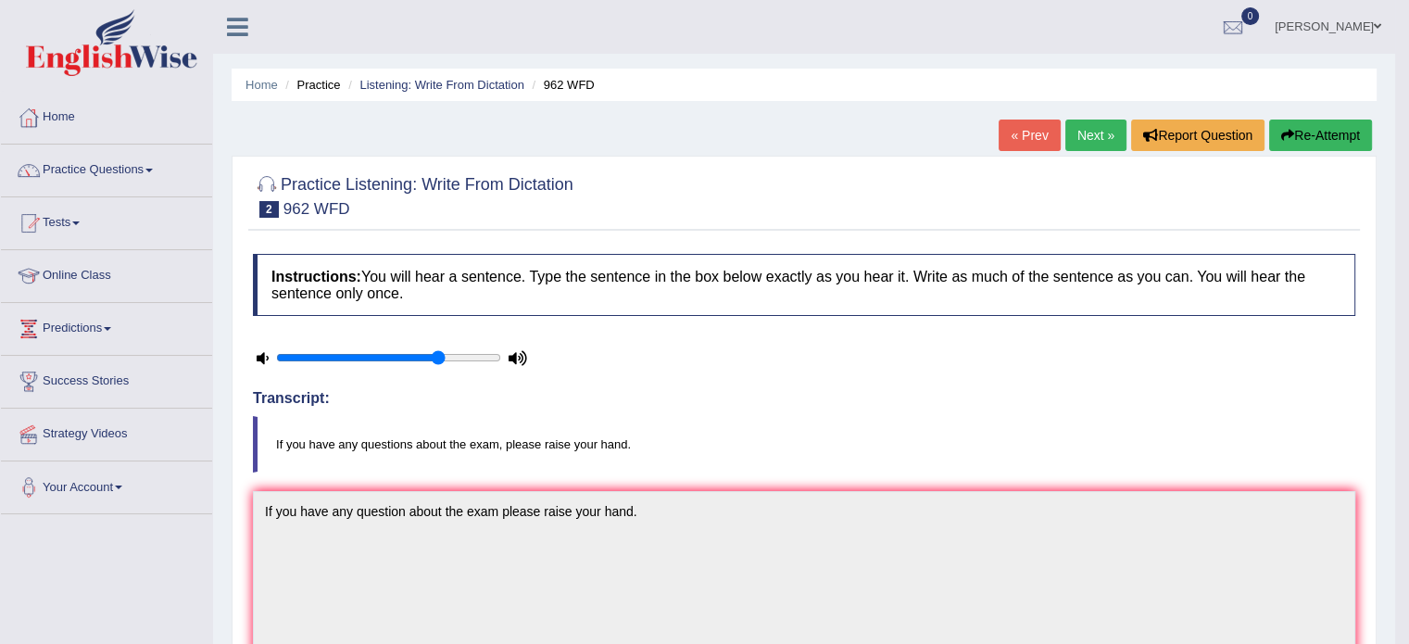
click at [1087, 143] on link "Next »" at bounding box center [1096, 136] width 61 height 32
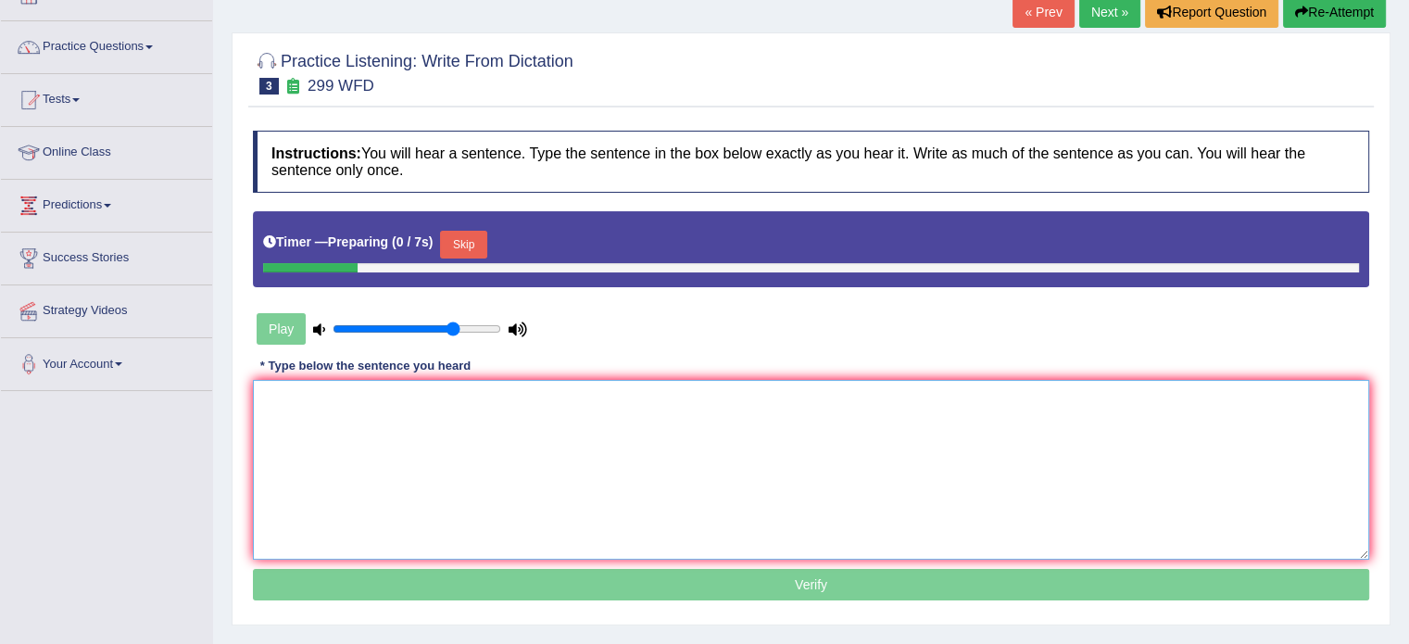
click at [563, 459] on textarea at bounding box center [811, 470] width 1116 height 180
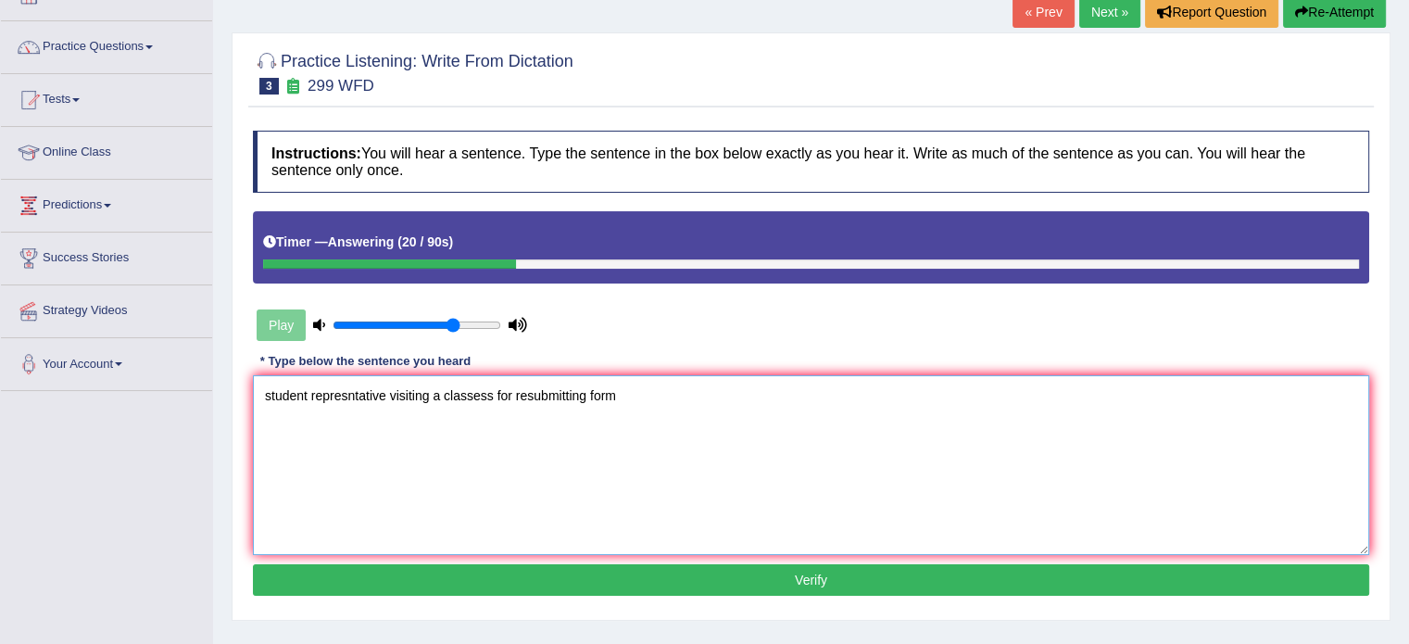
type textarea "student represntative visiting a classess for resubmitting form"
click at [677, 586] on button "Verify" at bounding box center [811, 580] width 1116 height 32
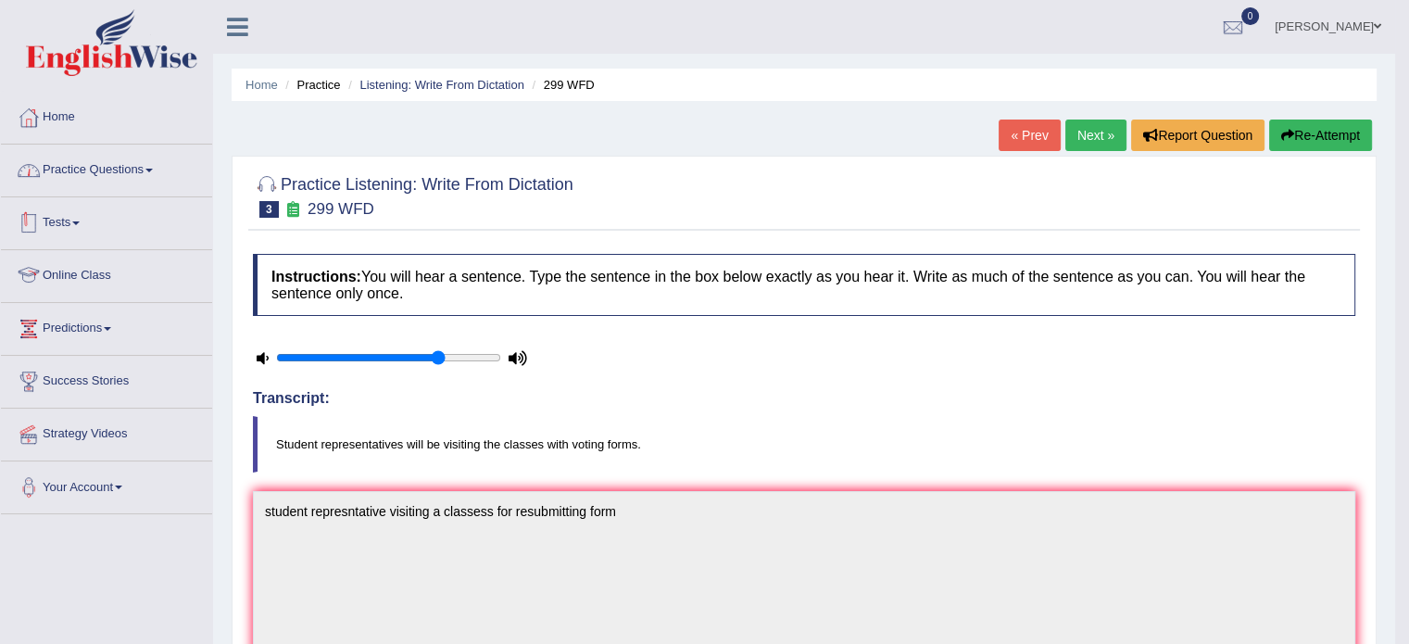
click at [95, 183] on link "Practice Questions" at bounding box center [106, 168] width 211 height 46
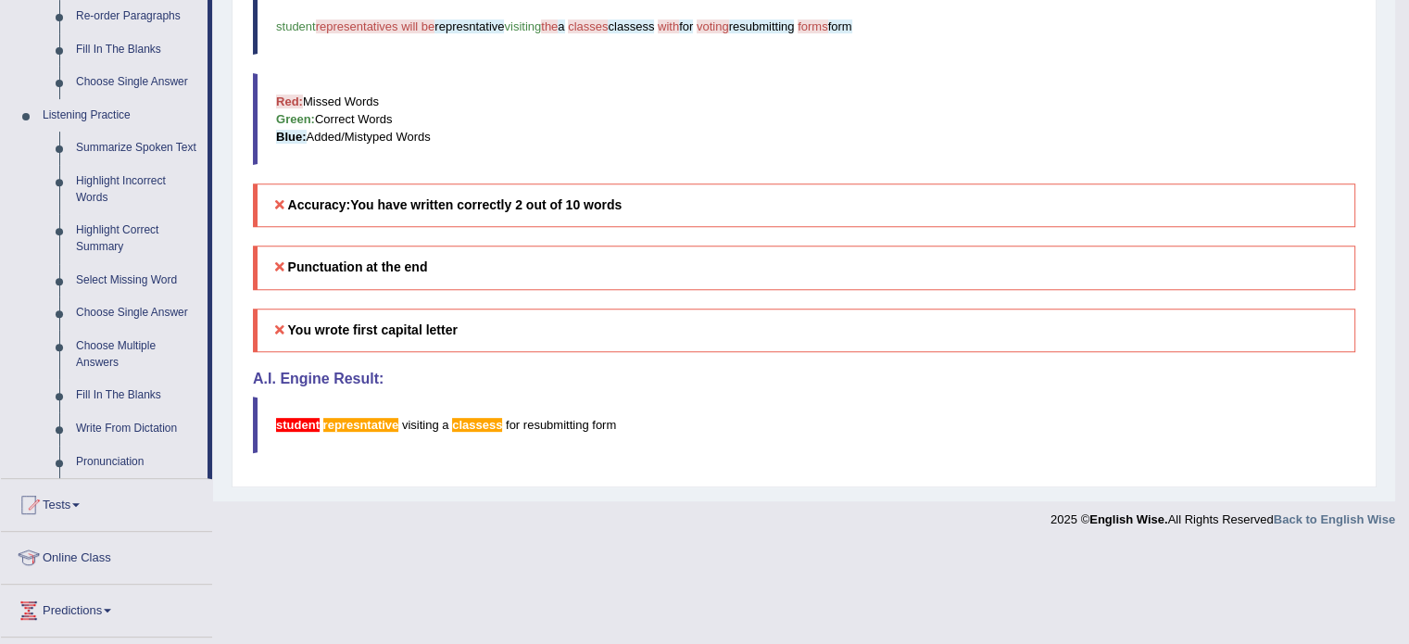
scroll to position [710, 0]
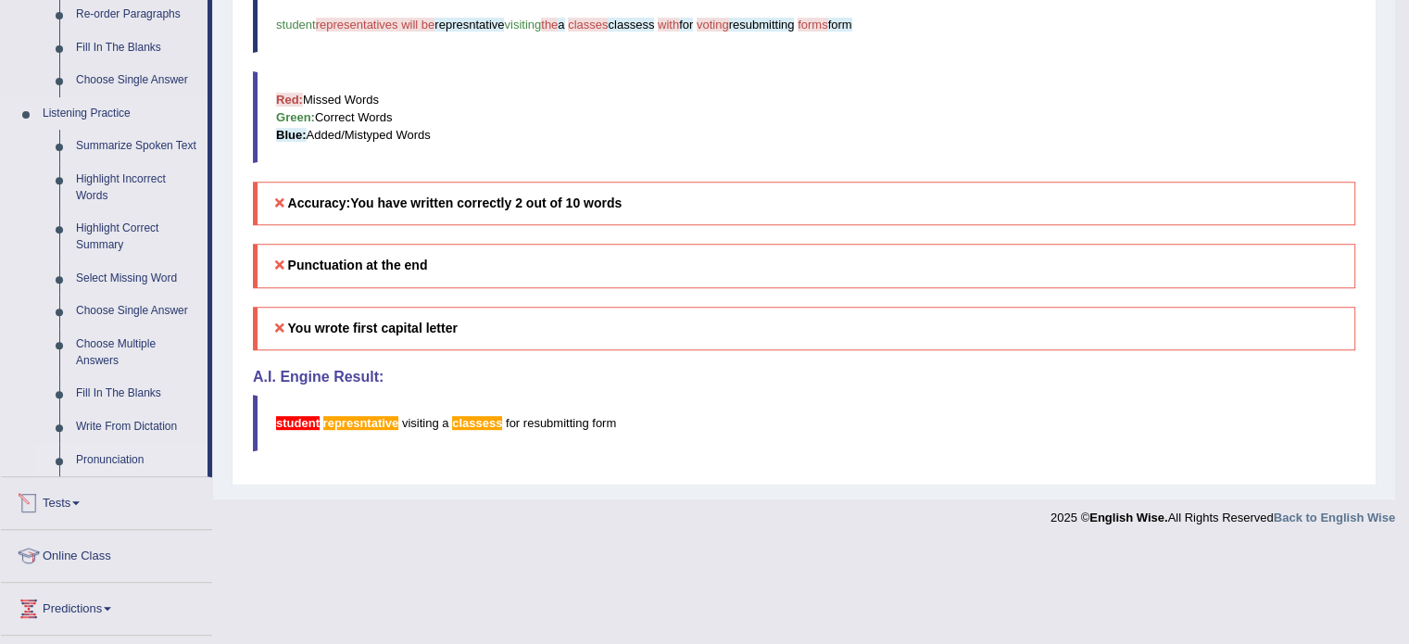
click at [118, 463] on link "Pronunciation" at bounding box center [138, 460] width 140 height 33
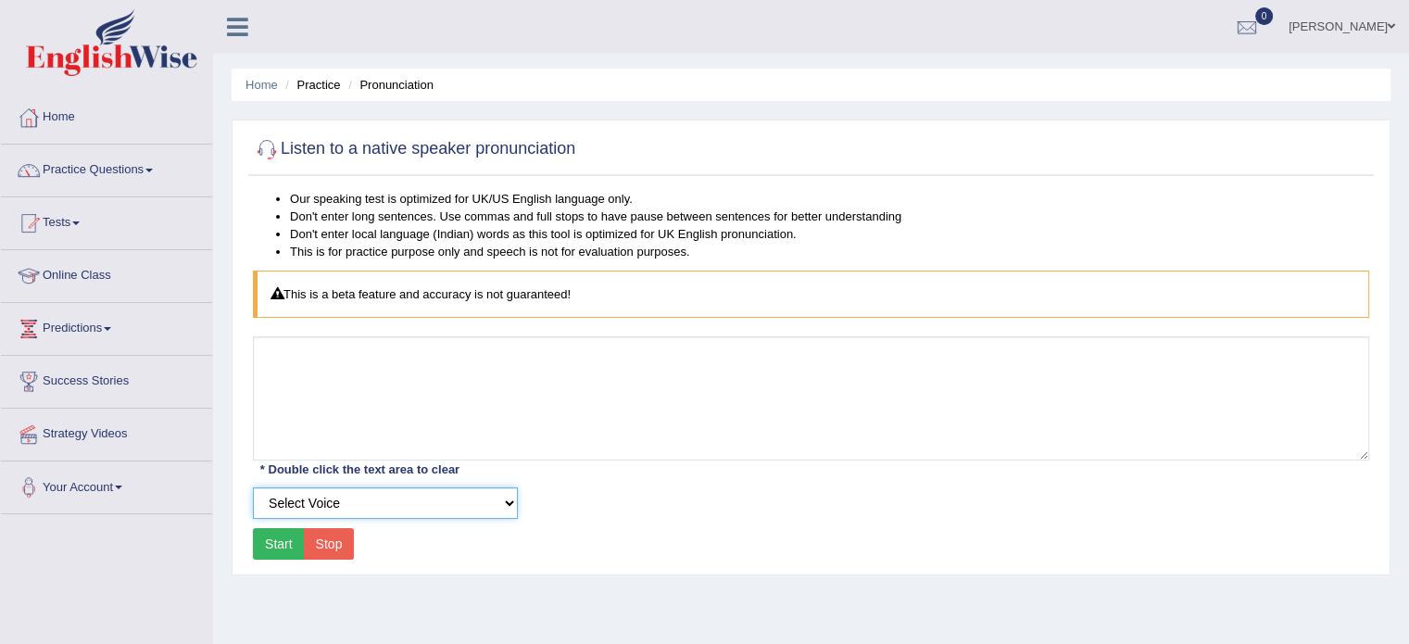
click at [370, 510] on select "Select Voice UK English [DEMOGRAPHIC_DATA] UK English [DEMOGRAPHIC_DATA]" at bounding box center [385, 503] width 265 height 32
select select "2"
click at [253, 487] on select "Select Voice UK English [DEMOGRAPHIC_DATA] UK English [DEMOGRAPHIC_DATA]" at bounding box center [385, 503] width 265 height 32
click at [261, 548] on button "Start" at bounding box center [279, 544] width 52 height 32
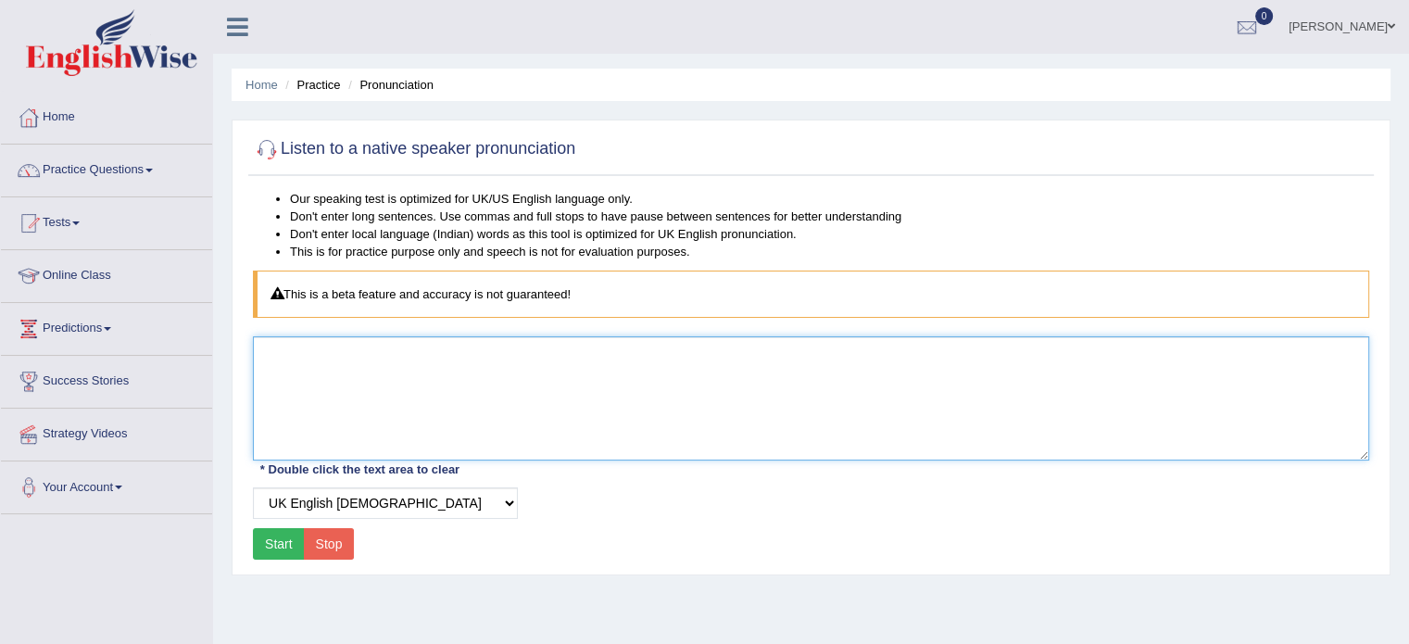
click at [493, 388] on textarea at bounding box center [811, 398] width 1116 height 124
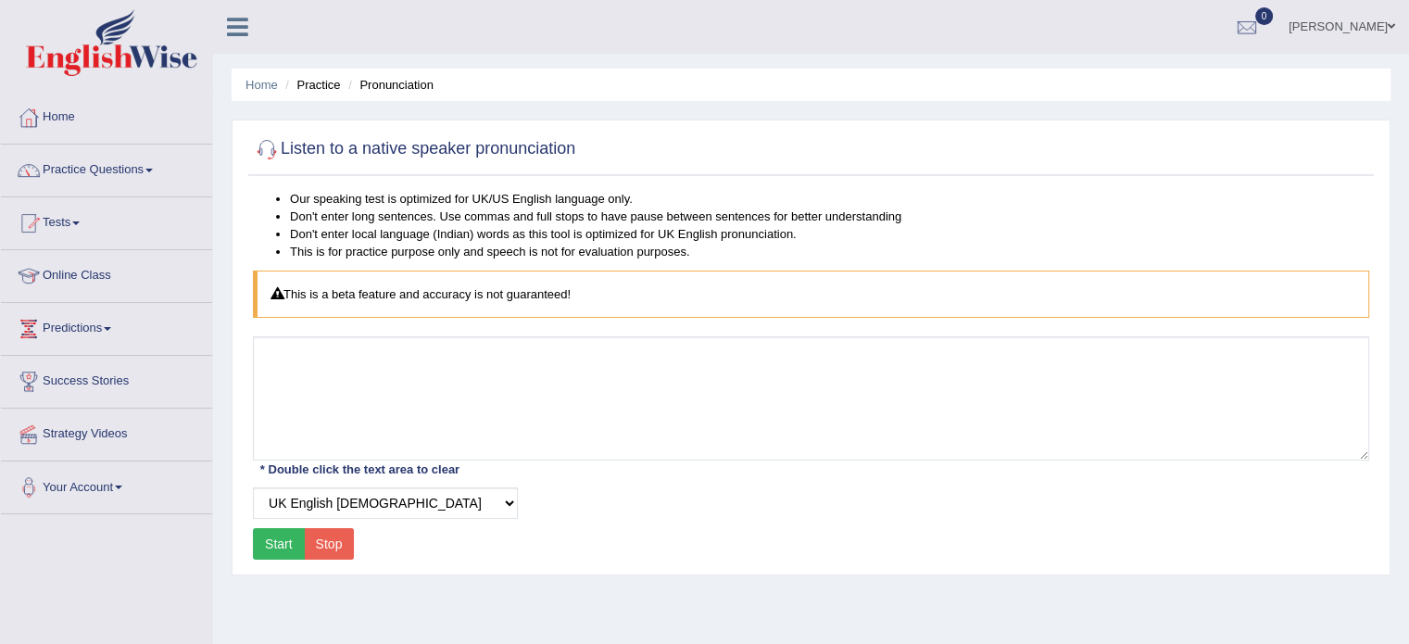
click at [285, 542] on button "Start" at bounding box center [279, 544] width 52 height 32
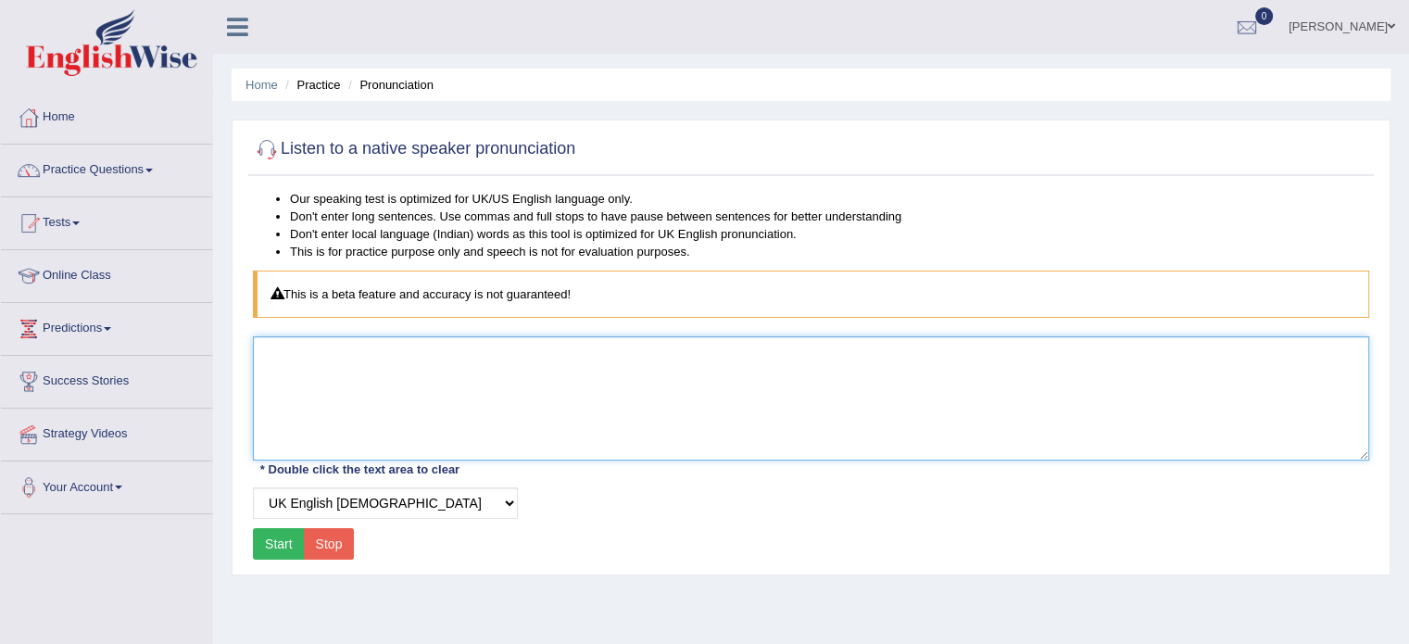
click at [347, 399] on textarea at bounding box center [811, 398] width 1116 height 124
click at [377, 414] on textarea at bounding box center [811, 398] width 1116 height 124
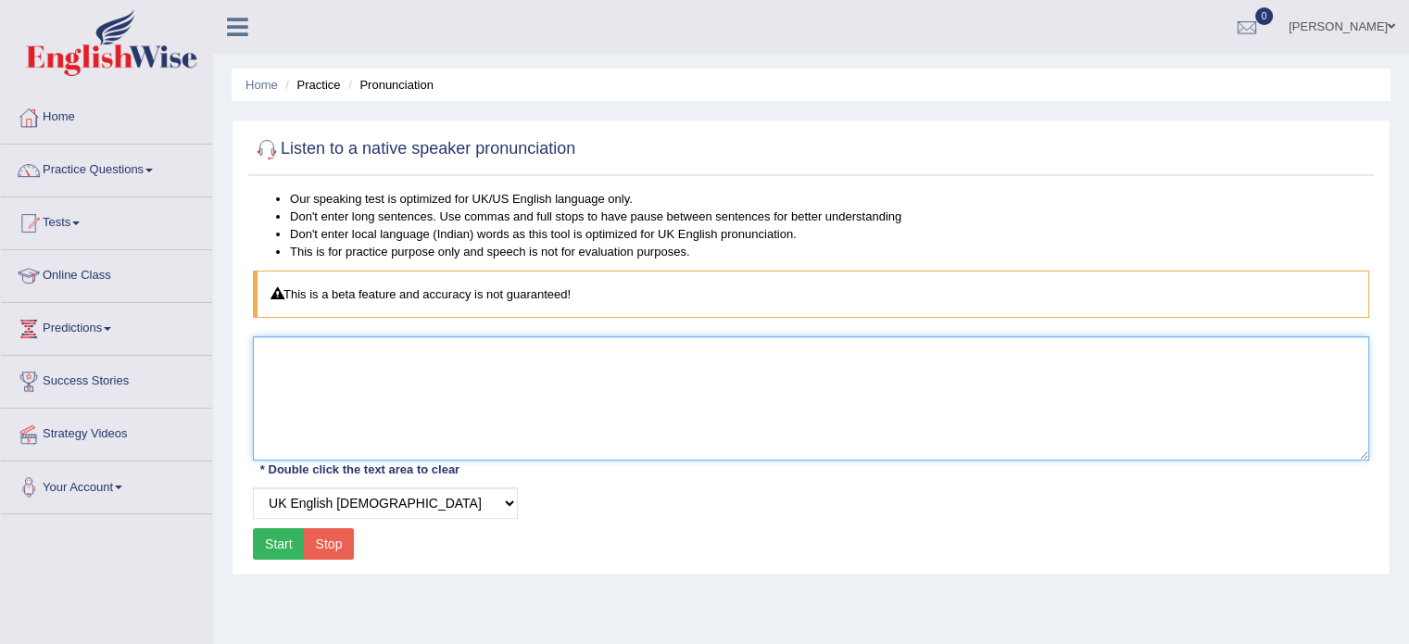
click at [377, 414] on textarea at bounding box center [811, 398] width 1116 height 124
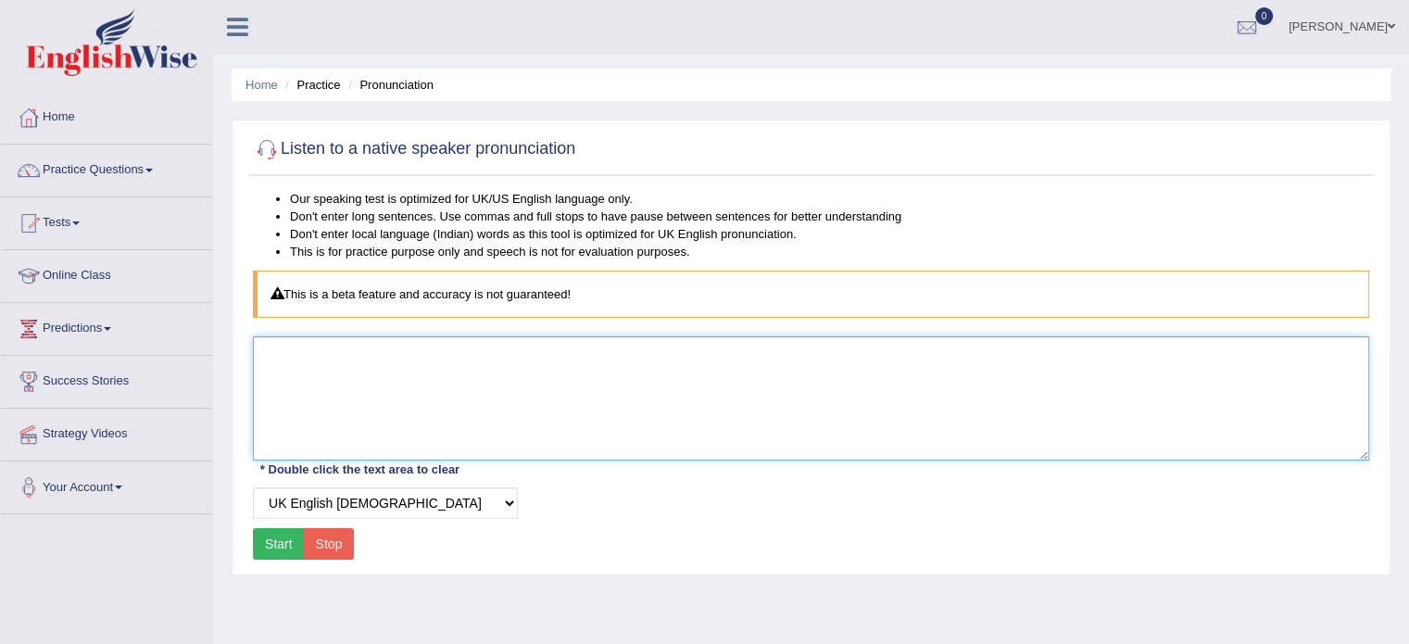
click at [377, 414] on textarea at bounding box center [811, 398] width 1116 height 124
click at [592, 405] on textarea at bounding box center [811, 398] width 1116 height 124
click at [592, 407] on textarea at bounding box center [811, 398] width 1116 height 124
type textarea "e"
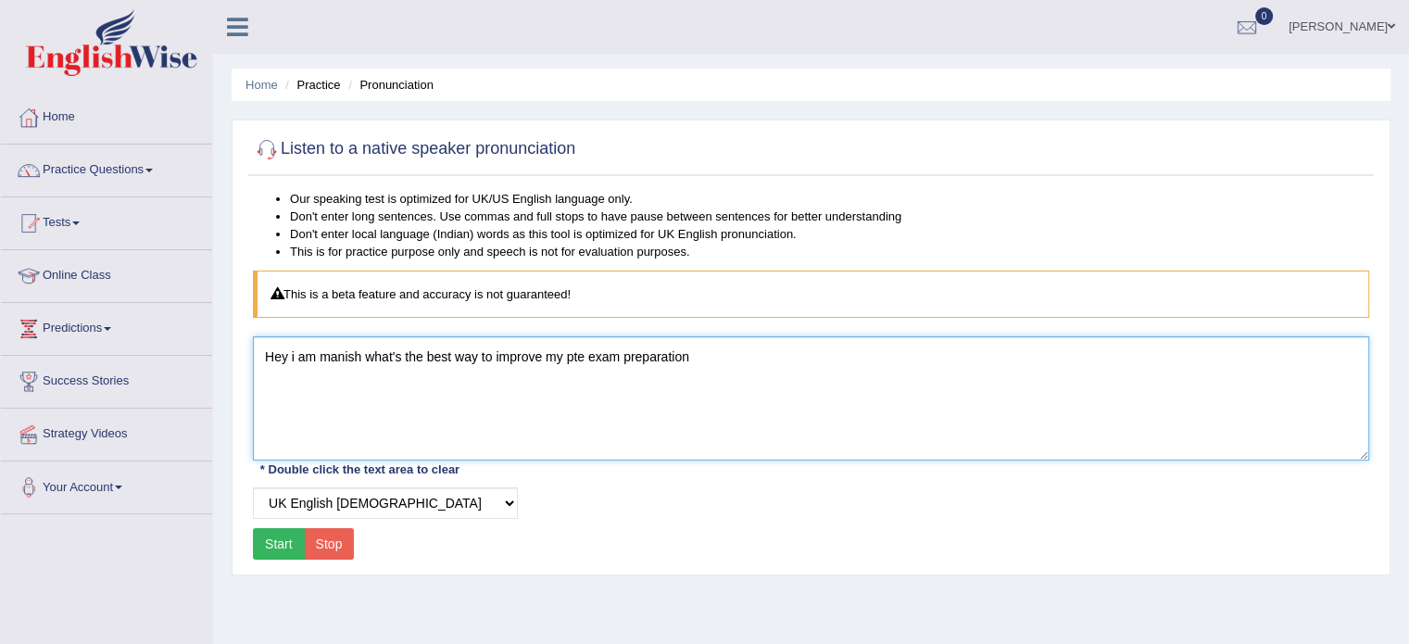
type textarea "Hey i am manish what's the best way to improve my pte exam preparation"
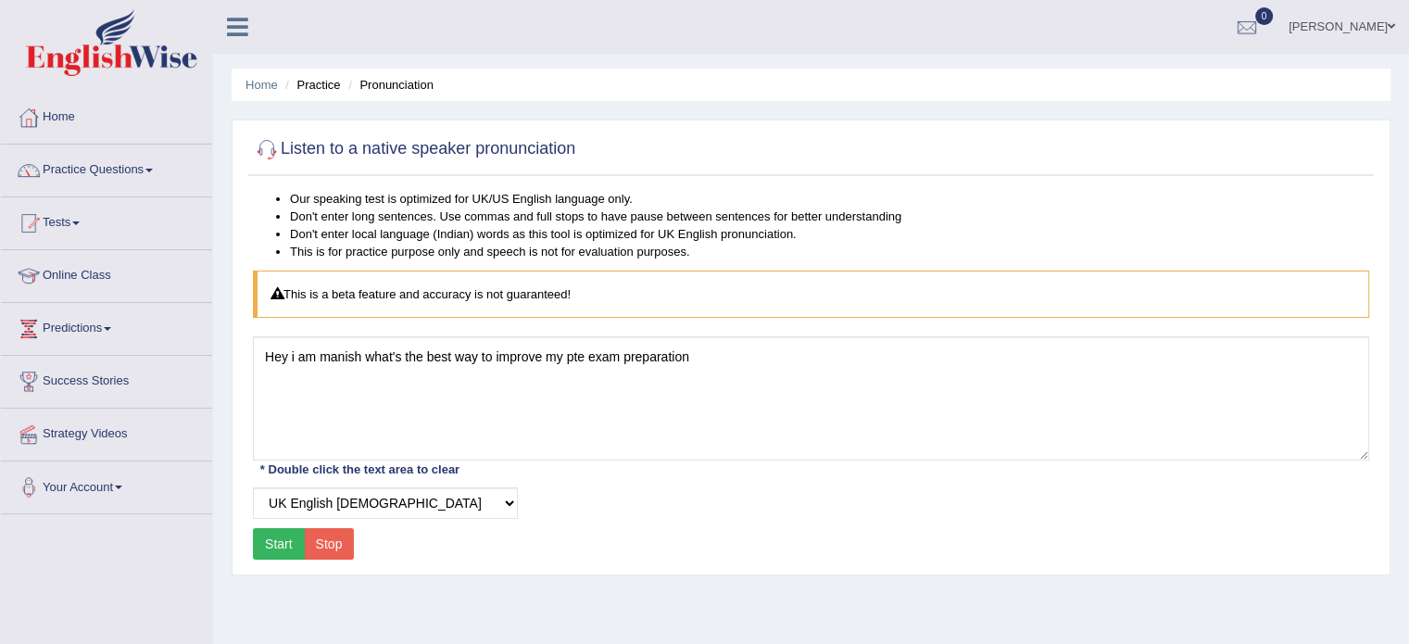
click at [278, 548] on button "Start" at bounding box center [279, 544] width 52 height 32
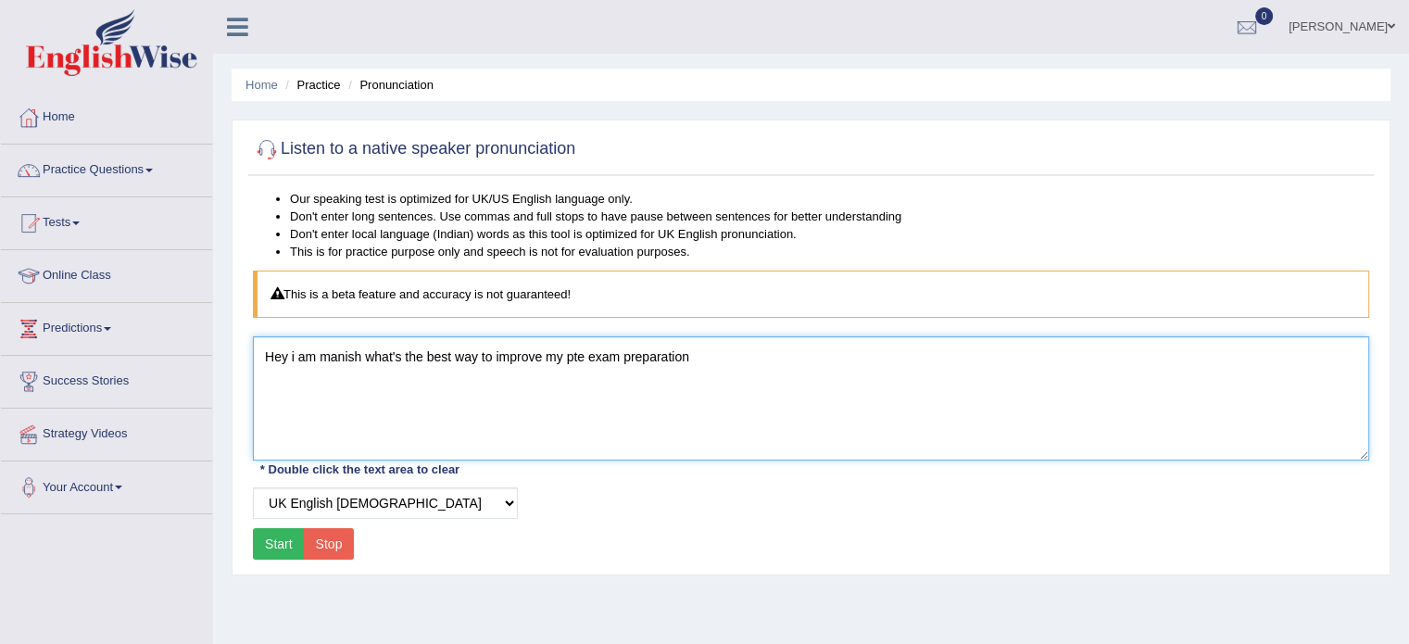
click at [1350, 431] on textarea "Hey i am manish what's the best way to improve my pte exam preparation" at bounding box center [811, 398] width 1116 height 124
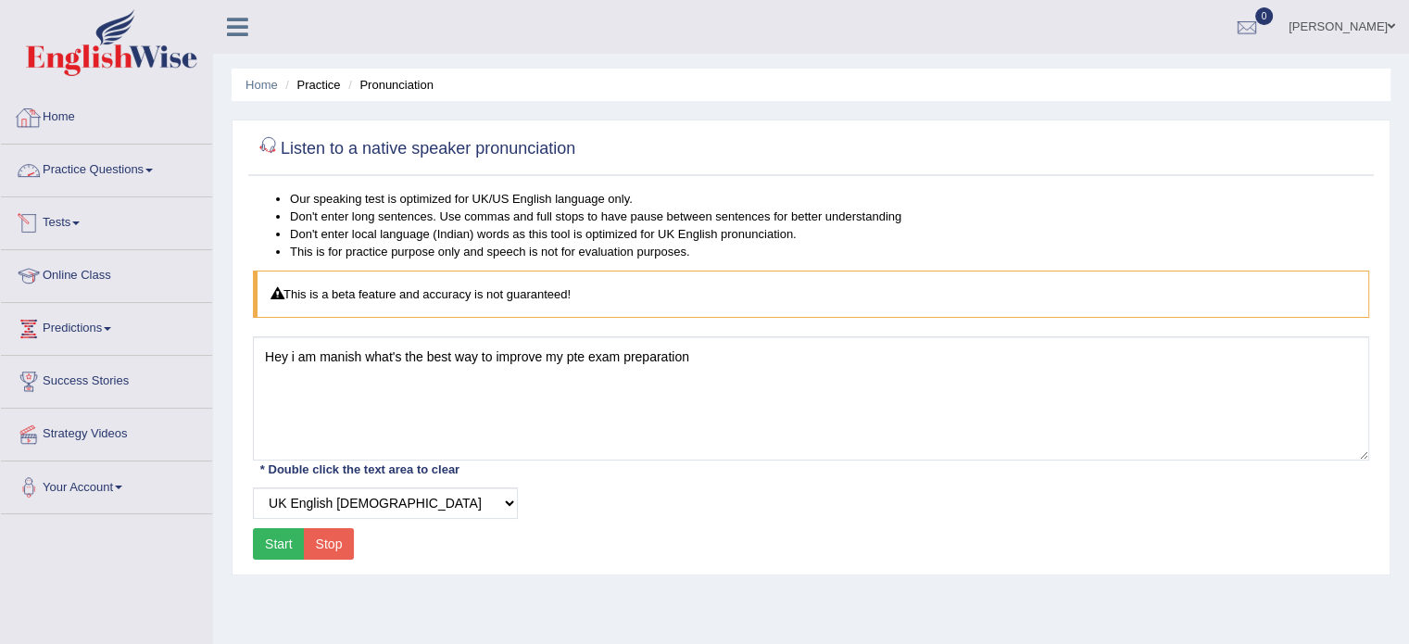
click at [172, 168] on link "Practice Questions" at bounding box center [106, 168] width 211 height 46
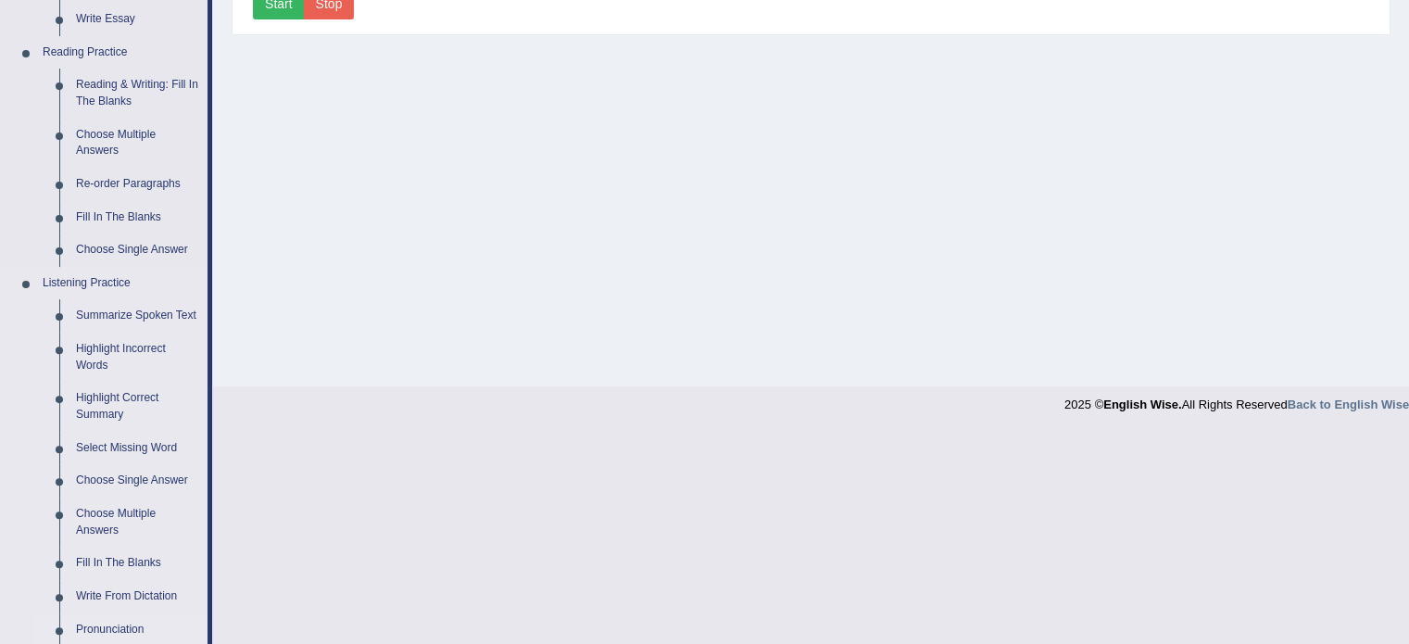
scroll to position [587, 0]
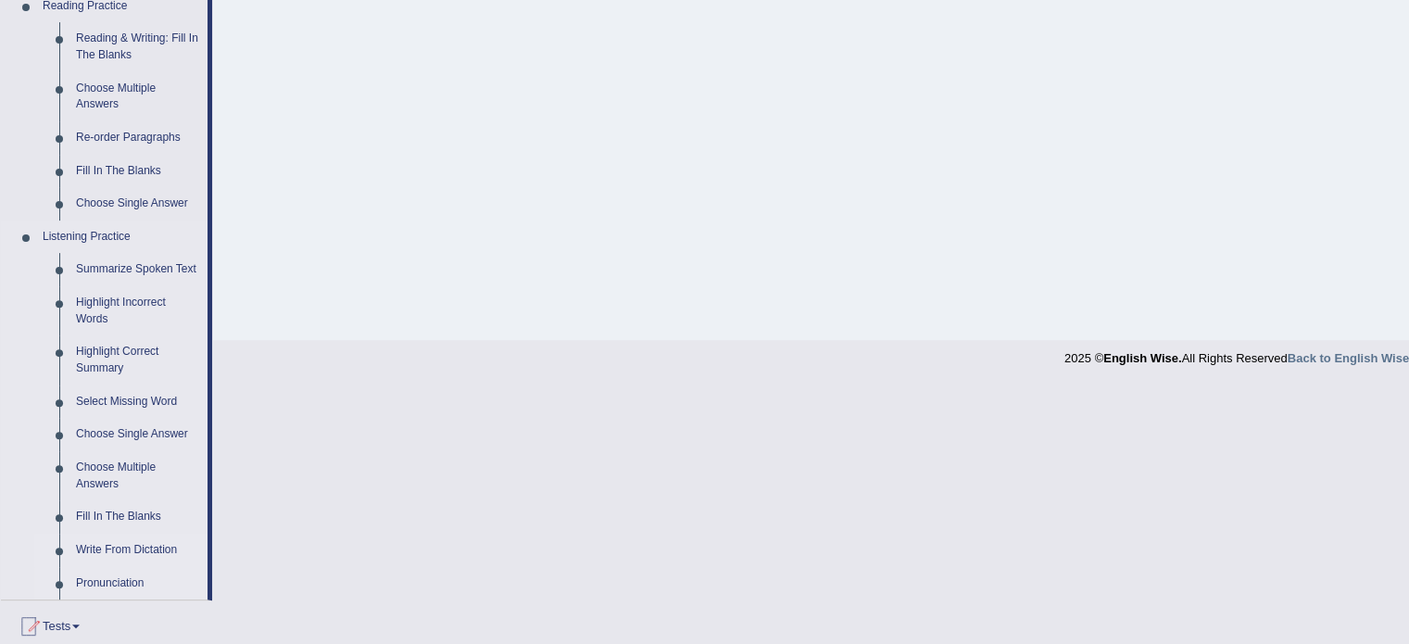
click at [139, 547] on link "Write From Dictation" at bounding box center [138, 550] width 140 height 33
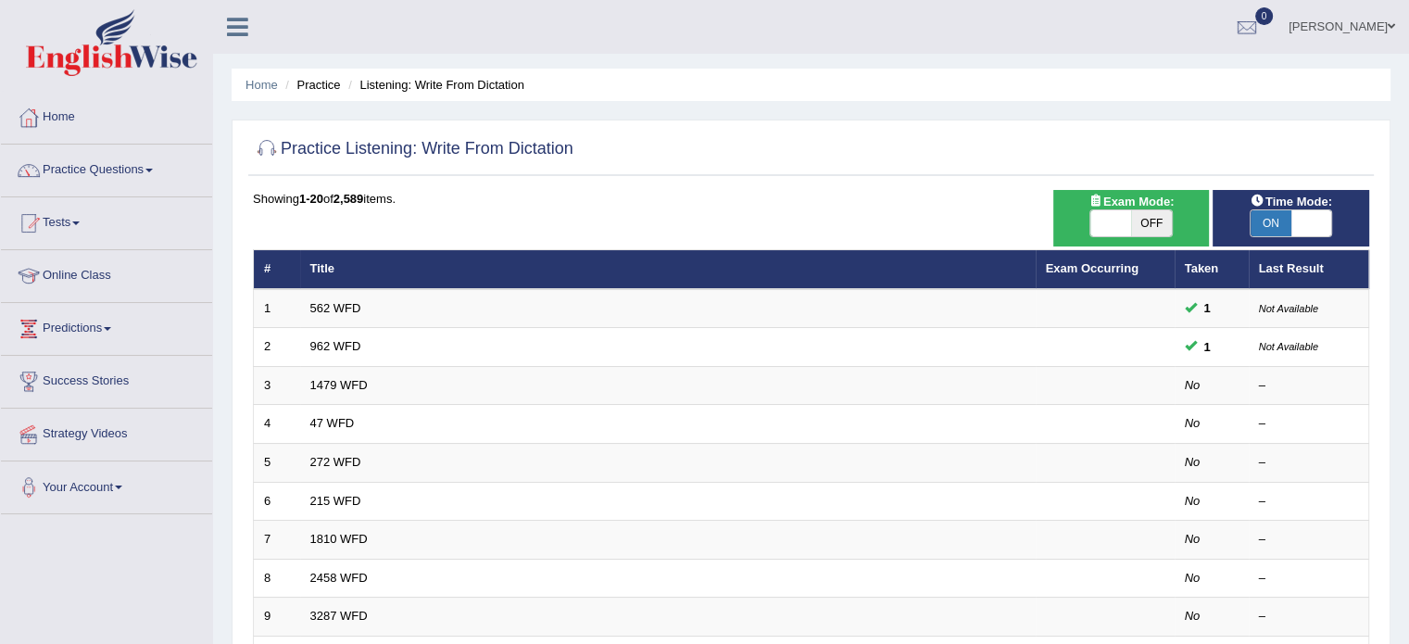
click at [1121, 229] on span at bounding box center [1111, 223] width 41 height 26
checkbox input "true"
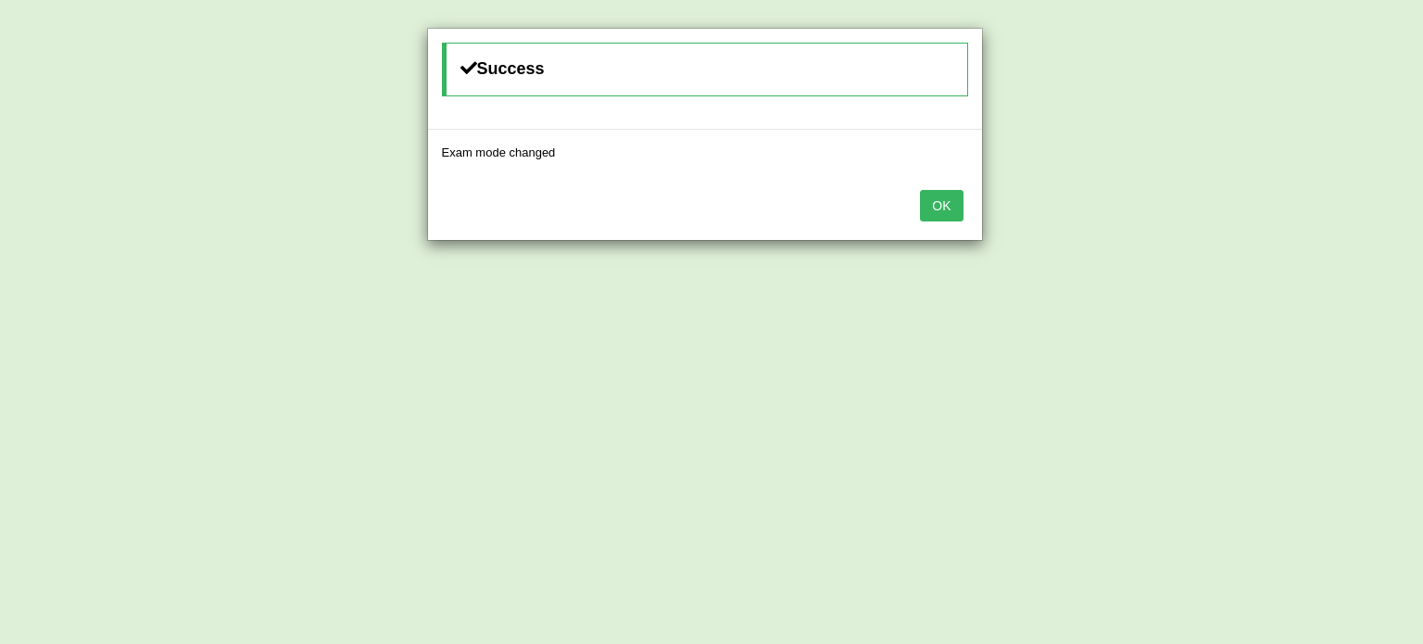
click at [959, 206] on button "OK" at bounding box center [941, 206] width 43 height 32
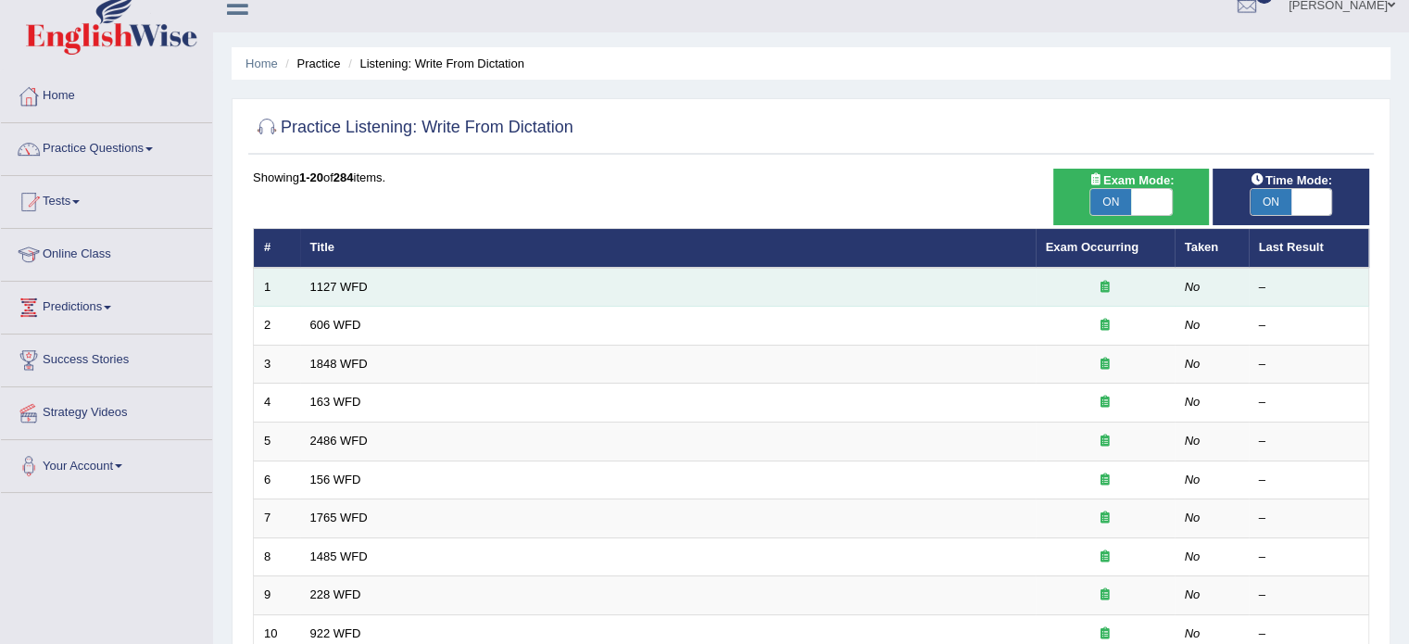
scroll to position [31, 0]
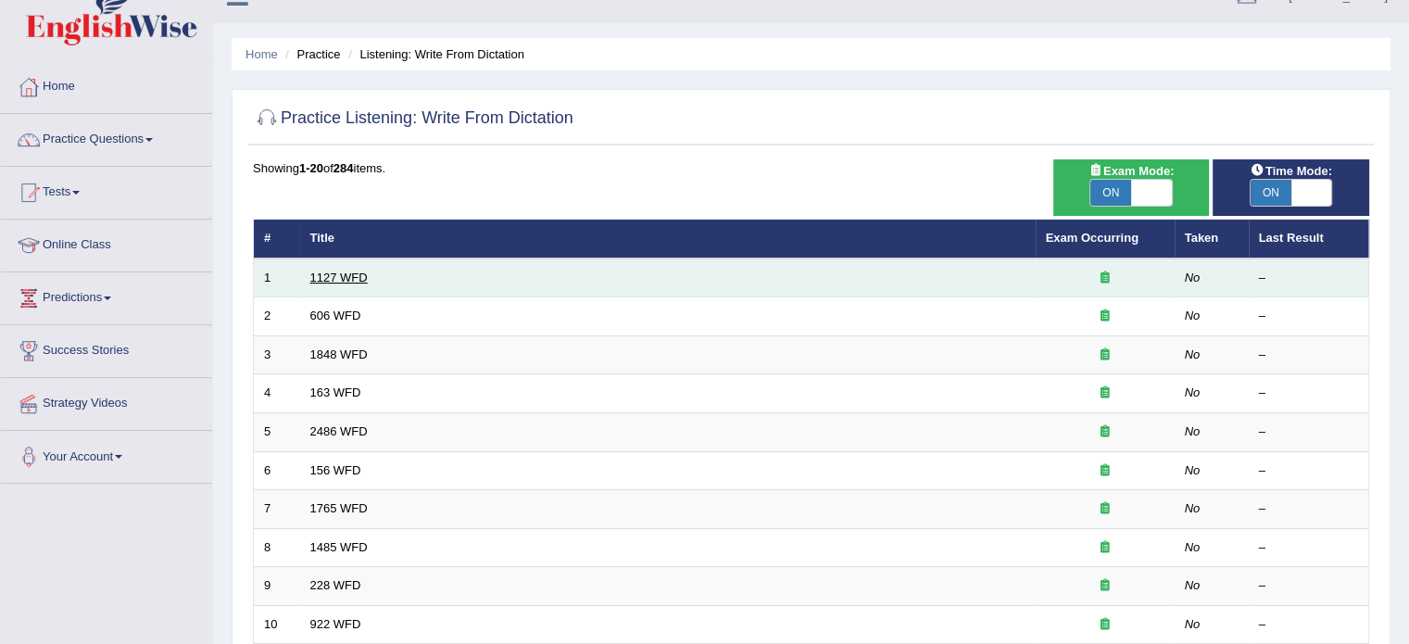
click at [326, 280] on link "1127 WFD" at bounding box center [338, 278] width 57 height 14
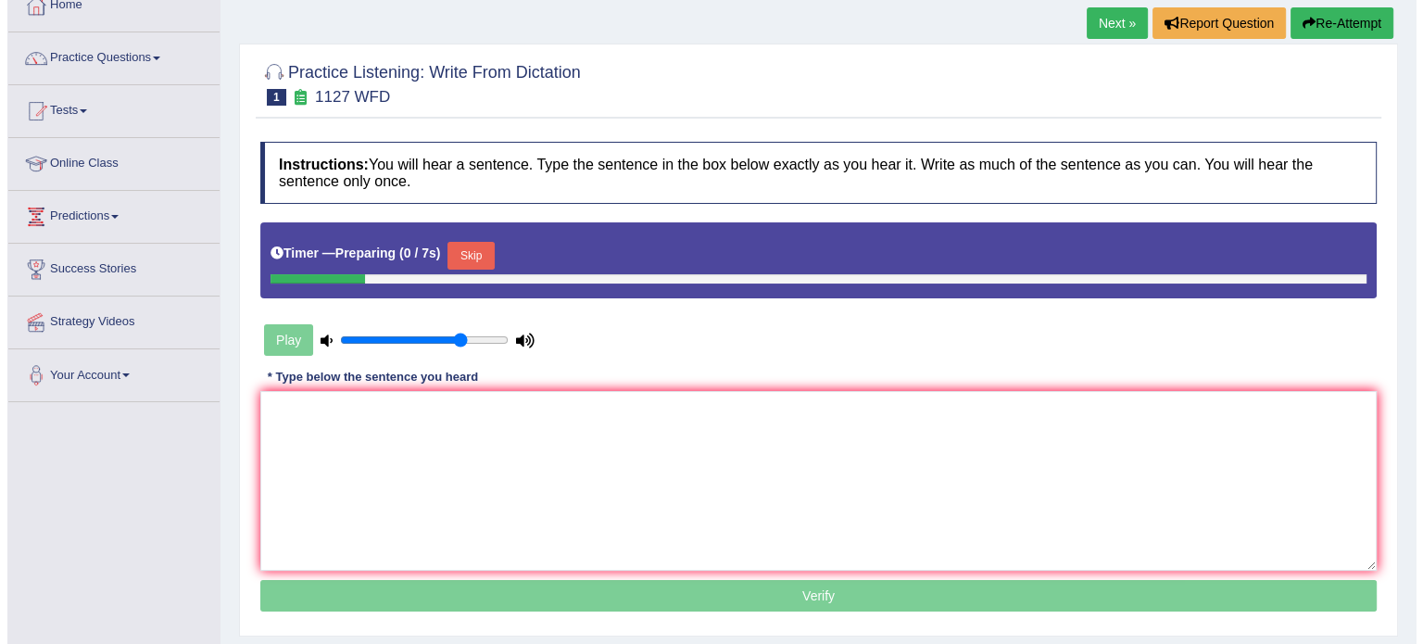
scroll to position [123, 0]
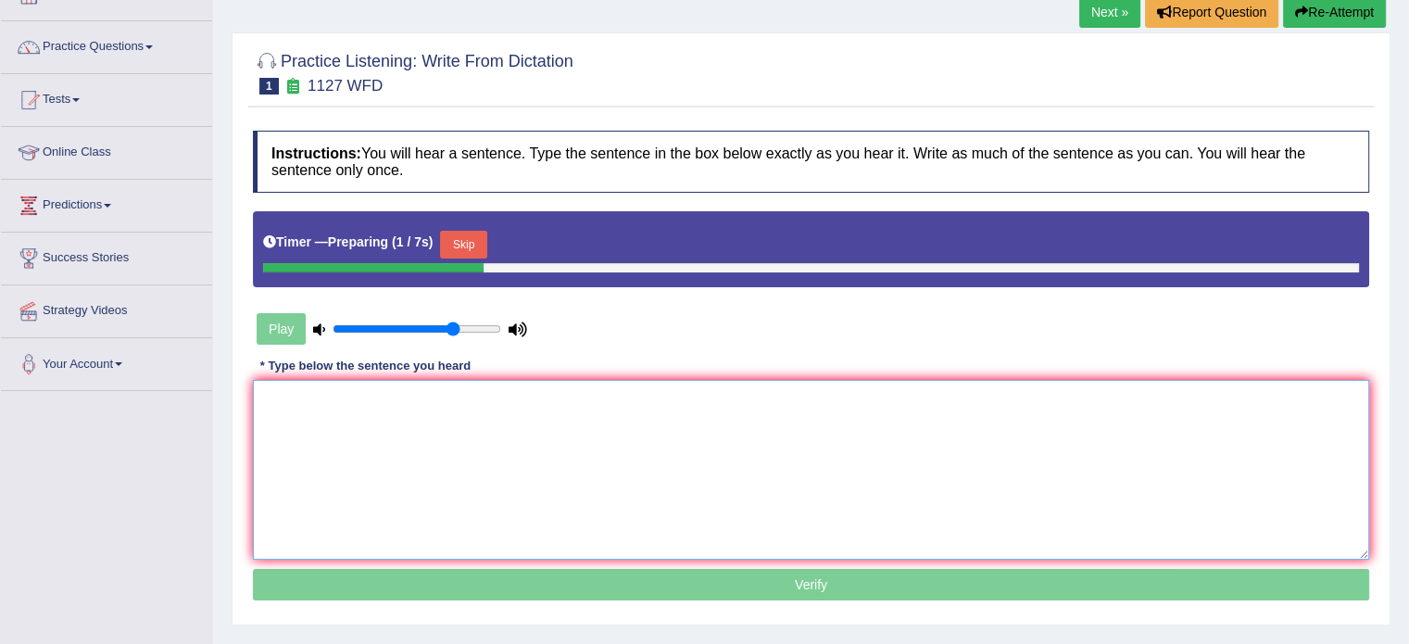
click at [520, 472] on textarea at bounding box center [811, 470] width 1116 height 180
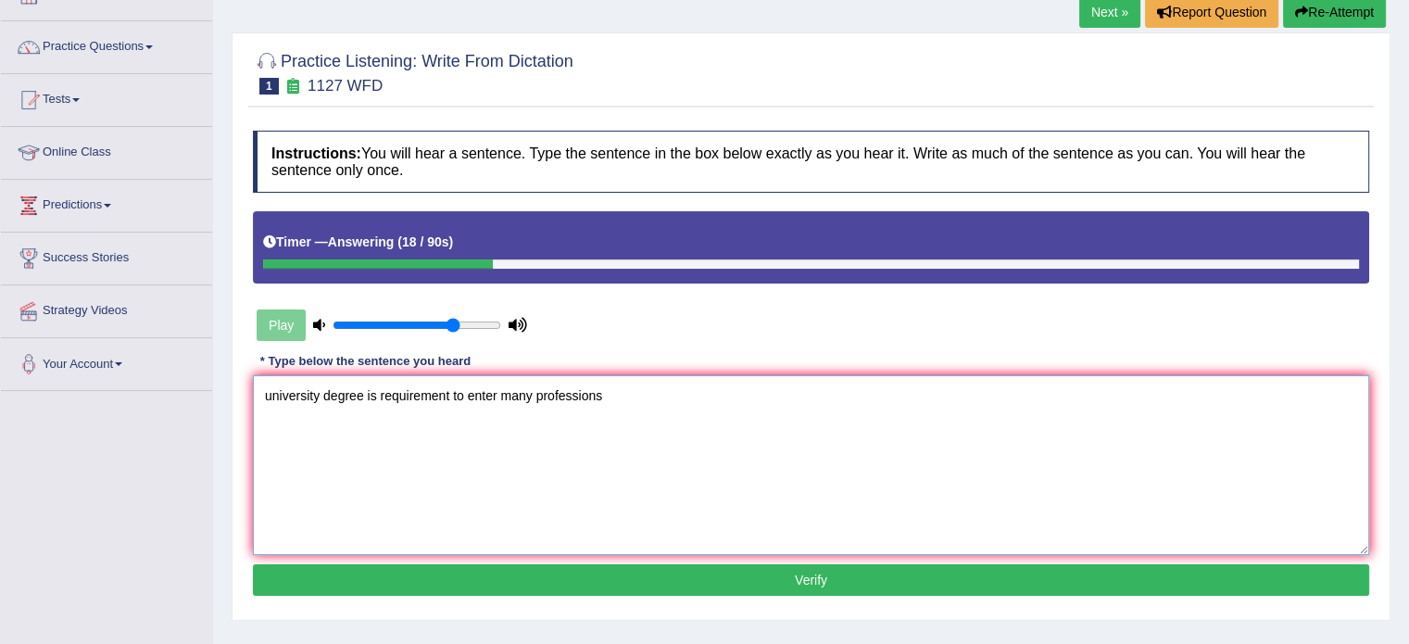
type textarea "university degree is requirement to enter many professions"
click at [801, 577] on button "Verify" at bounding box center [811, 580] width 1116 height 32
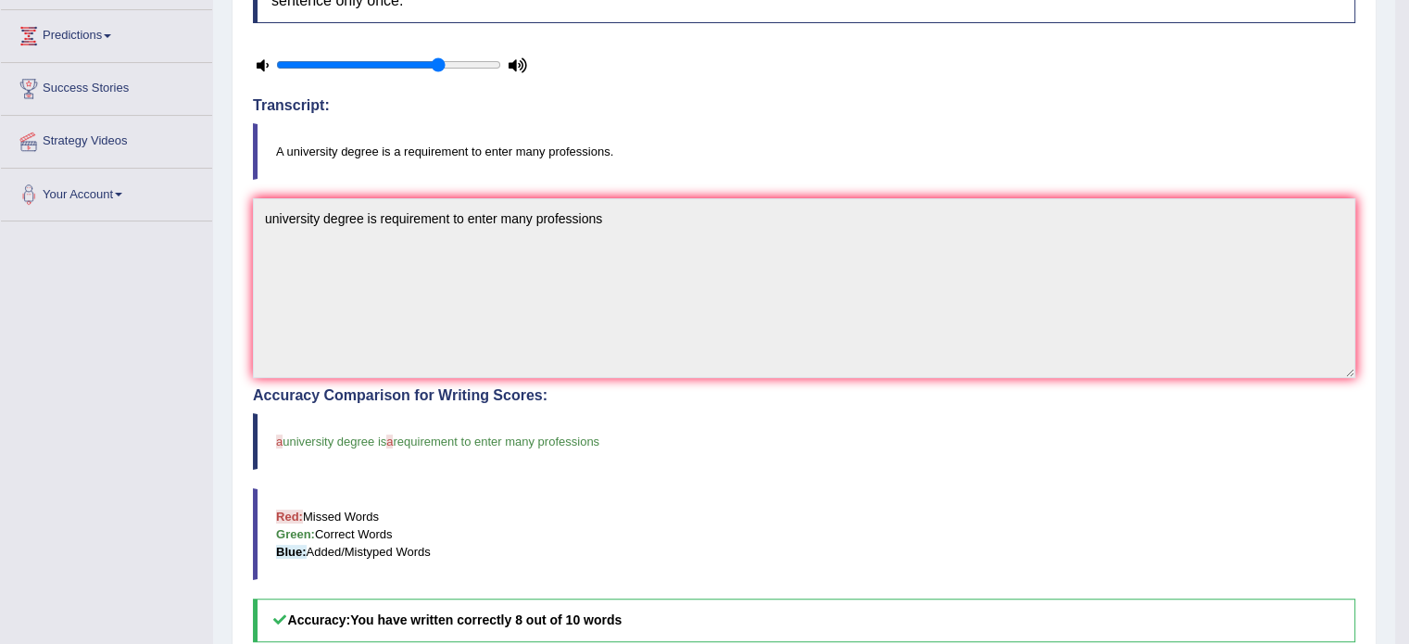
scroll to position [278, 0]
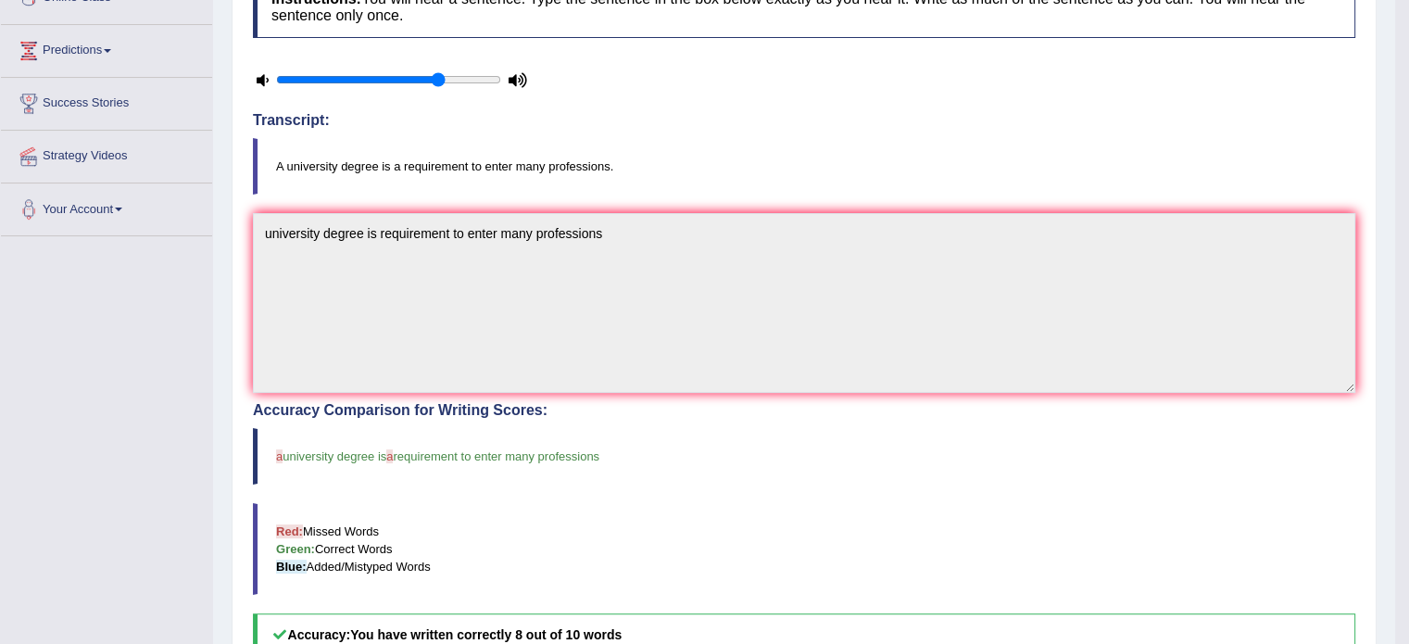
click at [147, 232] on div "Toggle navigation Home Practice Questions Speaking Practice Read Aloud Repeat S…" at bounding box center [697, 345] width 1395 height 1246
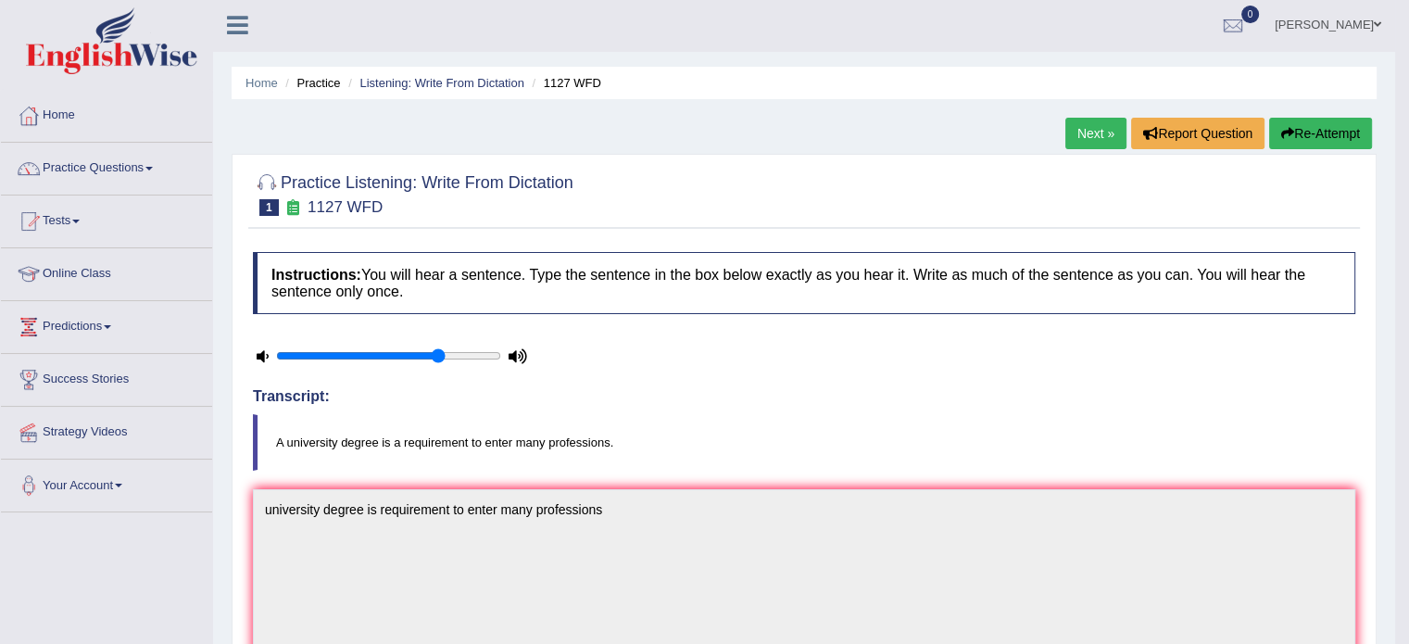
scroll to position [0, 0]
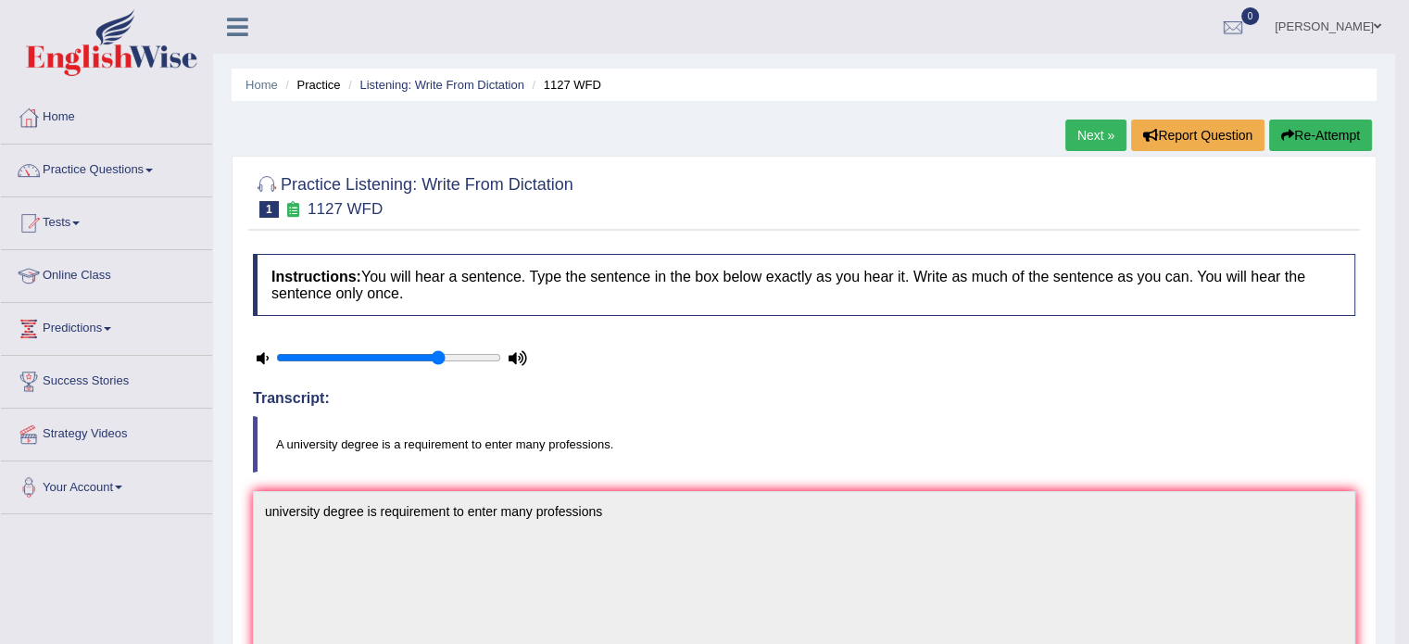
click at [1314, 132] on button "Re-Attempt" at bounding box center [1320, 136] width 103 height 32
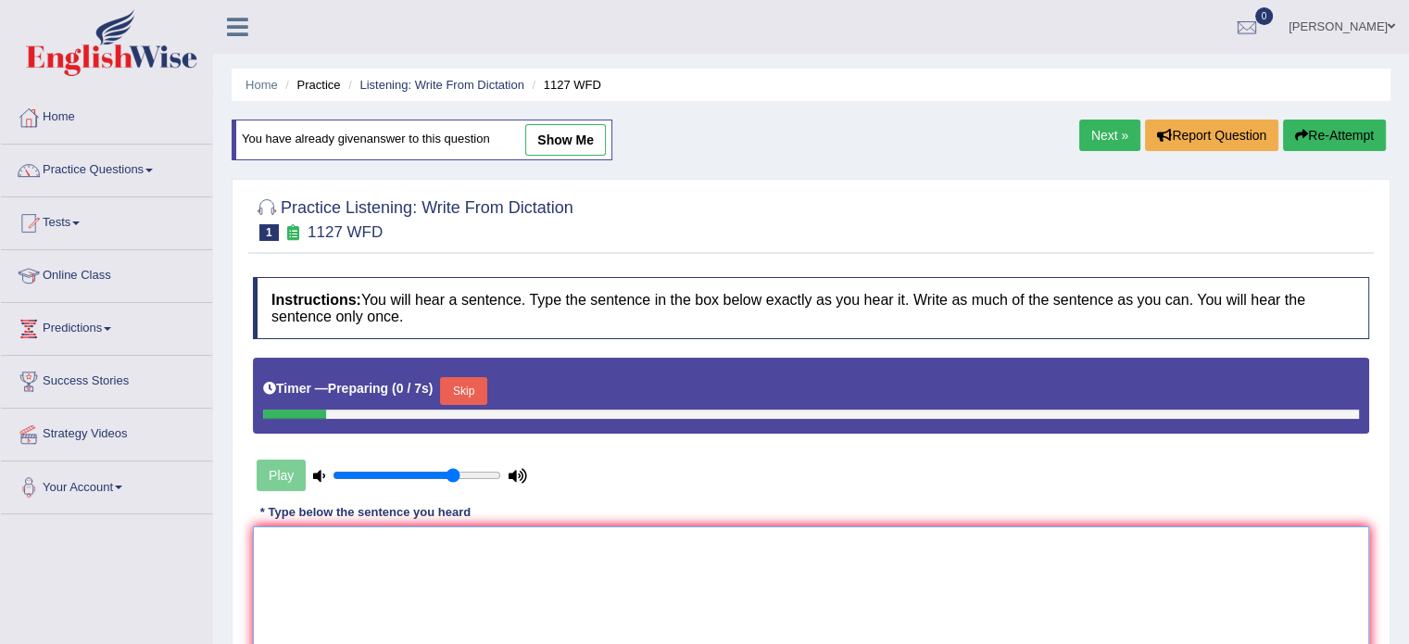
click at [338, 586] on textarea at bounding box center [811, 616] width 1116 height 180
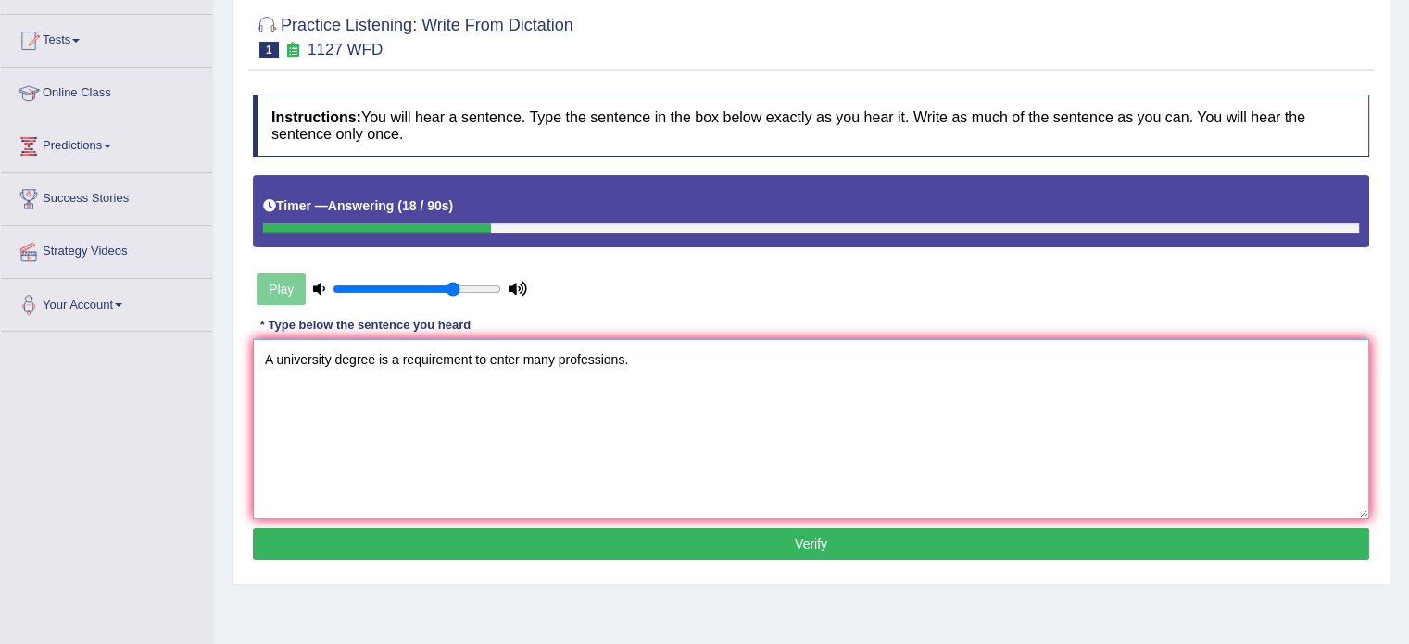
scroll to position [185, 0]
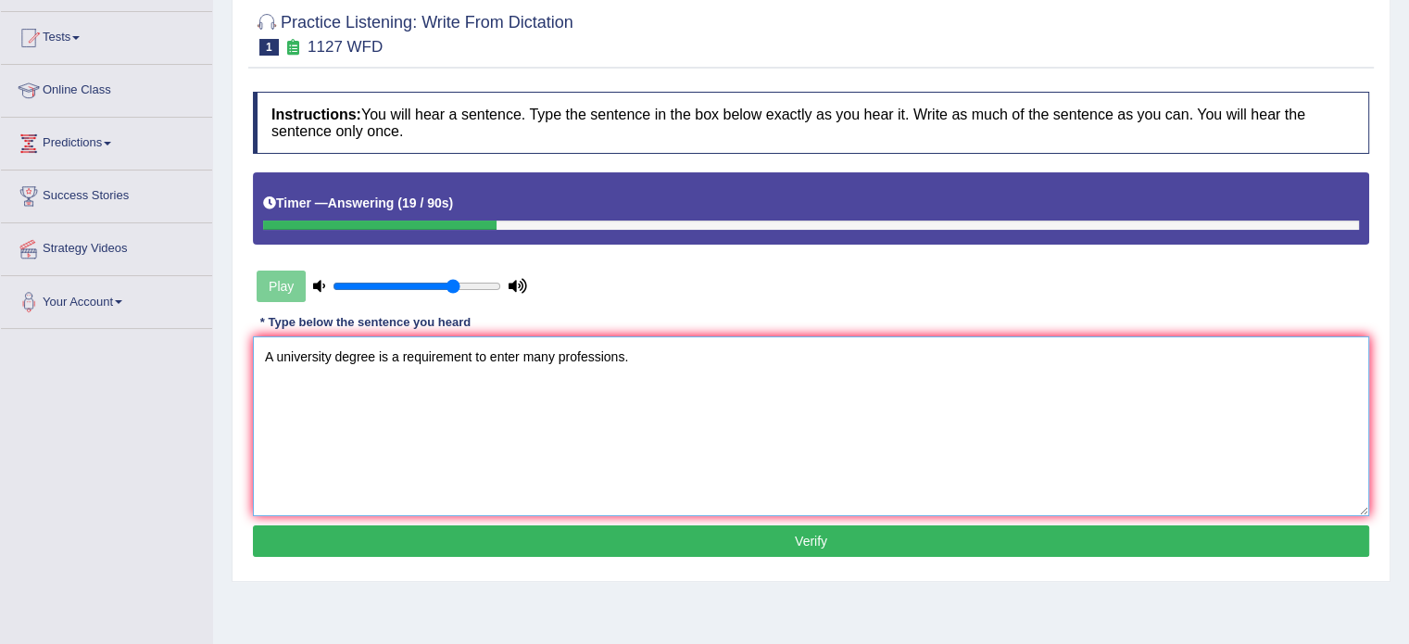
type textarea "A university degree is a requirement to enter many professions."
click at [516, 554] on div "Instructions: You will hear a sentence. Type the sentence in the box below exac…" at bounding box center [811, 326] width 1126 height 489
click at [532, 538] on button "Verify" at bounding box center [811, 541] width 1116 height 32
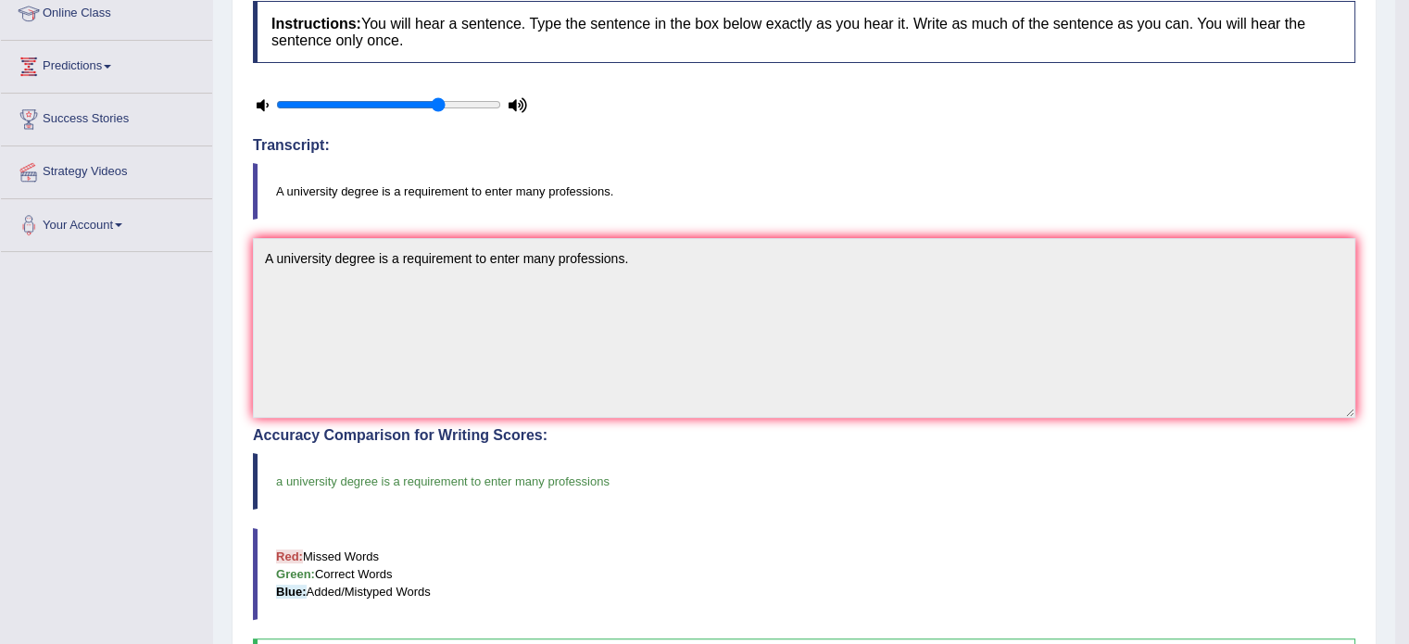
scroll to position [122, 0]
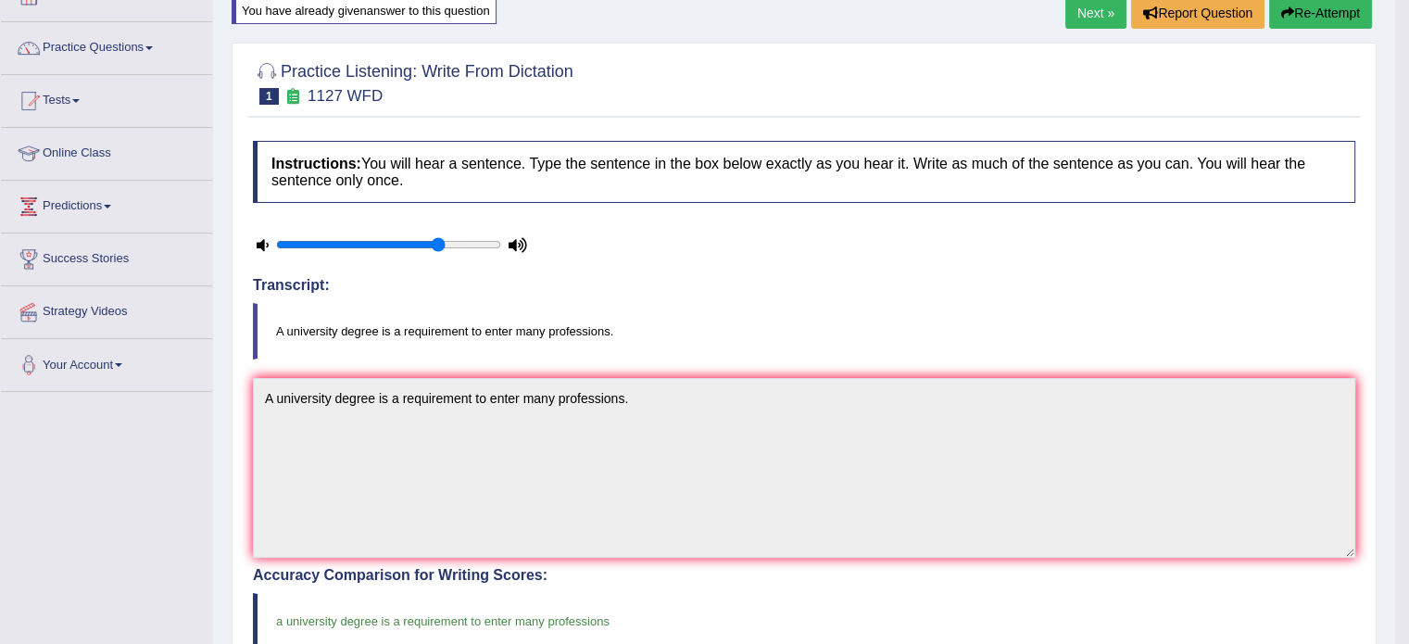
click at [1086, 14] on link "Next »" at bounding box center [1096, 13] width 61 height 32
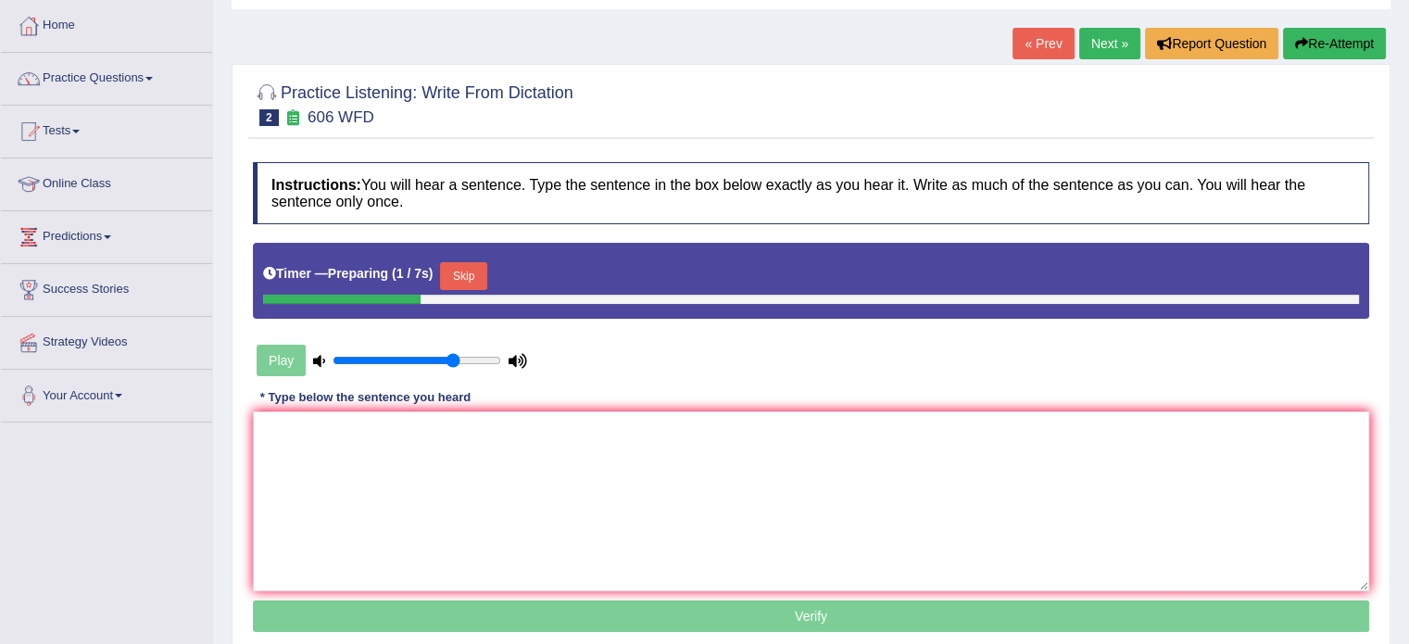
scroll to position [93, 0]
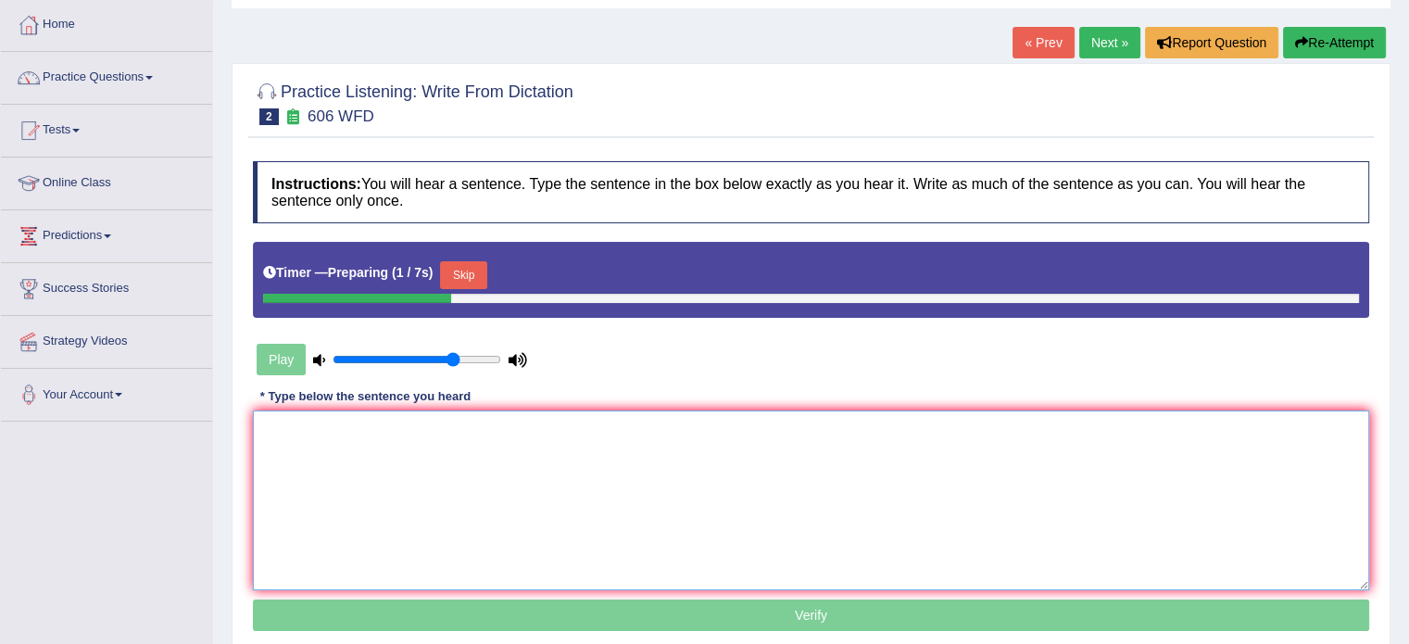
click at [544, 448] on textarea at bounding box center [811, 500] width 1116 height 180
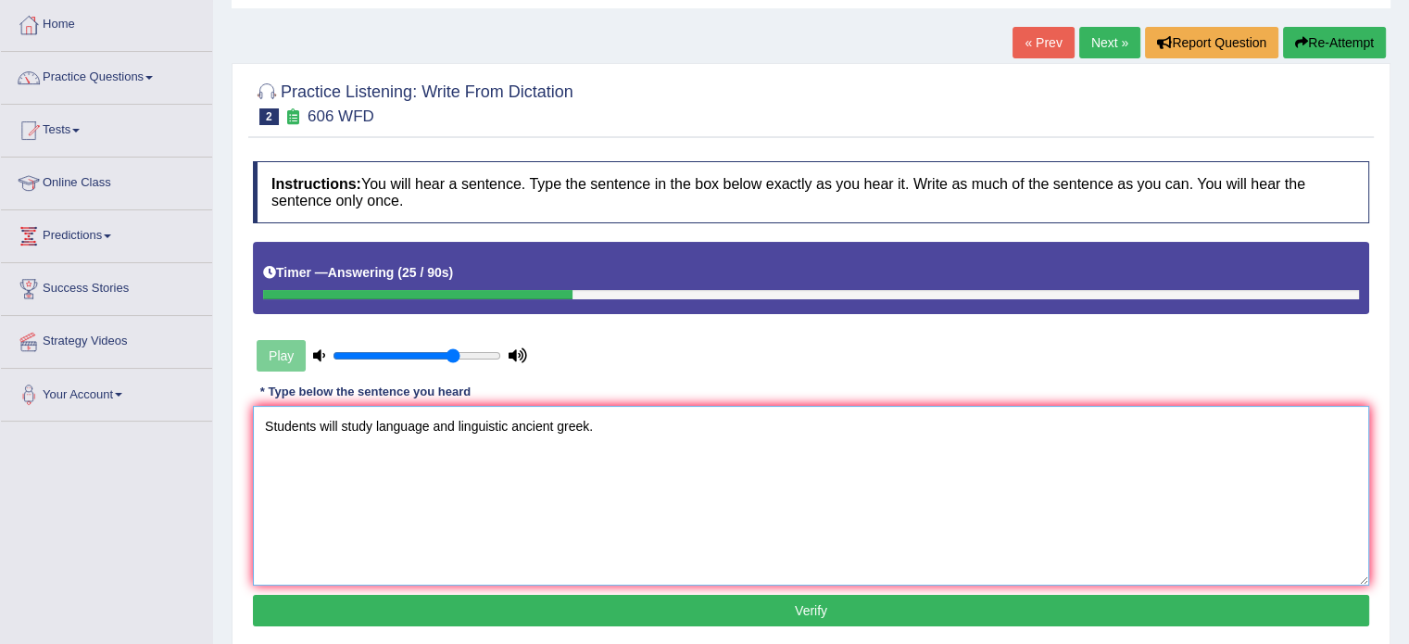
type textarea "Students will study language and linguistic ancient greek."
click at [711, 599] on button "Verify" at bounding box center [811, 611] width 1116 height 32
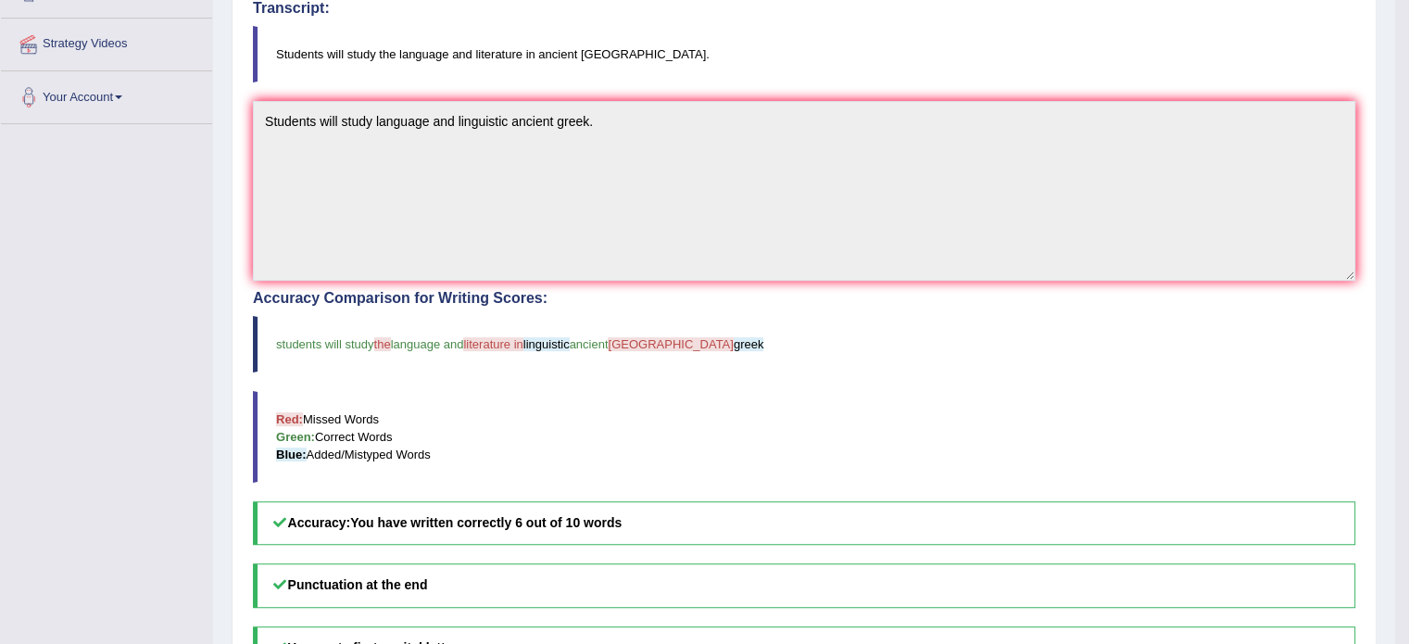
scroll to position [360, 0]
